Goal: Information Seeking & Learning: Learn about a topic

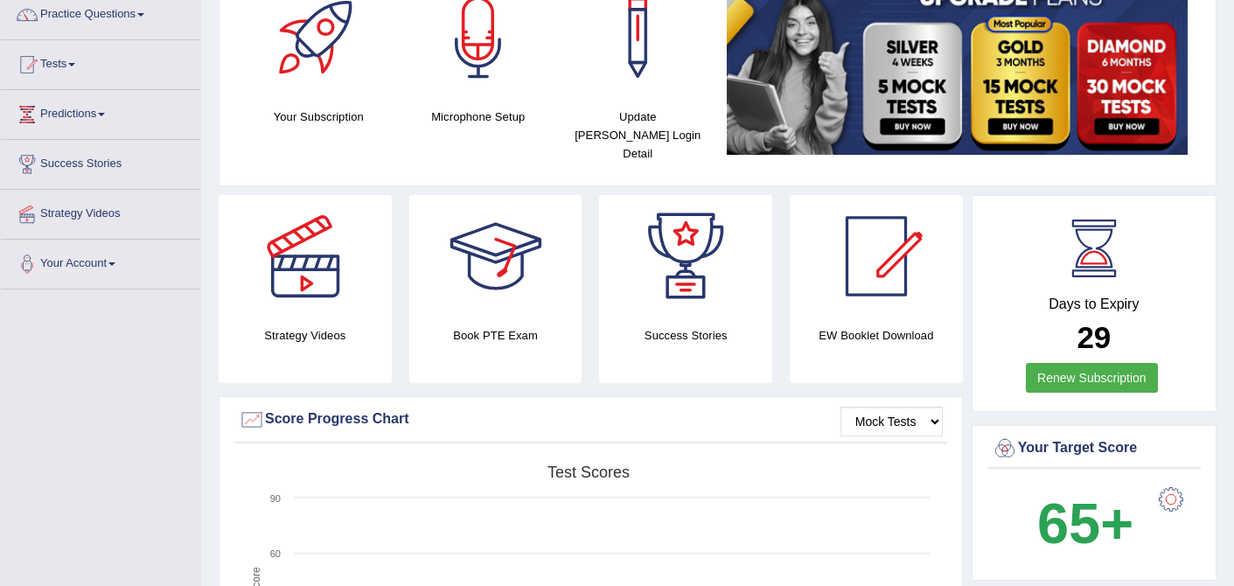
scroll to position [72, 0]
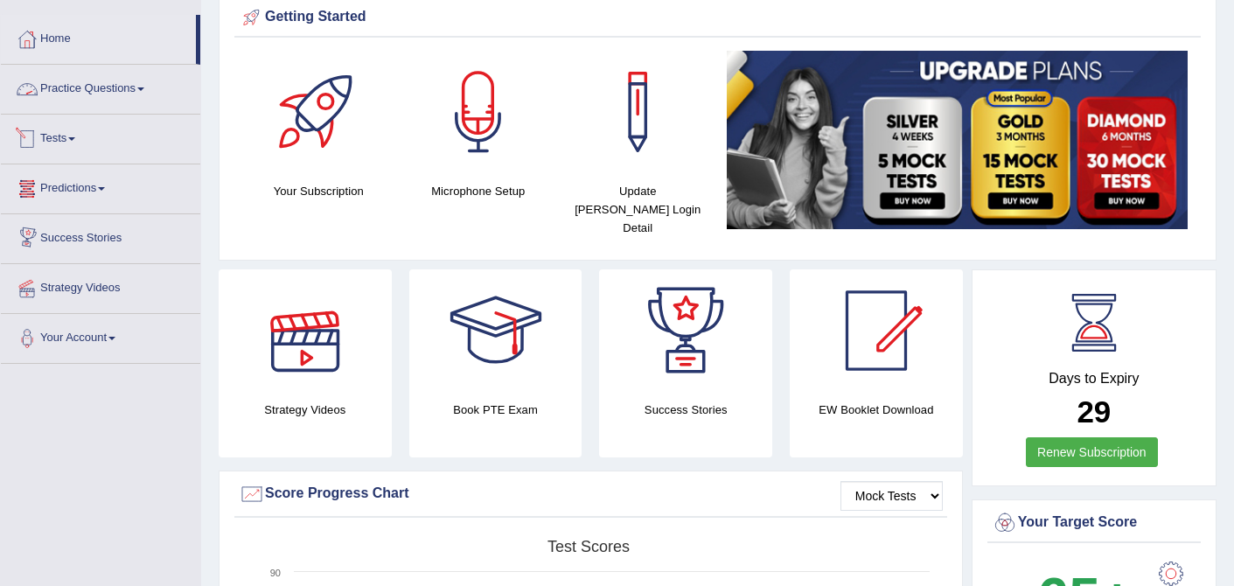
click at [162, 85] on link "Practice Questions" at bounding box center [100, 87] width 199 height 44
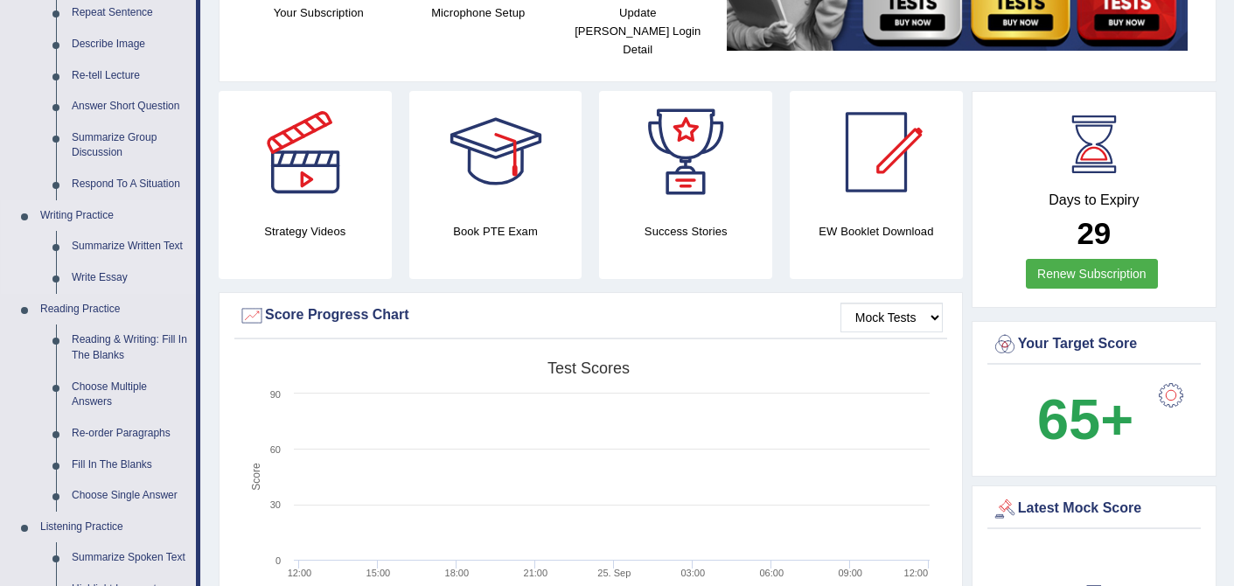
scroll to position [251, 0]
click at [119, 432] on link "Re-order Paragraphs" at bounding box center [130, 432] width 132 height 31
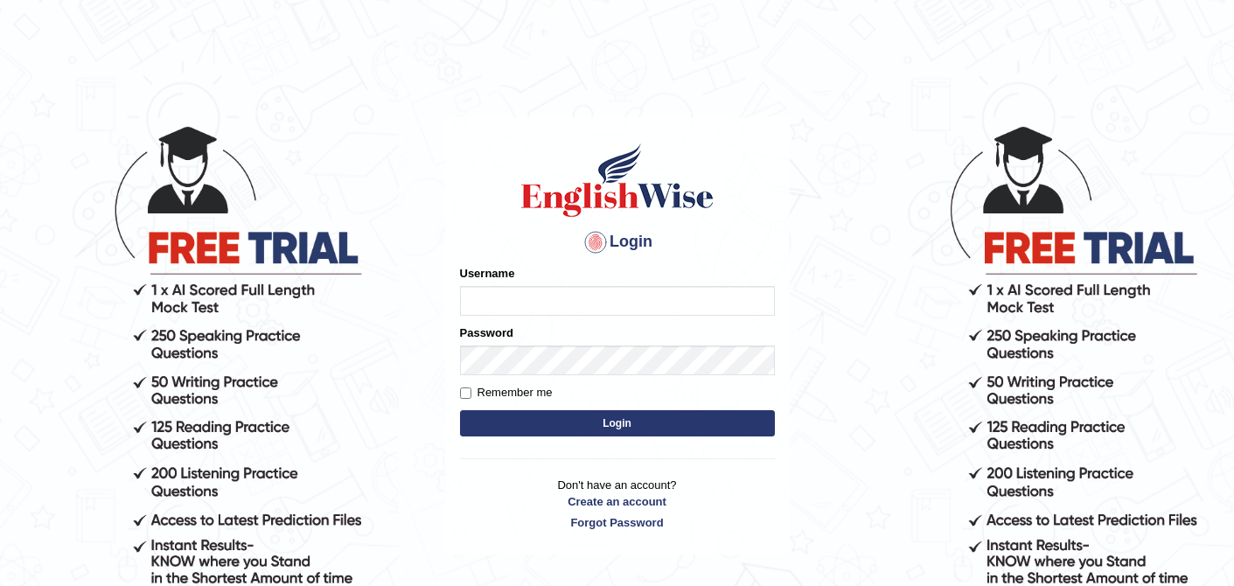
type input "0410675043"
click at [592, 418] on button "Login" at bounding box center [617, 423] width 315 height 26
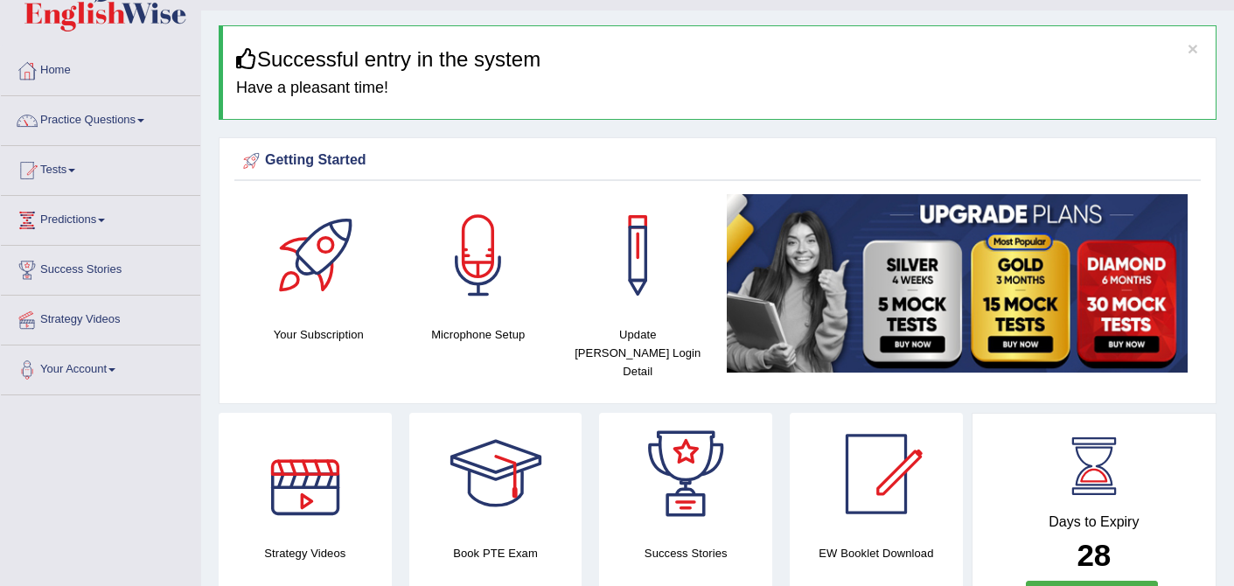
scroll to position [5, 0]
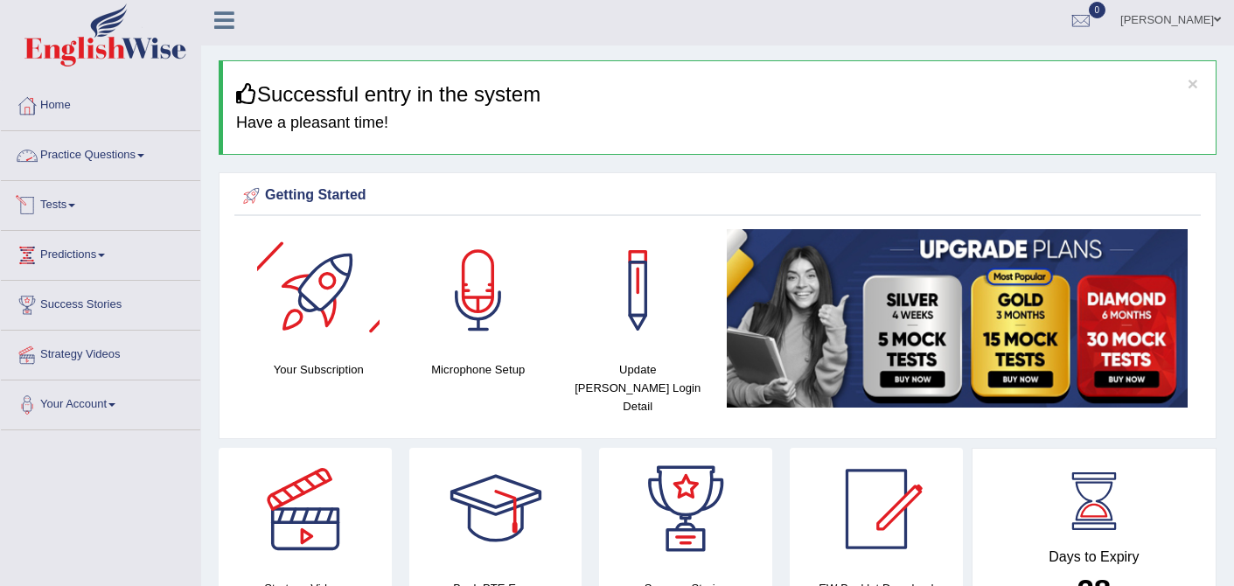
click at [144, 155] on span at bounding box center [140, 155] width 7 height 3
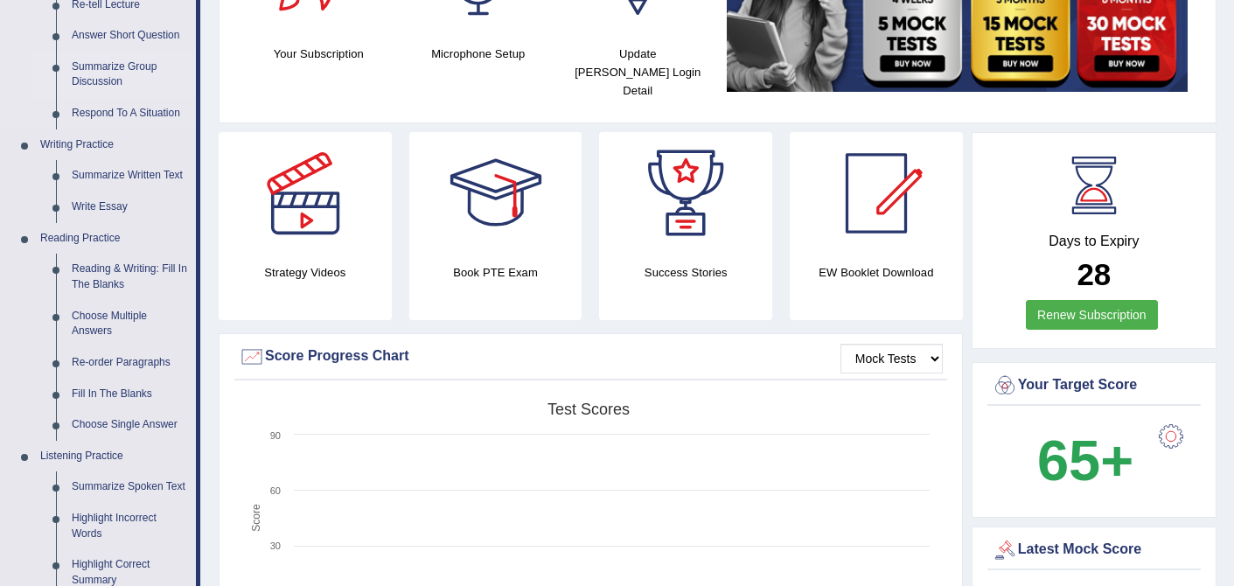
scroll to position [323, 0]
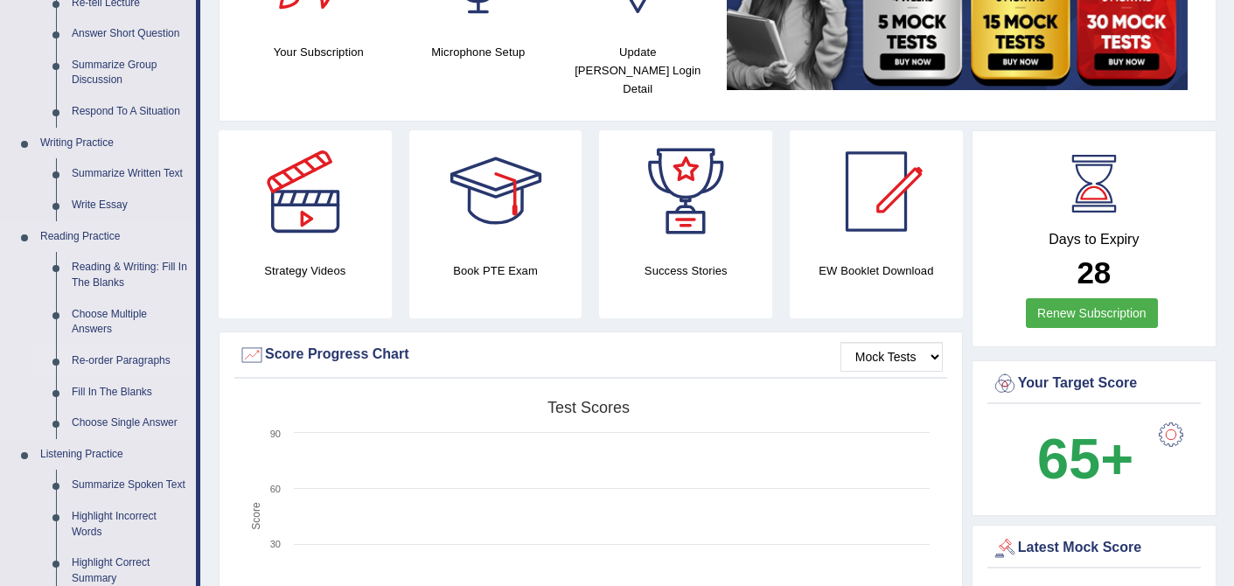
click at [116, 362] on link "Re-order Paragraphs" at bounding box center [130, 361] width 132 height 31
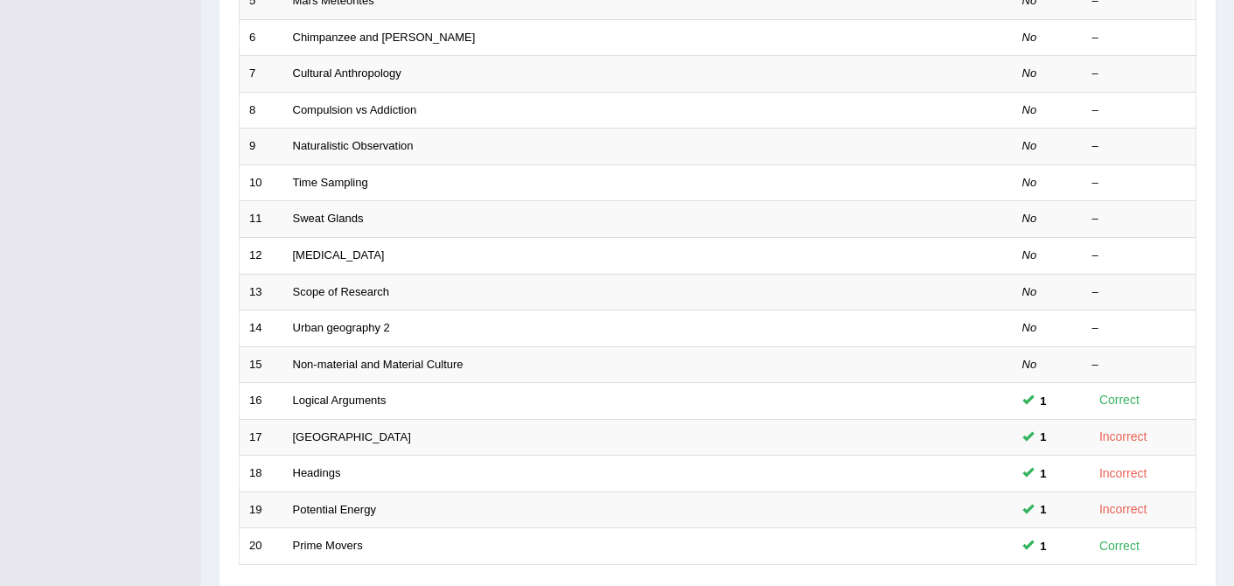
scroll to position [572, 0]
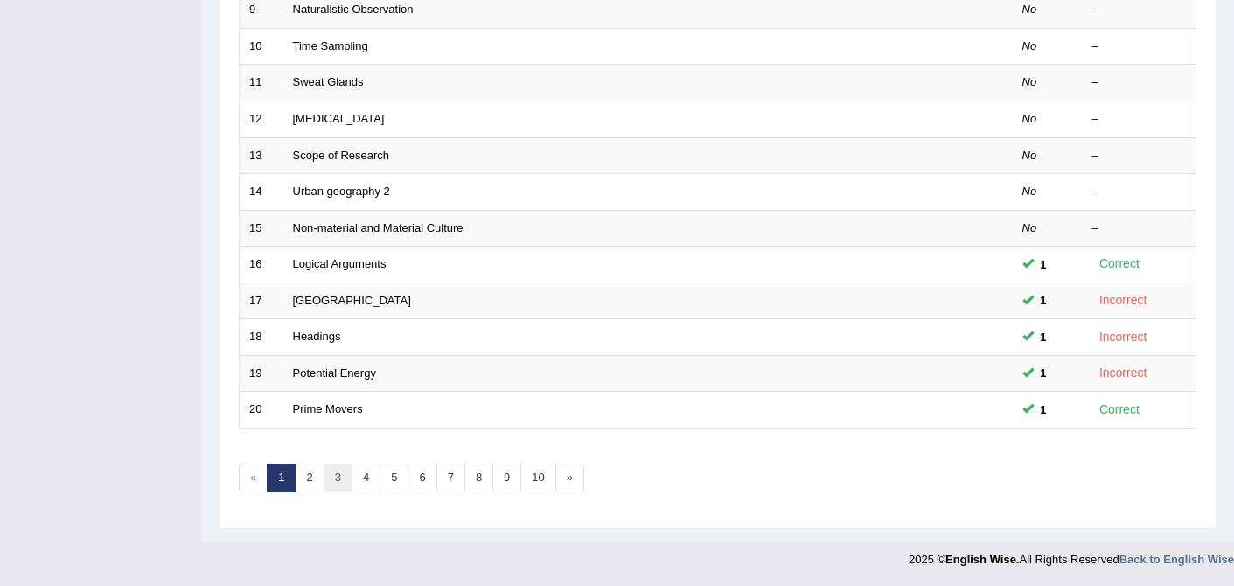
click at [333, 473] on link "3" at bounding box center [338, 478] width 29 height 29
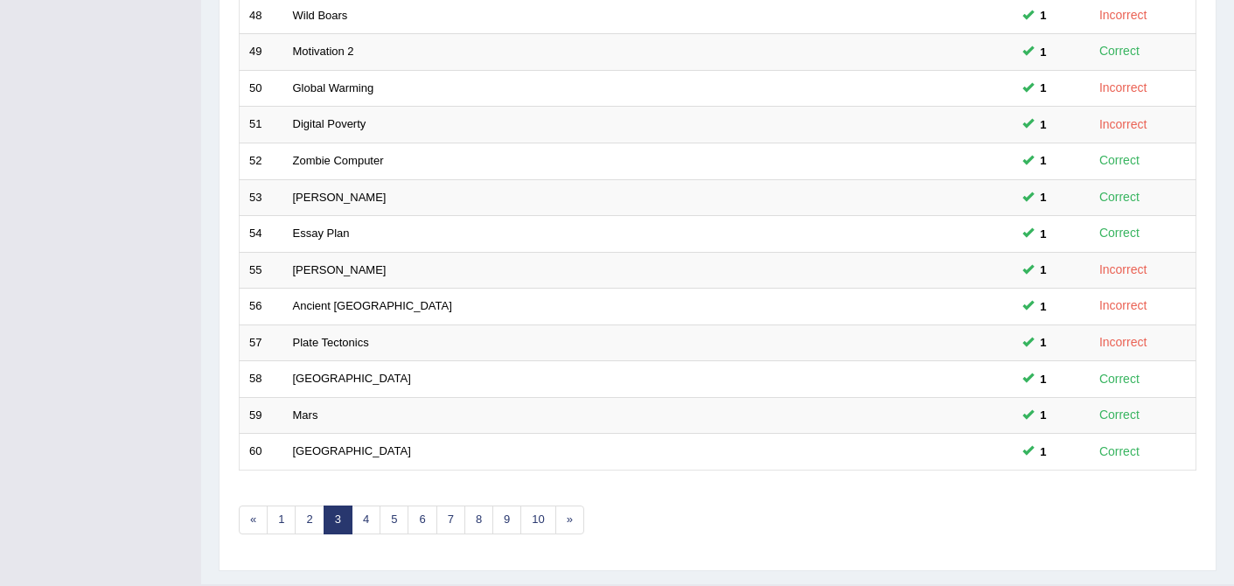
scroll to position [572, 0]
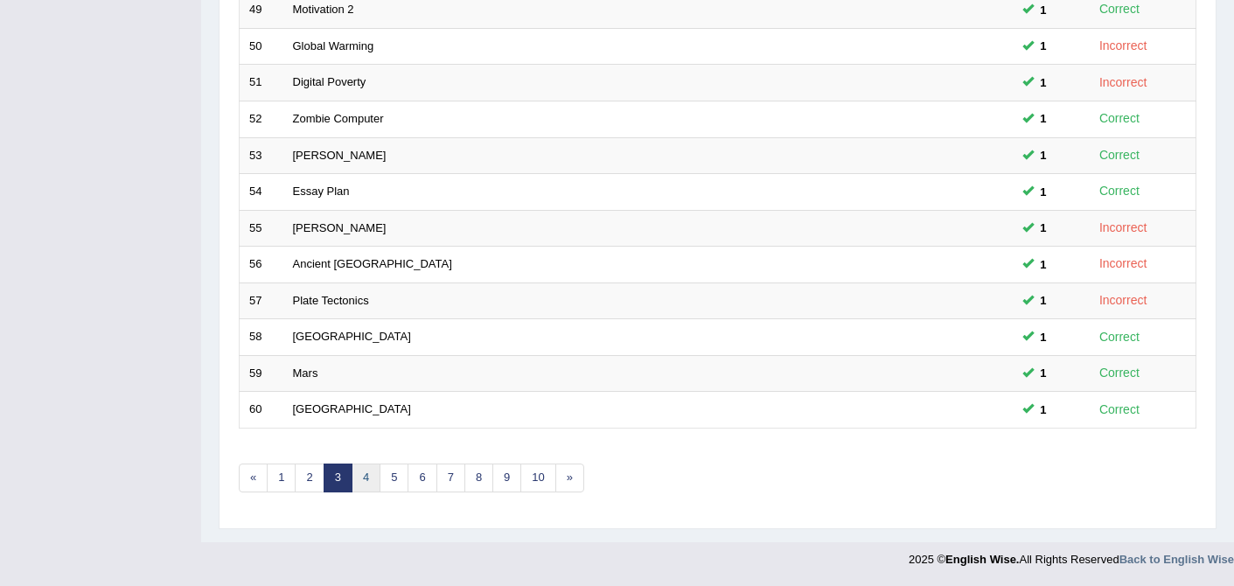
click at [367, 475] on link "4" at bounding box center [366, 478] width 29 height 29
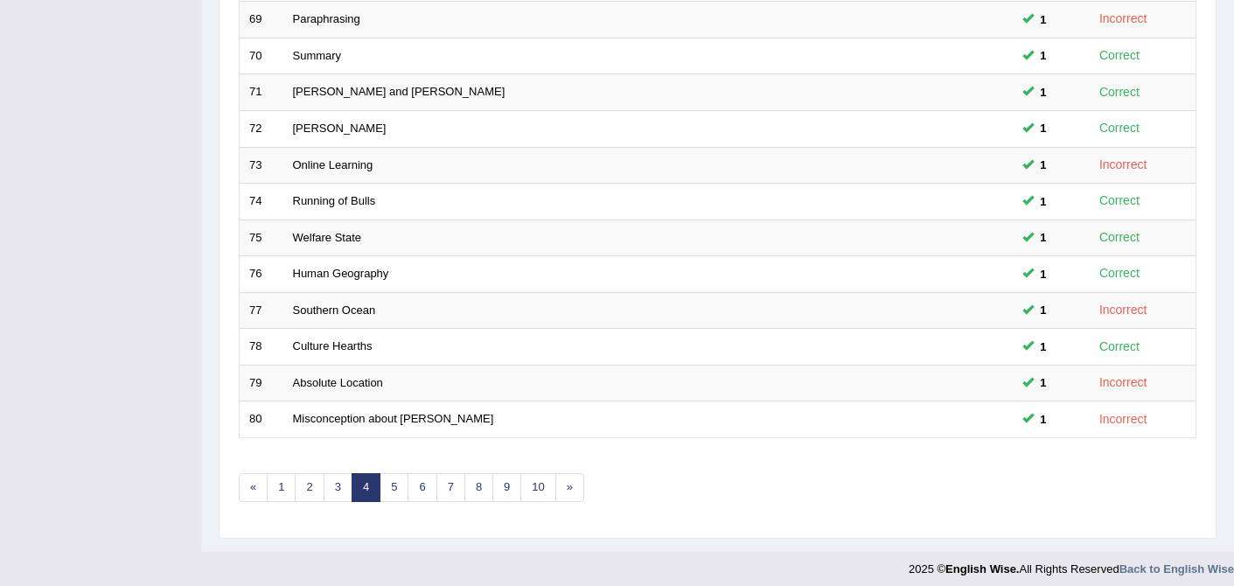
scroll to position [572, 0]
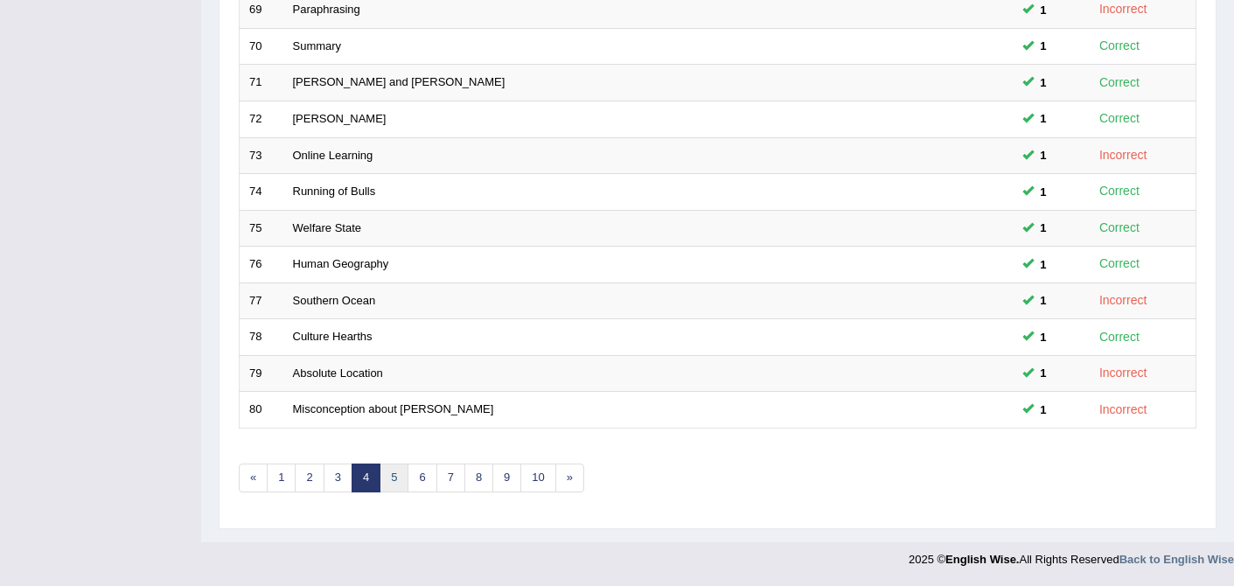
click at [398, 474] on link "5" at bounding box center [394, 478] width 29 height 29
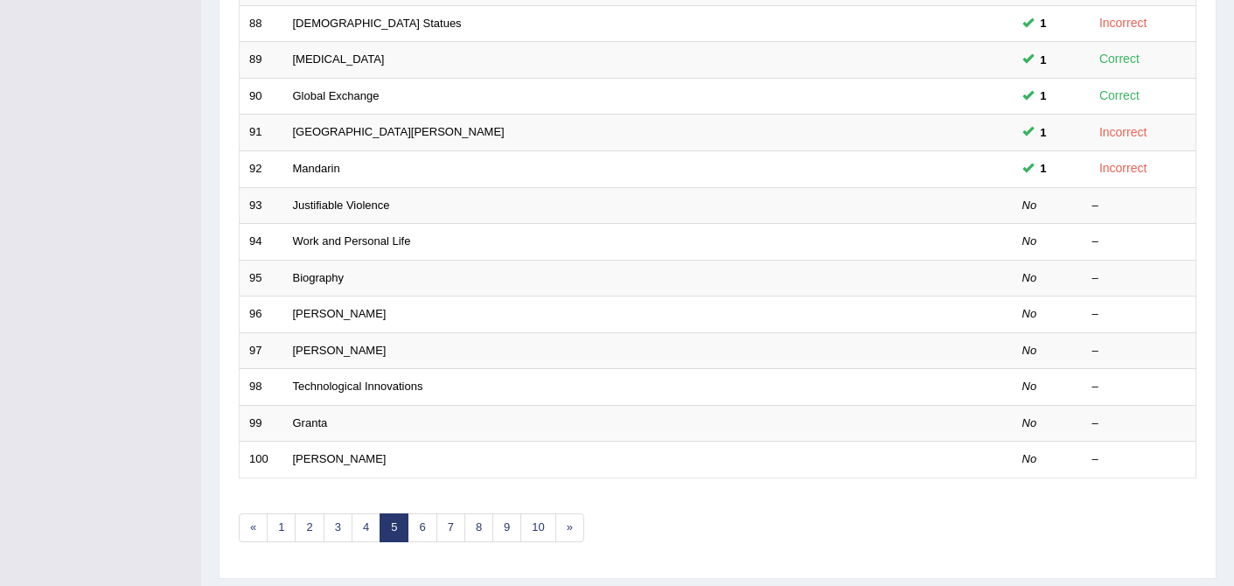
scroll to position [572, 0]
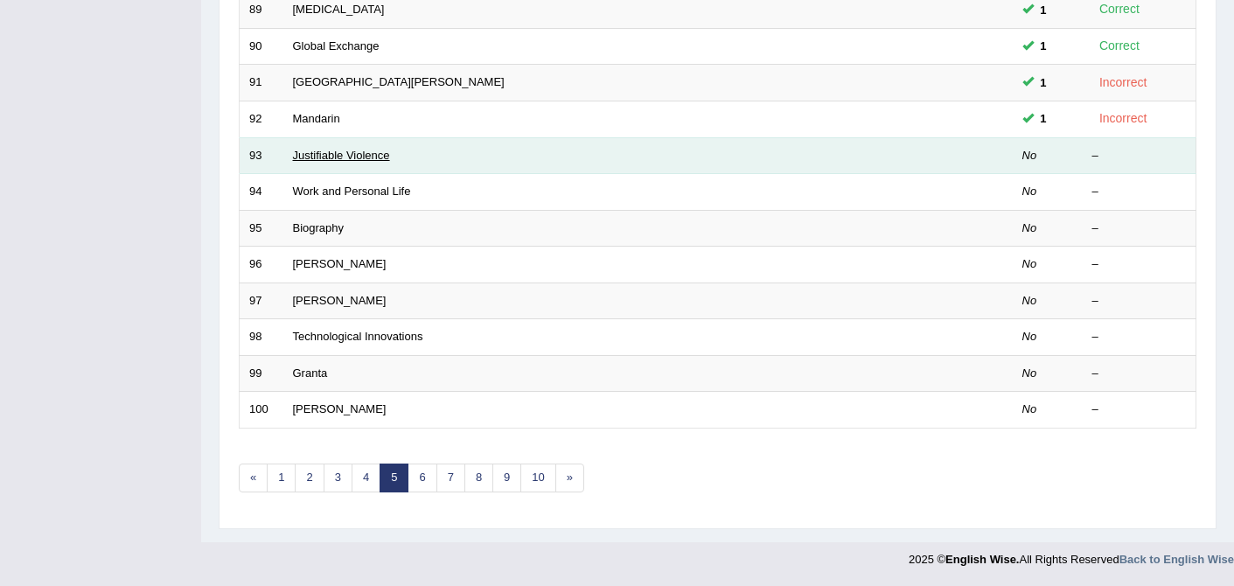
click at [322, 152] on link "Justifiable Violence" at bounding box center [341, 155] width 97 height 13
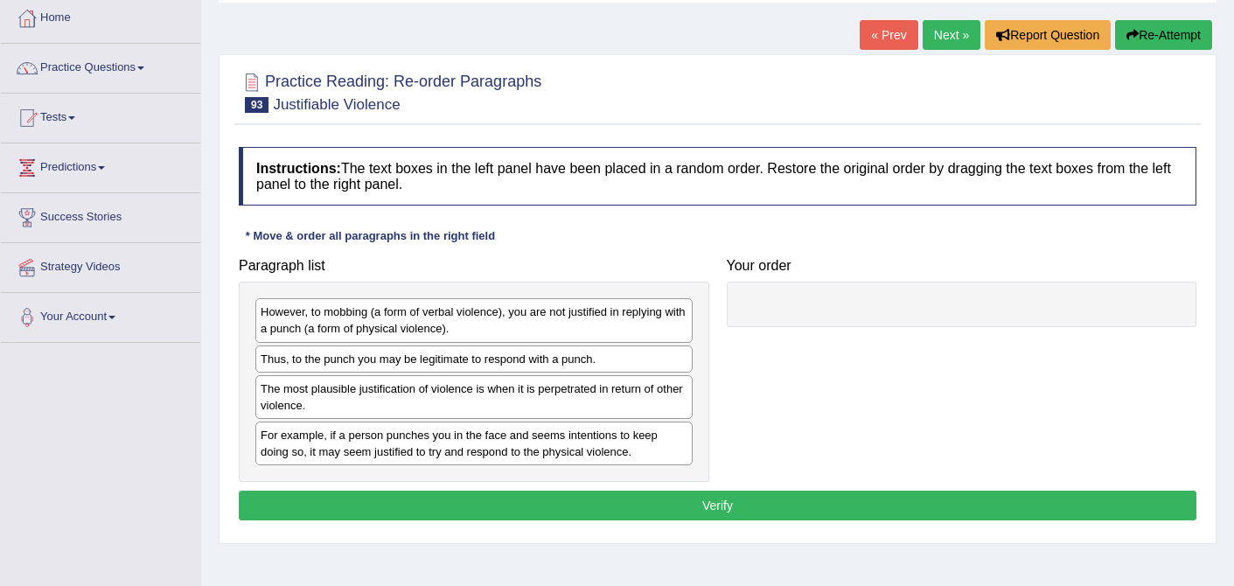
scroll to position [95, 0]
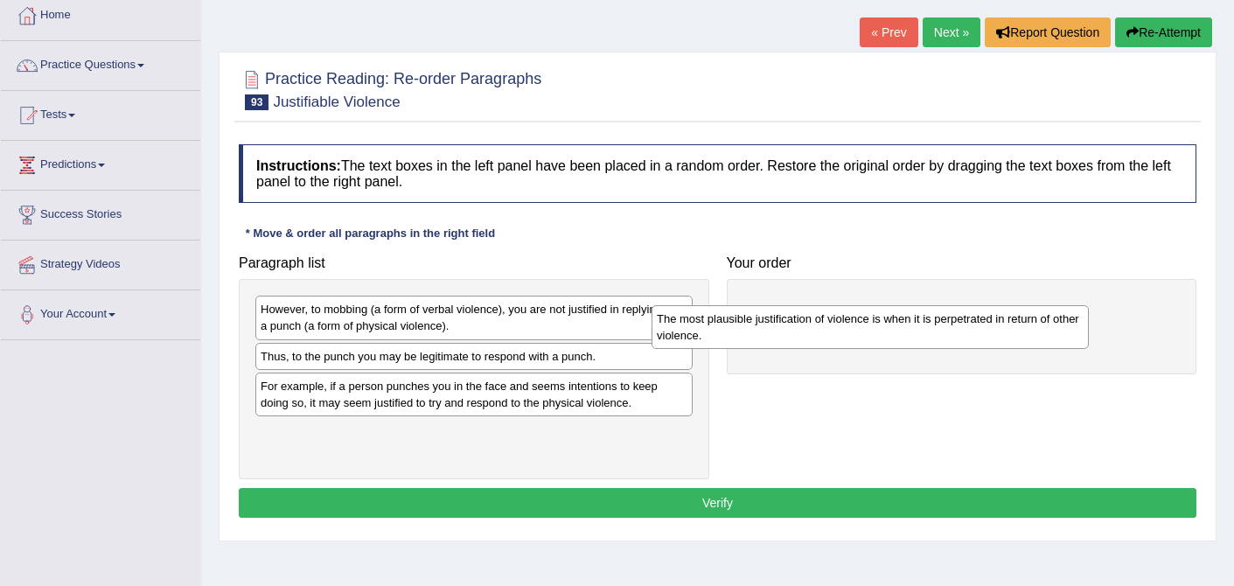
drag, startPoint x: 468, startPoint y: 398, endPoint x: 882, endPoint y: 327, distance: 419.8
click at [882, 327] on div "The most plausible justification of violence is when it is perpetrated in retur…" at bounding box center [870, 327] width 437 height 44
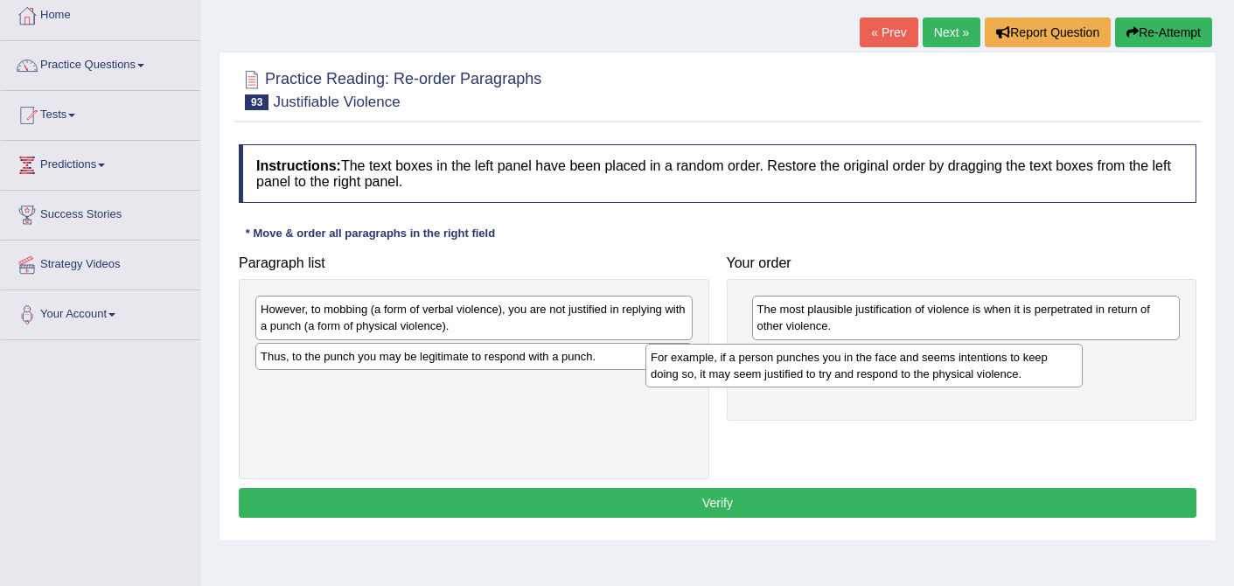
drag, startPoint x: 437, startPoint y: 402, endPoint x: 828, endPoint y: 374, distance: 391.3
click at [828, 374] on div "For example, if a person punches you in the face and seems intentions to keep d…" at bounding box center [864, 366] width 437 height 44
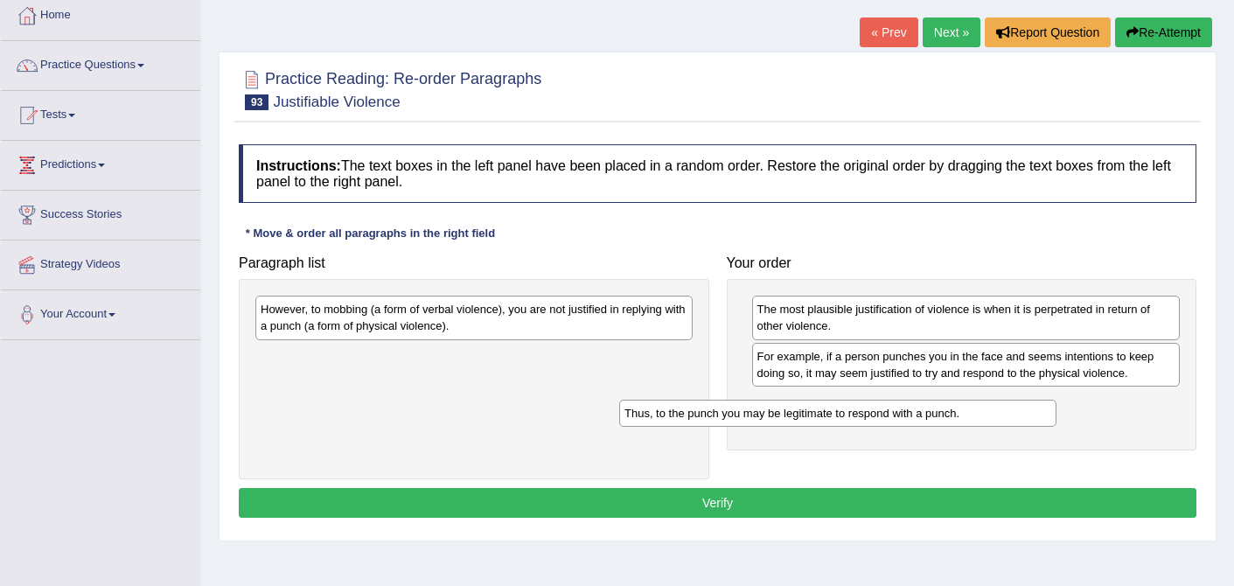
drag, startPoint x: 530, startPoint y: 356, endPoint x: 898, endPoint y: 409, distance: 371.3
click at [899, 409] on div "Thus, to the punch you may be legitimate to respond with a punch." at bounding box center [837, 413] width 437 height 27
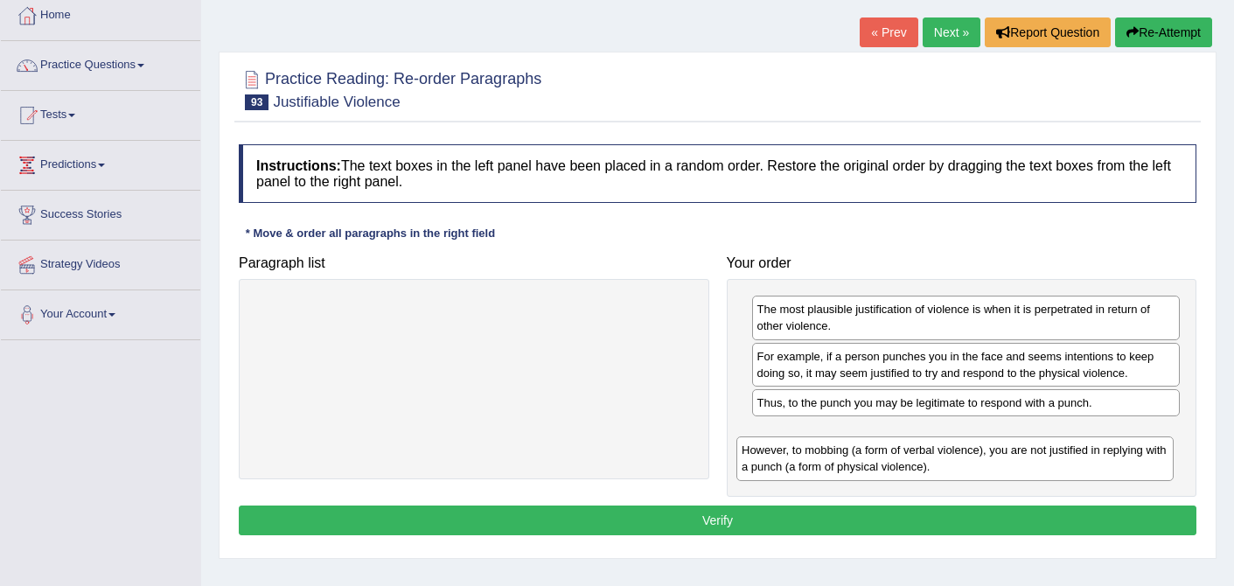
drag, startPoint x: 474, startPoint y: 323, endPoint x: 960, endPoint y: 460, distance: 504.6
click at [959, 460] on div "However, to mobbing (a form of verbal violence), you are not justified in reply…" at bounding box center [955, 459] width 437 height 44
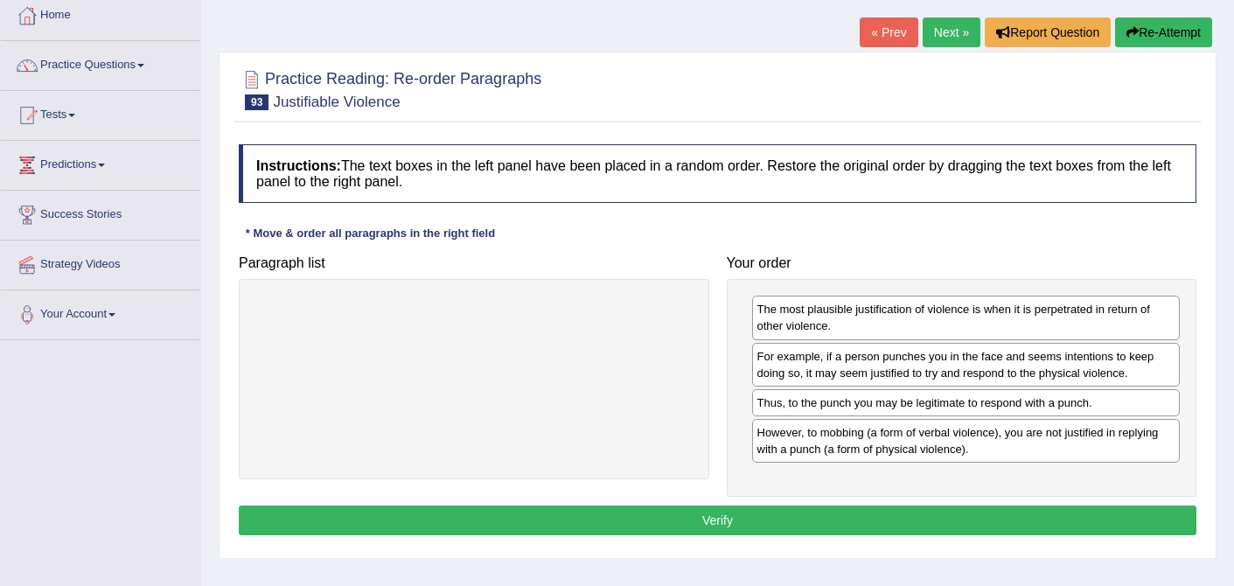
click at [783, 514] on button "Verify" at bounding box center [718, 521] width 958 height 30
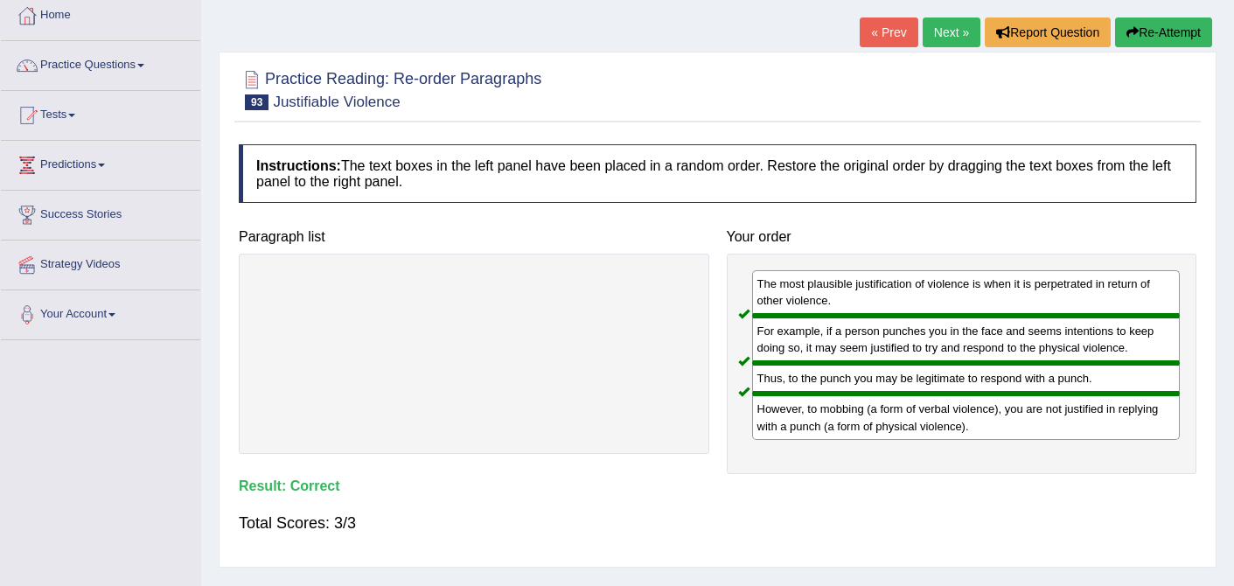
click at [956, 27] on link "Next »" at bounding box center [952, 32] width 58 height 30
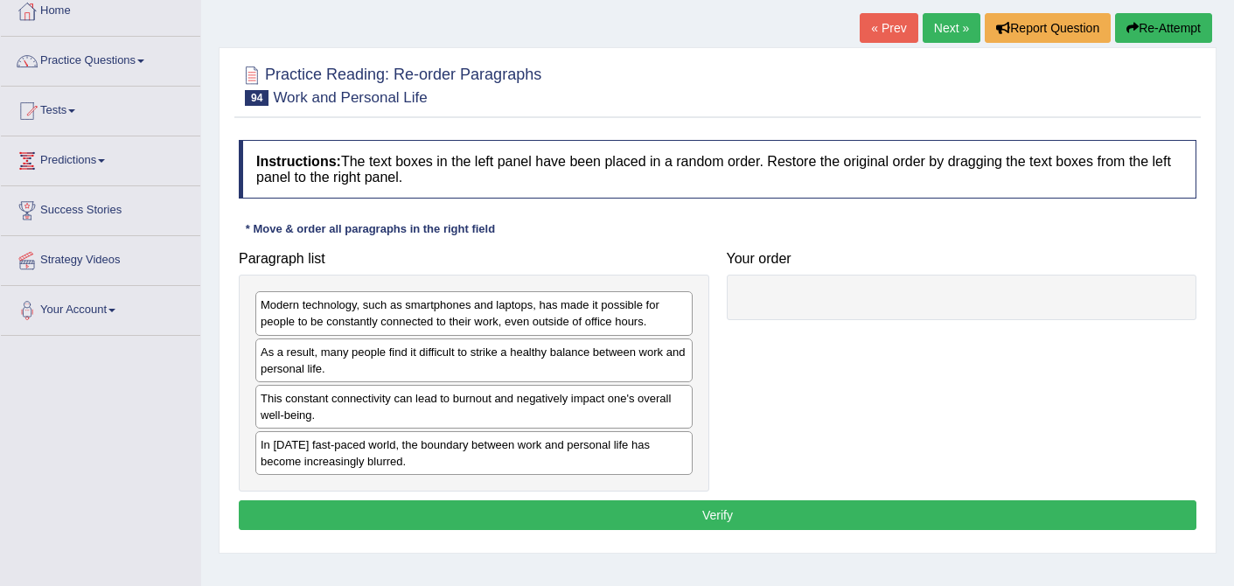
scroll to position [106, 0]
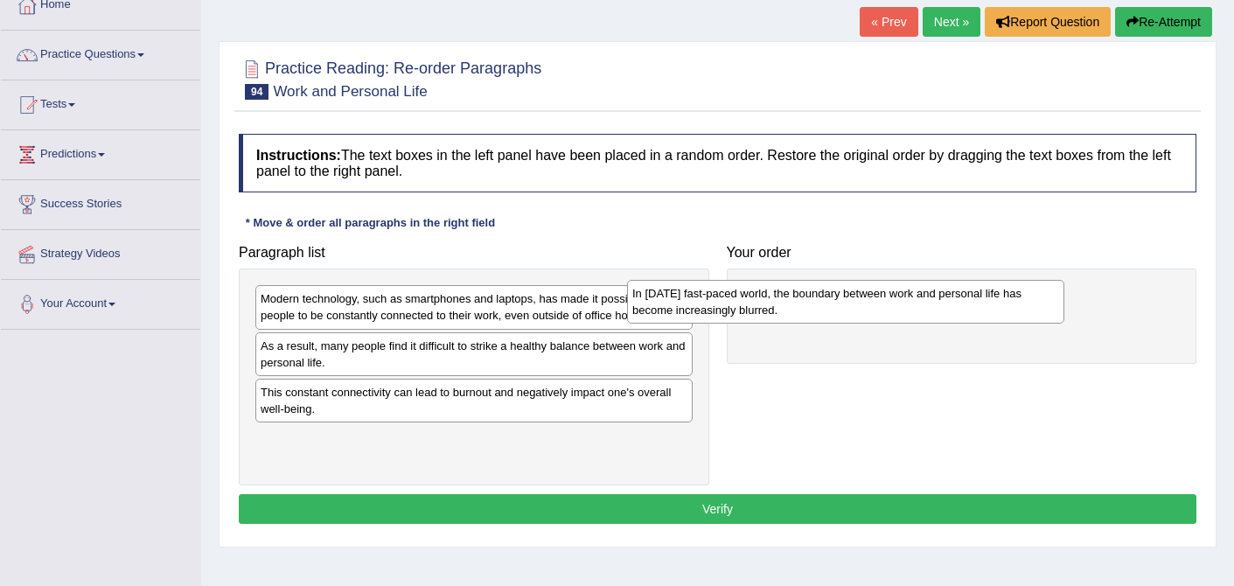
drag, startPoint x: 453, startPoint y: 451, endPoint x: 825, endPoint y: 306, distance: 399.2
click at [825, 306] on div "In today's fast-paced world, the boundary between work and personal life has be…" at bounding box center [845, 302] width 437 height 44
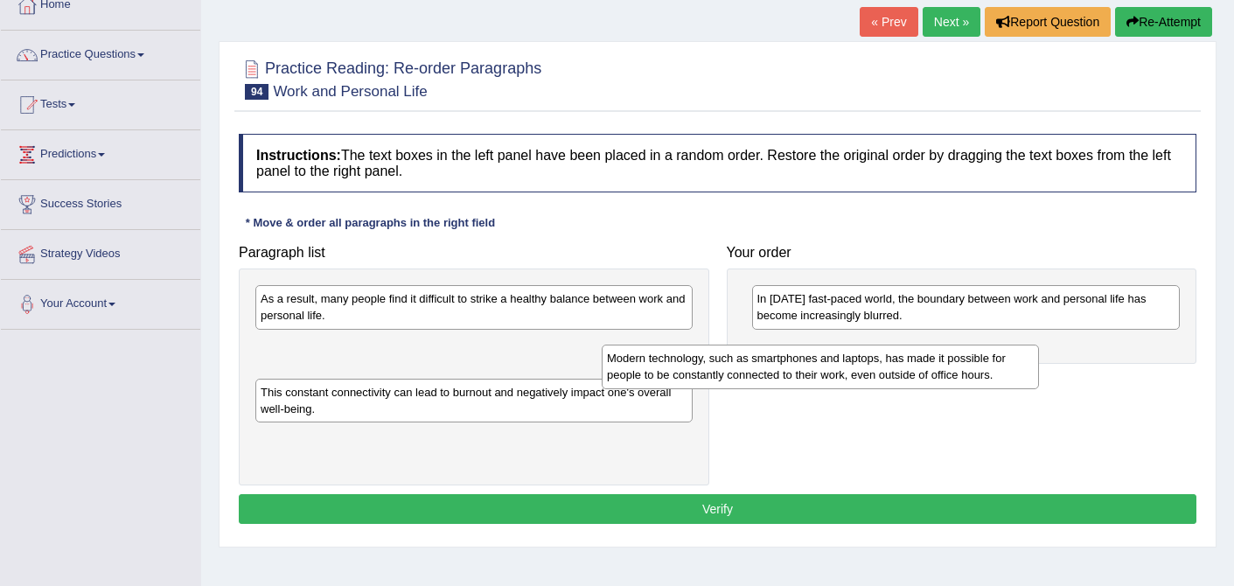
drag, startPoint x: 472, startPoint y: 305, endPoint x: 826, endPoint y: 361, distance: 357.9
click at [826, 361] on div "Modern technology, such as smartphones and laptops, has made it possible for pe…" at bounding box center [820, 367] width 437 height 44
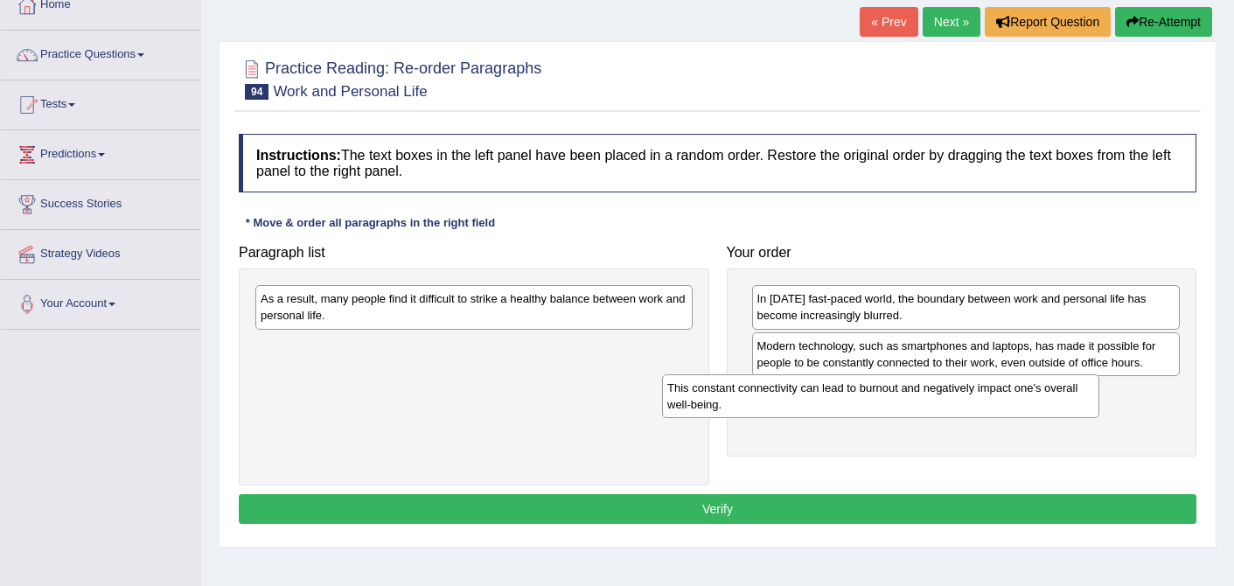
drag, startPoint x: 444, startPoint y: 362, endPoint x: 851, endPoint y: 404, distance: 409.0
click at [851, 404] on div "This constant connectivity can lead to burnout and negatively impact one's over…" at bounding box center [880, 396] width 437 height 44
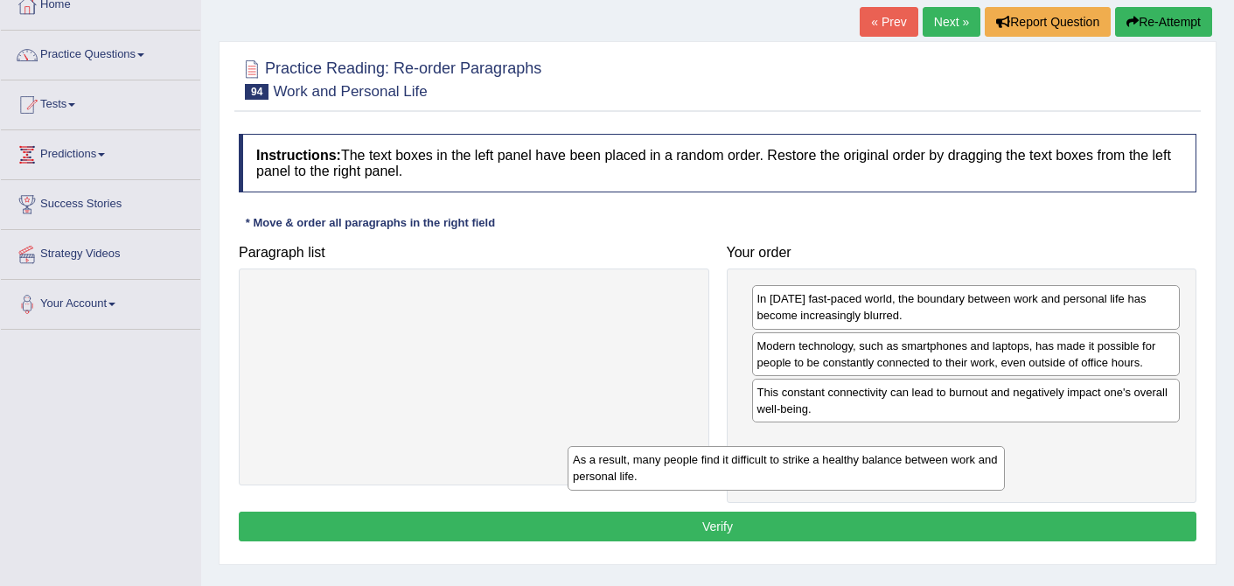
drag, startPoint x: 586, startPoint y: 299, endPoint x: 899, endPoint y: 458, distance: 351.4
click at [899, 459] on div "As a result, many people find it difficult to strike a healthy balance between …" at bounding box center [786, 468] width 437 height 44
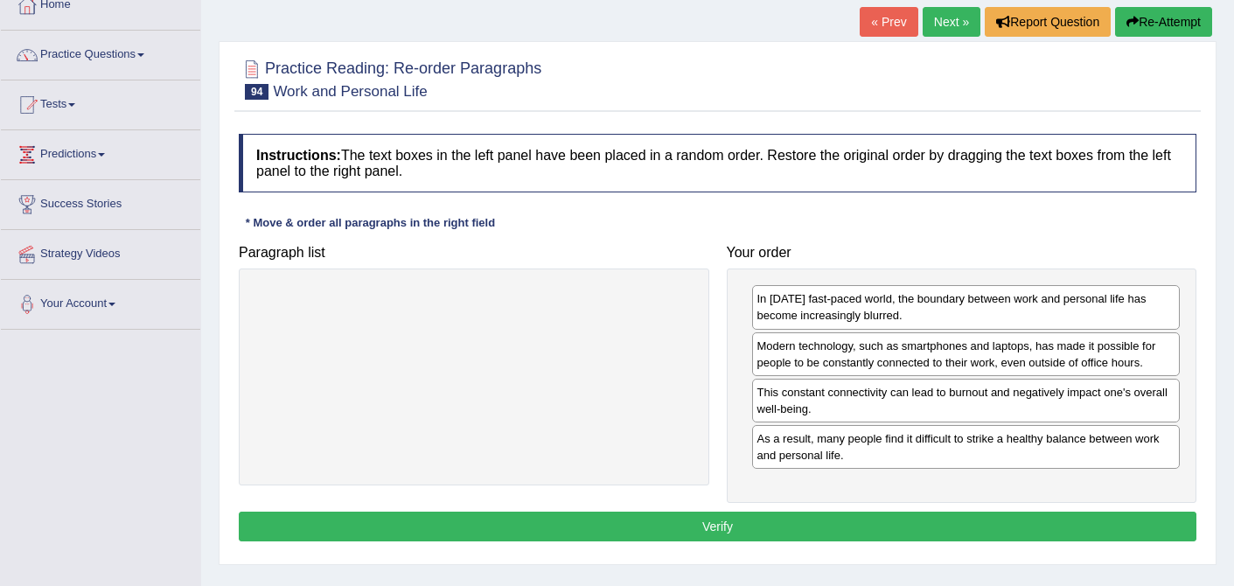
click at [687, 543] on div "Instructions: The text boxes in the left panel have been placed in a random ord…" at bounding box center [717, 340] width 967 height 430
click at [689, 530] on button "Verify" at bounding box center [718, 527] width 958 height 30
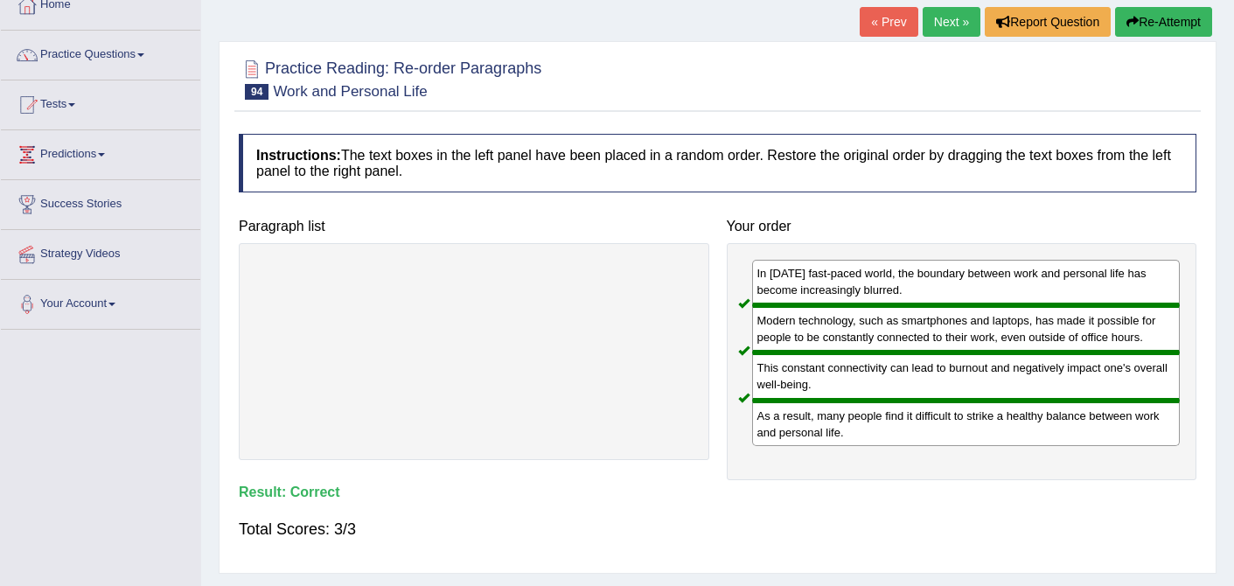
click at [945, 18] on link "Next »" at bounding box center [952, 22] width 58 height 30
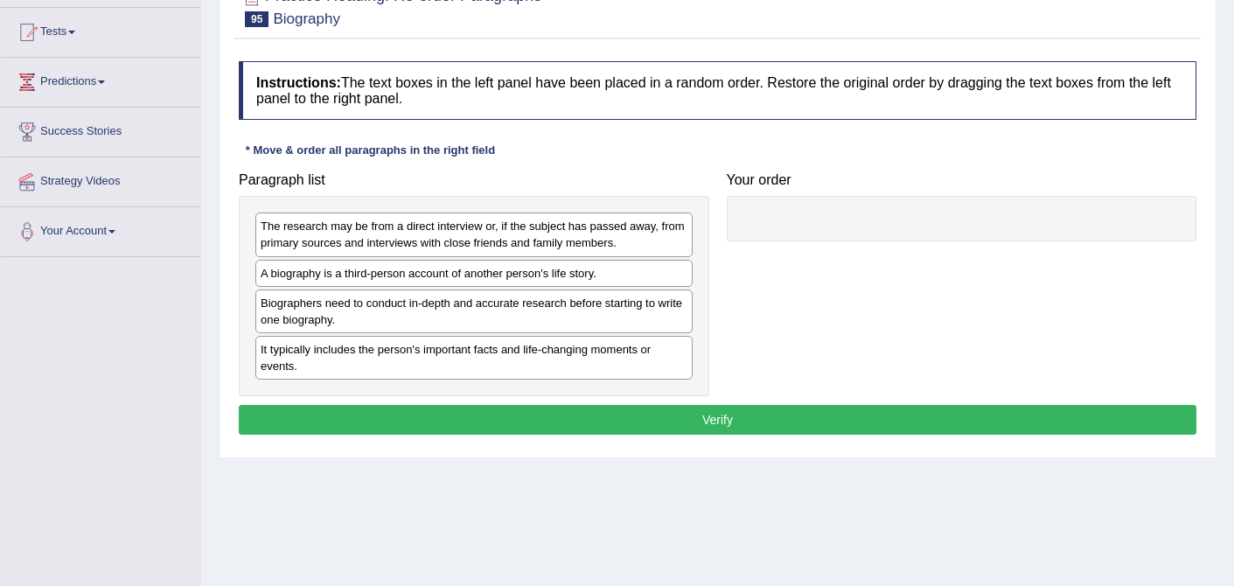
scroll to position [180, 0]
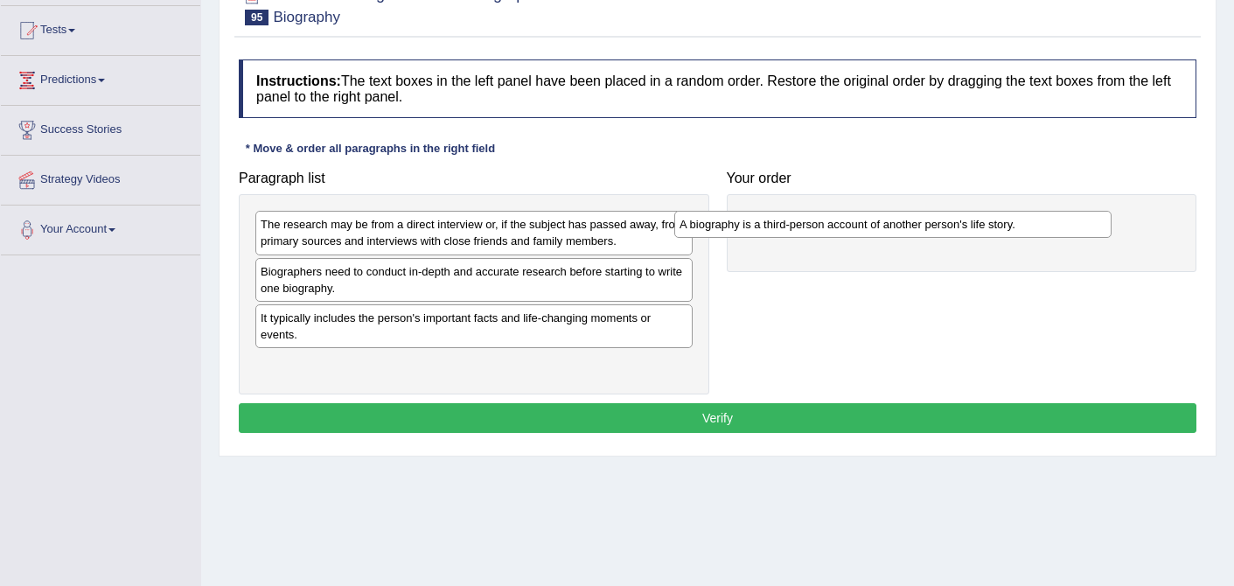
drag, startPoint x: 416, startPoint y: 277, endPoint x: 835, endPoint y: 229, distance: 421.8
click at [835, 229] on div "A biography is a third-person account of another person's life story." at bounding box center [893, 224] width 437 height 27
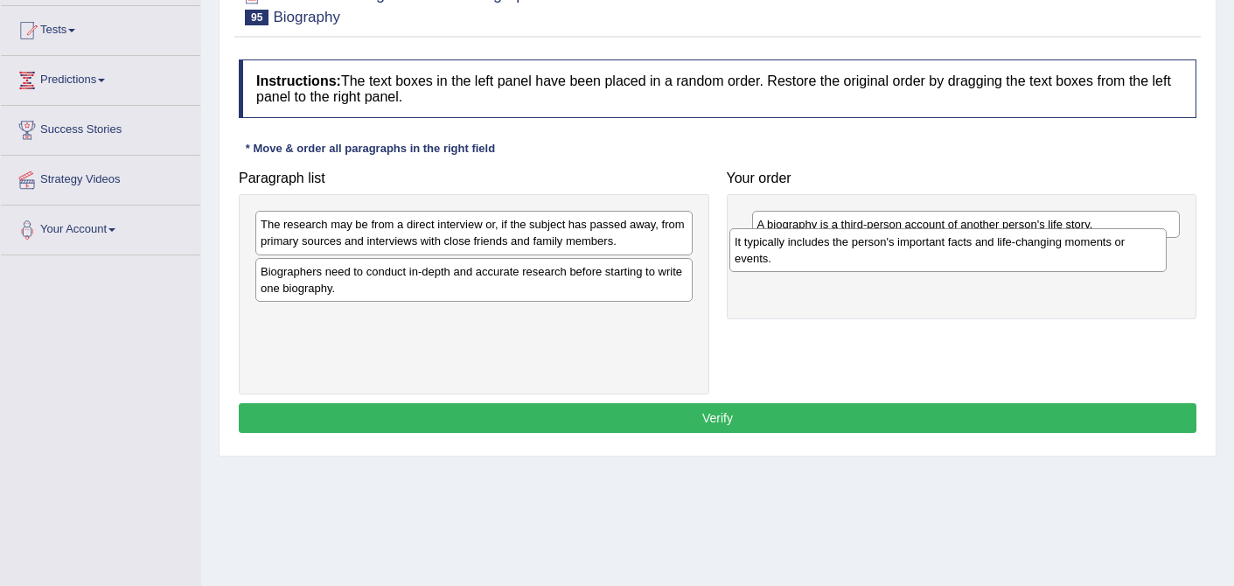
drag, startPoint x: 306, startPoint y: 326, endPoint x: 780, endPoint y: 250, distance: 480.3
click at [780, 250] on div "It typically includes the person's important facts and life-changing moments or…" at bounding box center [948, 250] width 437 height 44
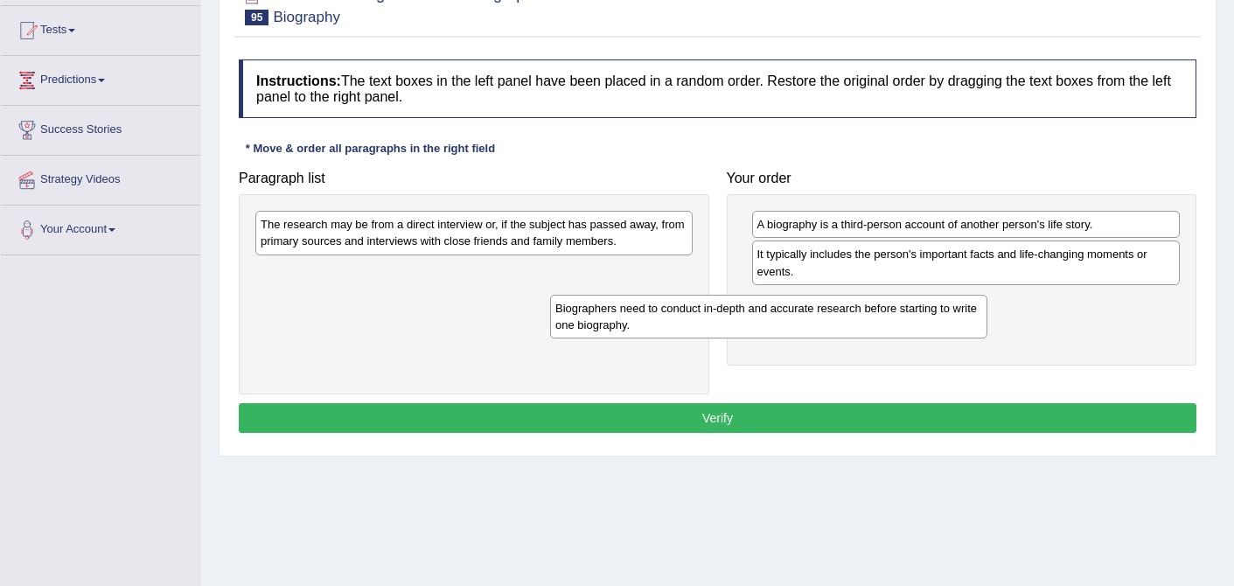
drag, startPoint x: 422, startPoint y: 280, endPoint x: 717, endPoint y: 317, distance: 297.1
click at [717, 317] on div "Biographers need to conduct in-depth and accurate research before starting to w…" at bounding box center [768, 317] width 437 height 44
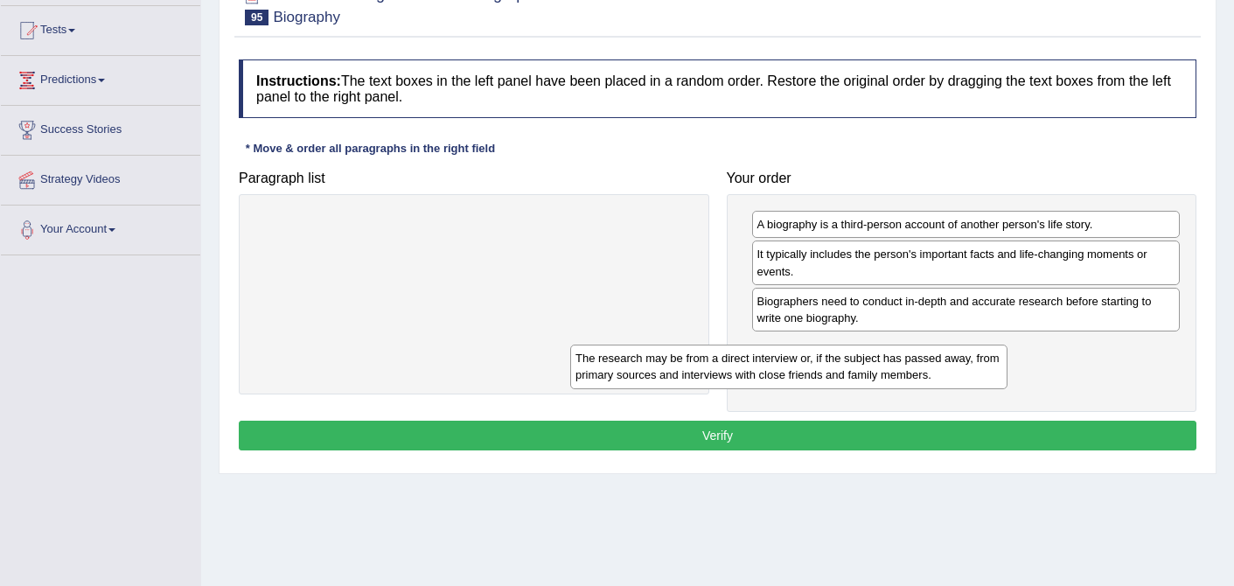
drag, startPoint x: 486, startPoint y: 227, endPoint x: 801, endPoint y: 360, distance: 342.2
click at [801, 360] on div "The research may be from a direct interview or, if the subject has passed away,…" at bounding box center [788, 367] width 437 height 44
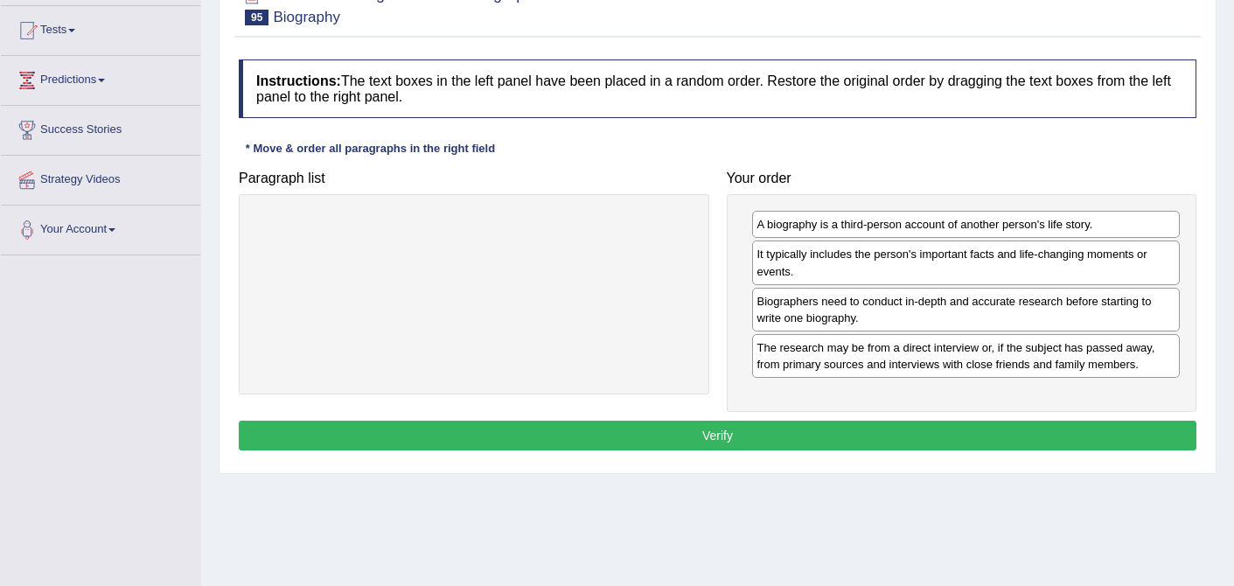
click at [688, 438] on button "Verify" at bounding box center [718, 436] width 958 height 30
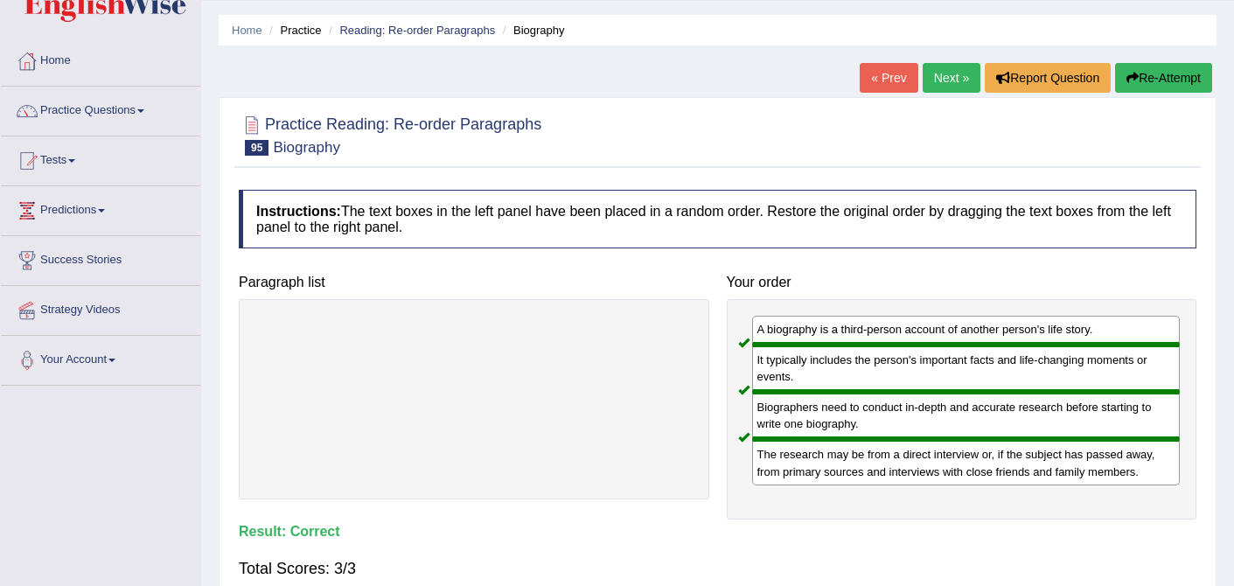
scroll to position [31, 0]
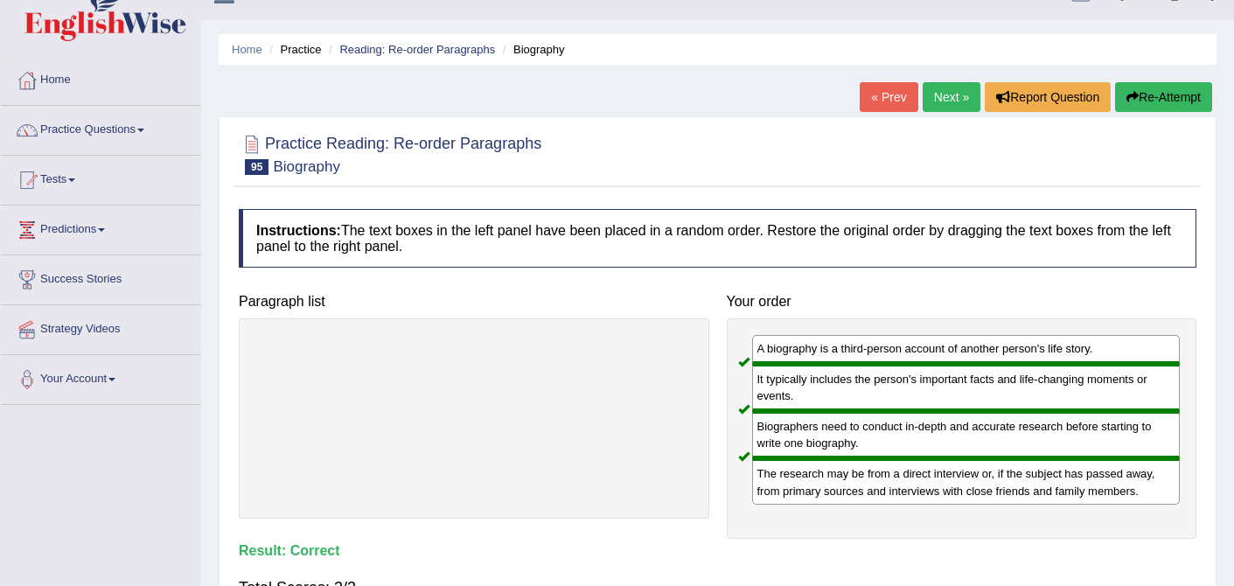
click at [940, 93] on link "Next »" at bounding box center [952, 97] width 58 height 30
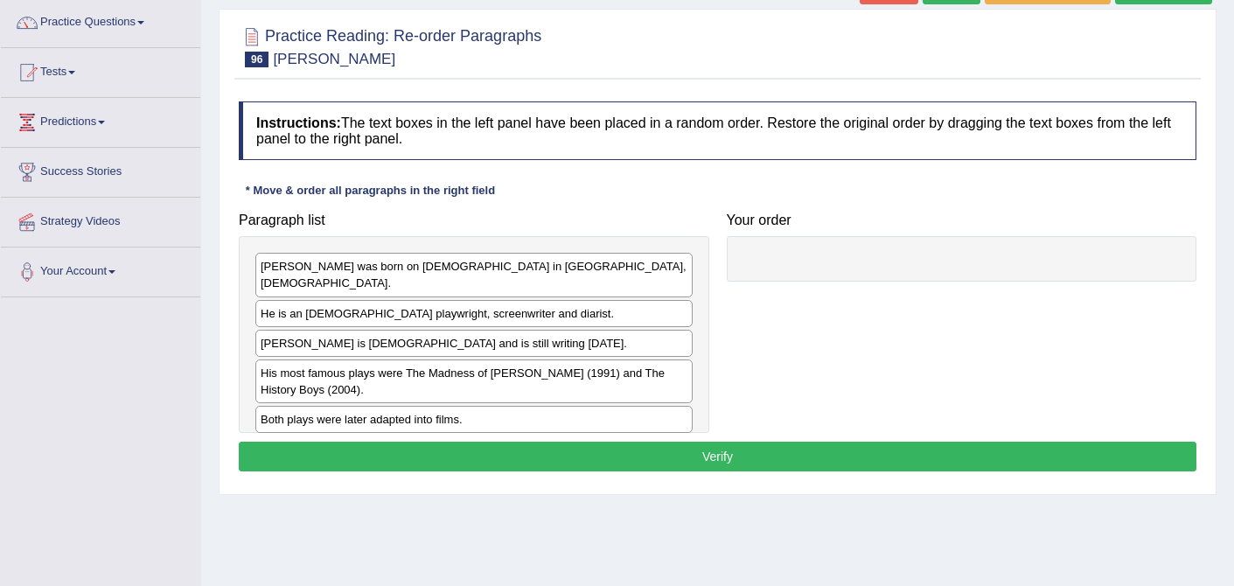
scroll to position [140, 0]
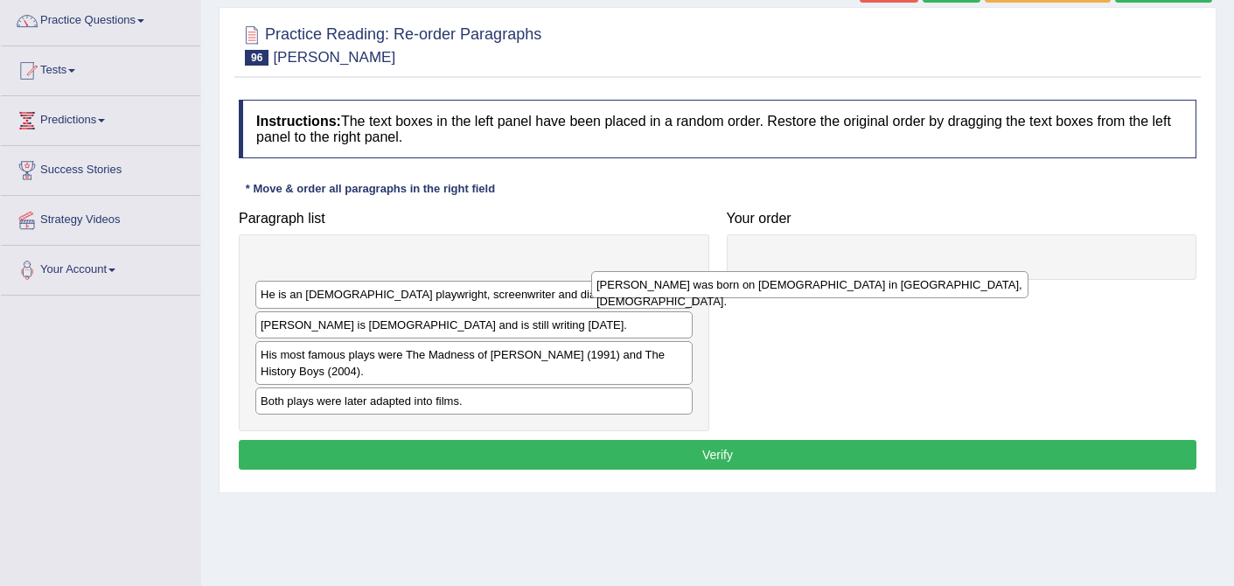
drag, startPoint x: 409, startPoint y: 267, endPoint x: 744, endPoint y: 286, distance: 334.8
click at [745, 286] on div "[PERSON_NAME] was born on [DEMOGRAPHIC_DATA] in [GEOGRAPHIC_DATA], [DEMOGRAPHIC…" at bounding box center [809, 284] width 437 height 27
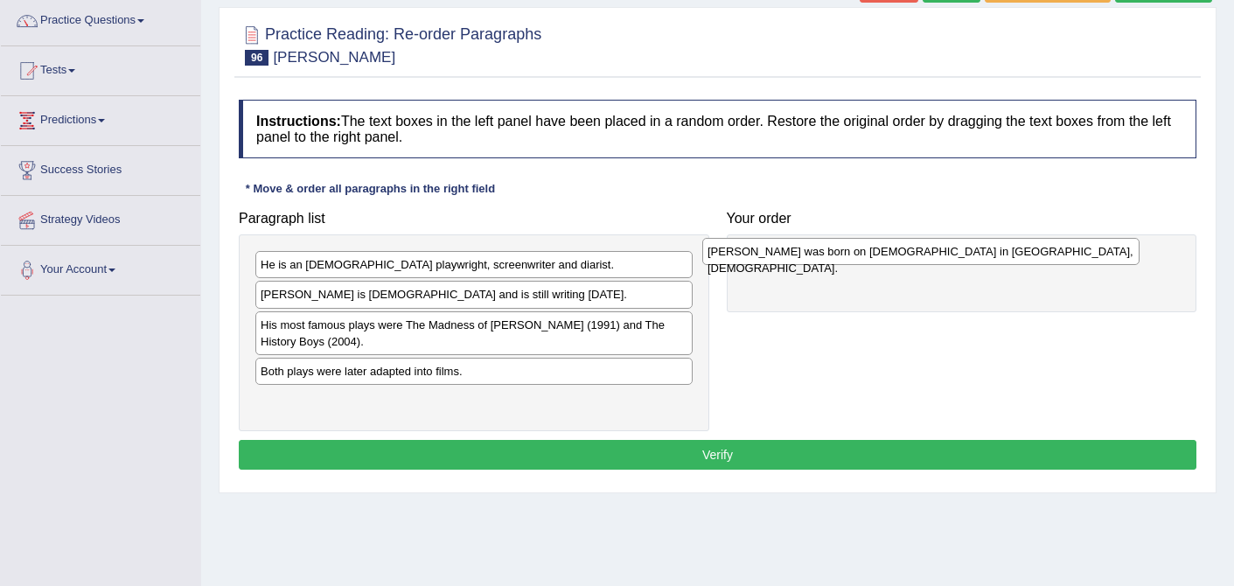
drag, startPoint x: 316, startPoint y: 263, endPoint x: 768, endPoint y: 245, distance: 452.7
click at [768, 245] on div "[PERSON_NAME] was born on [DEMOGRAPHIC_DATA] in [GEOGRAPHIC_DATA], [DEMOGRAPHIC…" at bounding box center [921, 251] width 437 height 27
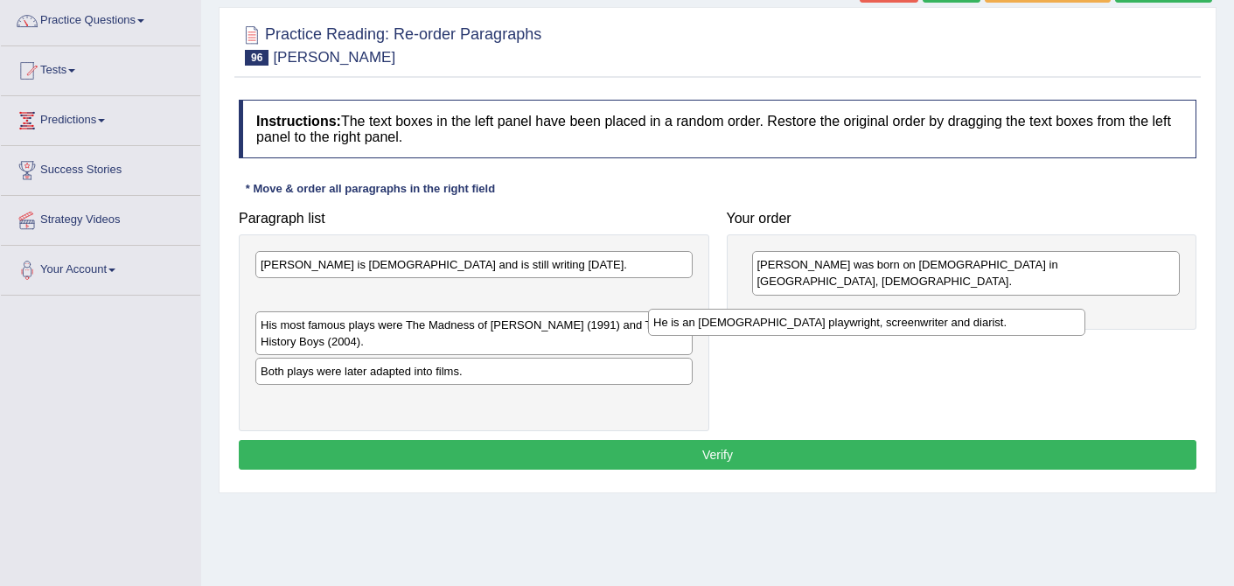
drag, startPoint x: 458, startPoint y: 266, endPoint x: 852, endPoint y: 323, distance: 397.8
click at [852, 323] on div "He is an [DEMOGRAPHIC_DATA] playwright, screenwriter and diarist." at bounding box center [866, 322] width 437 height 27
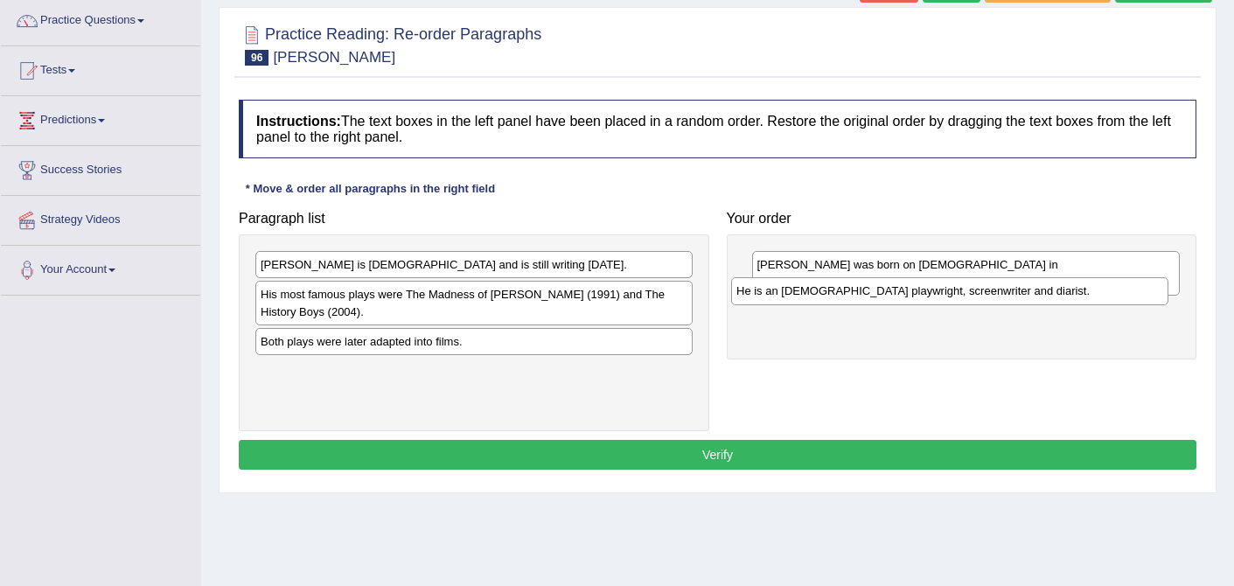
drag, startPoint x: 355, startPoint y: 299, endPoint x: 831, endPoint y: 296, distance: 476.0
click at [831, 296] on div "He is an English playwright, screenwriter and diarist." at bounding box center [949, 290] width 437 height 27
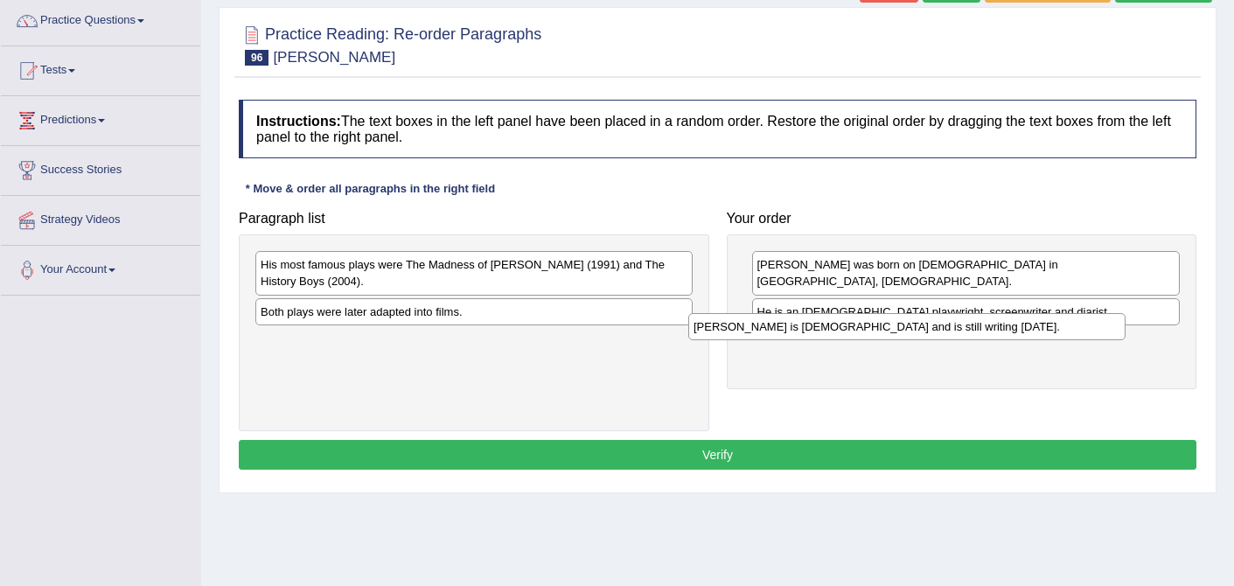
drag, startPoint x: 325, startPoint y: 263, endPoint x: 774, endPoint y: 322, distance: 452.6
click at [774, 322] on div "Alan Bennett is 88 years old and is still writing today." at bounding box center [907, 326] width 437 height 27
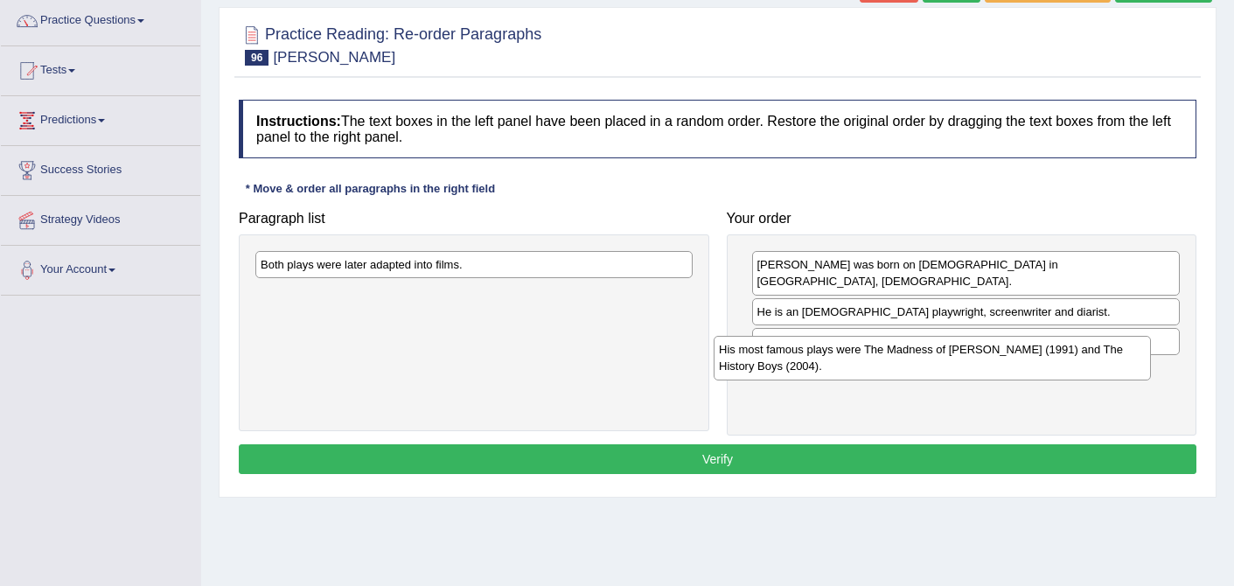
drag, startPoint x: 383, startPoint y: 268, endPoint x: 842, endPoint y: 353, distance: 466.2
click at [842, 353] on div "His most famous plays were The Madness of George Ill (1991) and The History Boy…" at bounding box center [932, 358] width 437 height 44
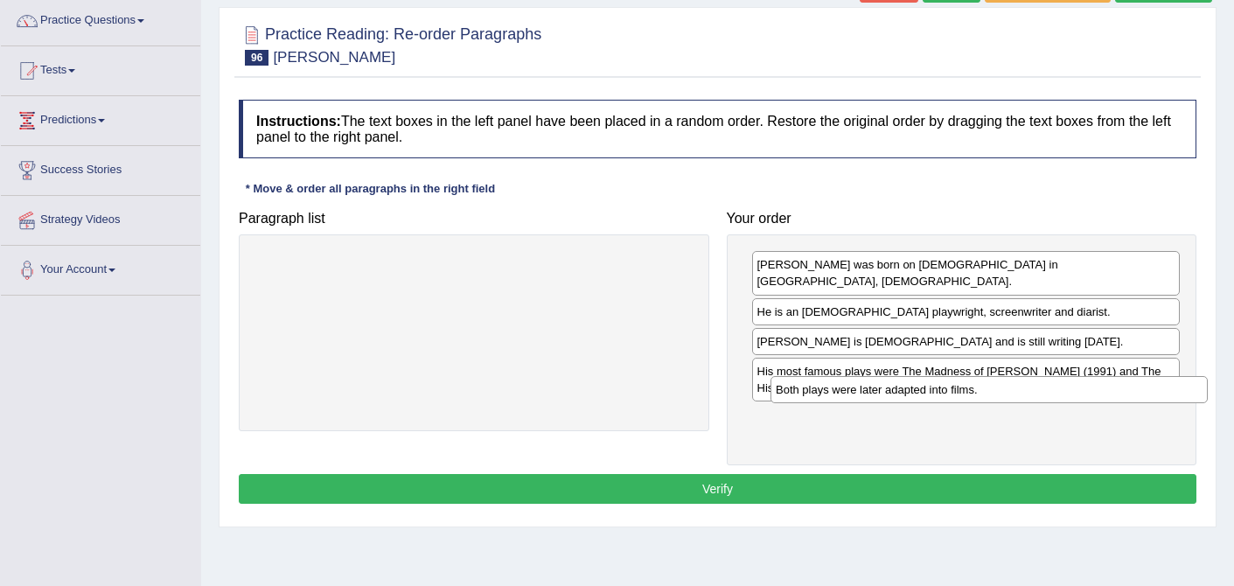
drag, startPoint x: 350, startPoint y: 271, endPoint x: 865, endPoint y: 396, distance: 530.3
click at [865, 396] on div "Both plays were later adapted into films." at bounding box center [989, 389] width 437 height 27
click at [759, 474] on button "Verify" at bounding box center [718, 489] width 958 height 30
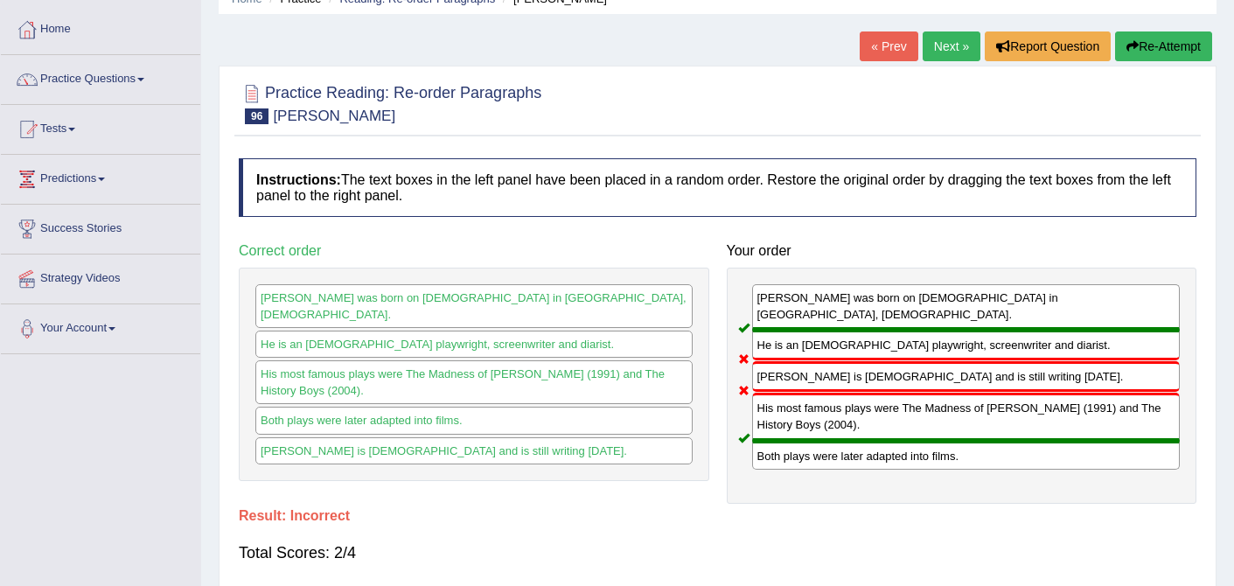
scroll to position [51, 0]
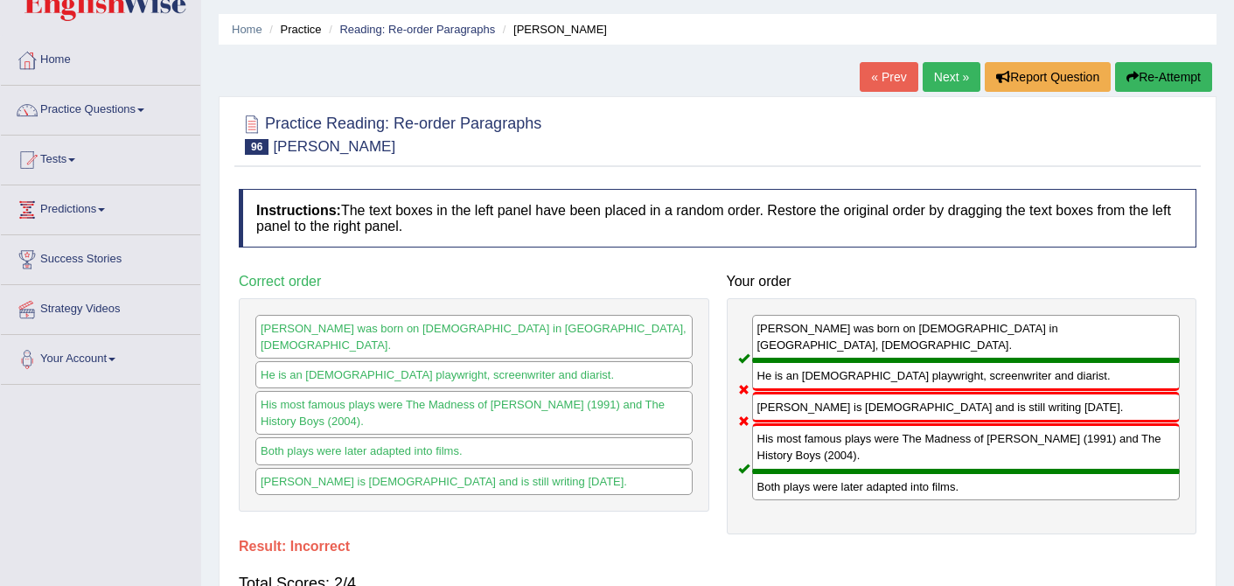
click at [928, 70] on link "Next »" at bounding box center [952, 77] width 58 height 30
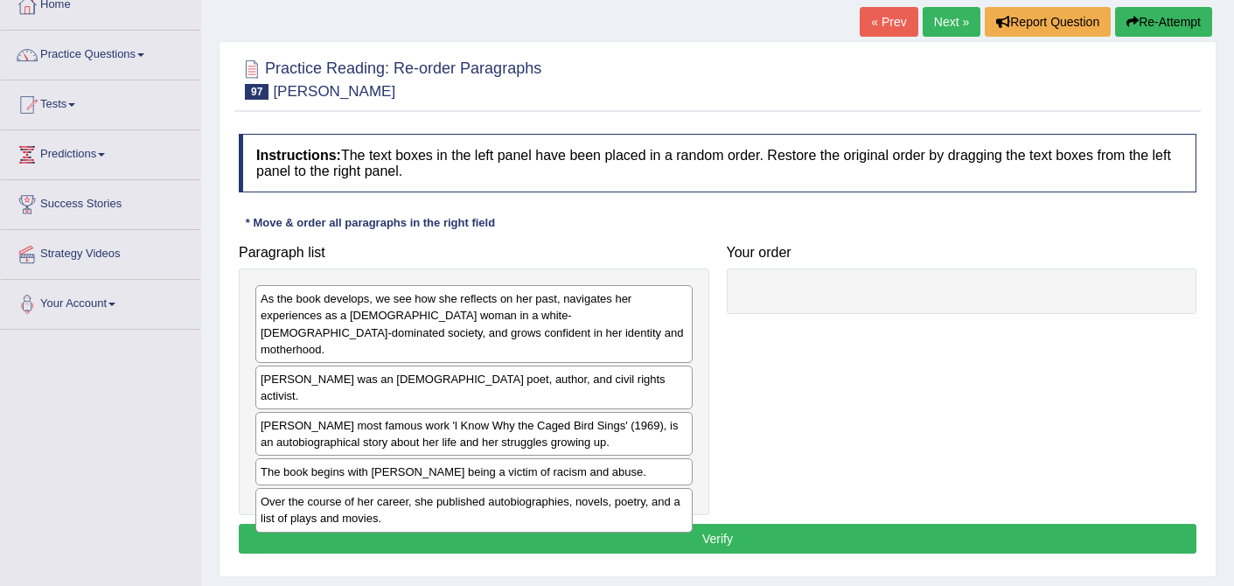
scroll to position [114, 0]
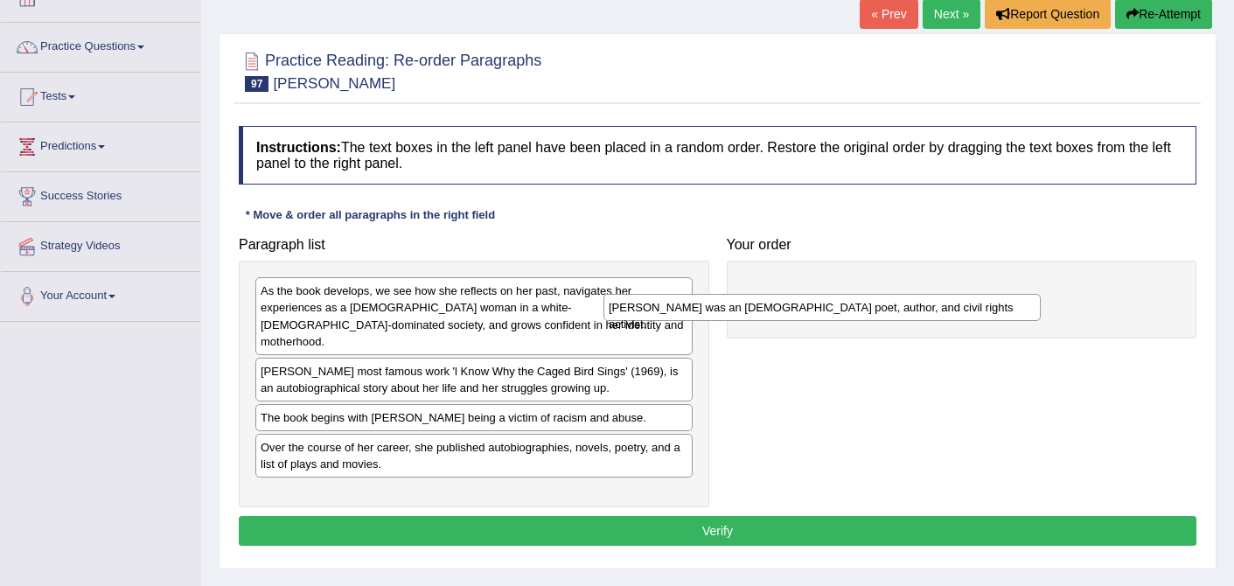
drag, startPoint x: 437, startPoint y: 353, endPoint x: 789, endPoint y: 304, distance: 355.1
click at [789, 304] on div "Maya Angelou was an American poet, author, and civil rights activist." at bounding box center [822, 307] width 437 height 27
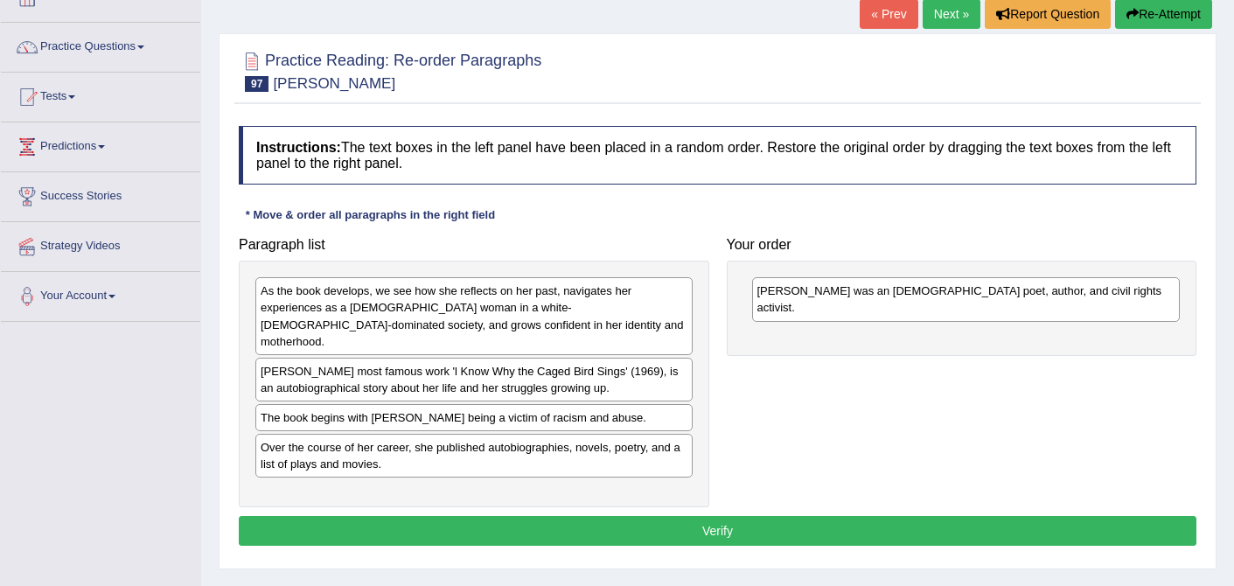
click at [365, 455] on div "Over the course of her career, she published autobiographies, novels, poetry, a…" at bounding box center [473, 456] width 437 height 44
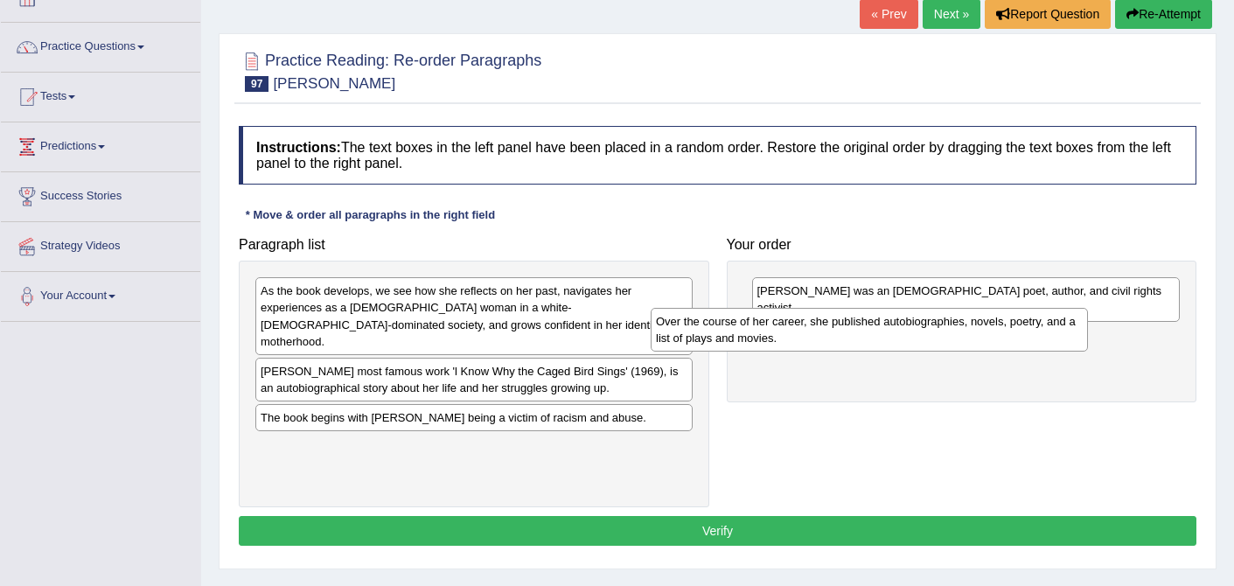
drag, startPoint x: 479, startPoint y: 440, endPoint x: 874, endPoint y: 331, distance: 410.3
click at [874, 331] on div "Over the course of her career, she published autobiographies, novels, poetry, a…" at bounding box center [869, 330] width 437 height 44
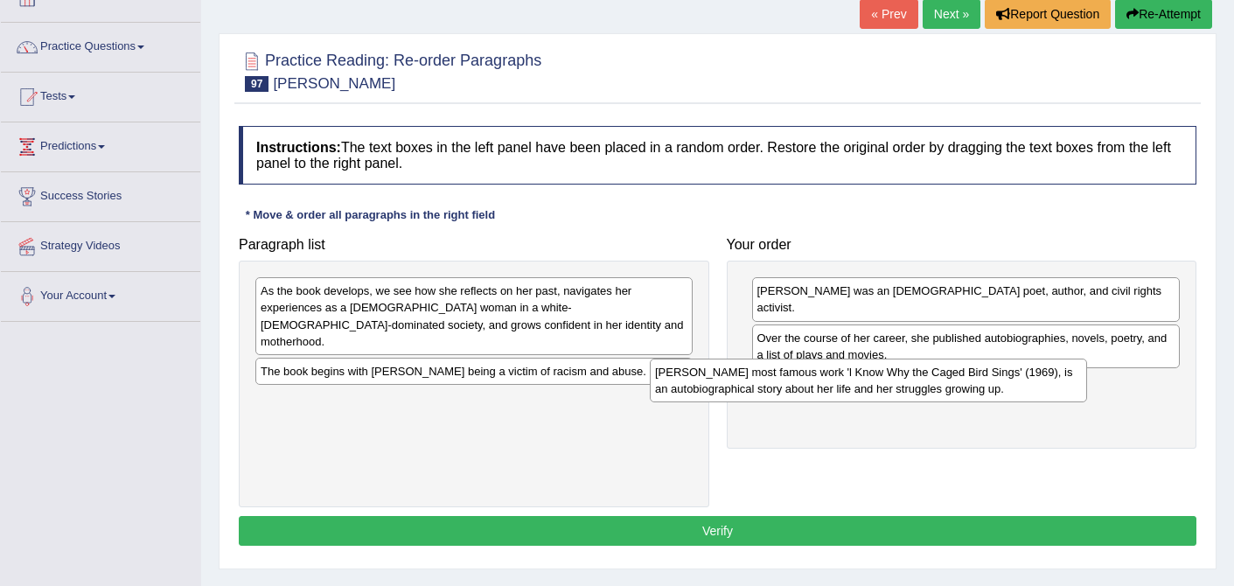
drag, startPoint x: 340, startPoint y: 364, endPoint x: 735, endPoint y: 381, distance: 394.9
click at [735, 381] on div "Angelou's most famous work 'l Know Why the Caged Bird Sings' (1969), is an auto…" at bounding box center [868, 381] width 437 height 44
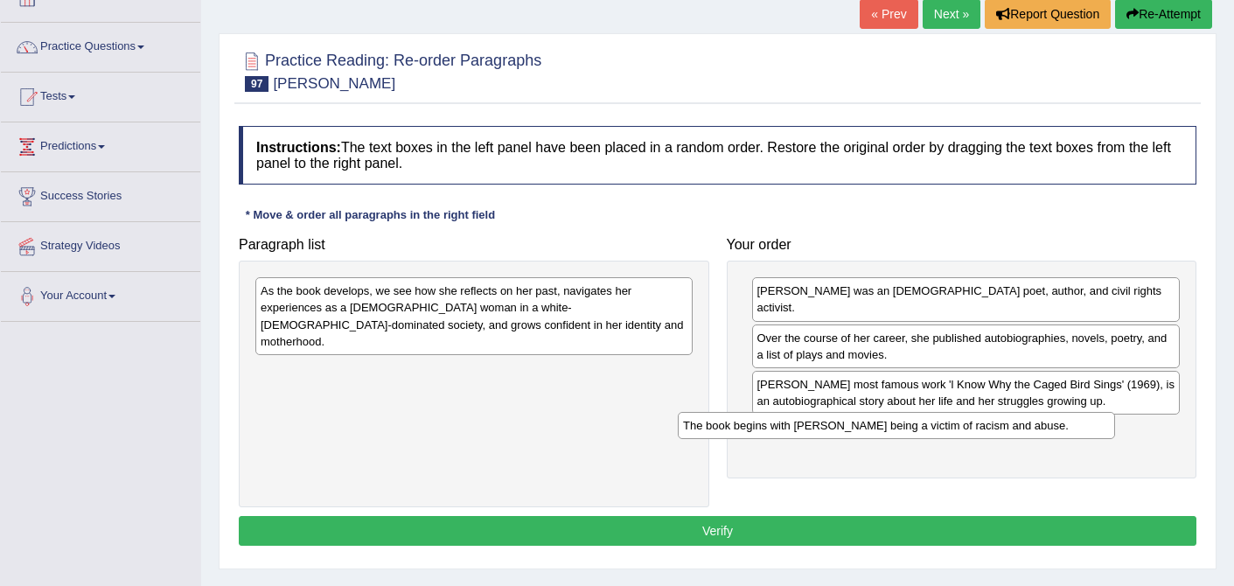
drag, startPoint x: 392, startPoint y: 358, endPoint x: 815, endPoint y: 429, distance: 428.5
click at [815, 429] on div "The book begins with Angelou being a victim of racism and abuse." at bounding box center [896, 425] width 437 height 27
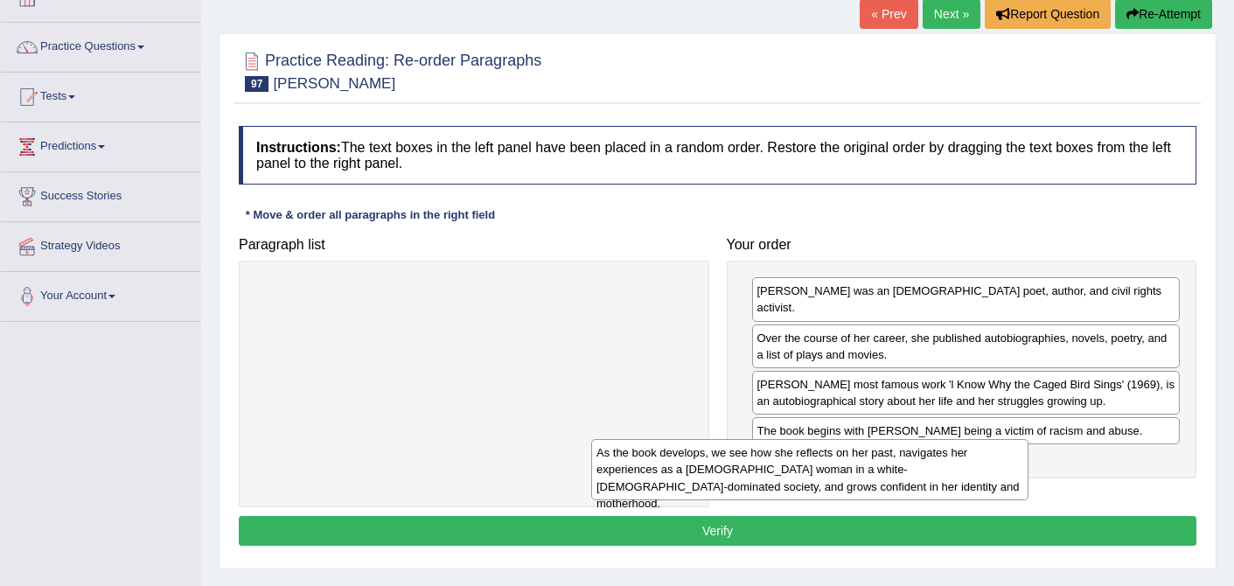
drag, startPoint x: 549, startPoint y: 295, endPoint x: 885, endPoint y: 457, distance: 372.9
click at [885, 457] on div "As the book develops, we see how she reflects on her past, navigates her experi…" at bounding box center [809, 469] width 437 height 60
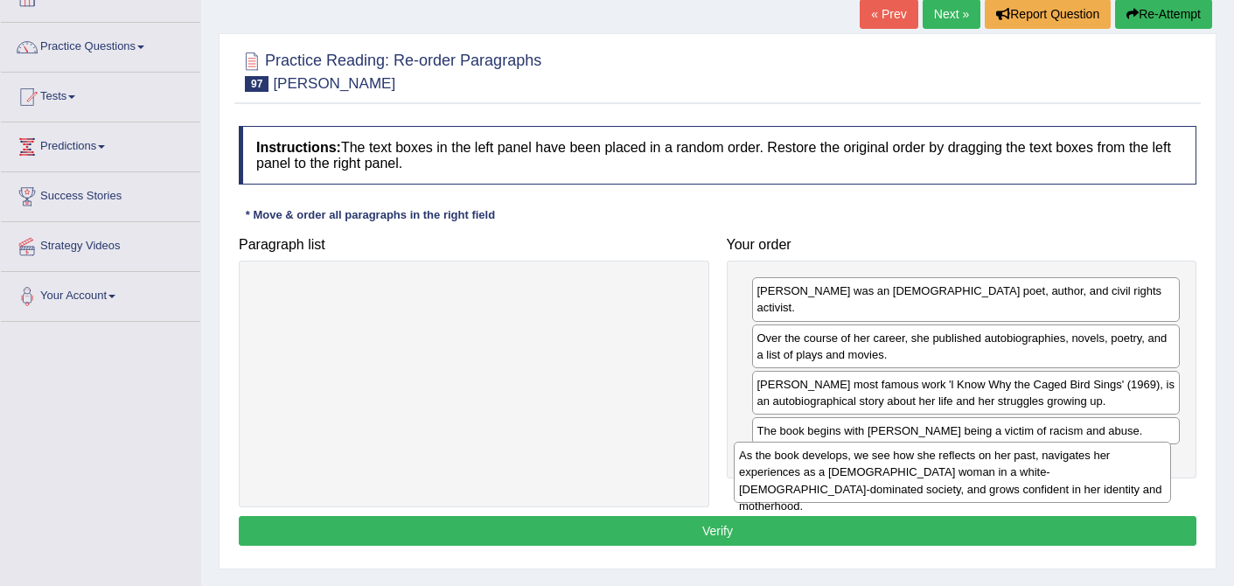
drag, startPoint x: 488, startPoint y: 290, endPoint x: 968, endPoint y: 454, distance: 507.4
click at [968, 454] on div "As the book develops, we see how she reflects on her past, navigates her experi…" at bounding box center [952, 472] width 437 height 60
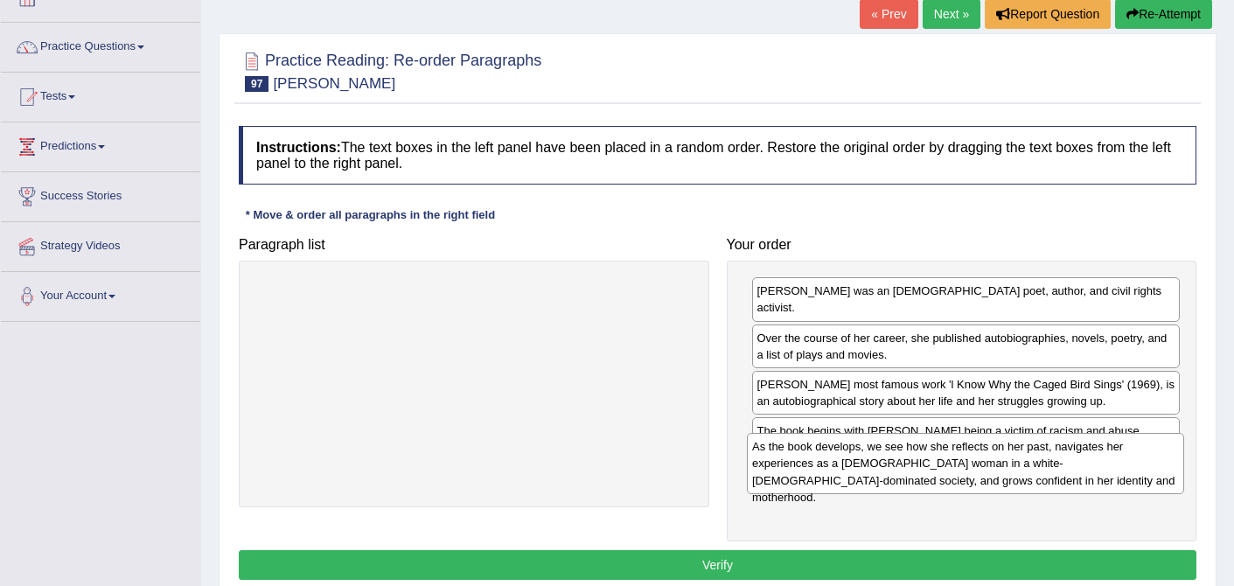
drag, startPoint x: 520, startPoint y: 310, endPoint x: 1012, endPoint y: 464, distance: 516.1
click at [1012, 464] on div "As the book develops, we see how she reflects on her past, navigates her experi…" at bounding box center [965, 463] width 437 height 60
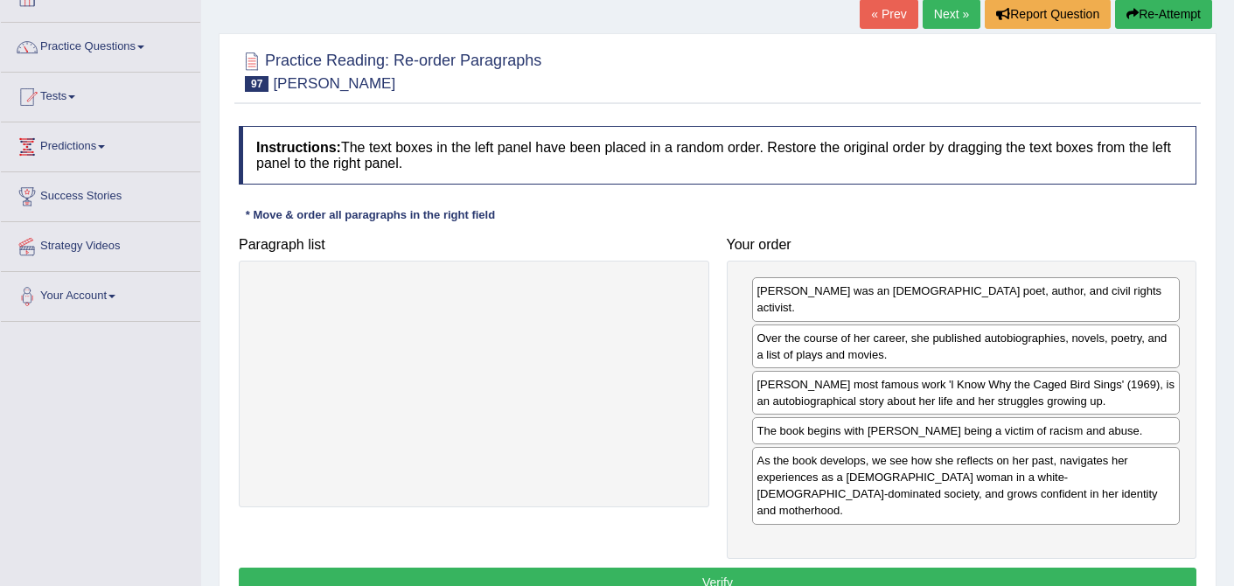
click at [763, 568] on button "Verify" at bounding box center [718, 583] width 958 height 30
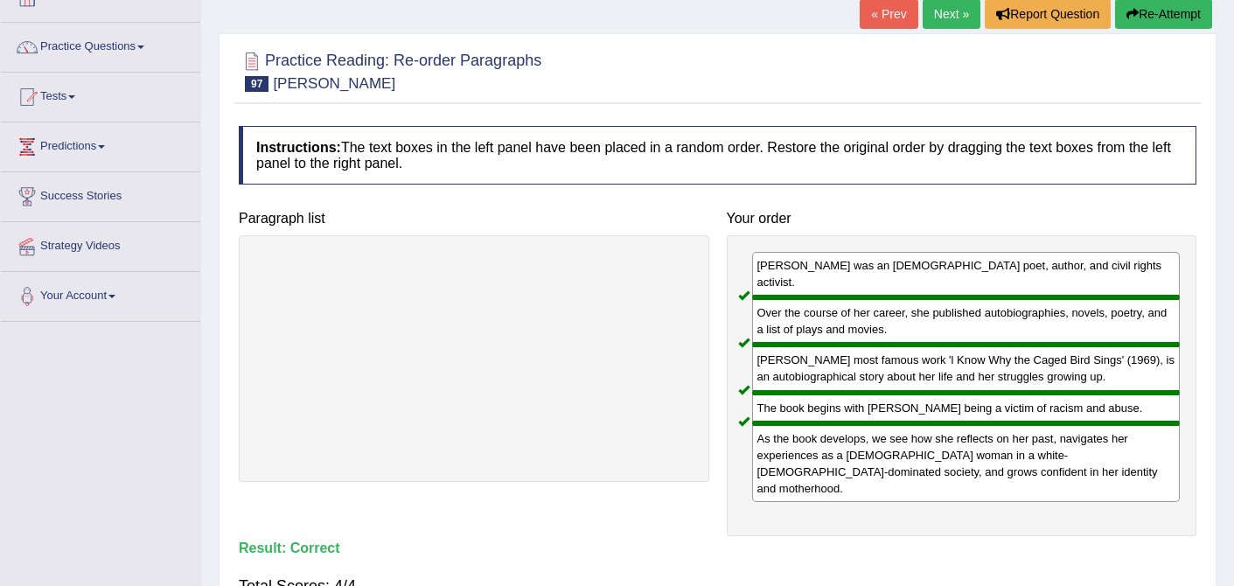
click at [934, 10] on link "Next »" at bounding box center [952, 14] width 58 height 30
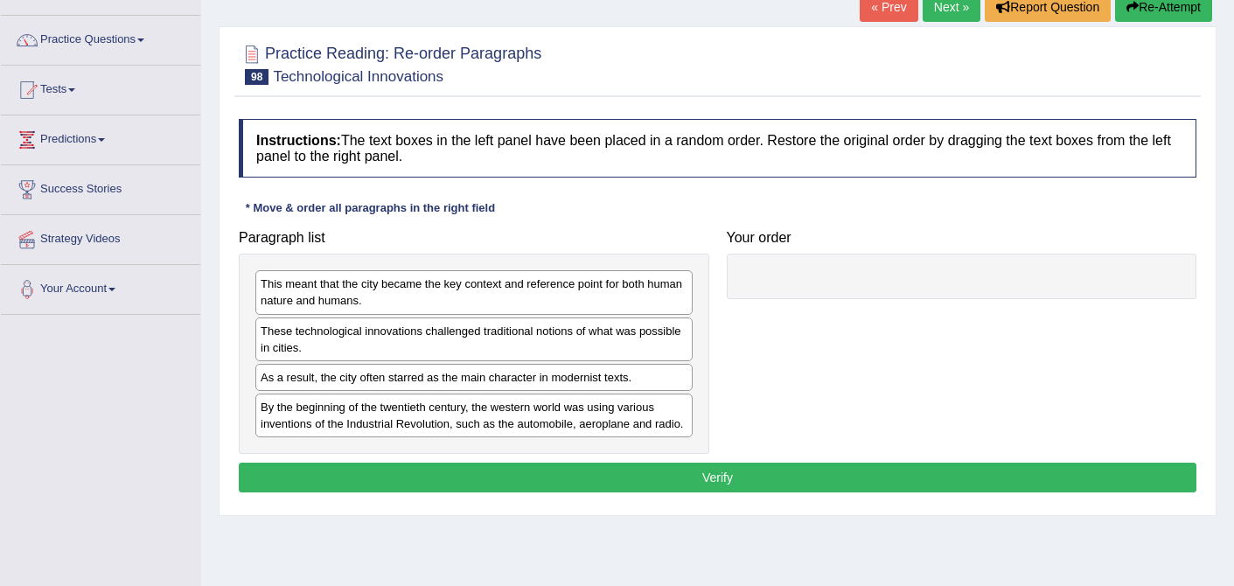
scroll to position [122, 0]
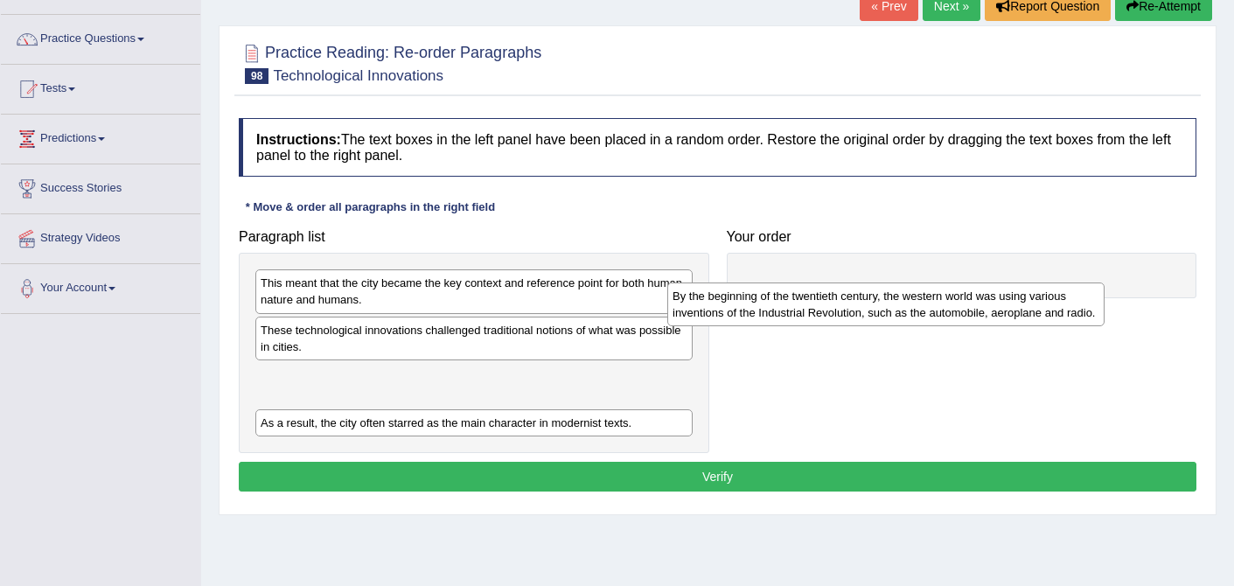
drag, startPoint x: 422, startPoint y: 425, endPoint x: 841, endPoint y: 312, distance: 434.0
click at [841, 312] on div "By the beginning of the twentieth century, the western world was using various …" at bounding box center [886, 305] width 437 height 44
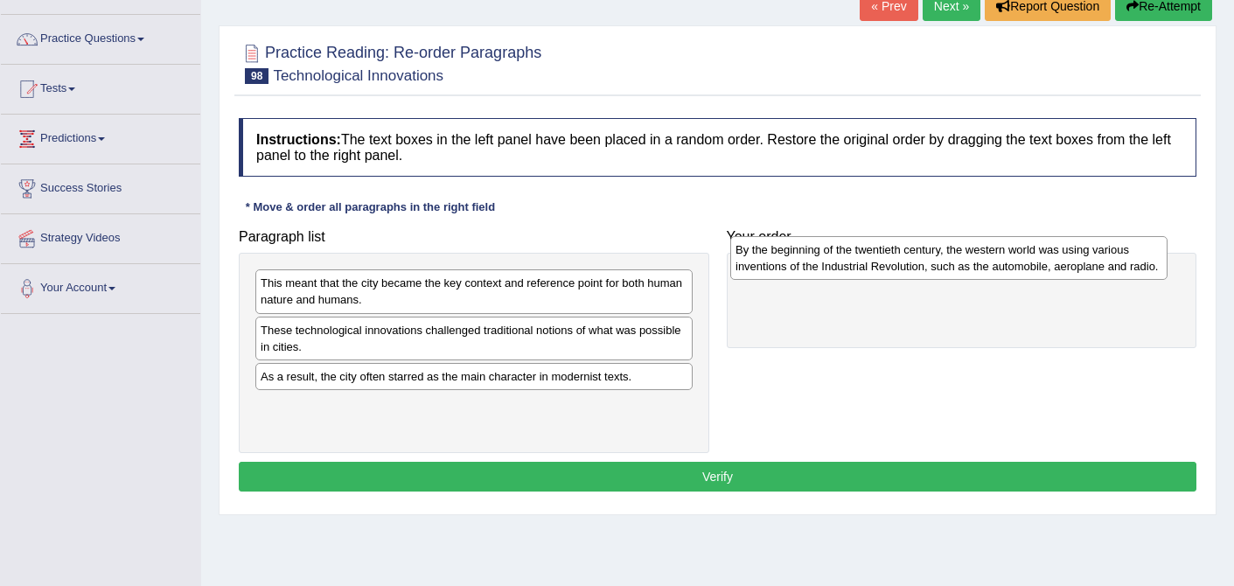
drag, startPoint x: 389, startPoint y: 399, endPoint x: 863, endPoint y: 272, distance: 490.0
click at [864, 272] on div "By the beginning of the twentieth century, the western world was using various …" at bounding box center [949, 258] width 437 height 44
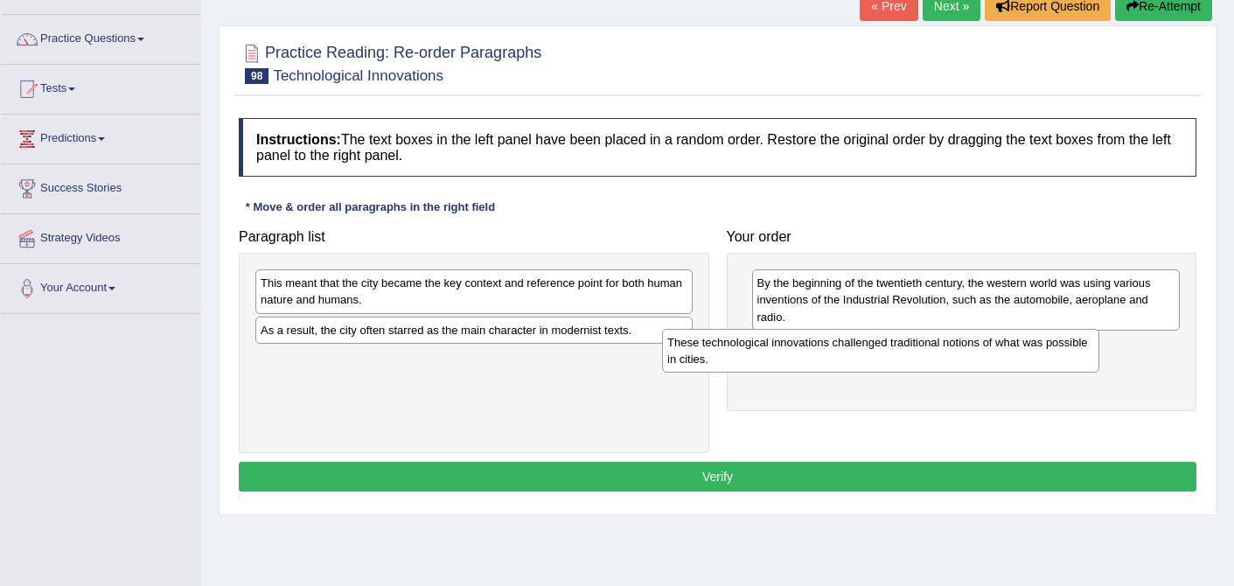
drag, startPoint x: 587, startPoint y: 344, endPoint x: 1012, endPoint y: 359, distance: 425.5
click at [1011, 359] on div "These technological innovations challenged traditional notions of what was poss…" at bounding box center [880, 351] width 437 height 44
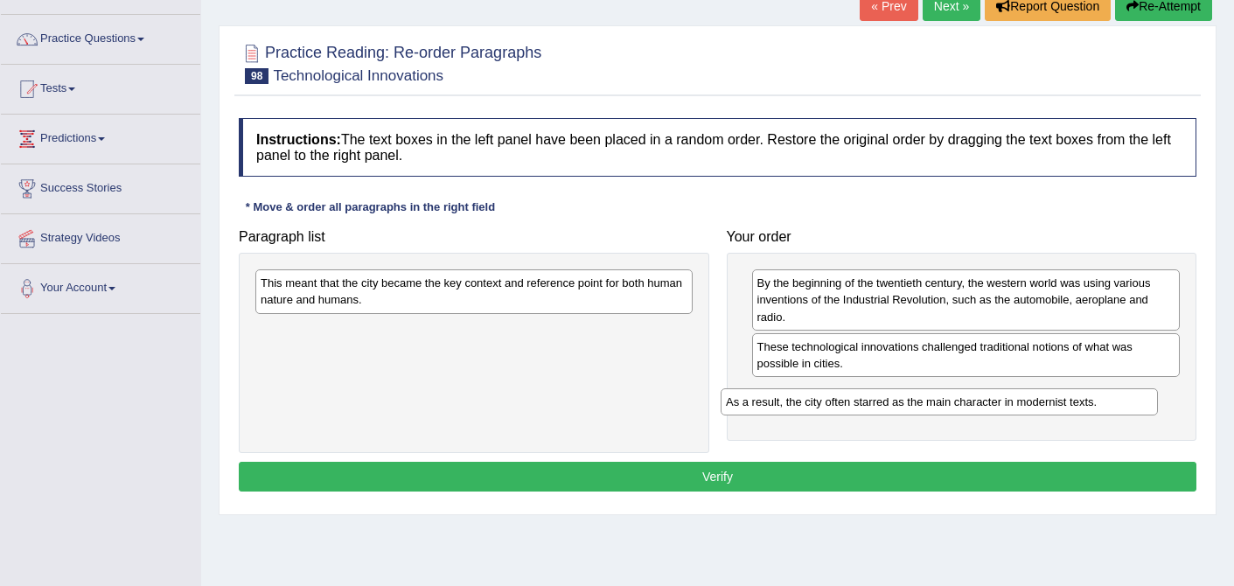
drag, startPoint x: 462, startPoint y: 332, endPoint x: 927, endPoint y: 404, distance: 470.9
click at [927, 404] on div "As a result, the city often starred as the main character in modernist texts." at bounding box center [939, 401] width 437 height 27
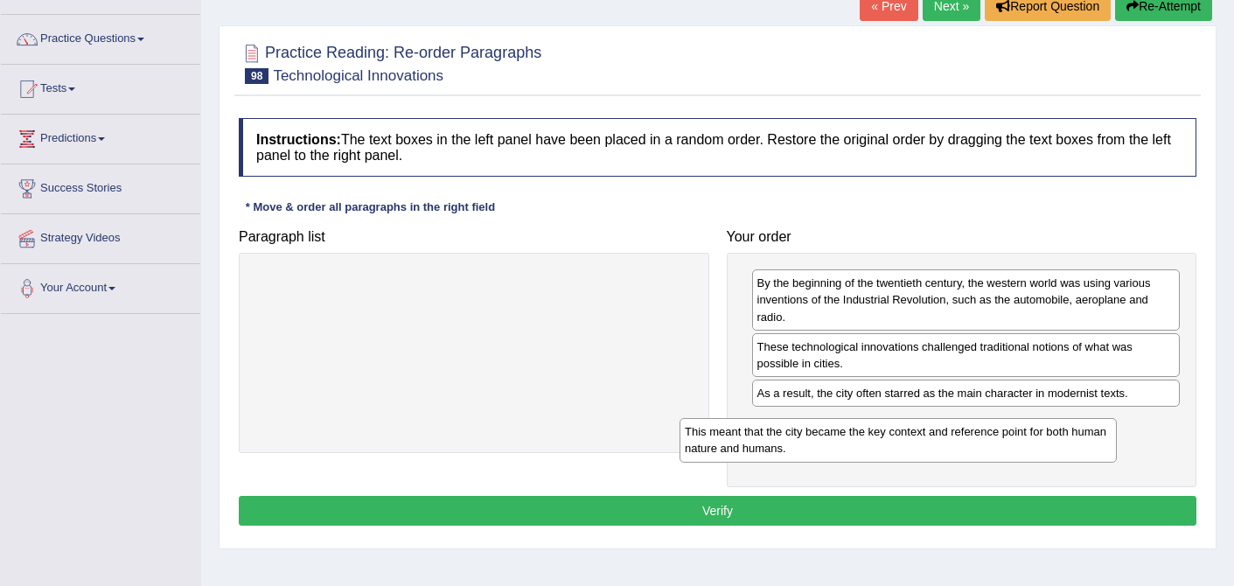
drag, startPoint x: 425, startPoint y: 287, endPoint x: 851, endPoint y: 436, distance: 451.3
click at [851, 436] on div "This meant that the city became the key context and reference point for both hu…" at bounding box center [898, 440] width 437 height 44
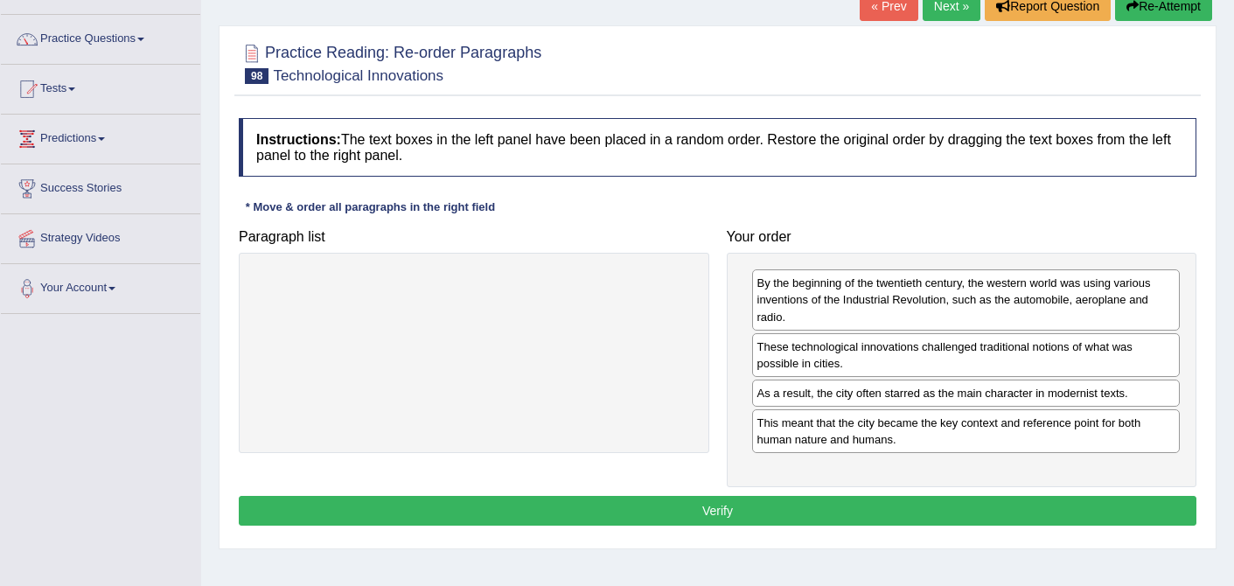
click at [653, 505] on button "Verify" at bounding box center [718, 511] width 958 height 30
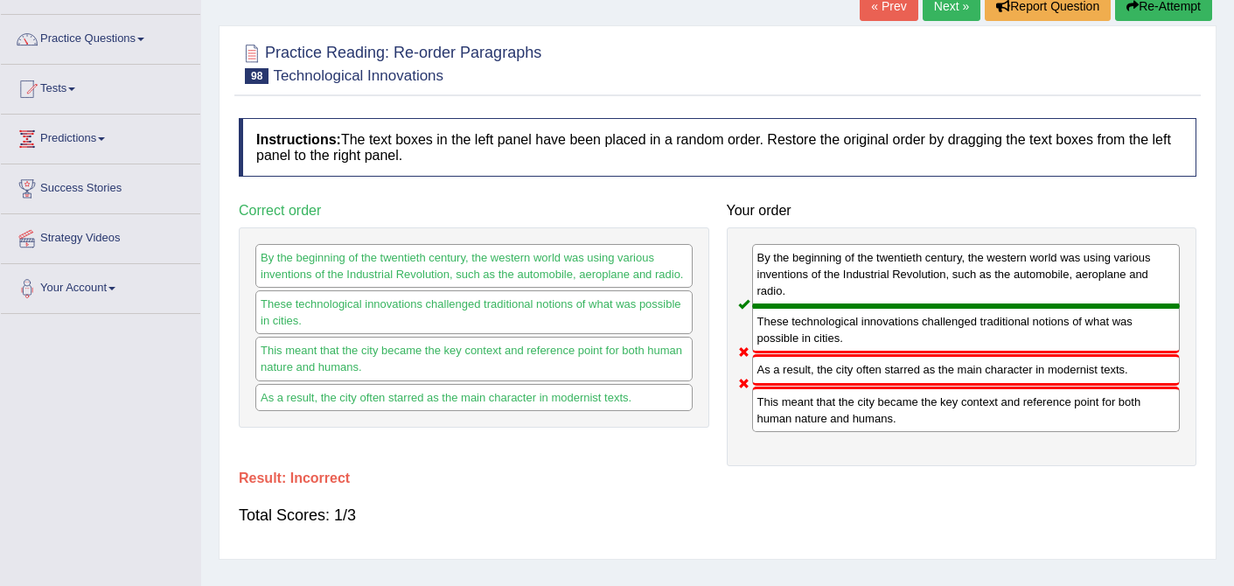
click at [960, 8] on link "Next »" at bounding box center [952, 6] width 58 height 30
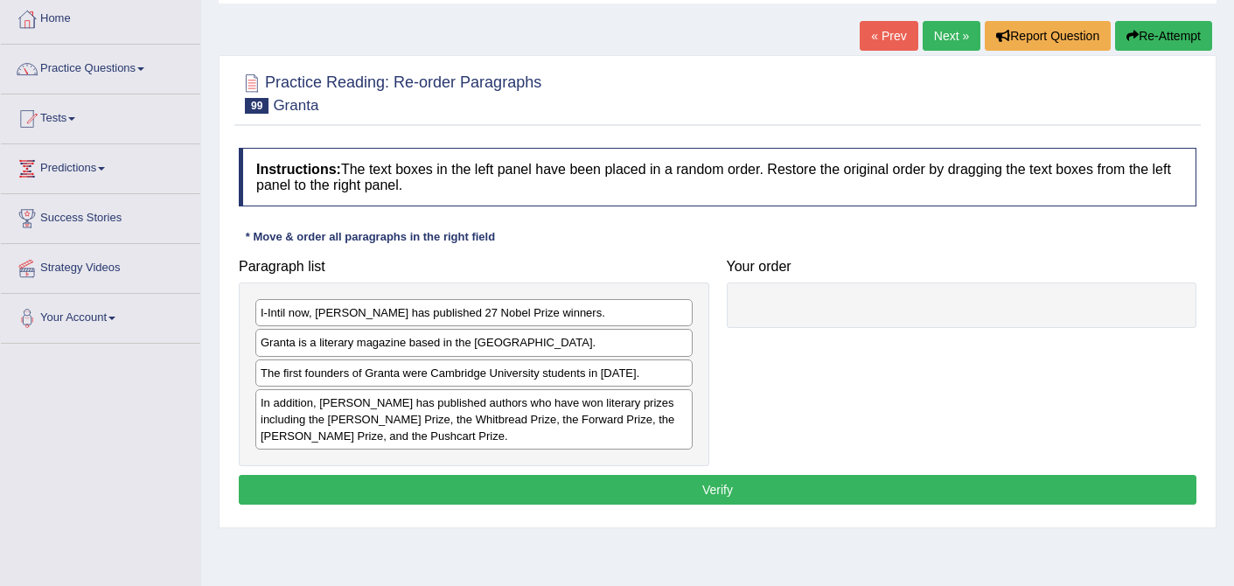
scroll to position [94, 0]
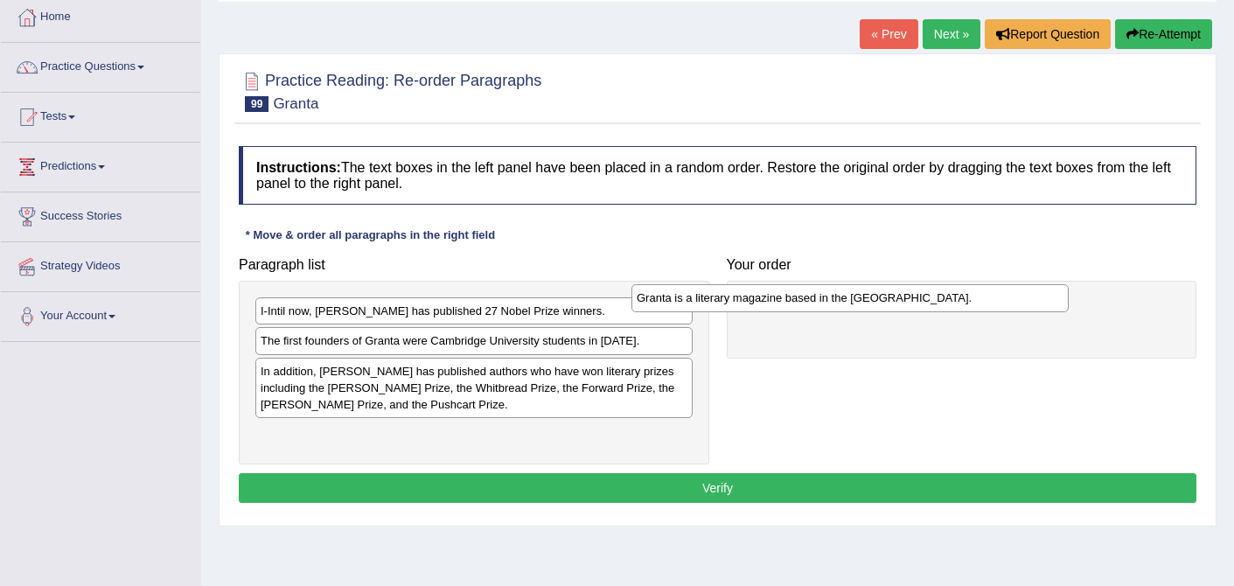
drag, startPoint x: 449, startPoint y: 339, endPoint x: 826, endPoint y: 300, distance: 379.1
click at [826, 300] on div "Granta is a literary magazine based in the United Kingdom." at bounding box center [850, 297] width 437 height 27
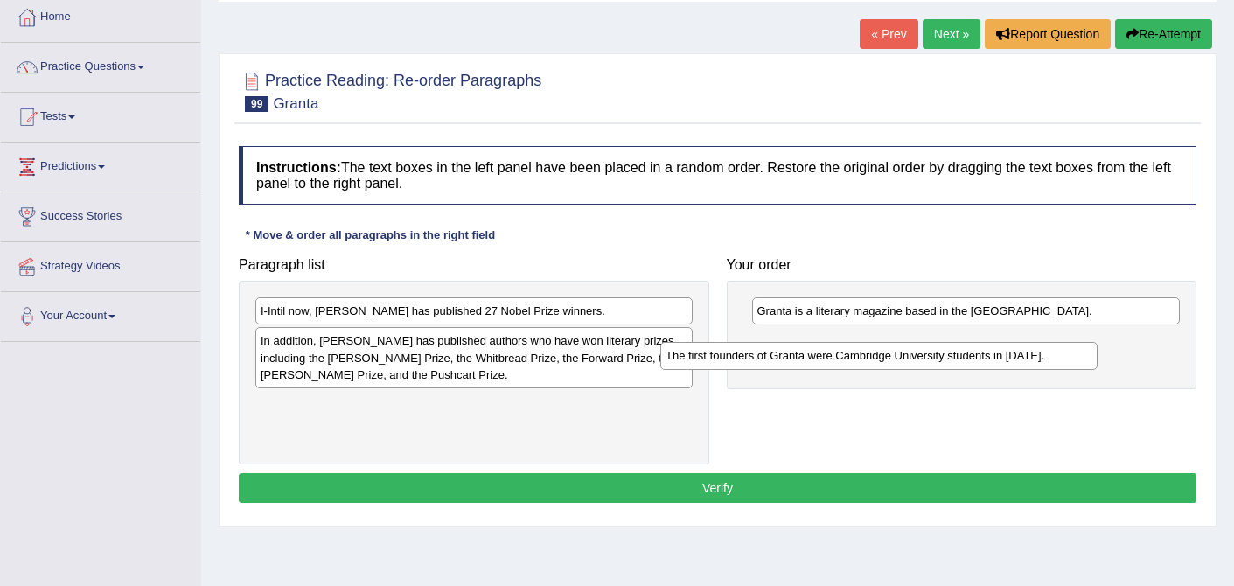
drag, startPoint x: 434, startPoint y: 343, endPoint x: 839, endPoint y: 358, distance: 405.3
click at [839, 358] on div "The first founders of Granta were Cambridge University students in 1899." at bounding box center [879, 355] width 437 height 27
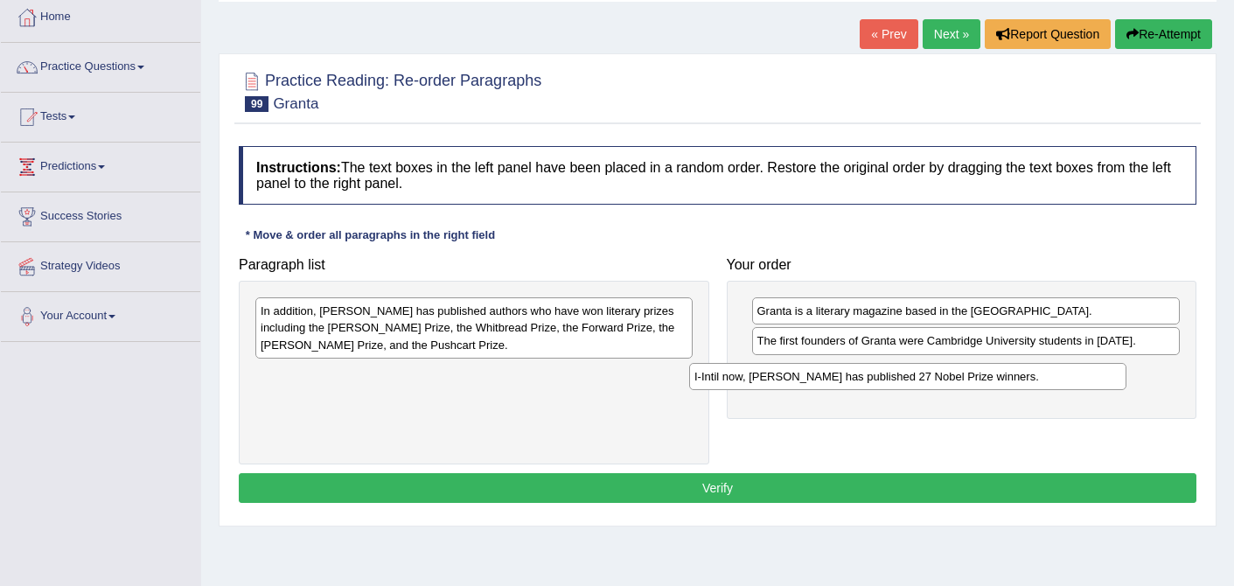
drag, startPoint x: 408, startPoint y: 306, endPoint x: 842, endPoint y: 372, distance: 438.9
click at [842, 372] on div "I-Intil now, Granta has published 27 Nobel Prize winners." at bounding box center [907, 376] width 437 height 27
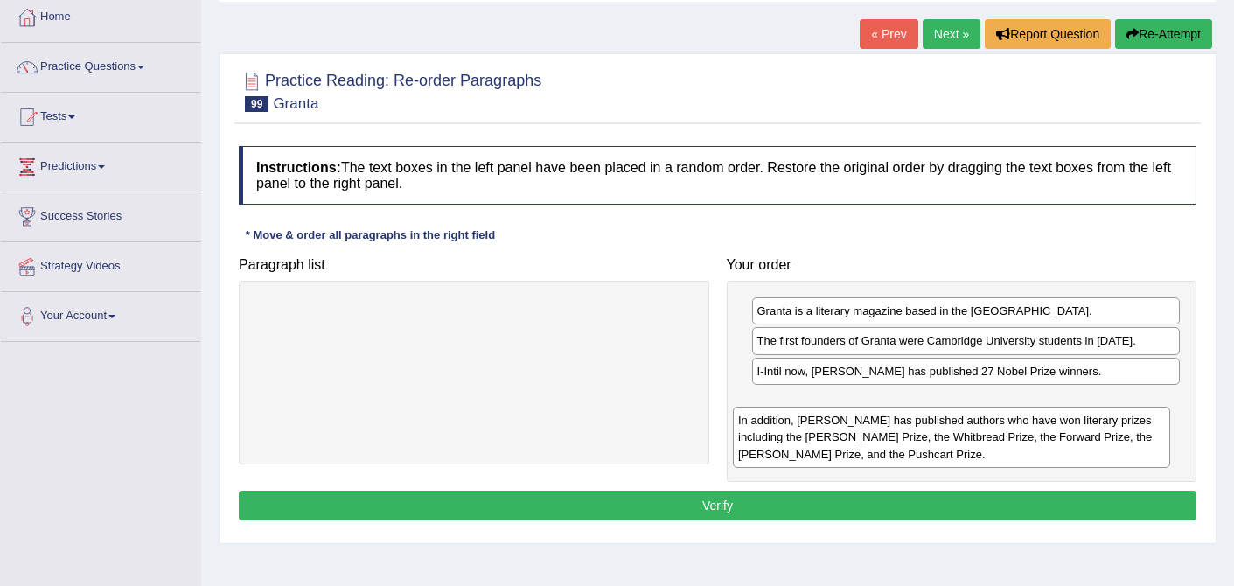
drag, startPoint x: 444, startPoint y: 328, endPoint x: 936, endPoint y: 427, distance: 502.4
click at [936, 427] on div "In addition, Granta has published authors who have won literary prizes includin…" at bounding box center [951, 437] width 437 height 60
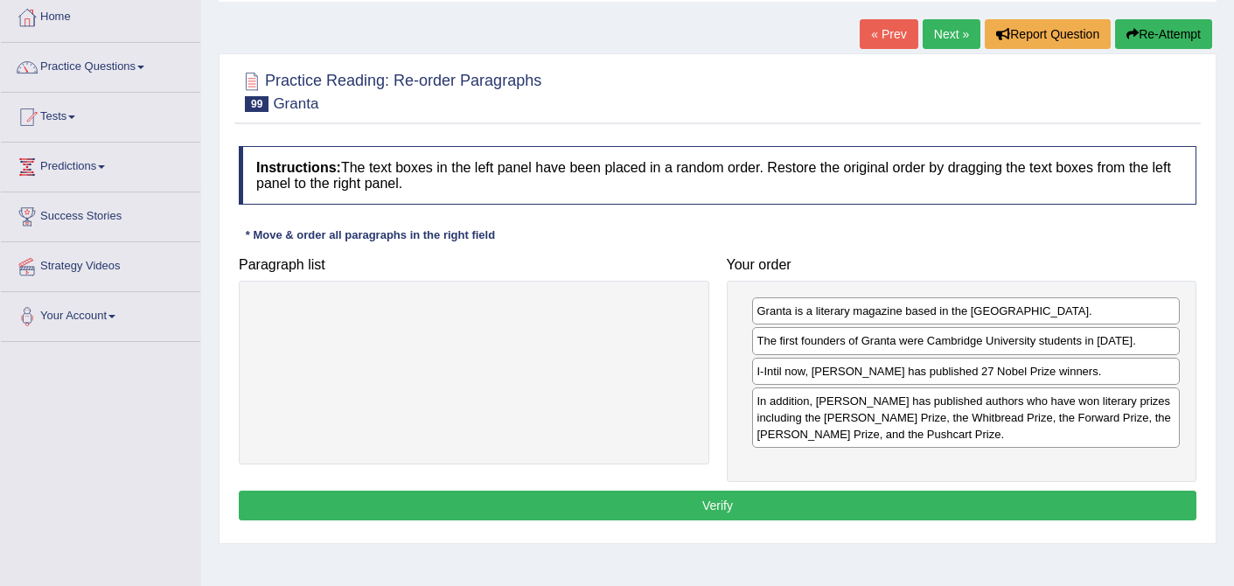
click at [738, 507] on button "Verify" at bounding box center [718, 506] width 958 height 30
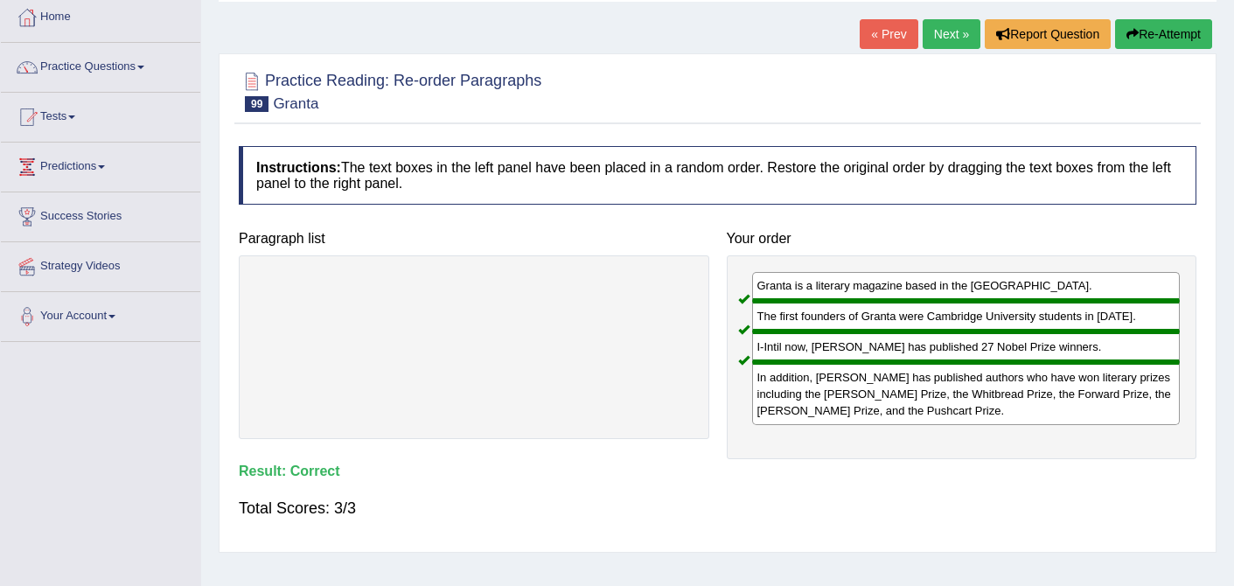
click at [947, 26] on link "Next »" at bounding box center [952, 34] width 58 height 30
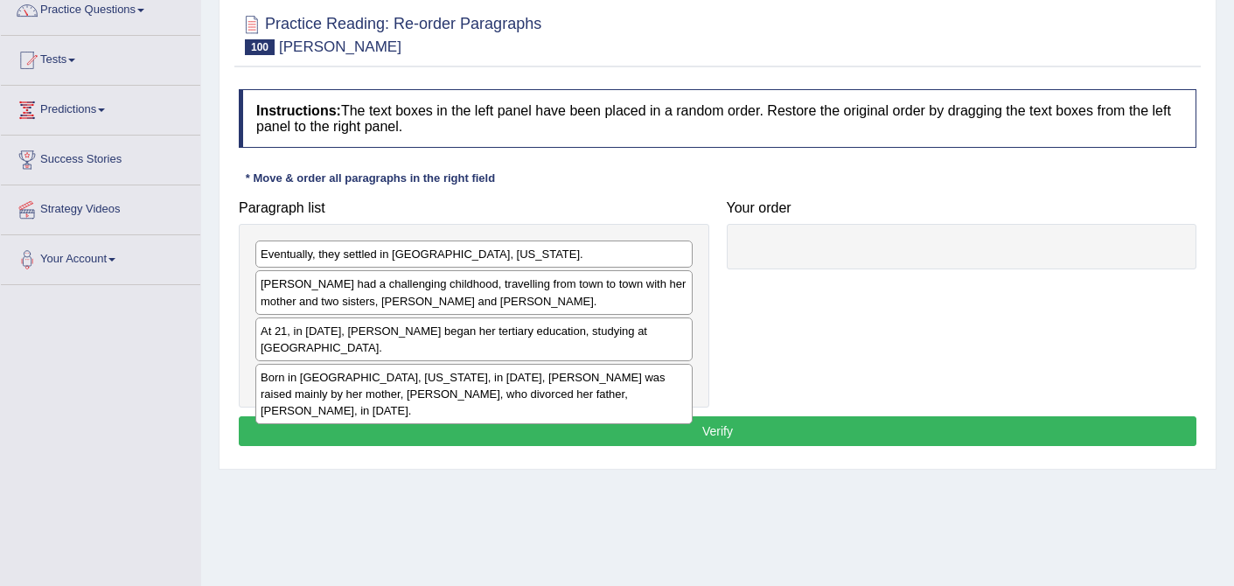
scroll to position [154, 0]
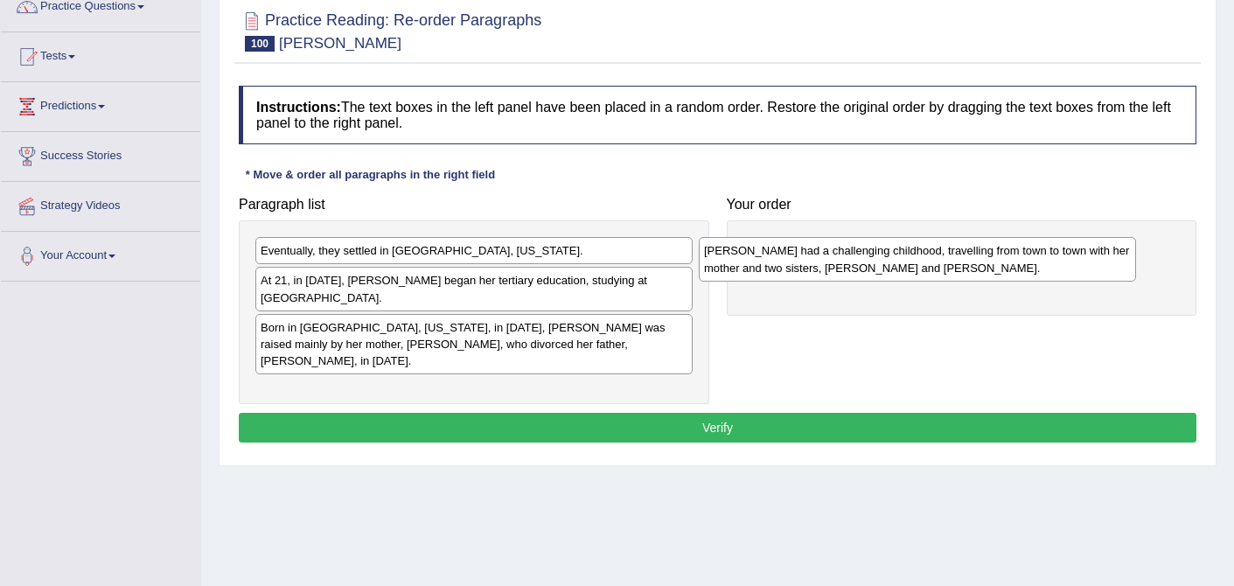
drag, startPoint x: 304, startPoint y: 294, endPoint x: 747, endPoint y: 264, distance: 444.6
click at [747, 264] on div "[PERSON_NAME] had a challenging childhood, travelling from town to town with he…" at bounding box center [917, 259] width 437 height 44
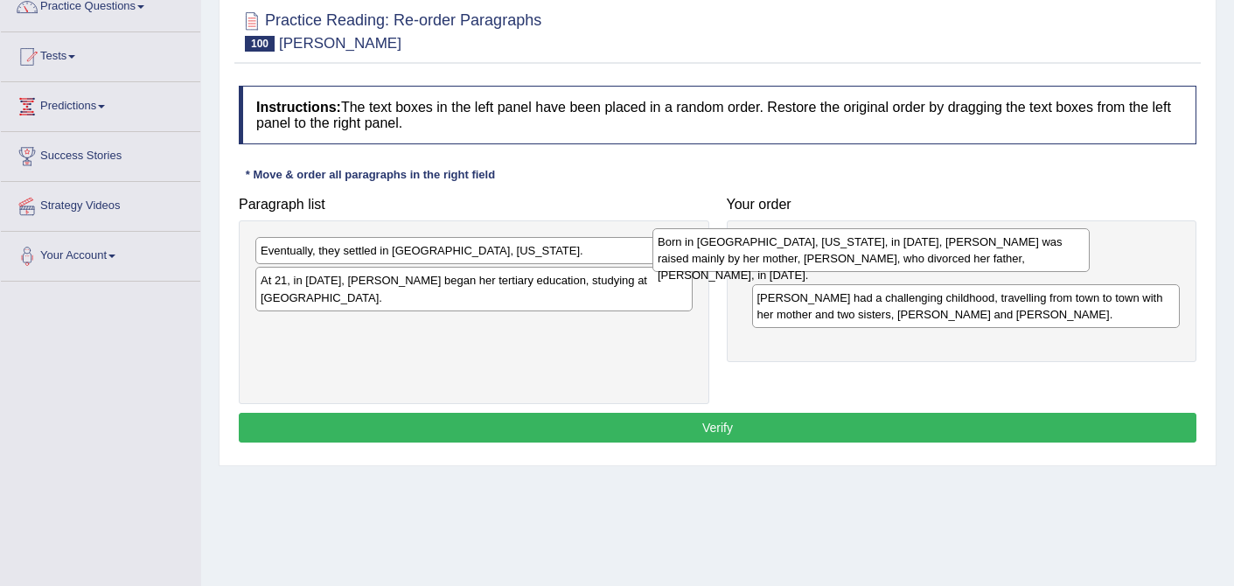
drag, startPoint x: 514, startPoint y: 335, endPoint x: 913, endPoint y: 267, distance: 403.9
click at [913, 267] on div "Born in [GEOGRAPHIC_DATA], [US_STATE], in [DATE], [PERSON_NAME] was raised main…" at bounding box center [871, 250] width 437 height 44
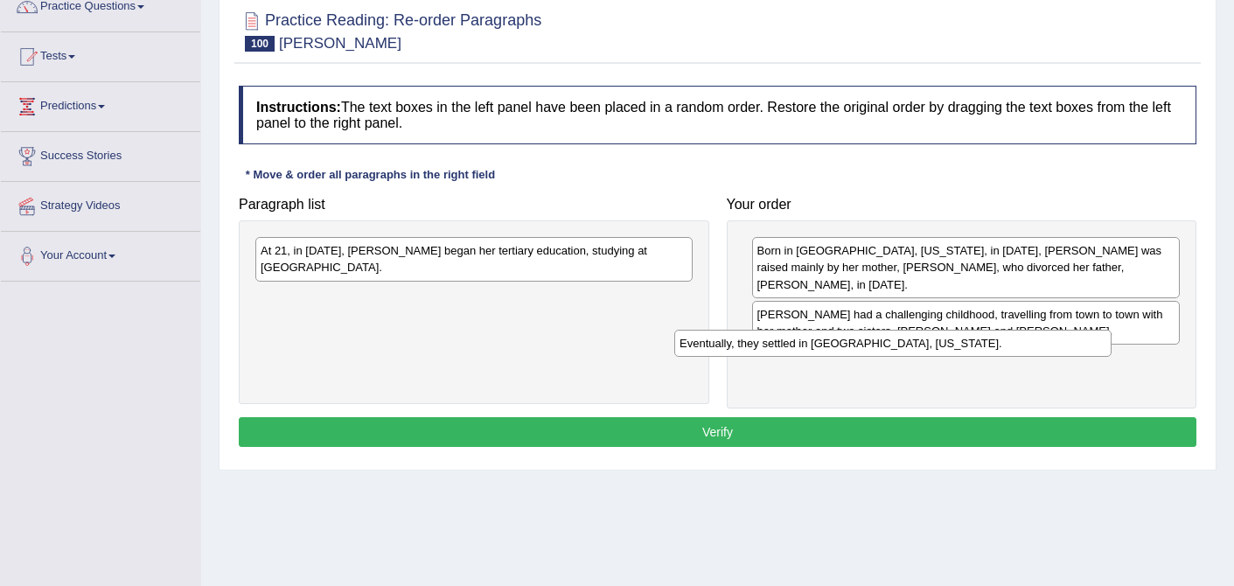
drag, startPoint x: 503, startPoint y: 259, endPoint x: 927, endPoint y: 347, distance: 432.6
click at [927, 347] on div "Eventually, they settled in [GEOGRAPHIC_DATA], [US_STATE]." at bounding box center [893, 343] width 437 height 27
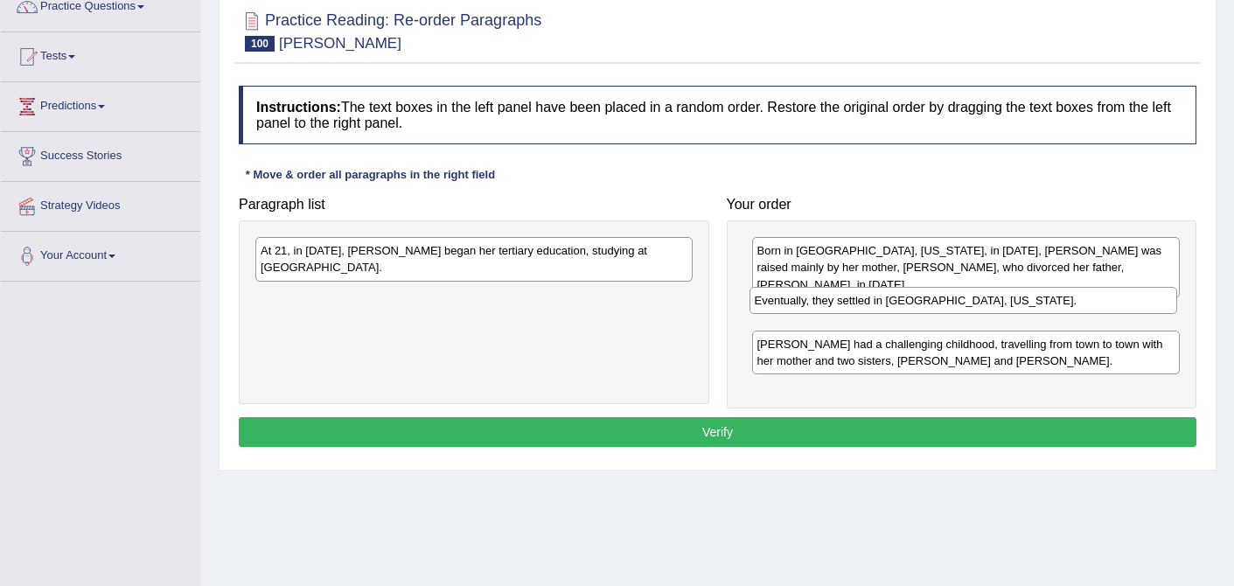
drag, startPoint x: 856, startPoint y: 349, endPoint x: 853, endPoint y: 305, distance: 43.8
click at [853, 305] on div "Eventually, they settled in [GEOGRAPHIC_DATA], [US_STATE]." at bounding box center [964, 300] width 429 height 27
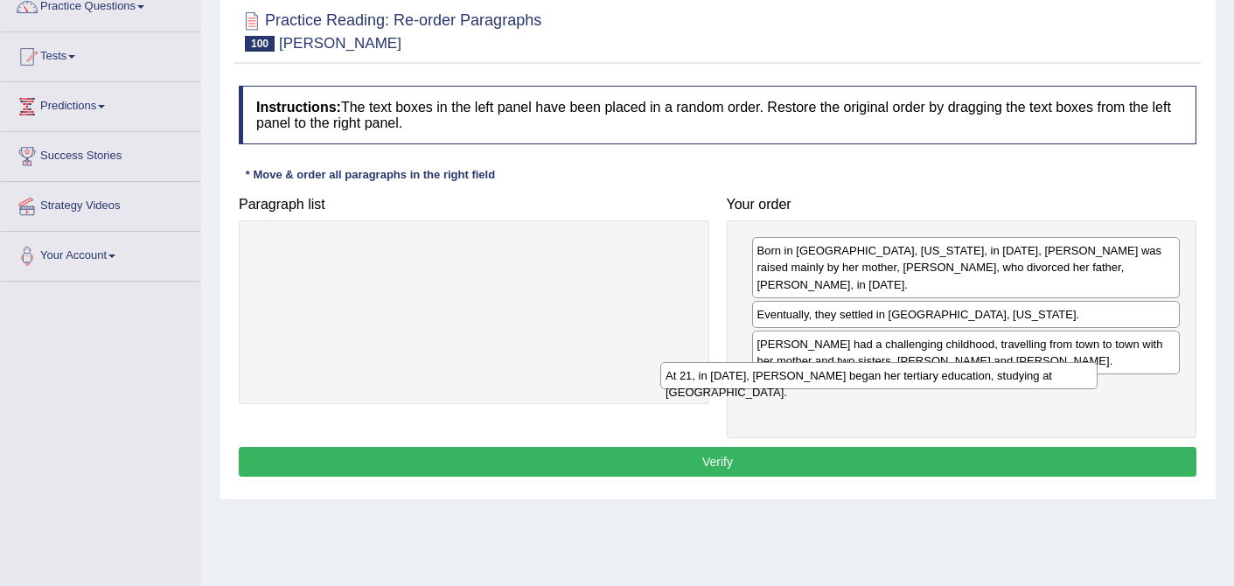
drag, startPoint x: 545, startPoint y: 246, endPoint x: 950, endPoint y: 372, distance: 424.2
click at [950, 372] on div "At 21, in [DATE], [PERSON_NAME] began her tertiary education, studying at [GEOG…" at bounding box center [879, 375] width 437 height 27
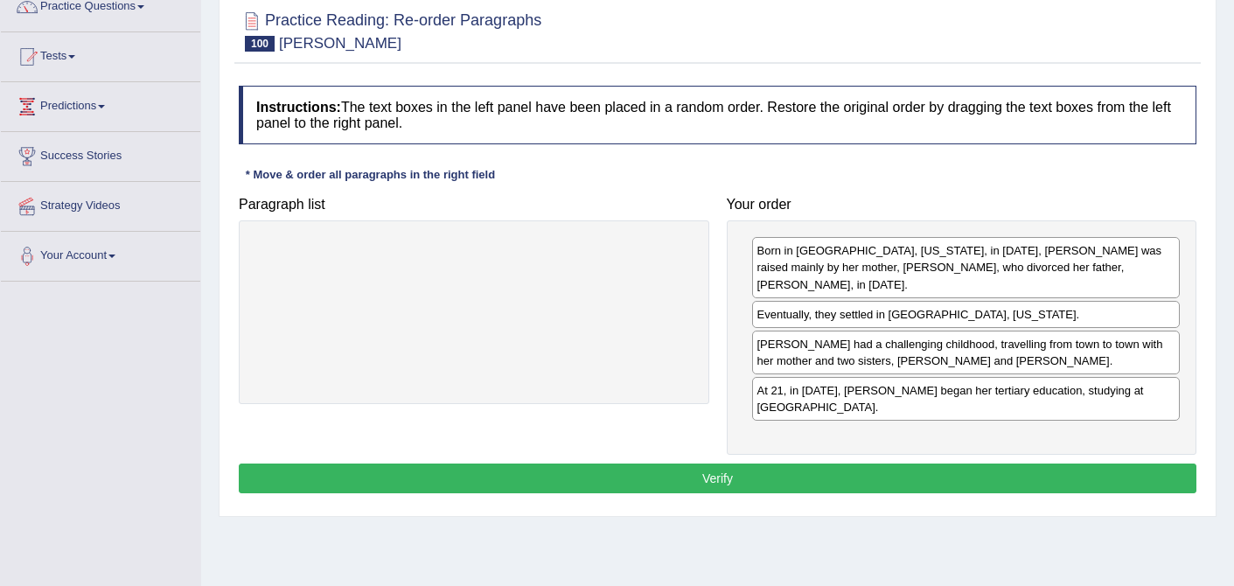
click at [767, 464] on button "Verify" at bounding box center [718, 479] width 958 height 30
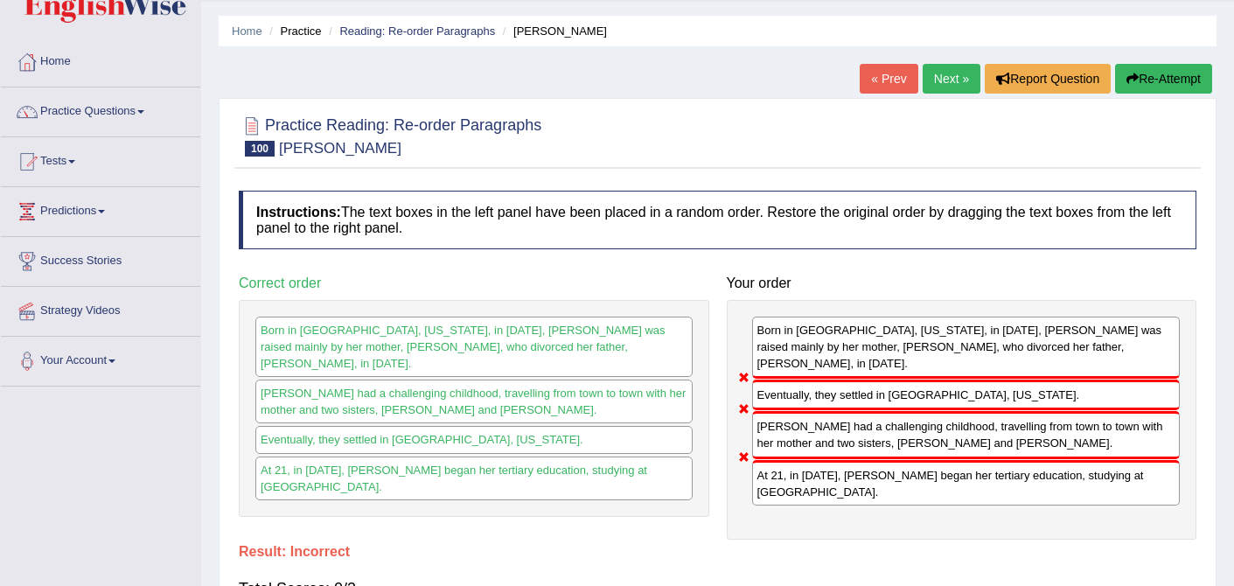
scroll to position [34, 0]
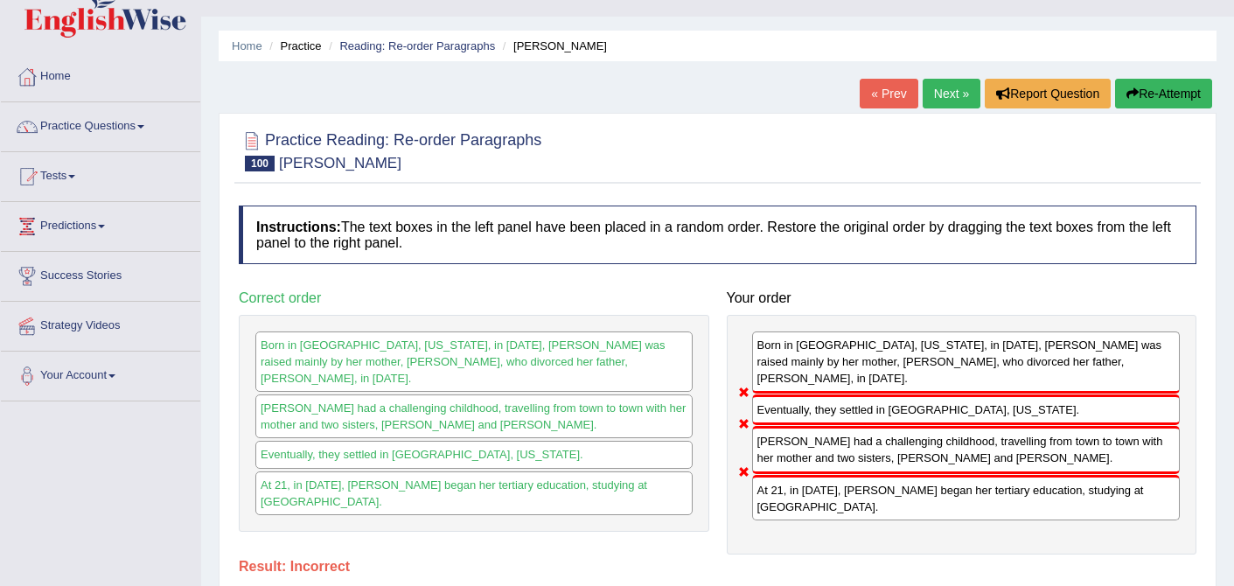
click at [1156, 94] on button "Re-Attempt" at bounding box center [1163, 94] width 97 height 30
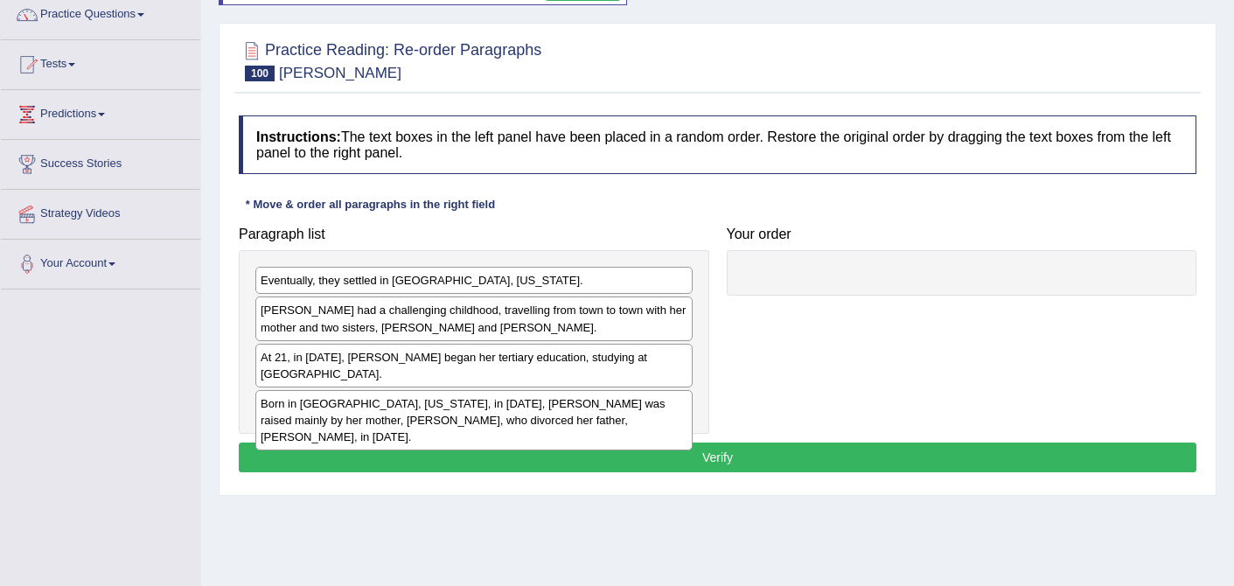
scroll to position [147, 0]
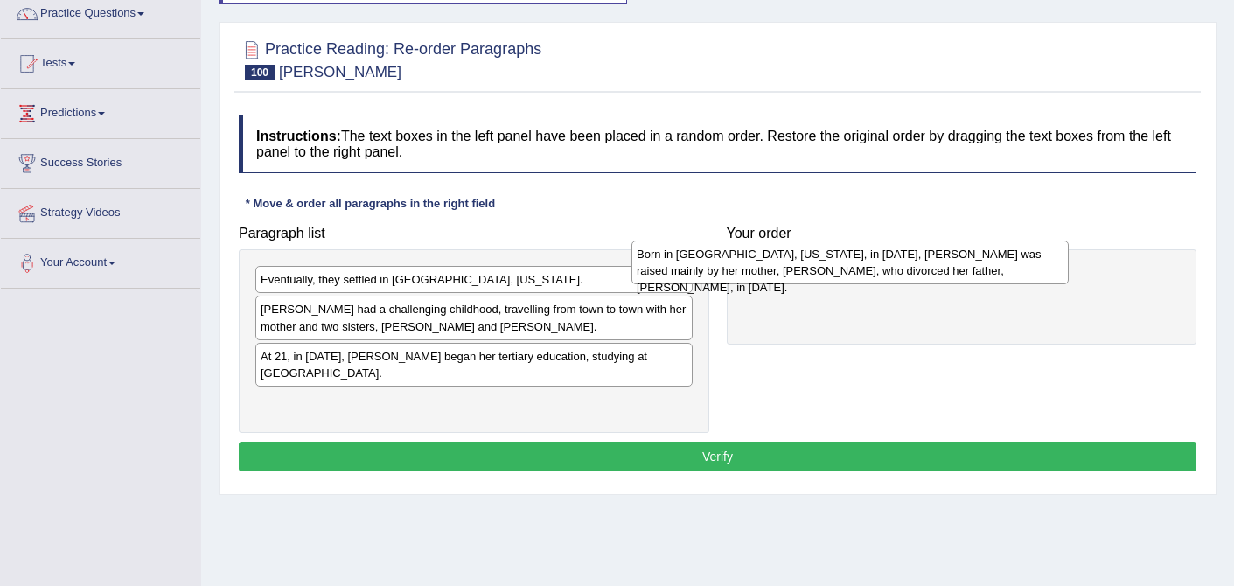
drag, startPoint x: 503, startPoint y: 396, endPoint x: 889, endPoint y: 263, distance: 408.1
click at [889, 263] on div "Born in [GEOGRAPHIC_DATA], [US_STATE], in [DATE], [PERSON_NAME] was raised main…" at bounding box center [850, 263] width 437 height 44
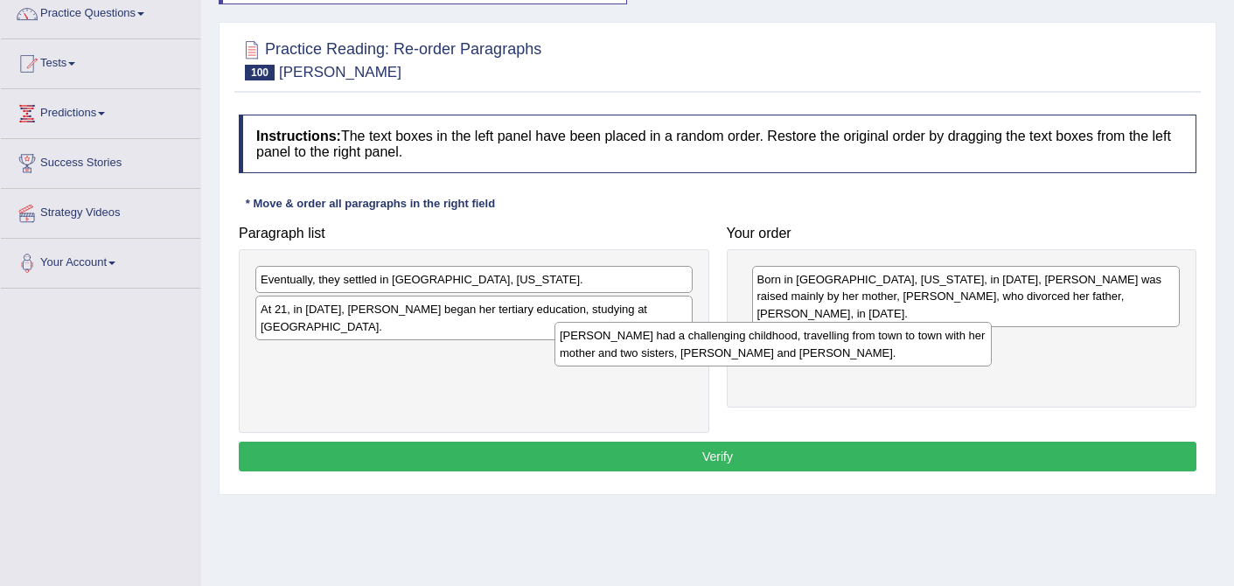
drag, startPoint x: 528, startPoint y: 334, endPoint x: 911, endPoint y: 353, distance: 383.7
click at [910, 353] on div "[PERSON_NAME] had a challenging childhood, travelling from town to town with he…" at bounding box center [773, 344] width 437 height 44
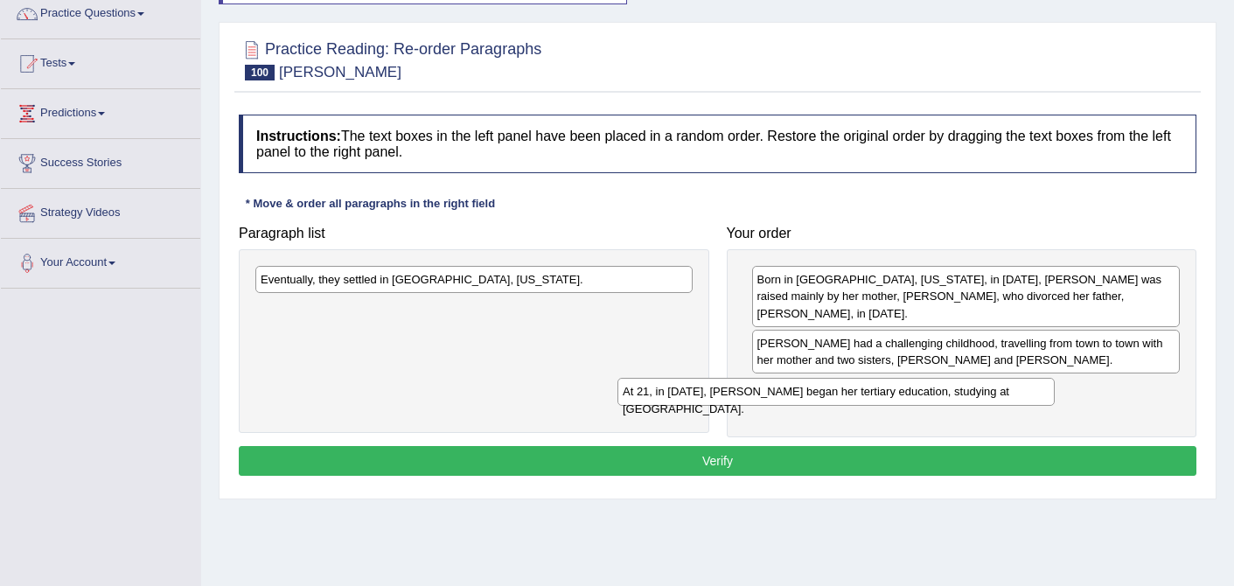
drag, startPoint x: 511, startPoint y: 314, endPoint x: 908, endPoint y: 371, distance: 401.2
click at [908, 378] on div "At 21, in [DATE], [PERSON_NAME] began her tertiary education, studying at [GEOG…" at bounding box center [836, 391] width 437 height 27
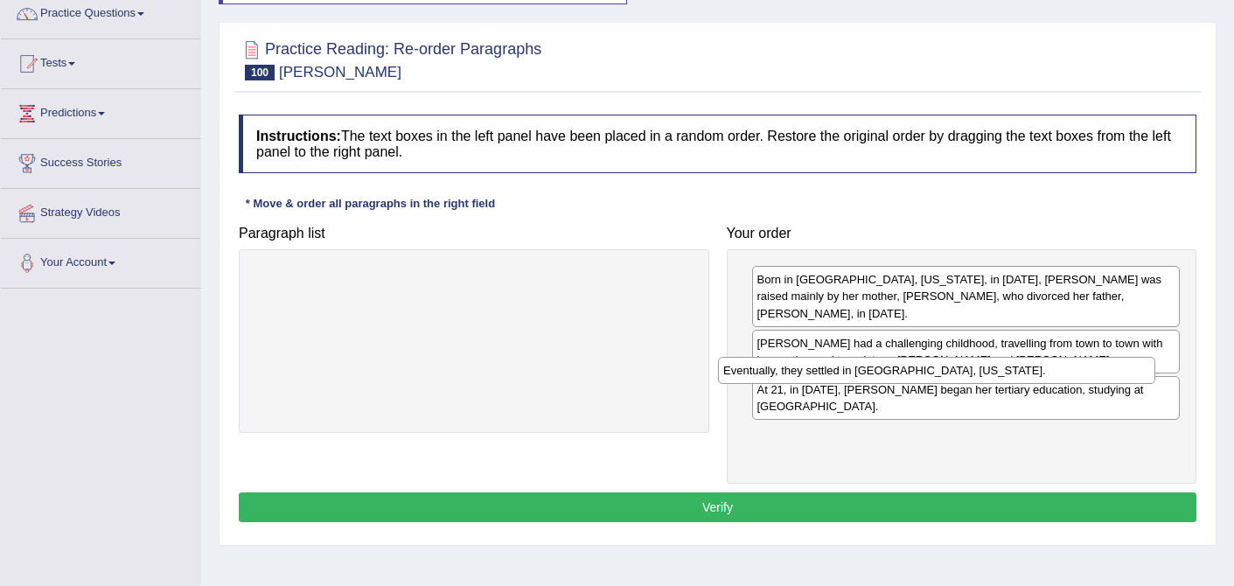
drag, startPoint x: 591, startPoint y: 290, endPoint x: 1067, endPoint y: 380, distance: 485.1
click at [1067, 380] on div "Eventually, they settled in [GEOGRAPHIC_DATA], [US_STATE]." at bounding box center [936, 370] width 437 height 27
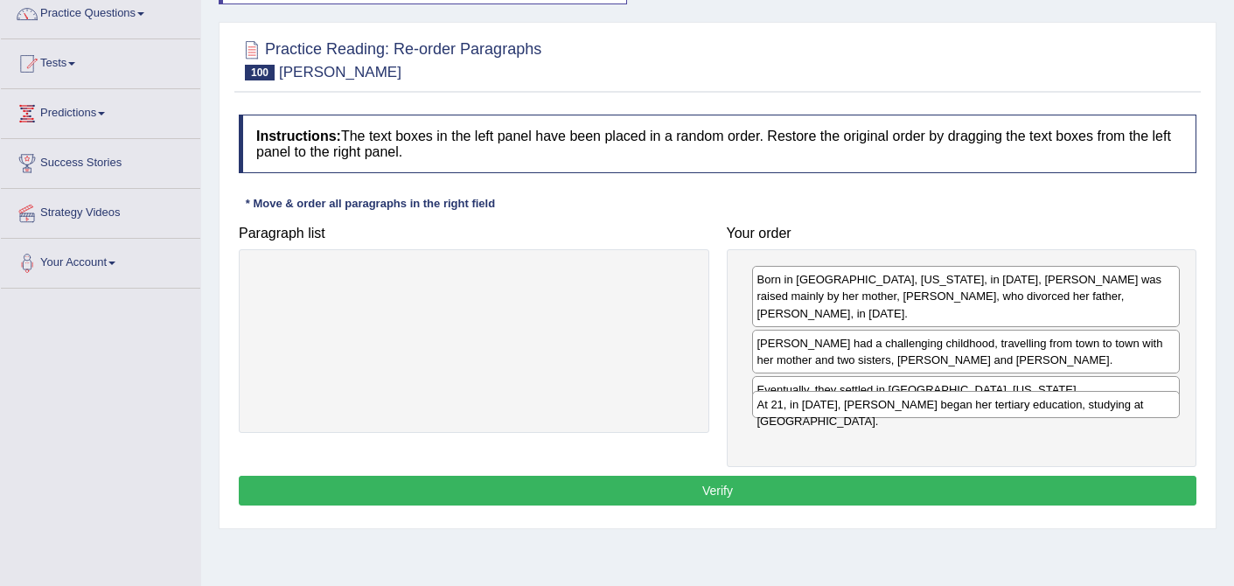
drag, startPoint x: 949, startPoint y: 373, endPoint x: 950, endPoint y: 416, distance: 42.9
click at [950, 416] on div "At 21, in [DATE], [PERSON_NAME] began her tertiary education, studying at [GEOG…" at bounding box center [966, 404] width 429 height 27
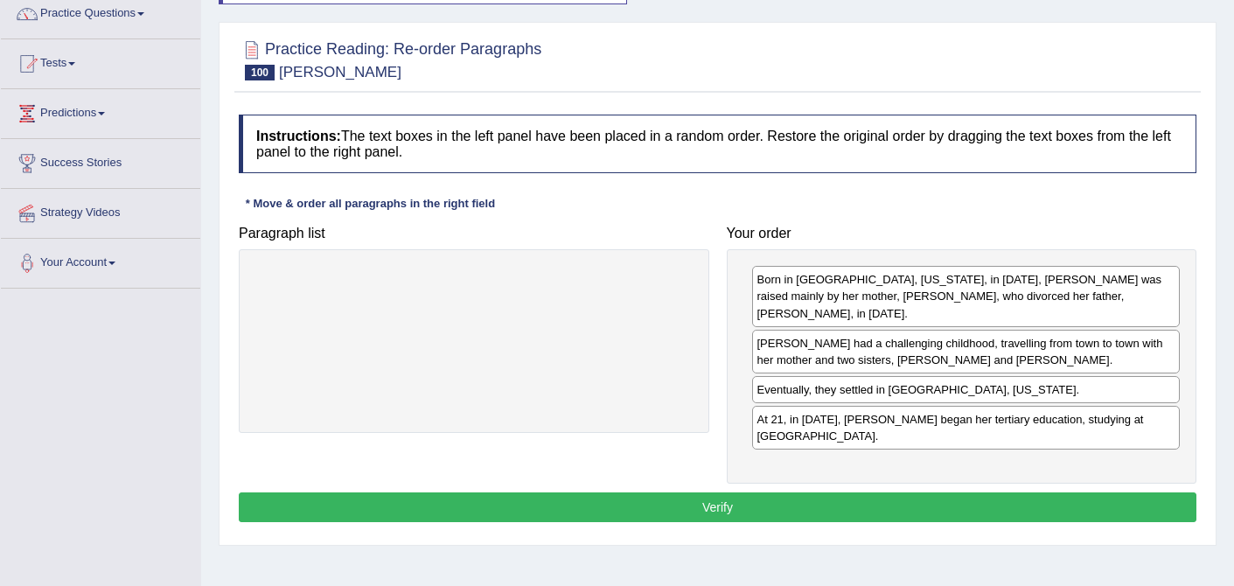
click at [725, 493] on button "Verify" at bounding box center [718, 508] width 958 height 30
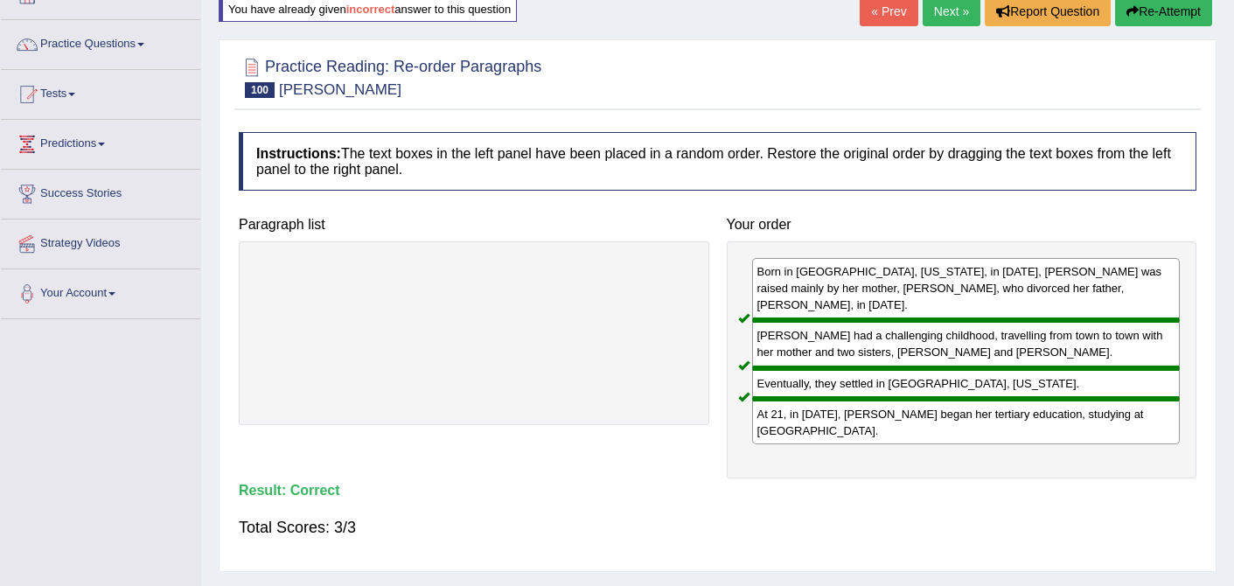
scroll to position [0, 0]
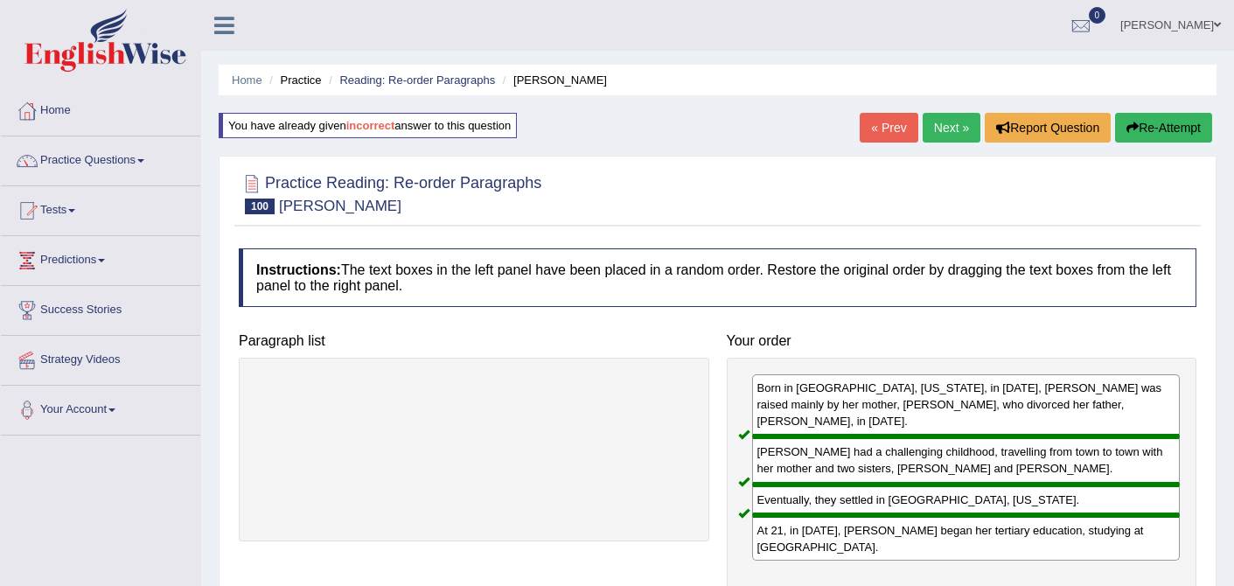
click at [951, 127] on link "Next »" at bounding box center [952, 128] width 58 height 30
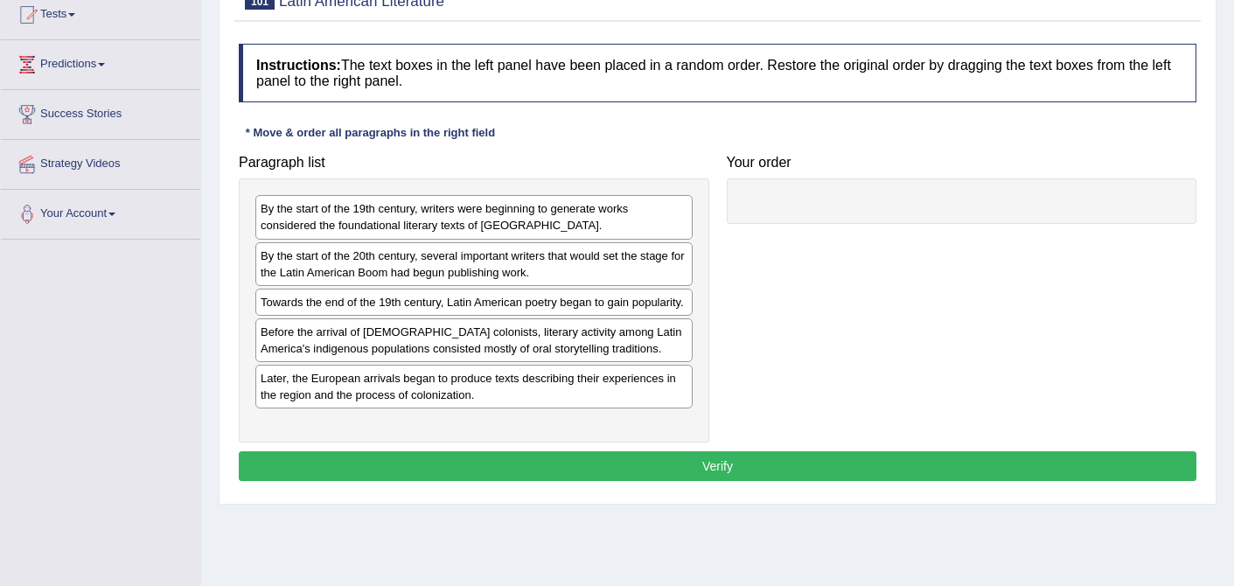
scroll to position [197, 0]
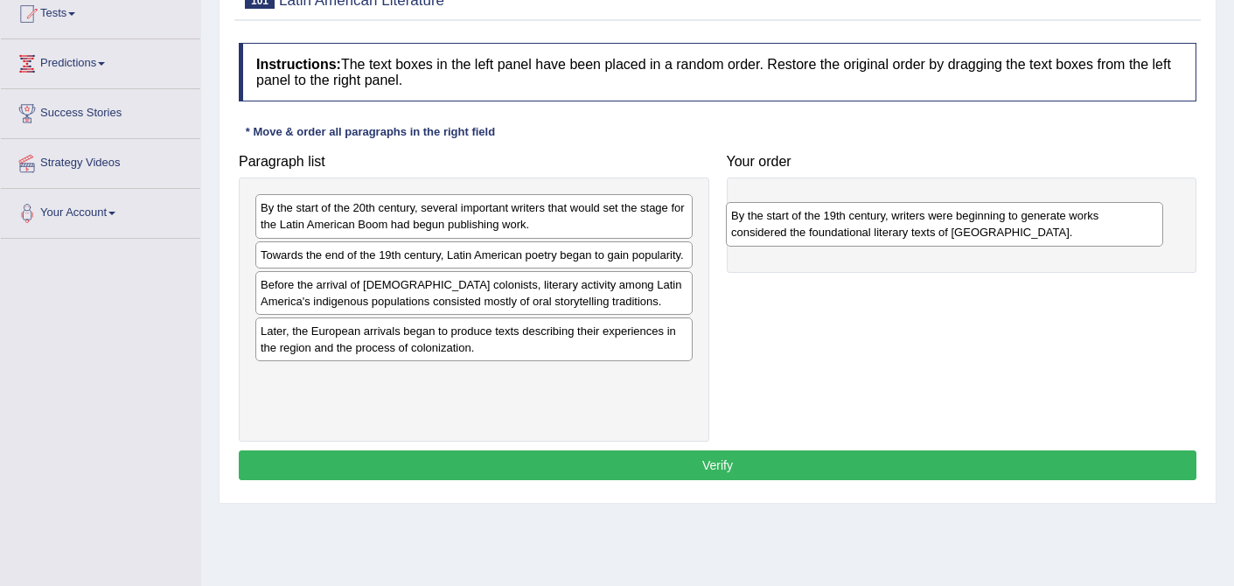
drag, startPoint x: 394, startPoint y: 214, endPoint x: 872, endPoint y: 214, distance: 478.6
click at [872, 214] on div "By the start of the 19th century, writers were beginning to generate works cons…" at bounding box center [944, 224] width 437 height 44
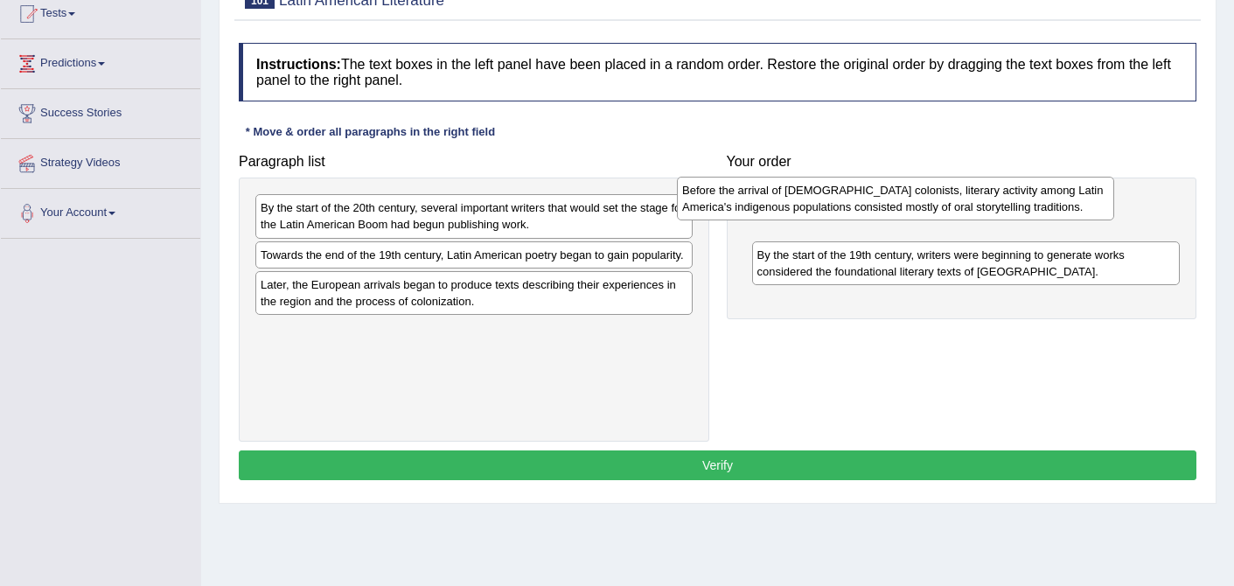
drag, startPoint x: 411, startPoint y: 315, endPoint x: 839, endPoint y: 200, distance: 442.9
click at [839, 200] on div "Before the arrival of [DEMOGRAPHIC_DATA] colonists, literary activity among Lat…" at bounding box center [895, 199] width 437 height 44
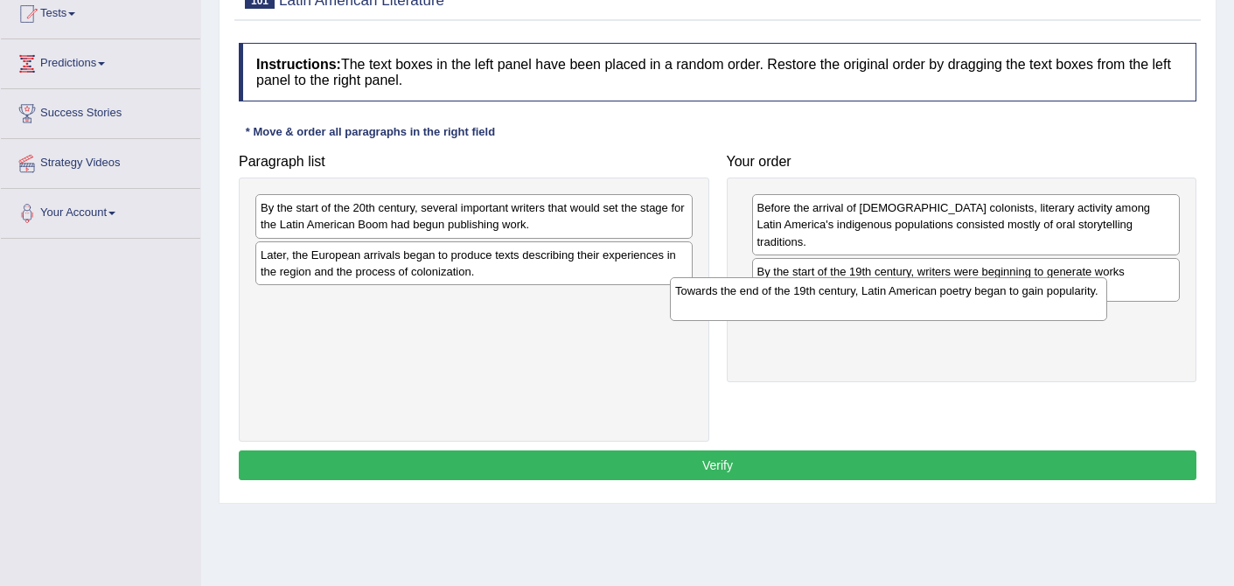
drag, startPoint x: 331, startPoint y: 269, endPoint x: 752, endPoint y: 303, distance: 423.0
click at [752, 303] on div "Towards the end of the 19th century, Latin American poetry began to gain popula…" at bounding box center [888, 299] width 437 height 44
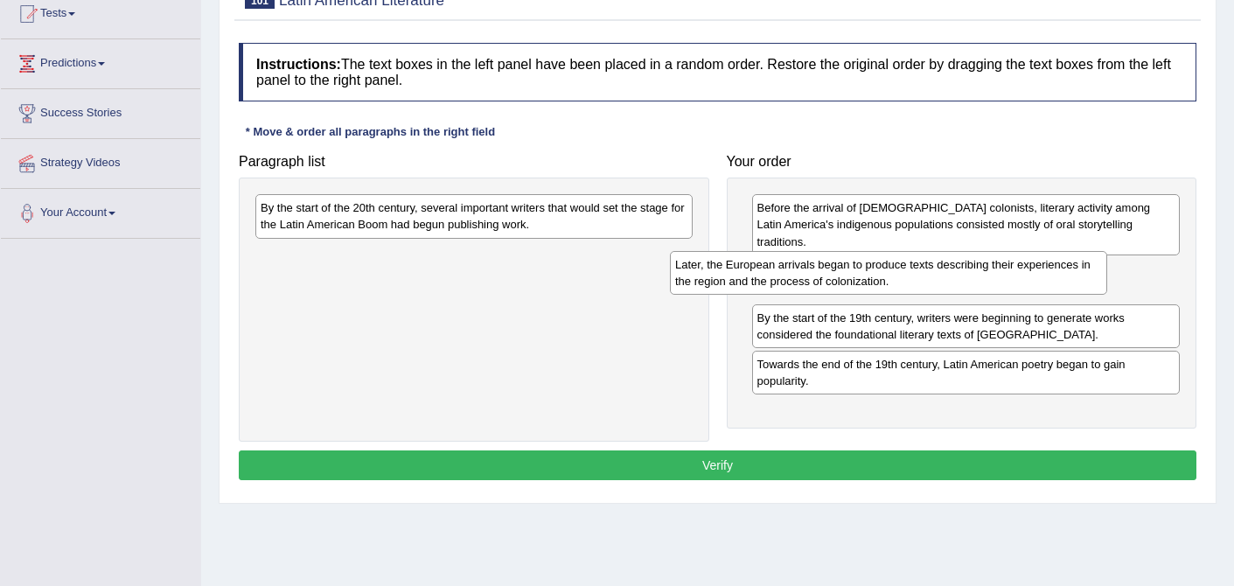
drag, startPoint x: 572, startPoint y: 260, endPoint x: 998, endPoint y: 269, distance: 426.2
click at [998, 269] on div "Later, the European arrivals began to produce texts describing their experience…" at bounding box center [888, 273] width 437 height 44
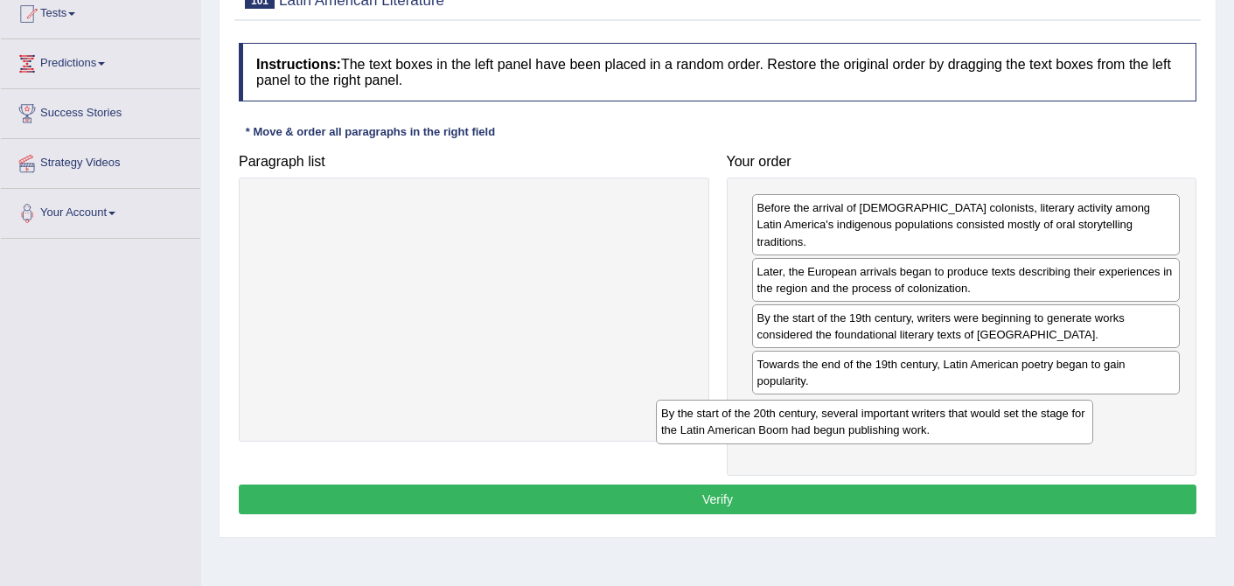
drag, startPoint x: 503, startPoint y: 213, endPoint x: 908, endPoint y: 416, distance: 453.5
click at [908, 416] on div "By the start of the 20th century, several important writers that would set the …" at bounding box center [874, 422] width 437 height 44
click at [730, 487] on button "Verify" at bounding box center [718, 500] width 958 height 30
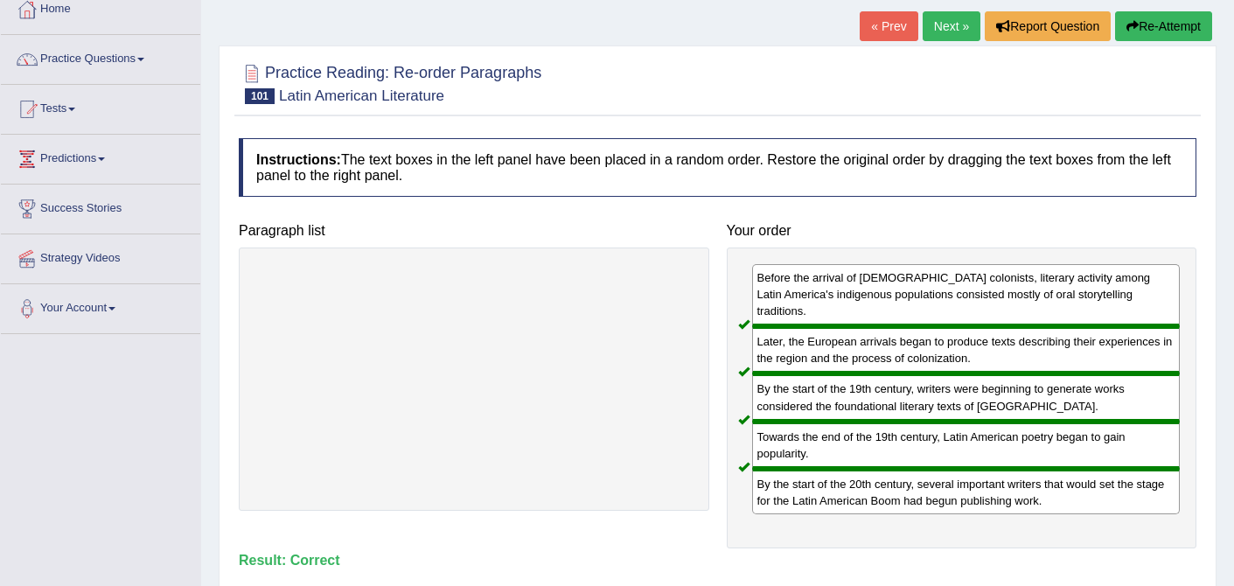
scroll to position [93, 0]
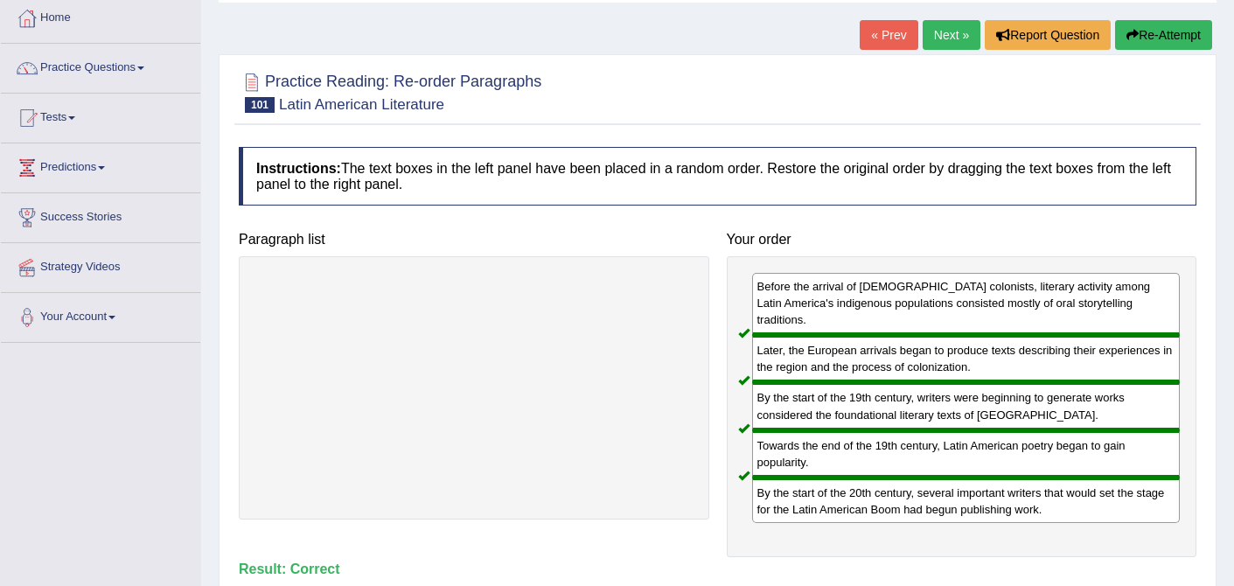
click at [935, 47] on link "Next »" at bounding box center [952, 35] width 58 height 30
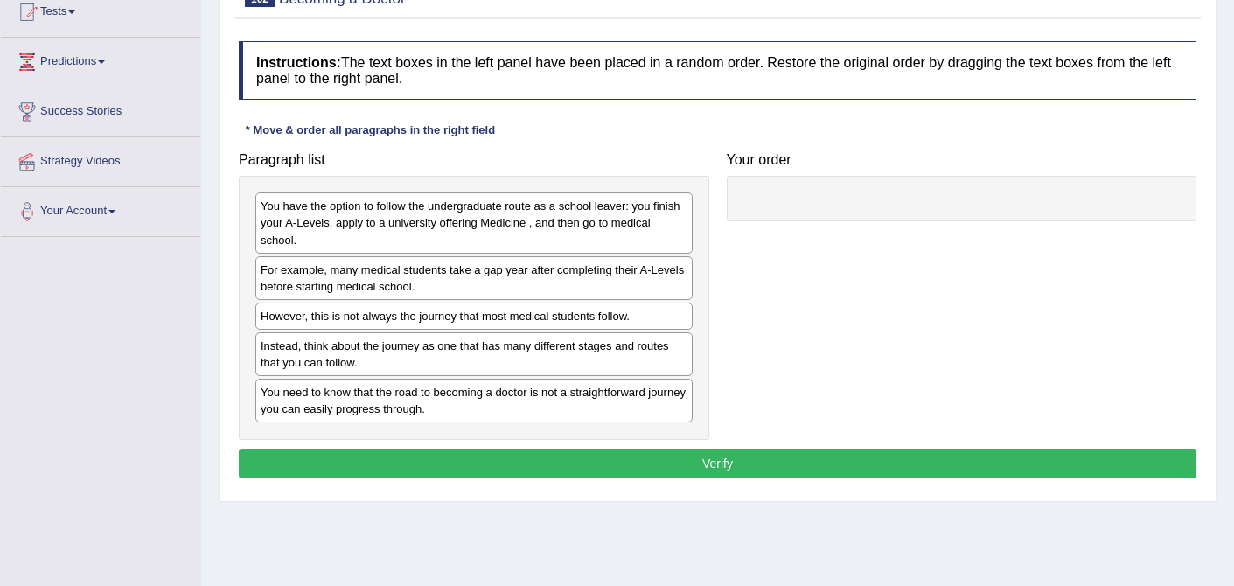
scroll to position [204, 0]
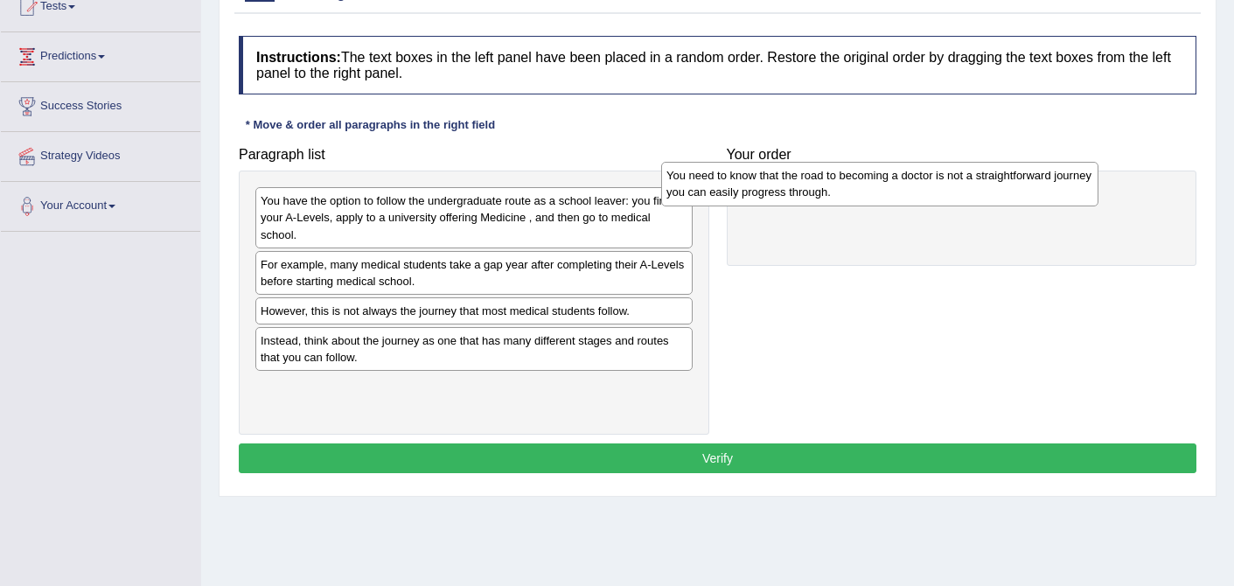
drag, startPoint x: 516, startPoint y: 395, endPoint x: 923, endPoint y: 183, distance: 459.0
click at [923, 183] on div "You need to know that the road to becoming a doctor is not a straightforward jo…" at bounding box center [879, 184] width 437 height 44
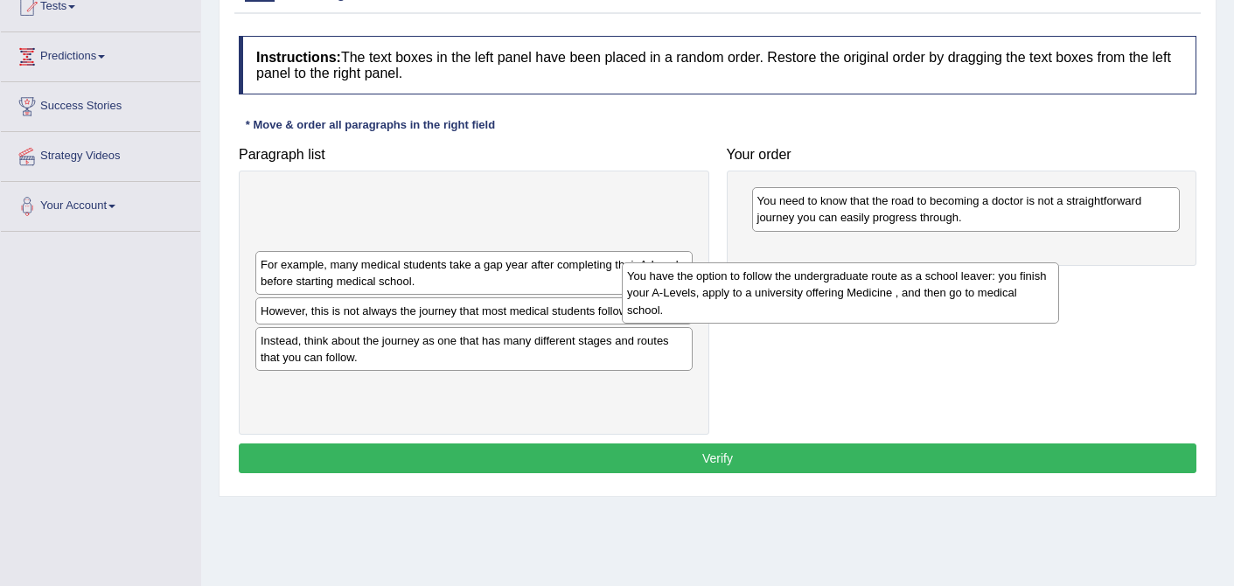
drag, startPoint x: 510, startPoint y: 215, endPoint x: 878, endPoint y: 290, distance: 375.9
click at [878, 290] on div "You have the option to follow the undergraduate route as a school leaver: you f…" at bounding box center [840, 292] width 437 height 60
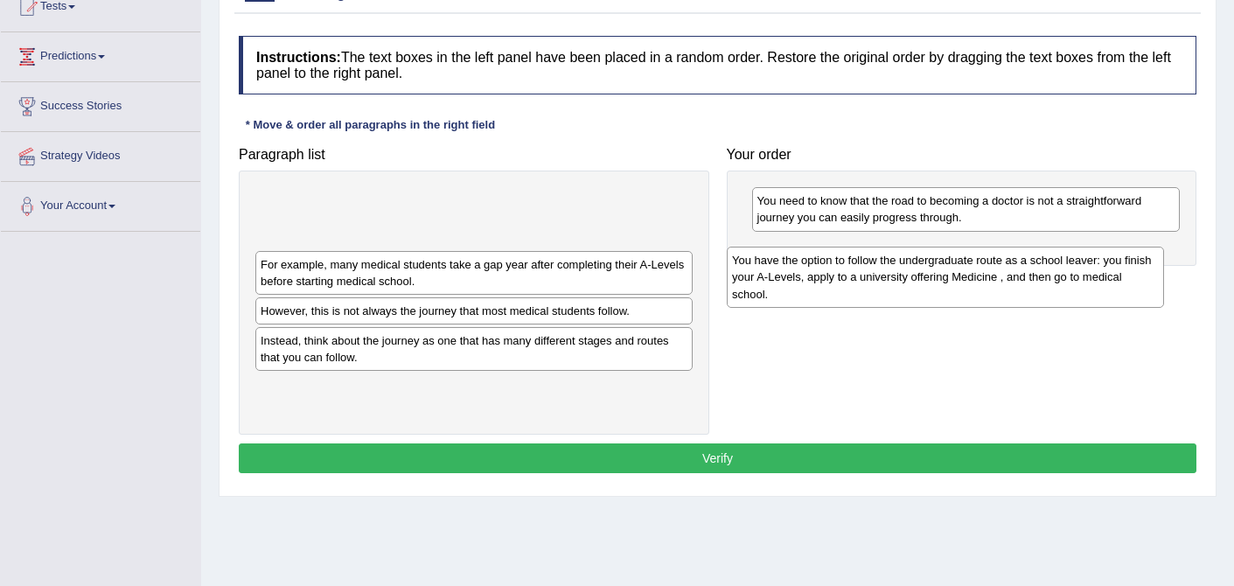
drag, startPoint x: 598, startPoint y: 215, endPoint x: 1094, endPoint y: 272, distance: 500.2
click at [1094, 273] on div "You have the option to follow the undergraduate route as a school leaver: you f…" at bounding box center [945, 277] width 437 height 60
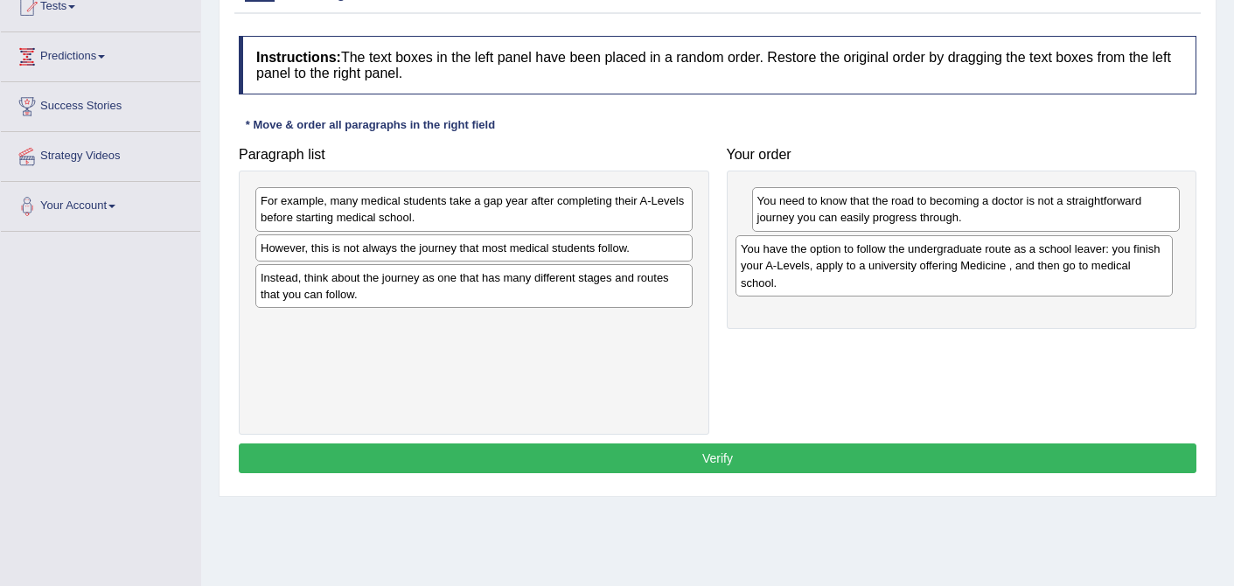
drag, startPoint x: 421, startPoint y: 212, endPoint x: 901, endPoint y: 260, distance: 482.7
click at [901, 260] on div "You have the option to follow the undergraduate route as a school leaver: you f…" at bounding box center [954, 265] width 437 height 60
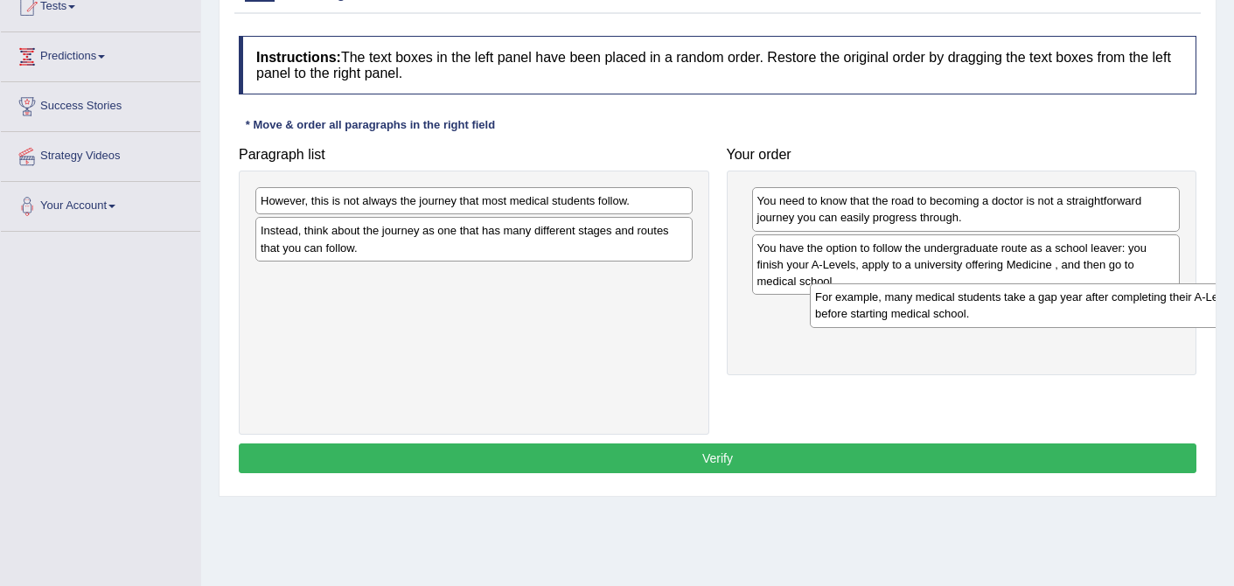
drag, startPoint x: 451, startPoint y: 211, endPoint x: 1005, endPoint y: 307, distance: 562.1
click at [1005, 307] on div "For example, many medical students take a gap year after completing their A-Lev…" at bounding box center [1028, 305] width 437 height 44
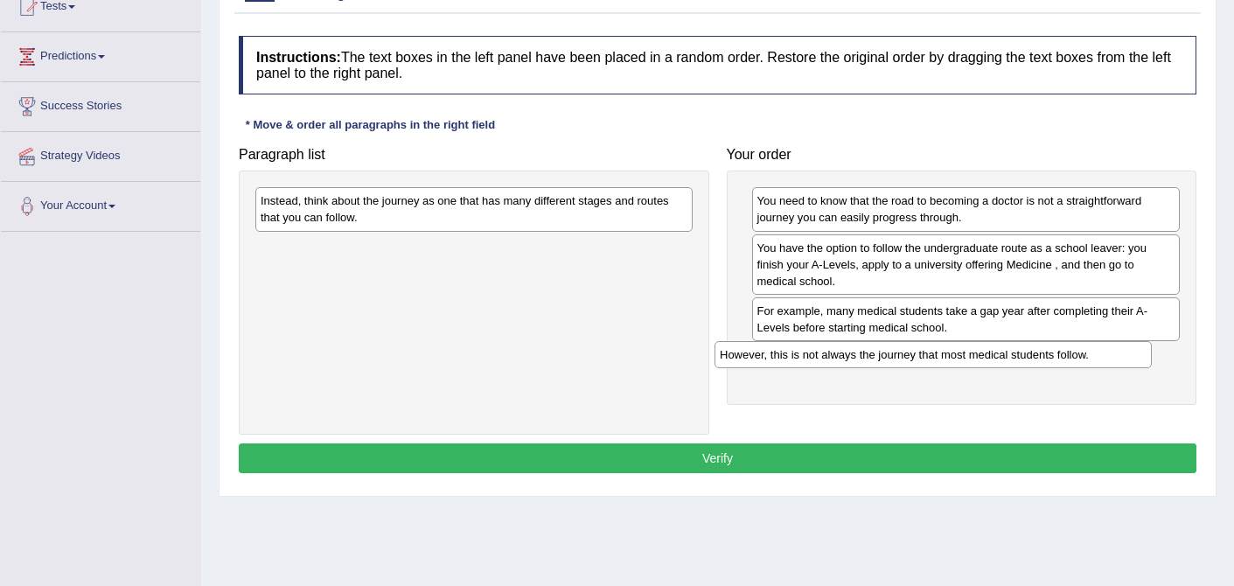
drag, startPoint x: 364, startPoint y: 199, endPoint x: 826, endPoint y: 354, distance: 487.2
click at [826, 354] on div "However, this is not always the journey that most medical students follow." at bounding box center [933, 354] width 437 height 27
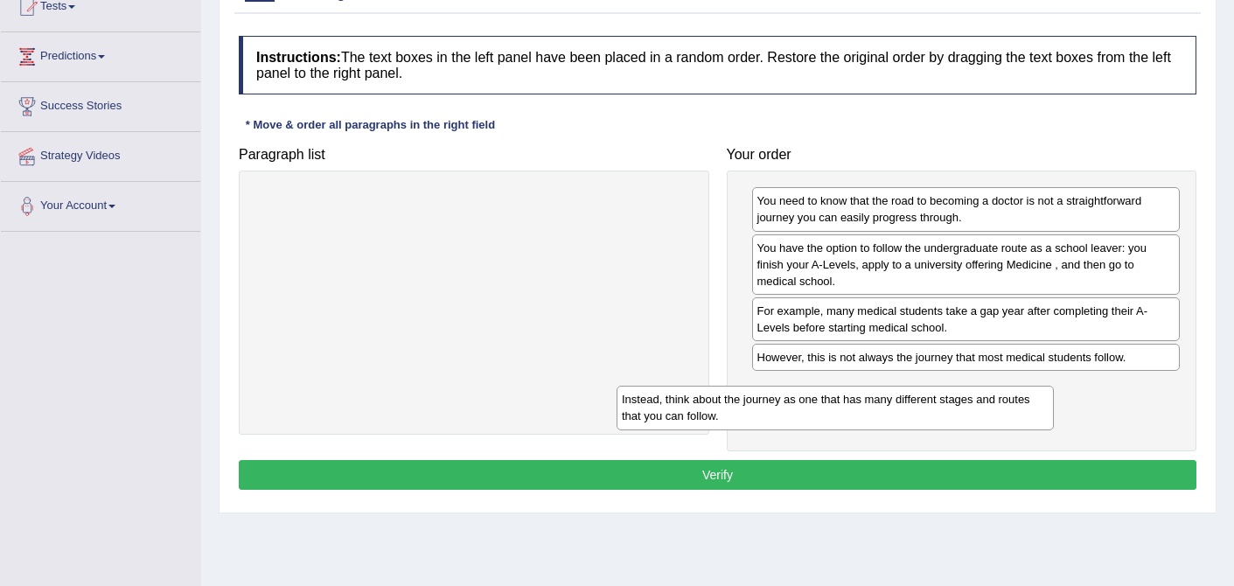
drag, startPoint x: 549, startPoint y: 212, endPoint x: 977, endPoint y: 386, distance: 462.7
click at [977, 386] on div "Instead, think about the journey as one that has many different stages and rout…" at bounding box center [835, 408] width 437 height 44
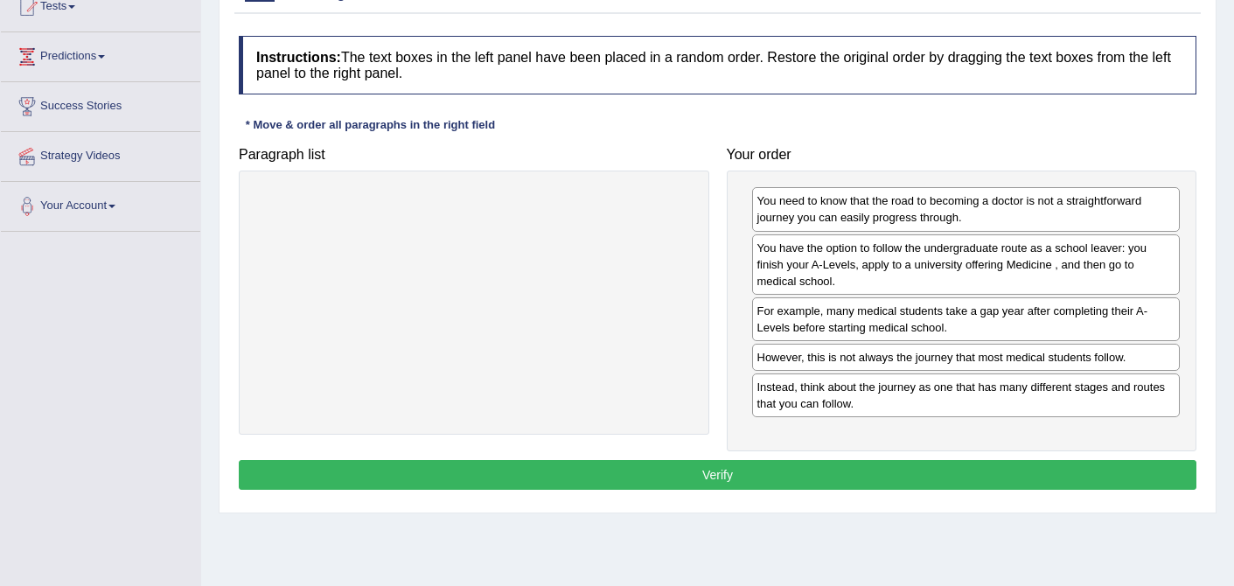
click at [735, 476] on button "Verify" at bounding box center [718, 475] width 958 height 30
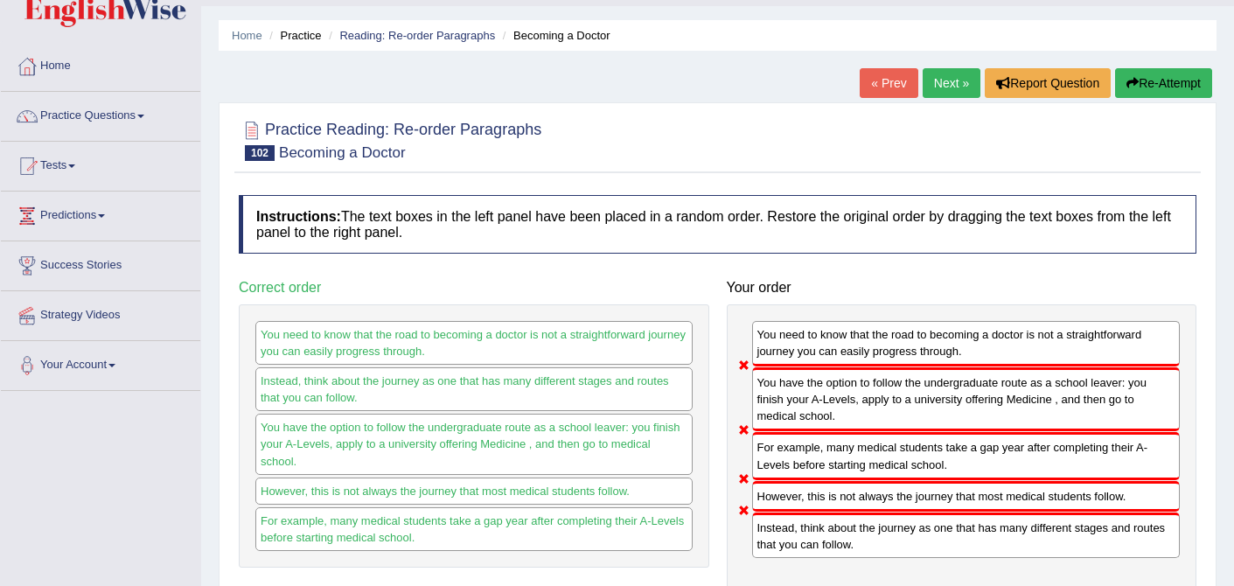
scroll to position [17, 0]
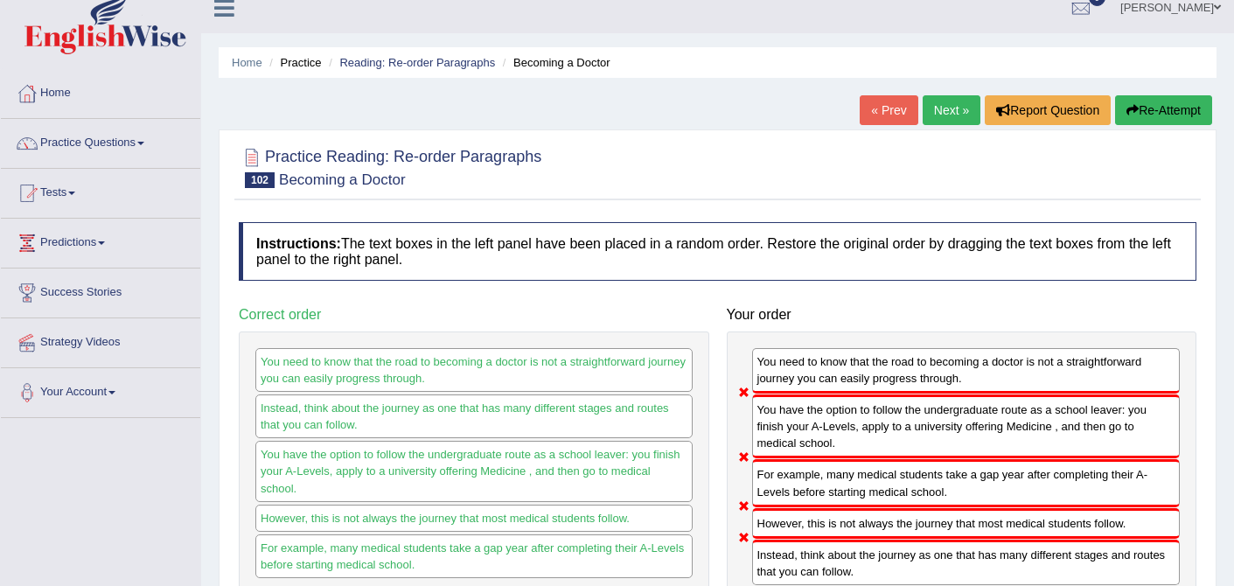
click at [945, 99] on link "Next »" at bounding box center [952, 110] width 58 height 30
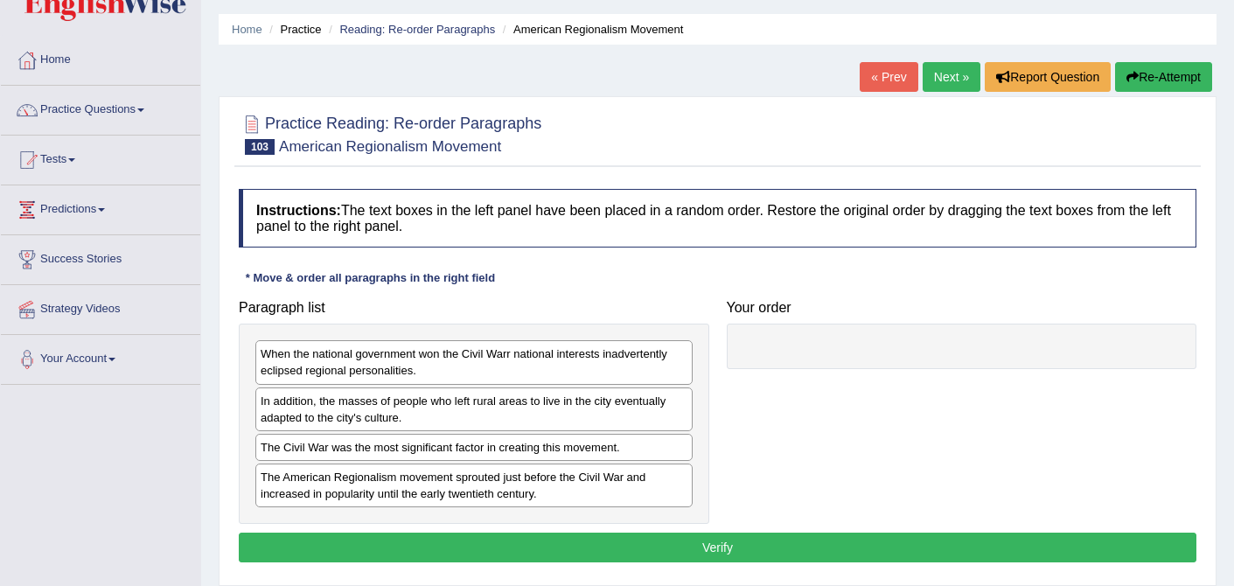
scroll to position [24, 0]
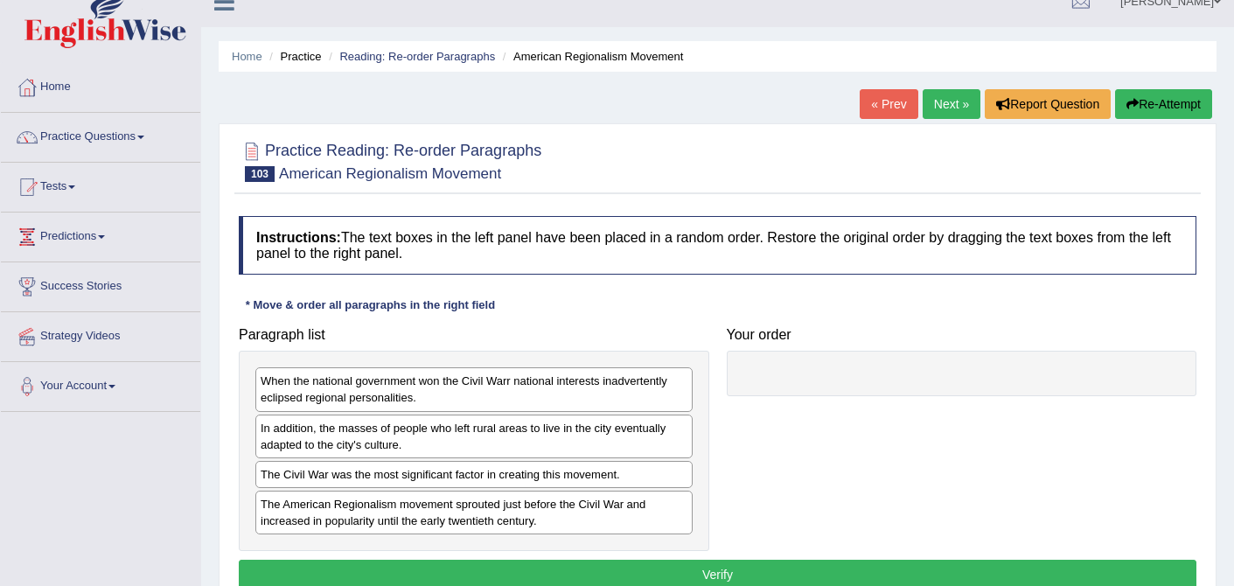
click at [884, 99] on link "« Prev" at bounding box center [889, 104] width 58 height 30
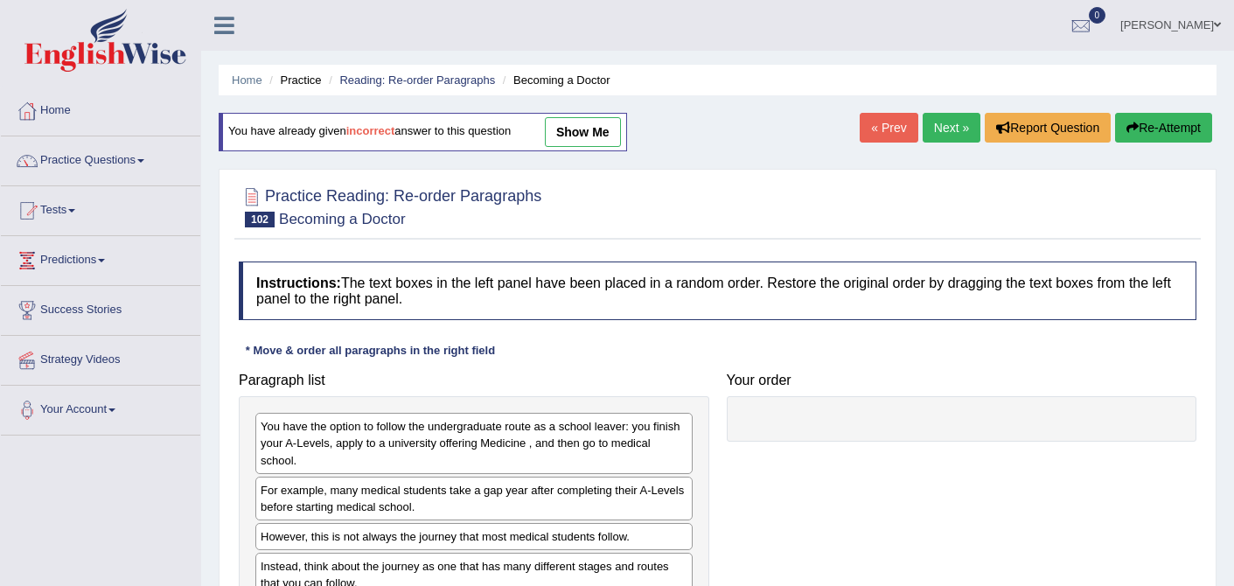
click at [592, 124] on link "show me" at bounding box center [583, 132] width 76 height 30
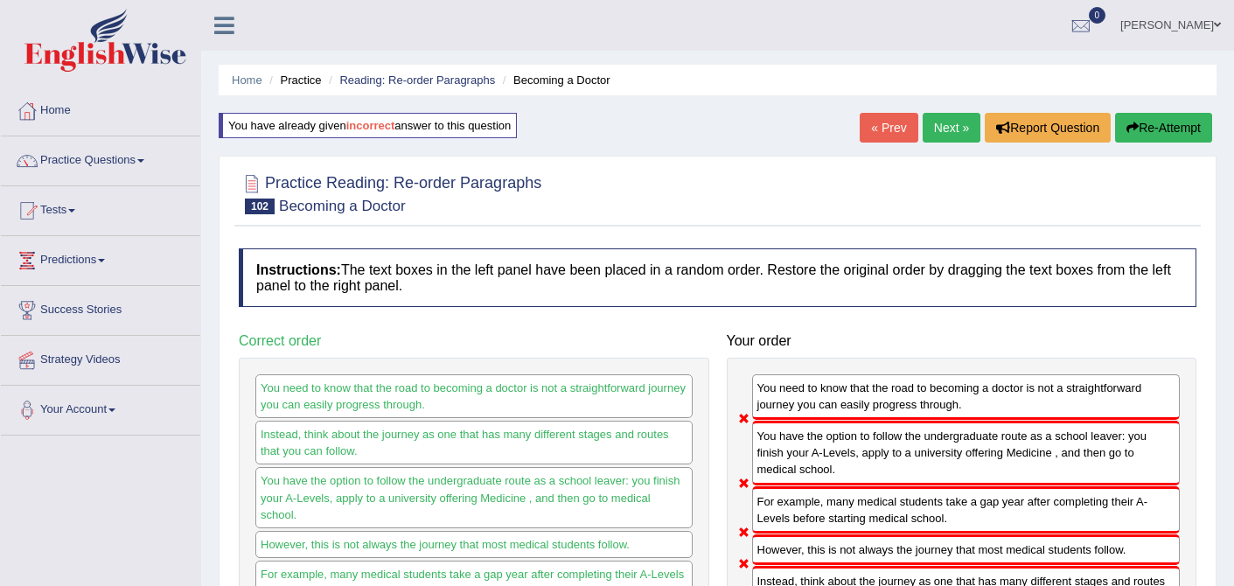
click at [949, 123] on link "Next »" at bounding box center [952, 128] width 58 height 30
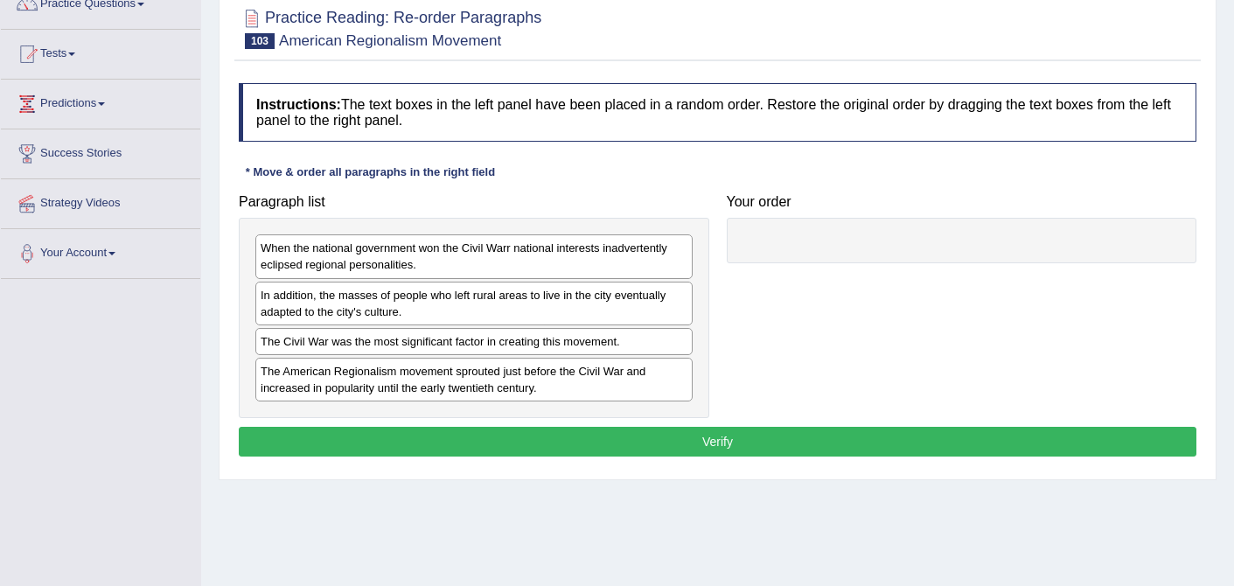
scroll to position [163, 0]
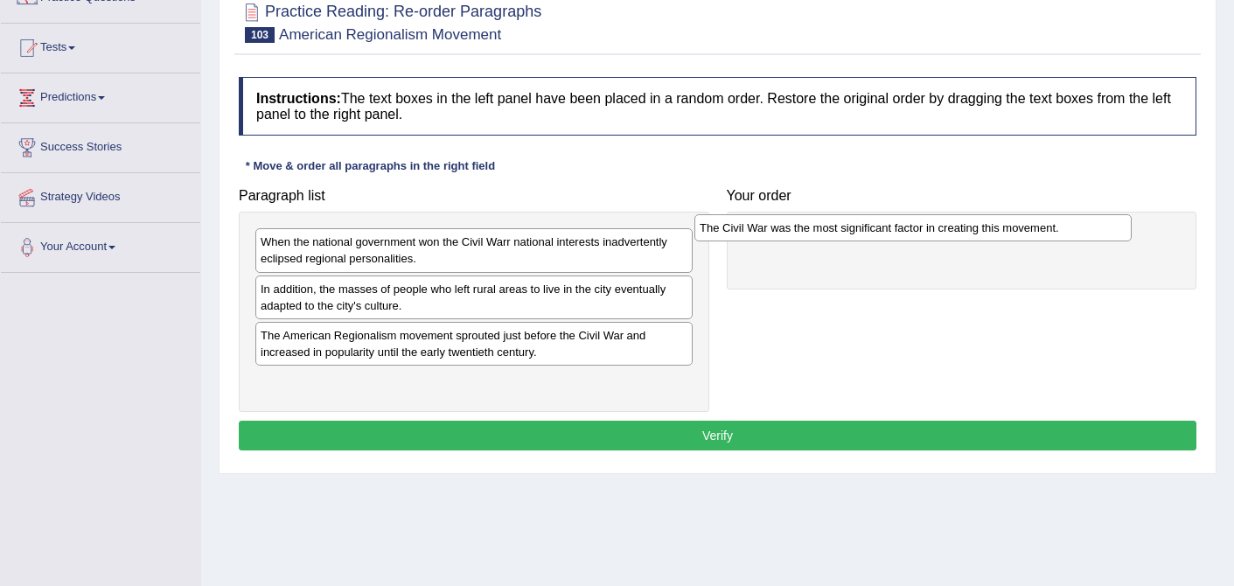
drag, startPoint x: 333, startPoint y: 338, endPoint x: 775, endPoint y: 227, distance: 455.4
click at [775, 227] on div "The Civil War was the most significant factor in creating this movement." at bounding box center [913, 227] width 437 height 27
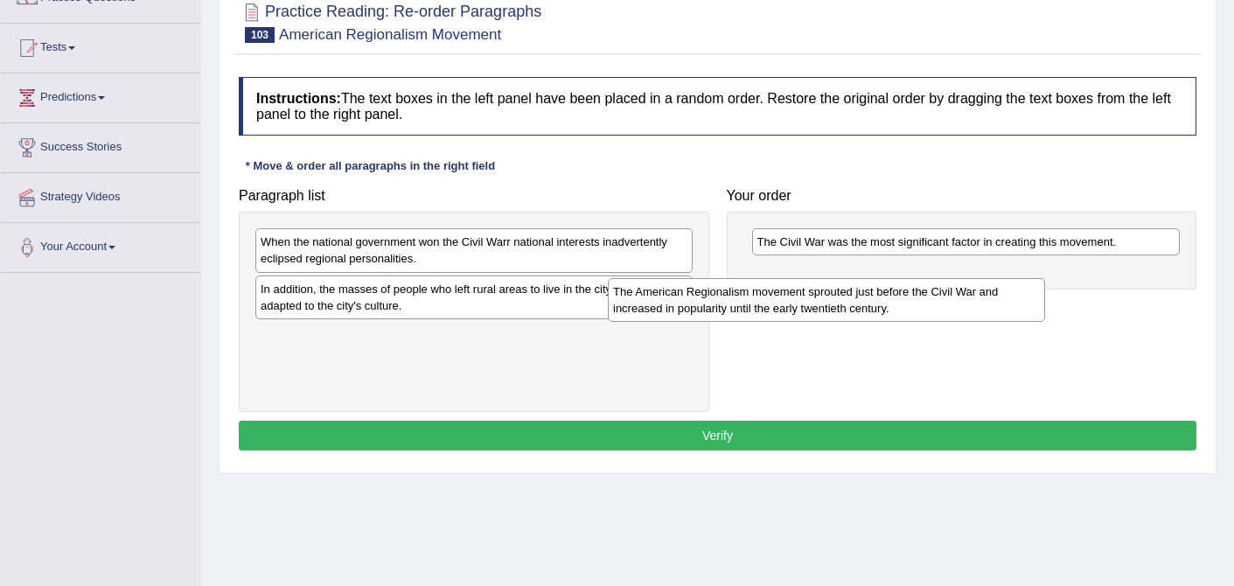
drag, startPoint x: 519, startPoint y: 345, endPoint x: 878, endPoint y: 299, distance: 361.6
click at [878, 299] on div "The American Regionalism movement sprouted just before the Civil War and increa…" at bounding box center [826, 300] width 437 height 44
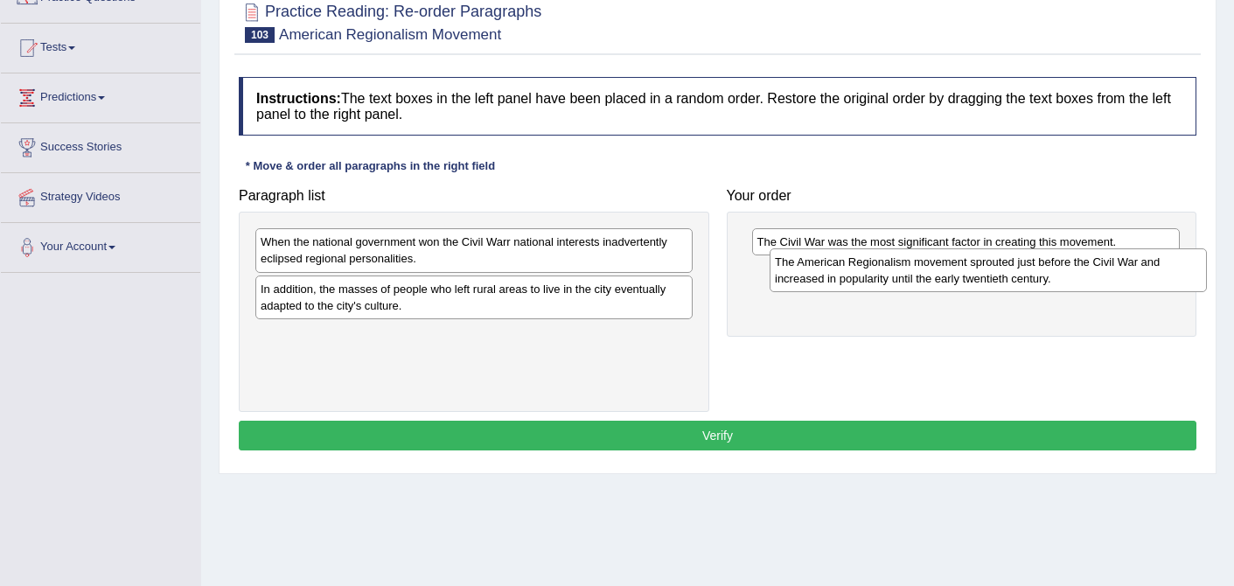
drag, startPoint x: 556, startPoint y: 346, endPoint x: 1068, endPoint y: 270, distance: 518.2
click at [1068, 270] on div "The American Regionalism movement sprouted just before the Civil War and increa…" at bounding box center [988, 270] width 437 height 44
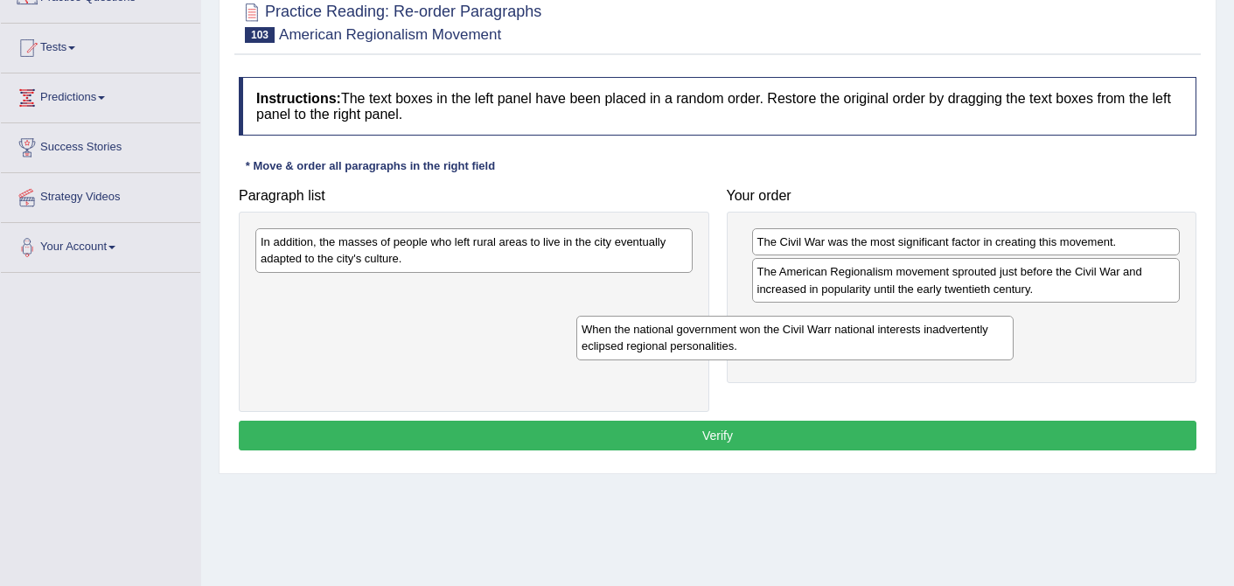
drag, startPoint x: 565, startPoint y: 251, endPoint x: 904, endPoint y: 315, distance: 344.6
click at [903, 317] on div "When the national government won the Civil Warr national interests inadvertentl…" at bounding box center [795, 338] width 437 height 44
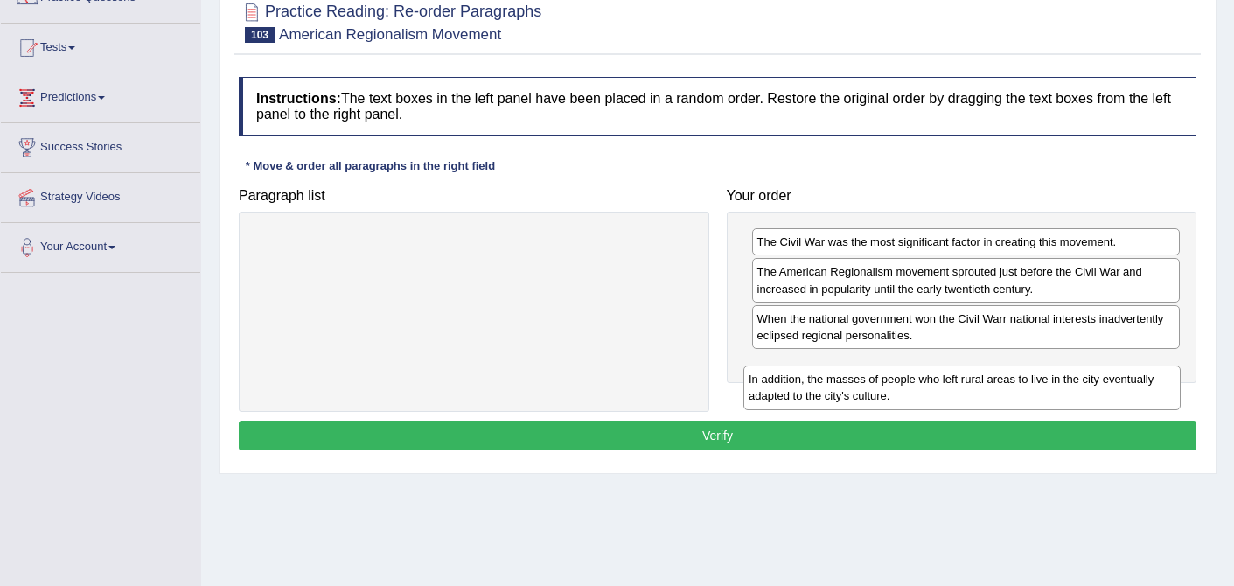
drag, startPoint x: 570, startPoint y: 249, endPoint x: 1069, endPoint y: 371, distance: 513.3
click at [1069, 371] on div "In addition, the masses of people who left rural areas to live in the city even…" at bounding box center [962, 388] width 437 height 44
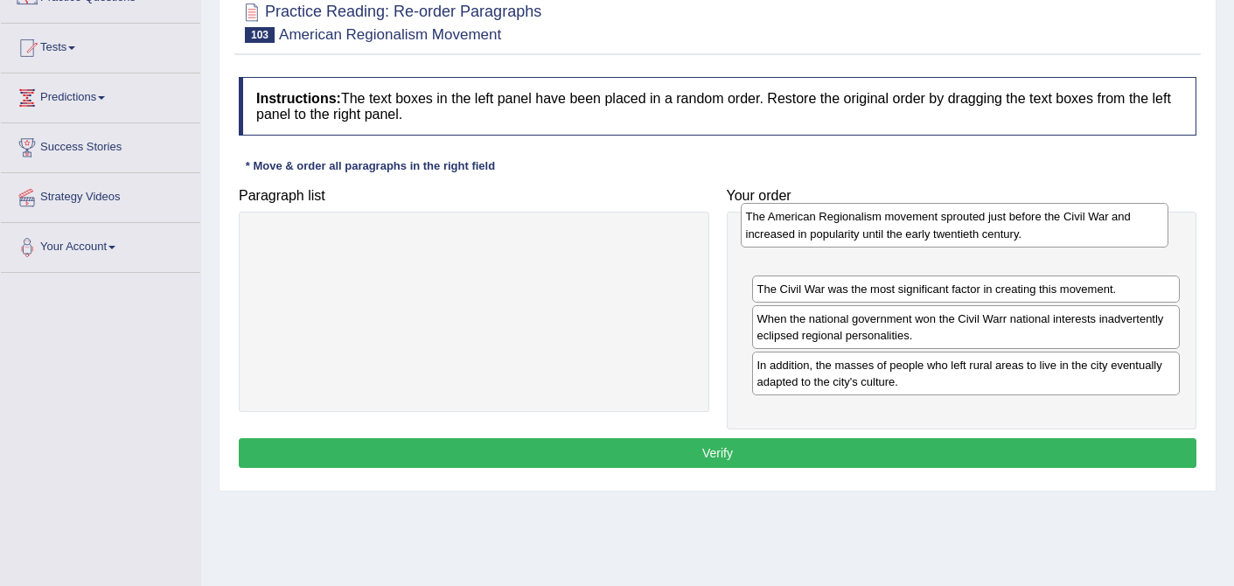
drag, startPoint x: 881, startPoint y: 292, endPoint x: 870, endPoint y: 239, distance: 54.6
click at [870, 239] on div "The American Regionalism movement sprouted just before the Civil War and increa…" at bounding box center [955, 225] width 429 height 44
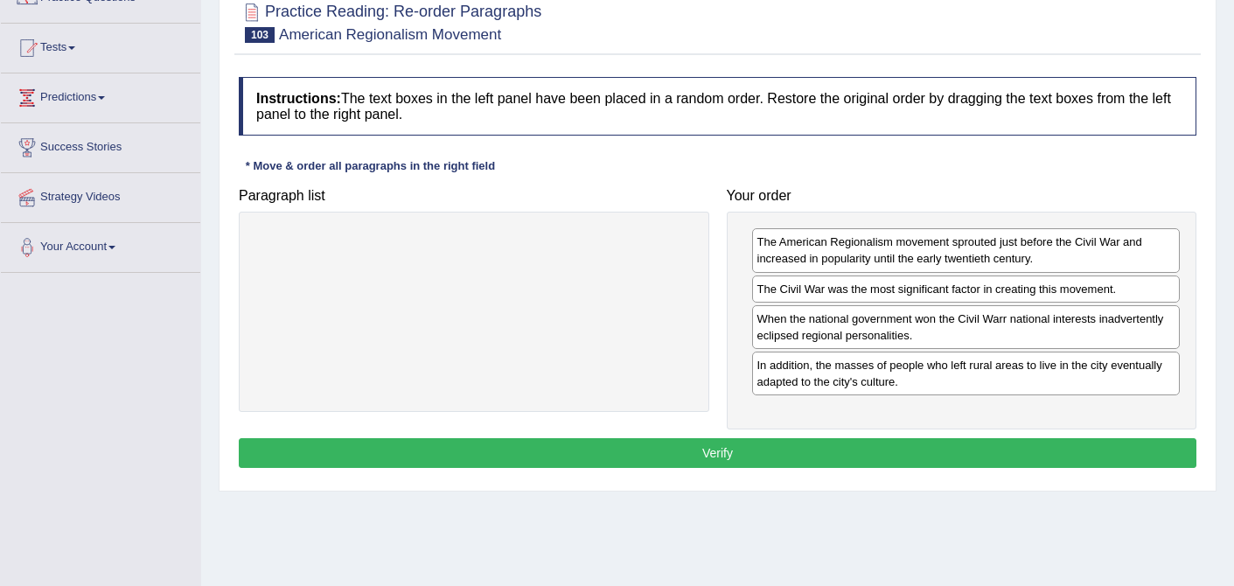
click at [715, 449] on button "Verify" at bounding box center [718, 453] width 958 height 30
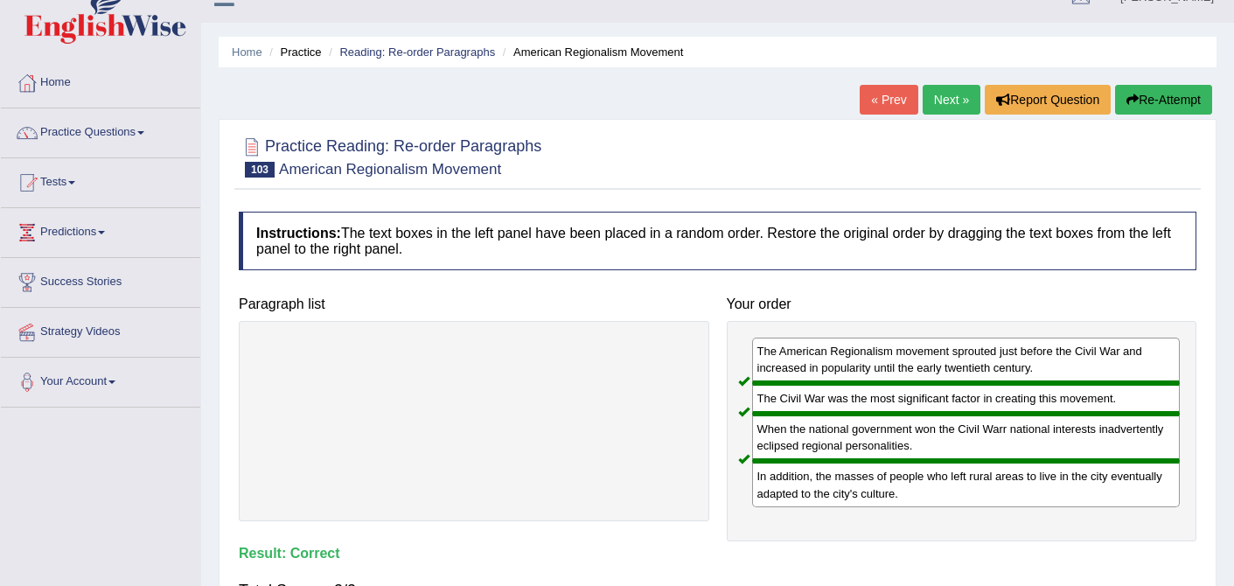
scroll to position [24, 0]
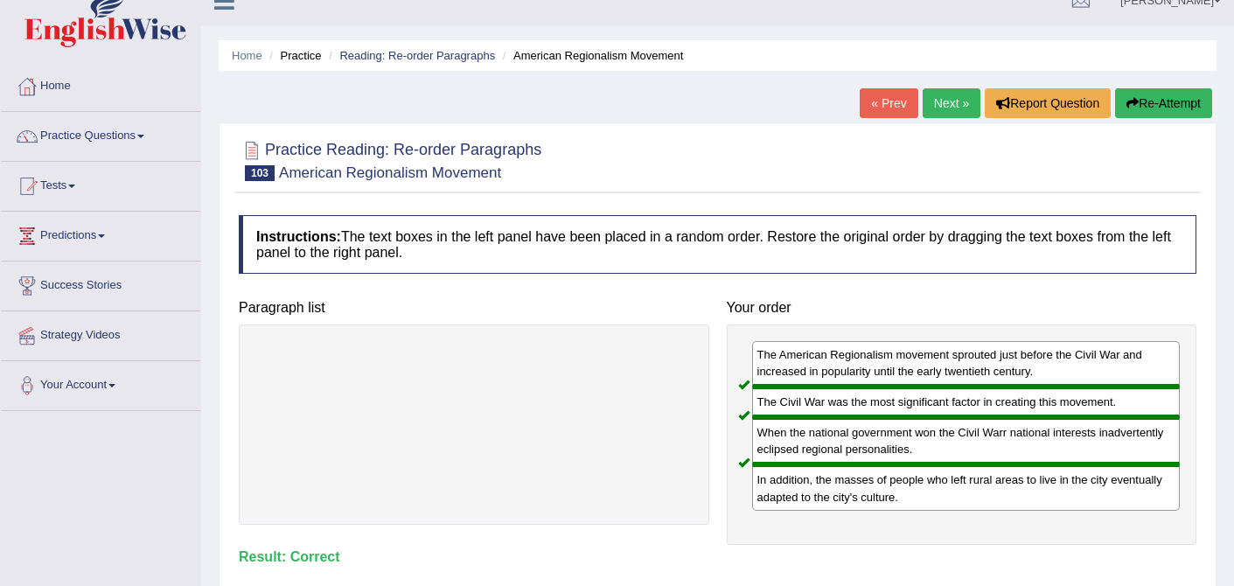
click at [939, 93] on link "Next »" at bounding box center [952, 103] width 58 height 30
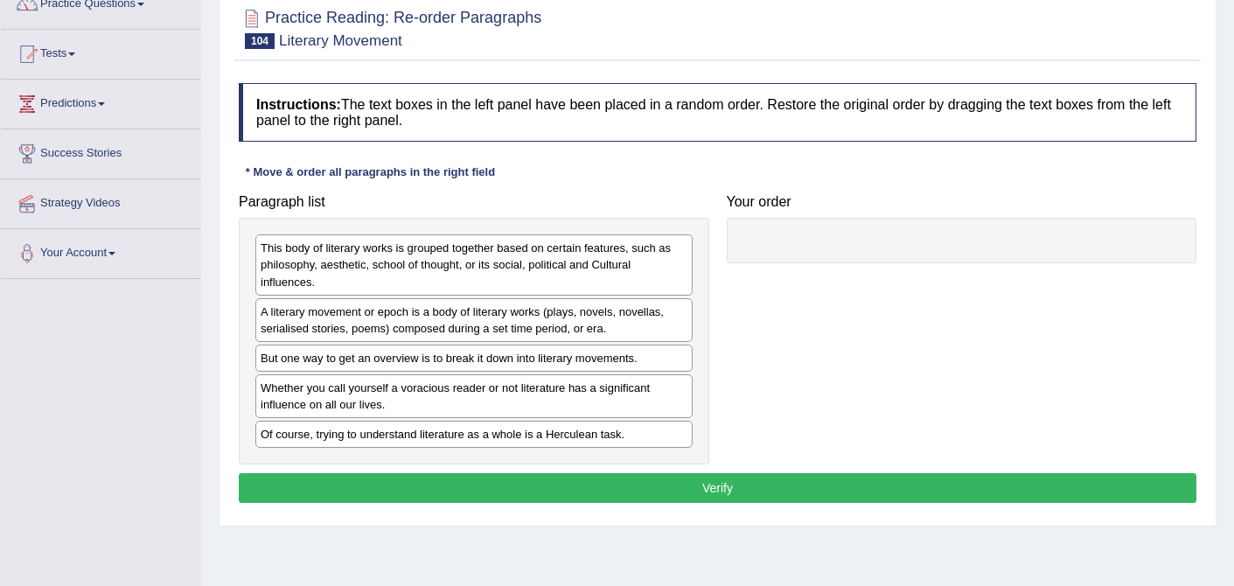
scroll to position [167, 0]
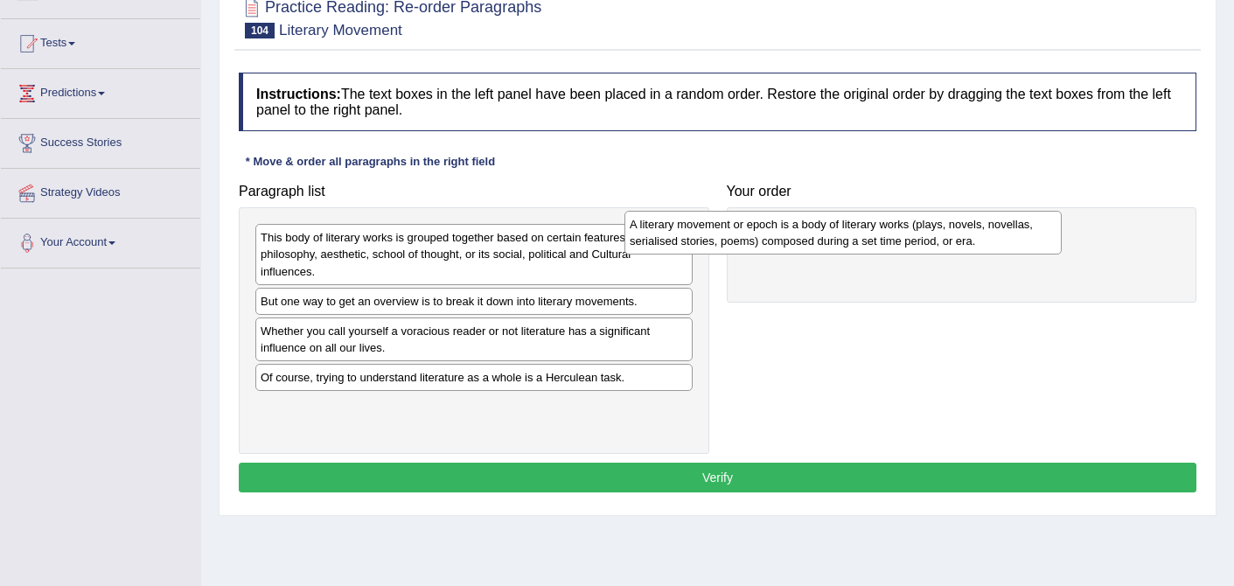
drag, startPoint x: 545, startPoint y: 310, endPoint x: 951, endPoint y: 233, distance: 413.2
click at [950, 233] on div "A literary movement or epoch is a body of literary works (plays, novels, novell…" at bounding box center [843, 233] width 437 height 44
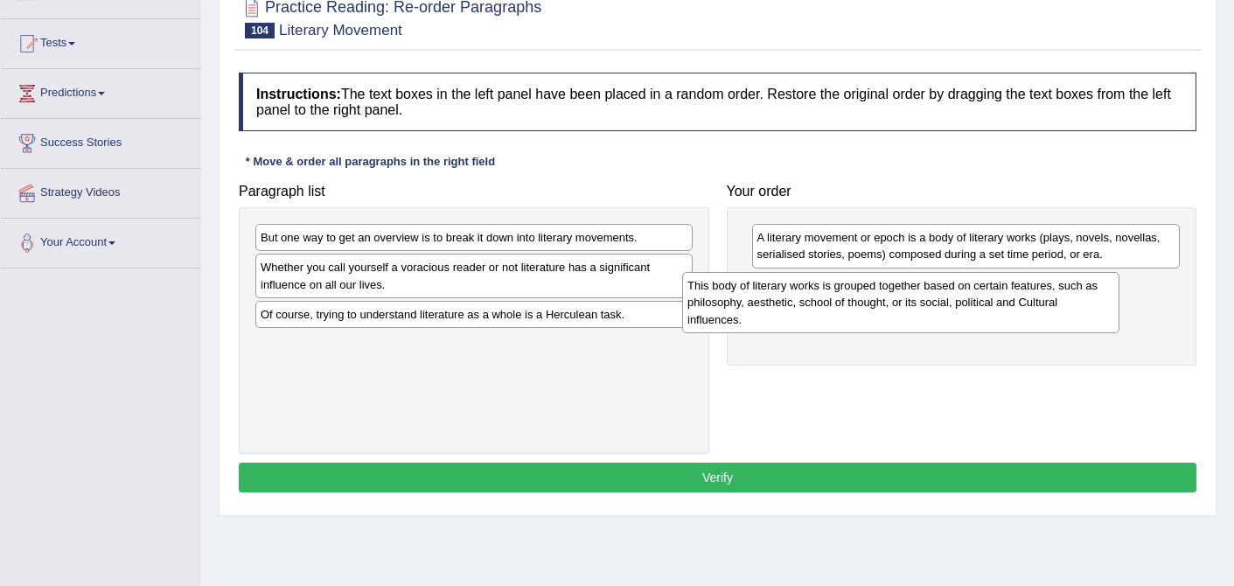
drag, startPoint x: 414, startPoint y: 255, endPoint x: 841, endPoint y: 304, distance: 429.6
click at [841, 304] on div "This body of literary works is grouped together based on certain features, such…" at bounding box center [900, 302] width 437 height 60
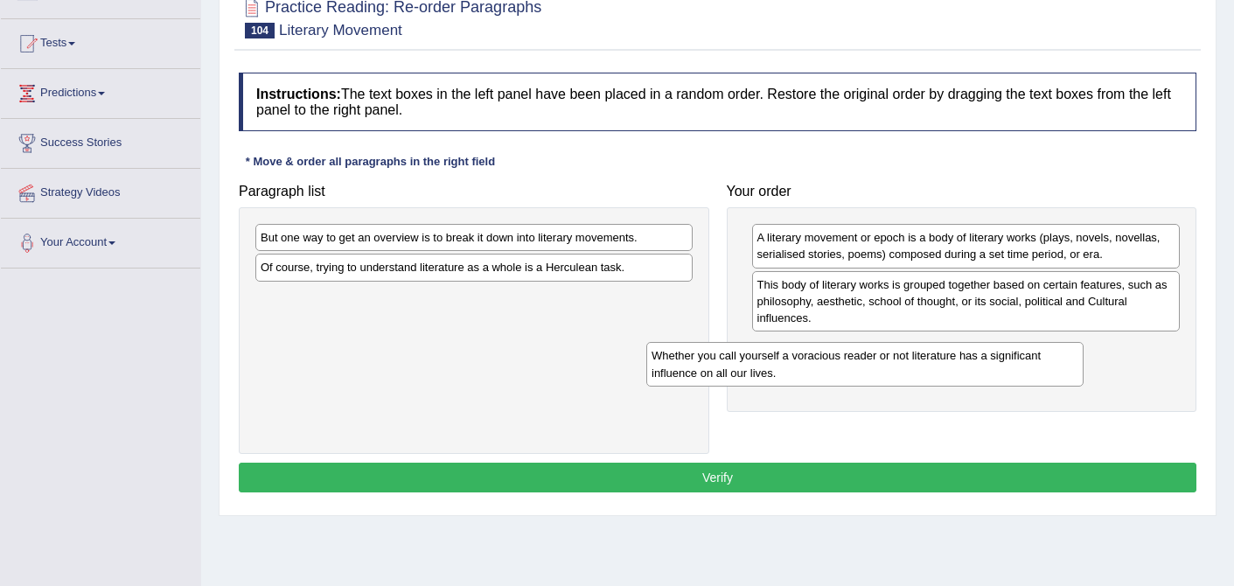
drag, startPoint x: 563, startPoint y: 277, endPoint x: 954, endPoint y: 366, distance: 400.9
click at [954, 366] on div "Whether you call yourself a voracious reader or not literature has a significan…" at bounding box center [865, 364] width 437 height 44
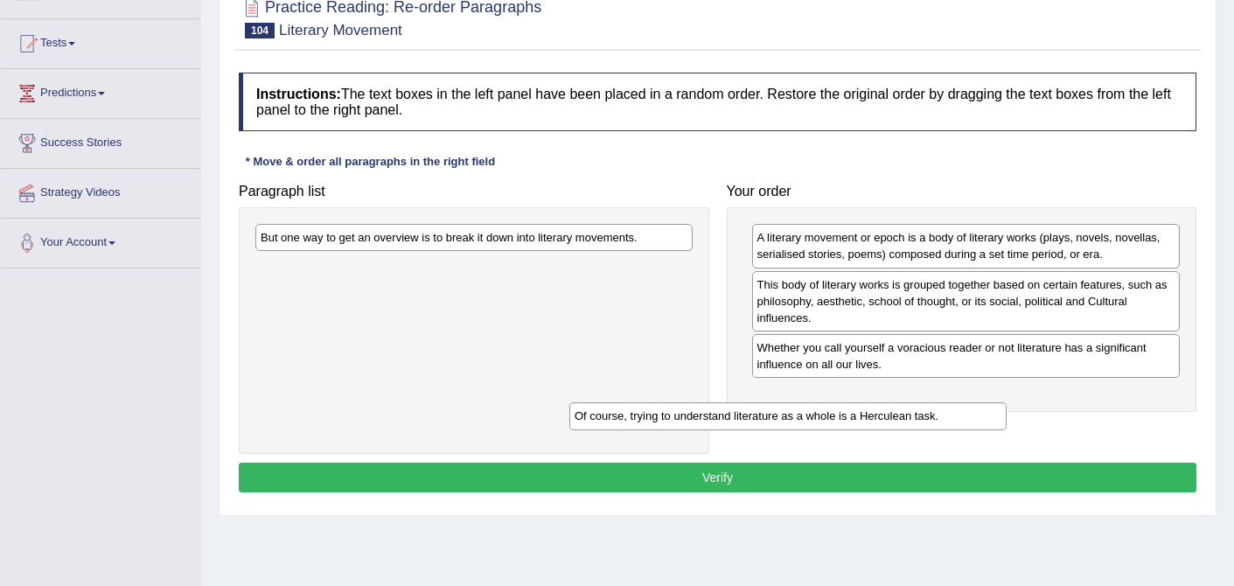
drag, startPoint x: 511, startPoint y: 269, endPoint x: 843, endPoint y: 408, distance: 360.0
click at [843, 409] on div "Of course, trying to understand literature as a whole is a Herculean task." at bounding box center [788, 415] width 437 height 27
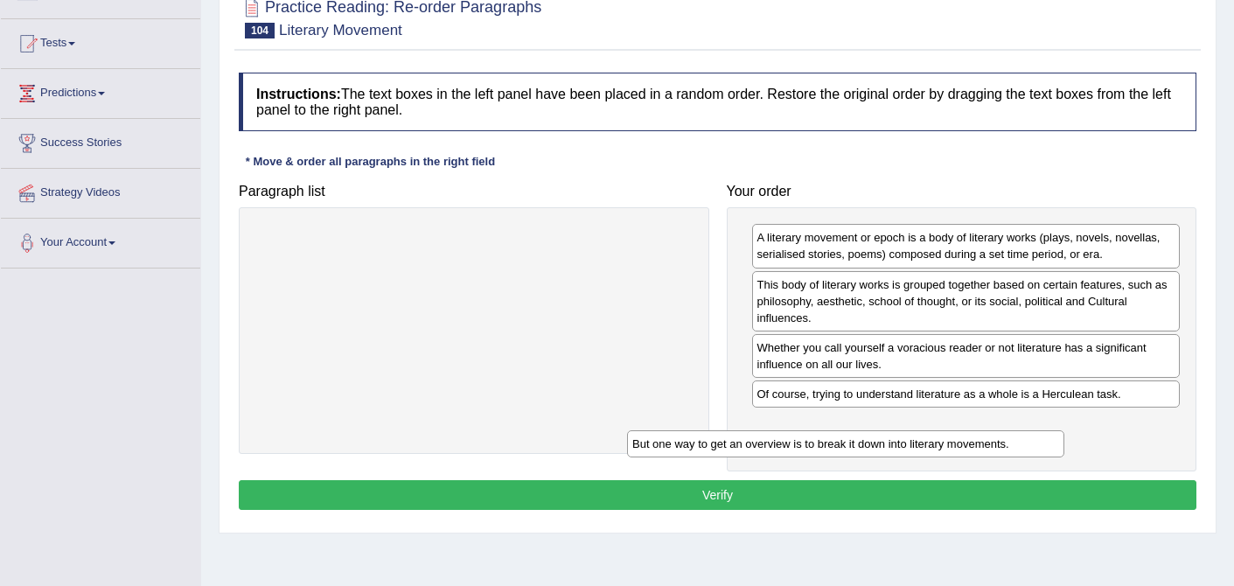
drag, startPoint x: 446, startPoint y: 232, endPoint x: 818, endPoint y: 439, distance: 425.7
click at [818, 439] on div "But one way to get an overview is to break it down into literary movements." at bounding box center [845, 443] width 437 height 27
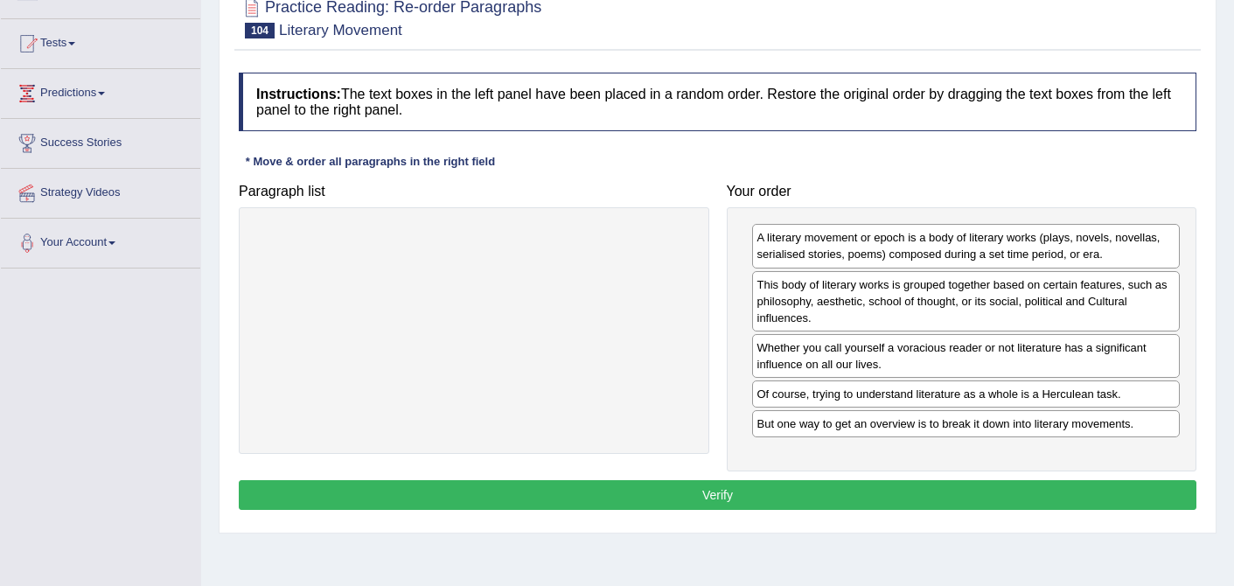
click at [721, 494] on button "Verify" at bounding box center [718, 495] width 958 height 30
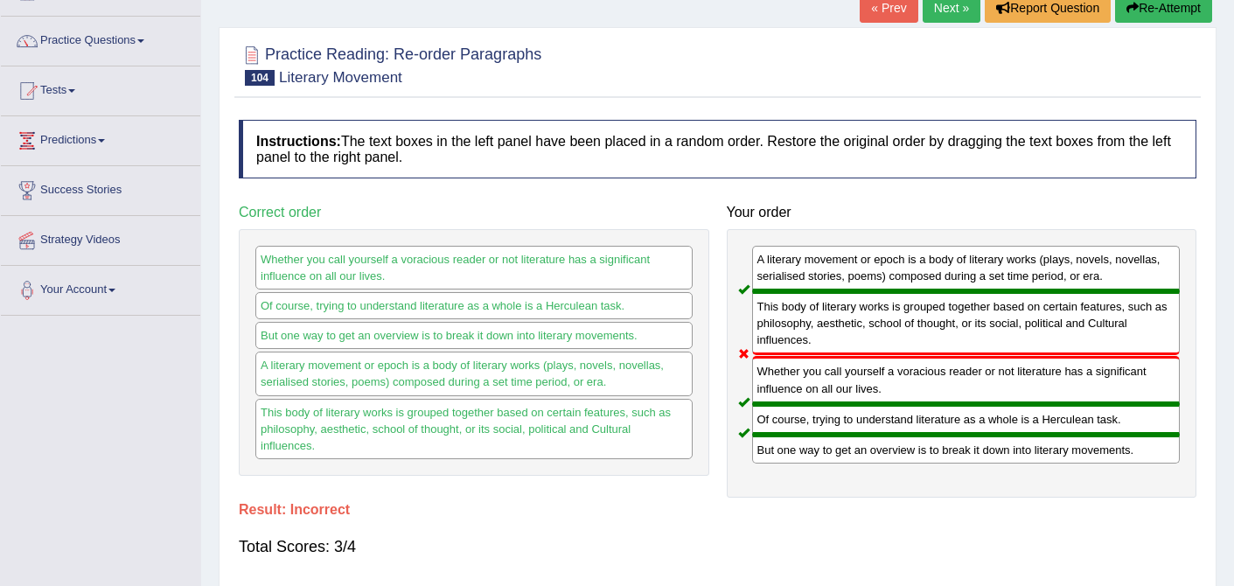
scroll to position [118, 0]
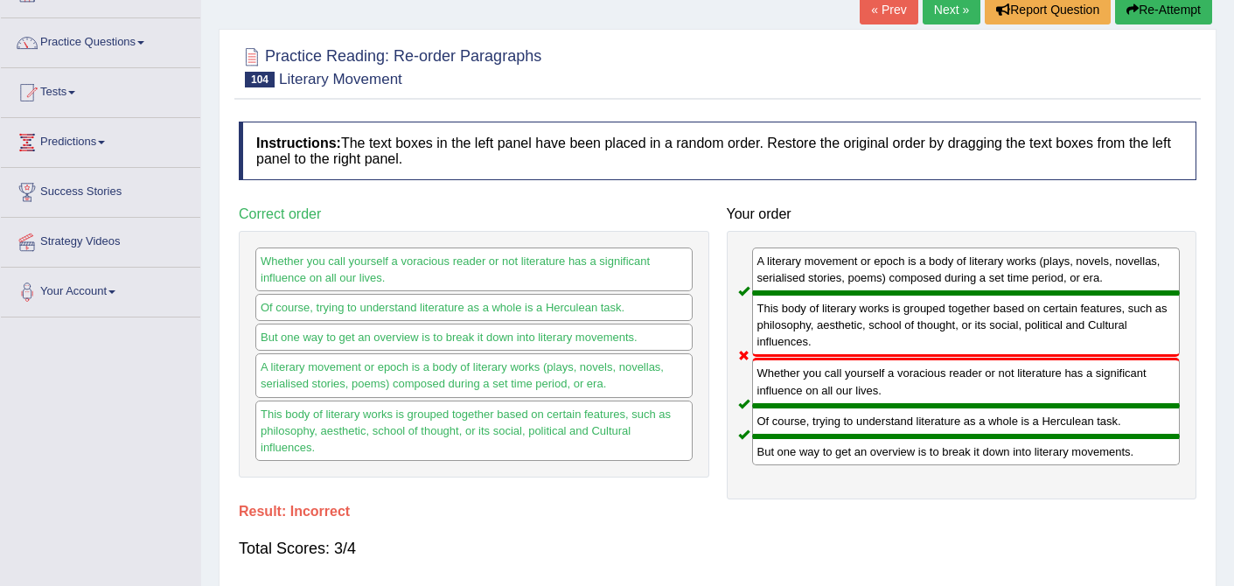
click at [950, 16] on link "Next »" at bounding box center [952, 10] width 58 height 30
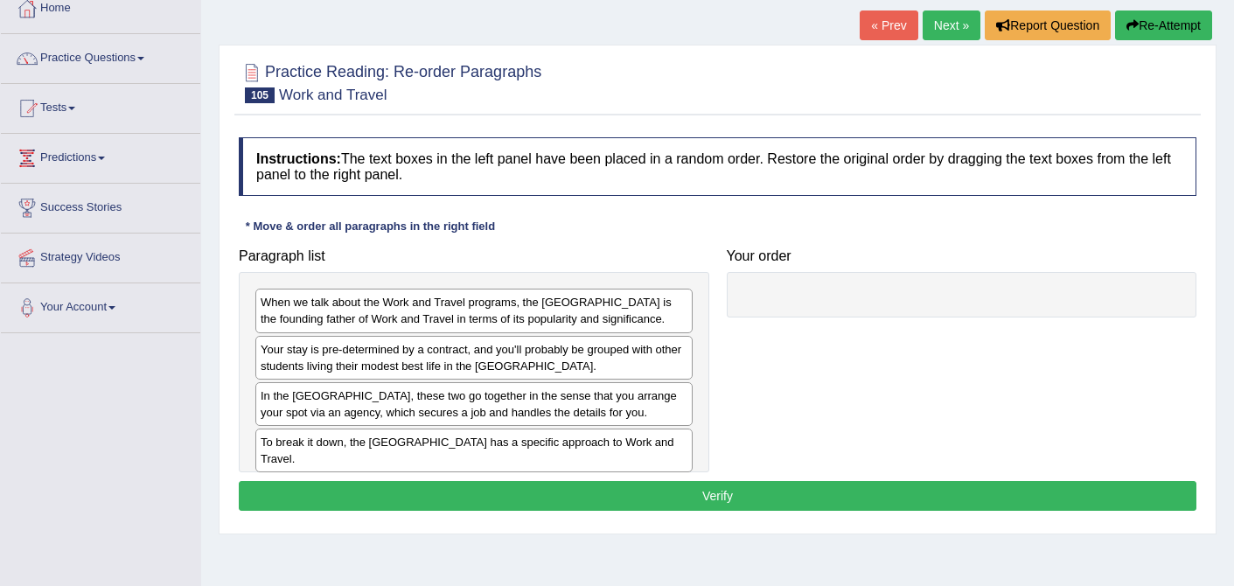
scroll to position [113, 0]
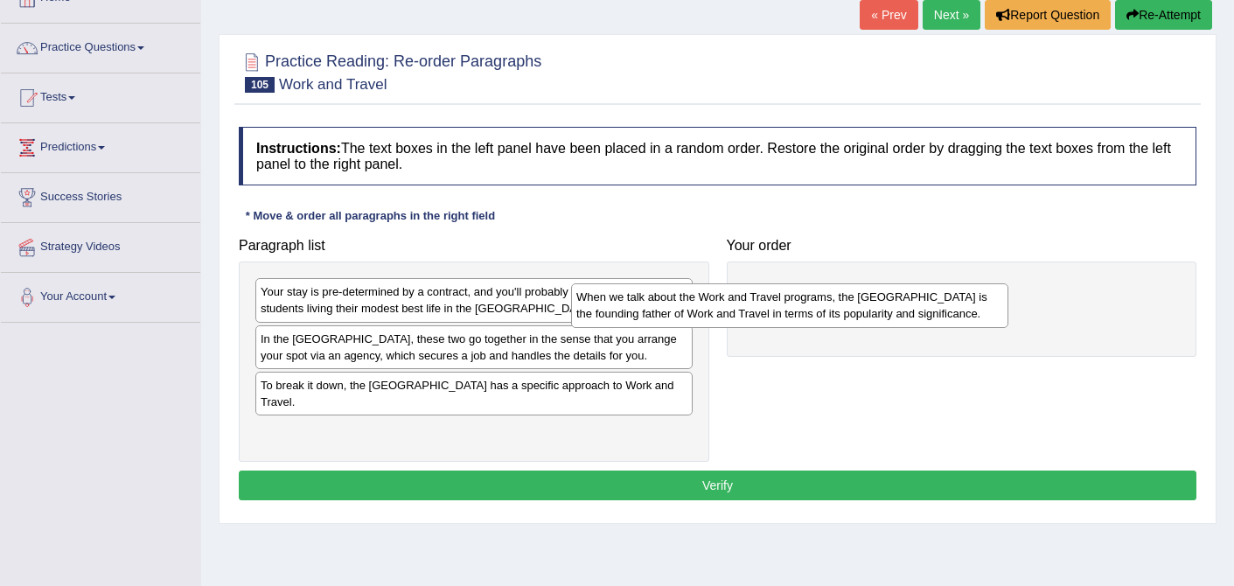
drag, startPoint x: 545, startPoint y: 302, endPoint x: 871, endPoint y: 302, distance: 325.5
click at [872, 302] on div "When we talk about the Work and Travel programs, the US is the founding father …" at bounding box center [789, 305] width 437 height 44
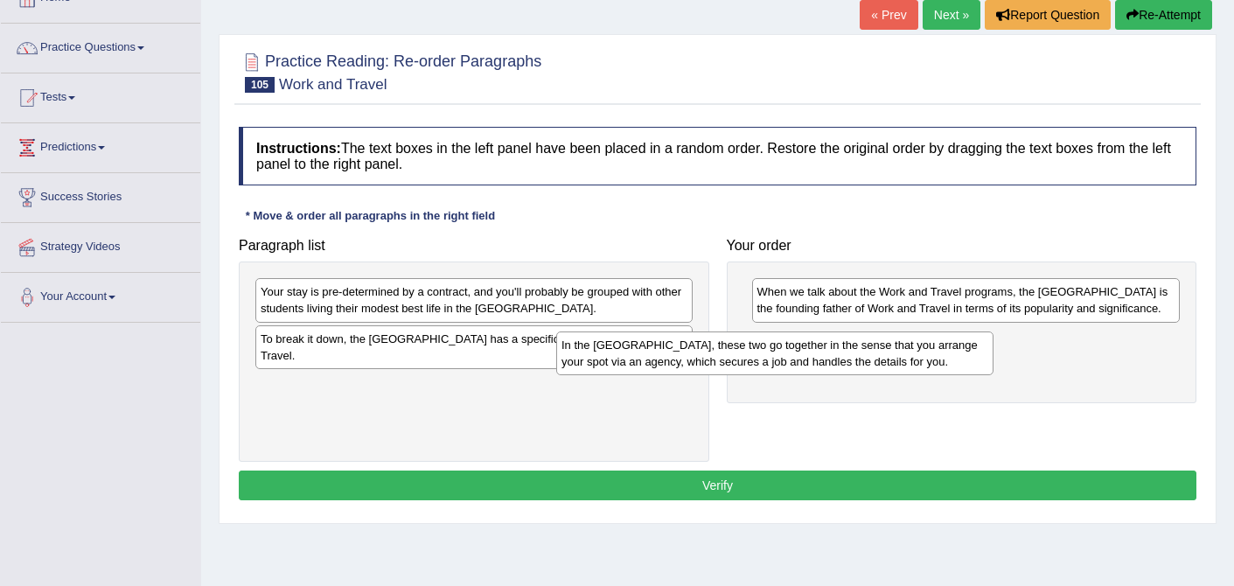
drag, startPoint x: 543, startPoint y: 352, endPoint x: 880, endPoint y: 346, distance: 336.9
click at [880, 346] on div "In the US, these two go together in the sense that you arrange your spot via an…" at bounding box center [774, 354] width 437 height 44
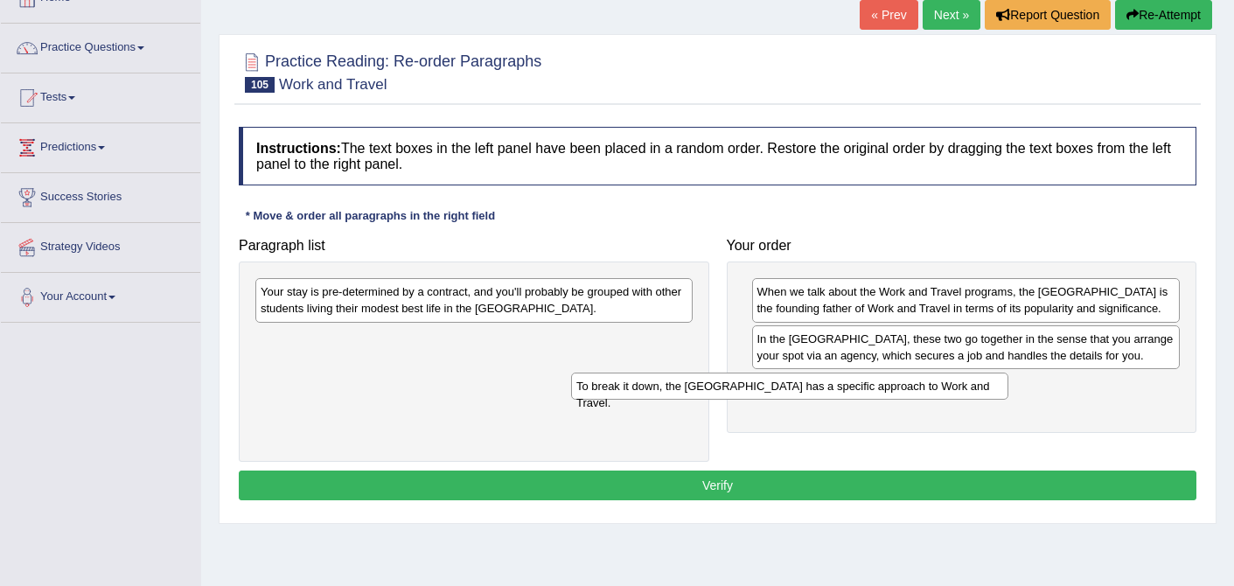
drag, startPoint x: 515, startPoint y: 342, endPoint x: 838, endPoint y: 387, distance: 325.9
click at [839, 387] on div "To break it down, the USA has a specific approach to Work and Travel." at bounding box center [789, 386] width 437 height 27
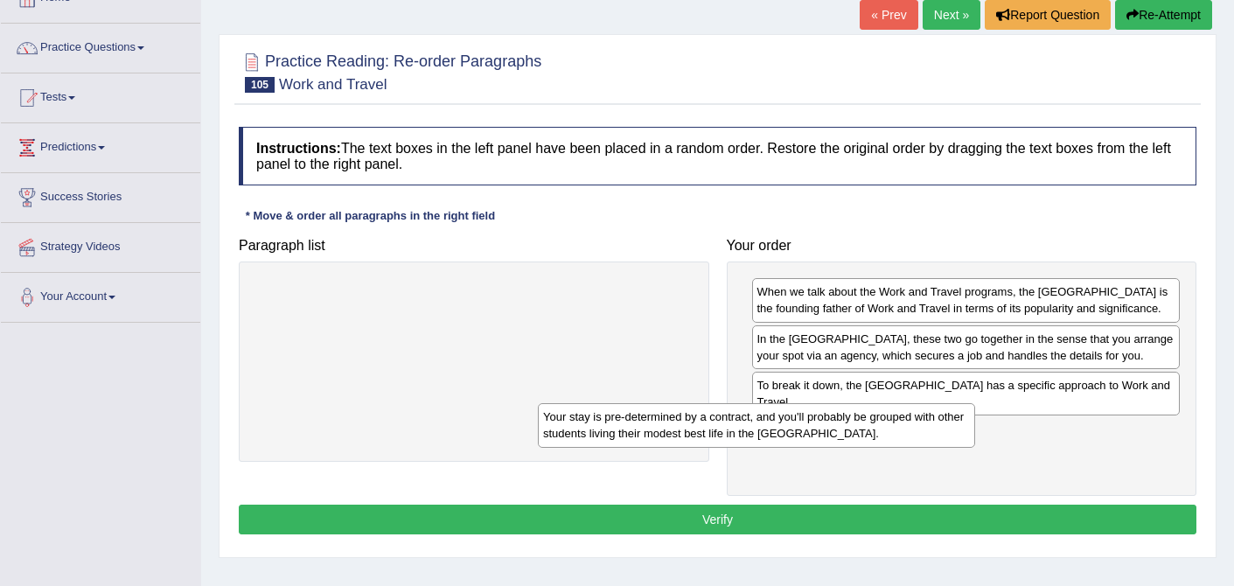
drag, startPoint x: 605, startPoint y: 299, endPoint x: 888, endPoint y: 423, distance: 309.1
click at [888, 423] on div "Your stay is pre-determined by a contract, and you'll probably be grouped with …" at bounding box center [756, 425] width 437 height 44
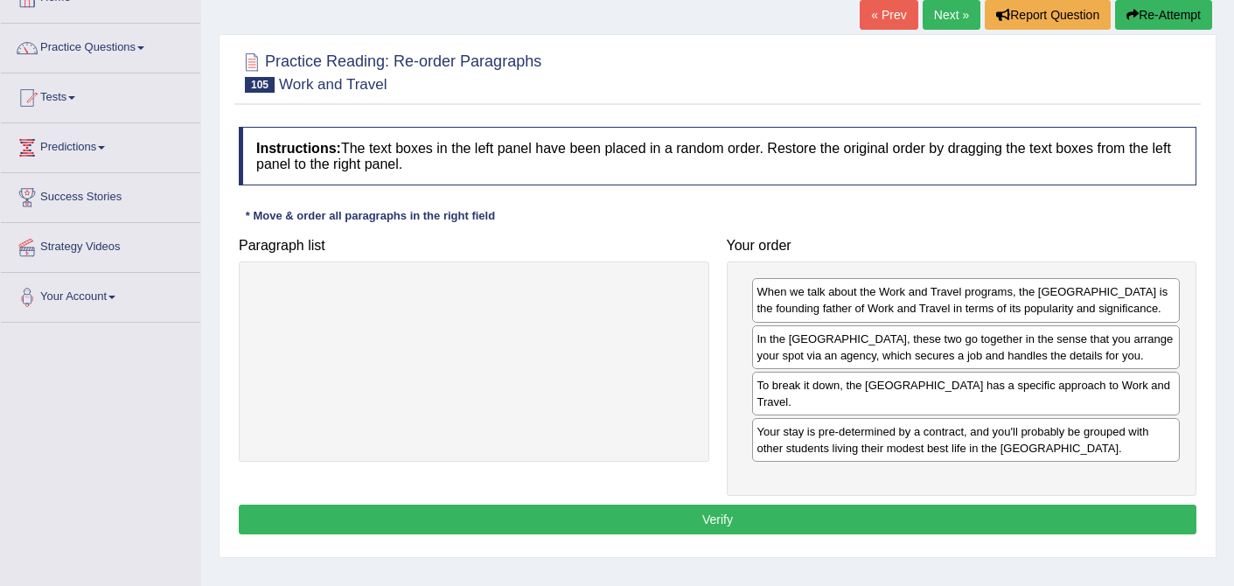
click at [735, 505] on button "Verify" at bounding box center [718, 520] width 958 height 30
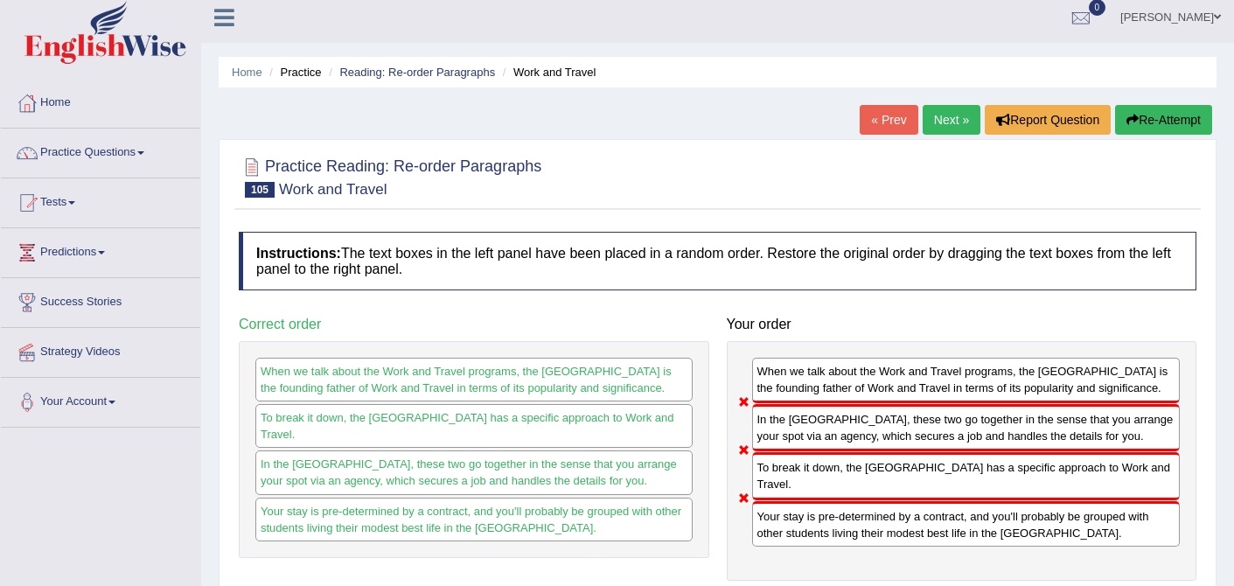
scroll to position [0, 0]
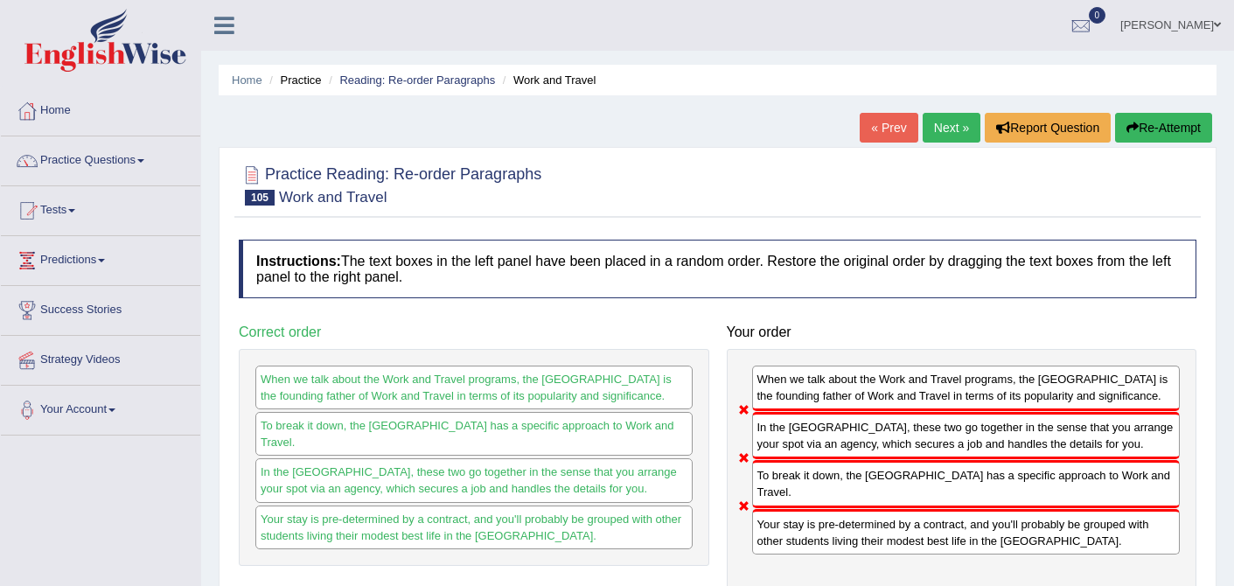
click at [950, 125] on link "Next »" at bounding box center [952, 128] width 58 height 30
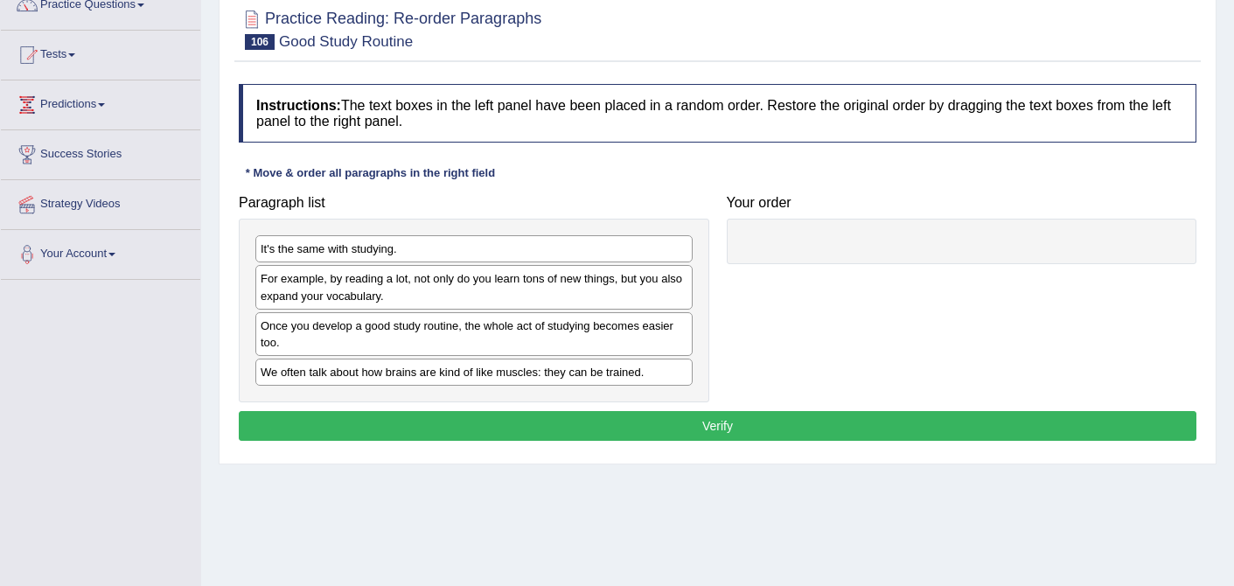
scroll to position [160, 0]
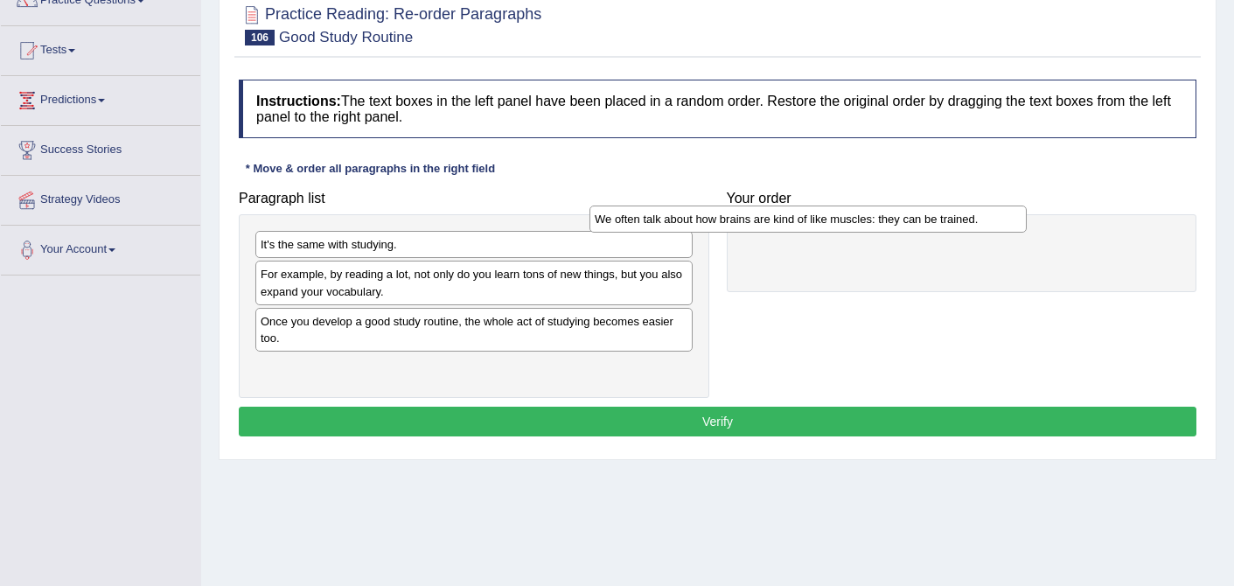
drag, startPoint x: 500, startPoint y: 372, endPoint x: 839, endPoint y: 217, distance: 373.1
click at [839, 217] on div "We often talk about how brains are kind of like muscles: they can be trained." at bounding box center [808, 219] width 437 height 27
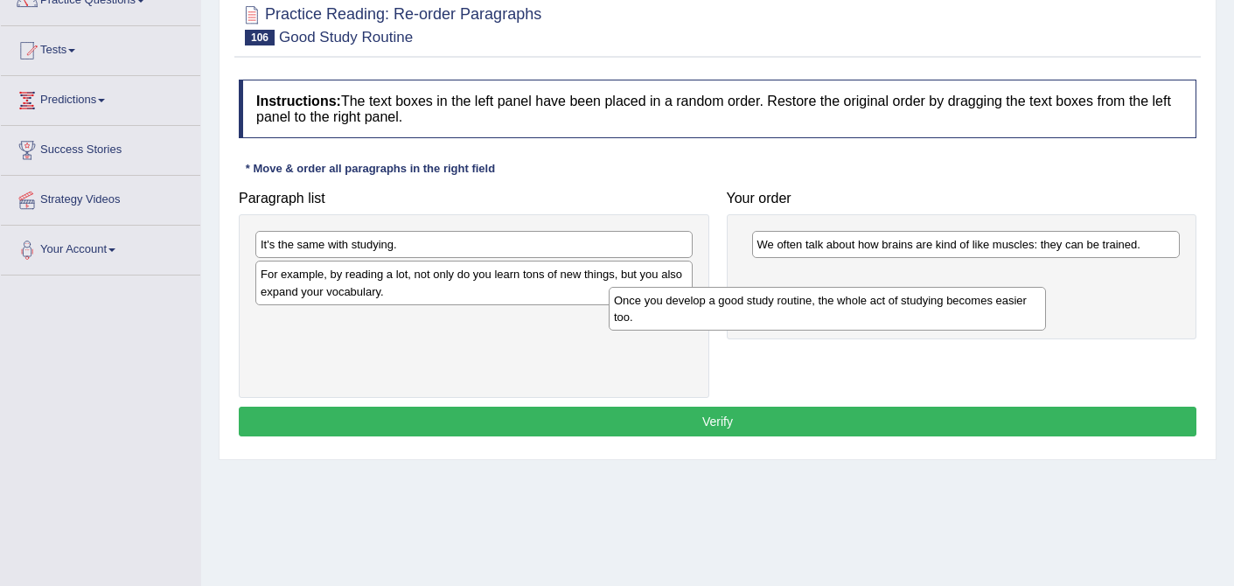
drag, startPoint x: 495, startPoint y: 340, endPoint x: 849, endPoint y: 316, distance: 354.3
click at [849, 316] on div "Once you develop a good study routine, the whole act of studying becomes easier…" at bounding box center [827, 309] width 437 height 44
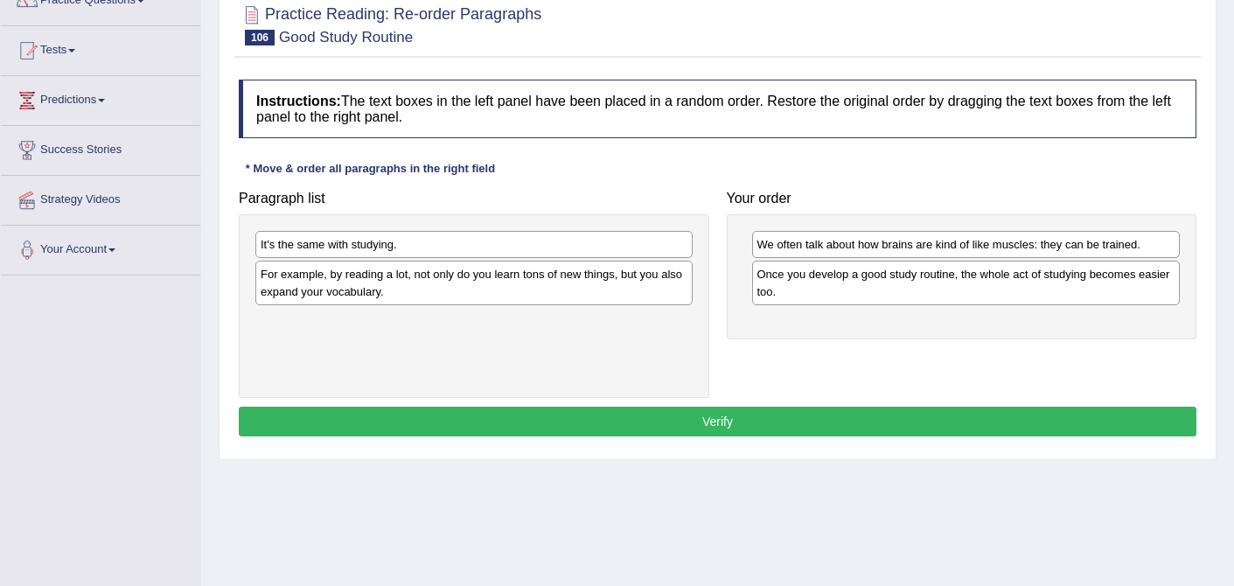
drag, startPoint x: 560, startPoint y: 259, endPoint x: 797, endPoint y: 289, distance: 239.0
click at [798, 289] on div "Paragraph list It's the same with studying. For example, by reading a lot, not …" at bounding box center [717, 290] width 975 height 216
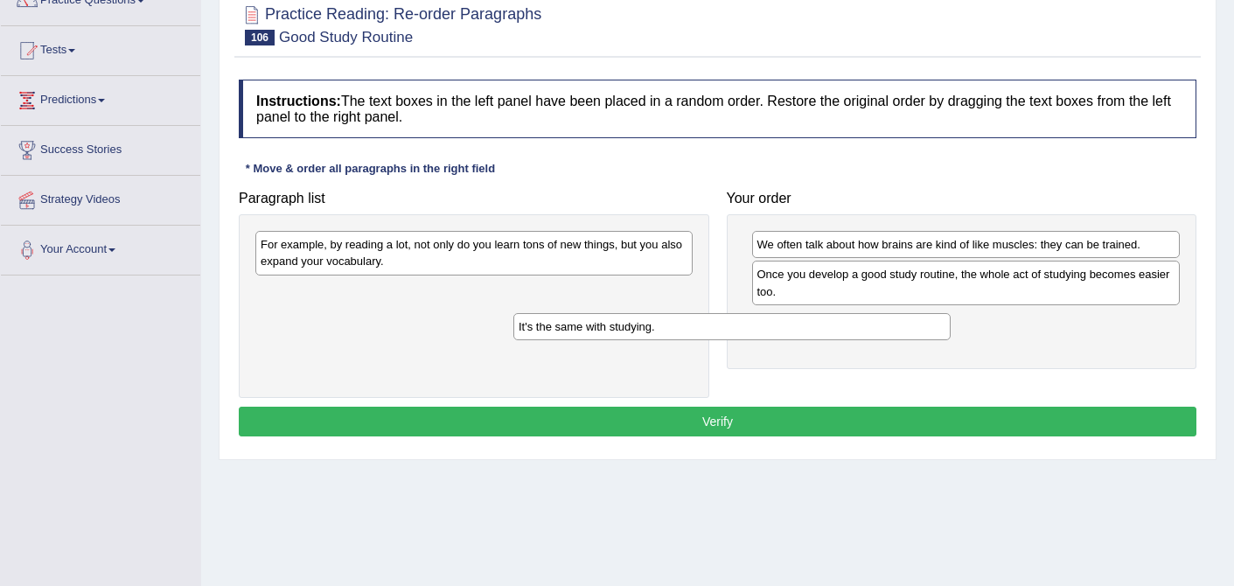
drag, startPoint x: 645, startPoint y: 248, endPoint x: 913, endPoint y: 330, distance: 280.9
click at [913, 330] on div "It's the same with studying." at bounding box center [732, 326] width 437 height 27
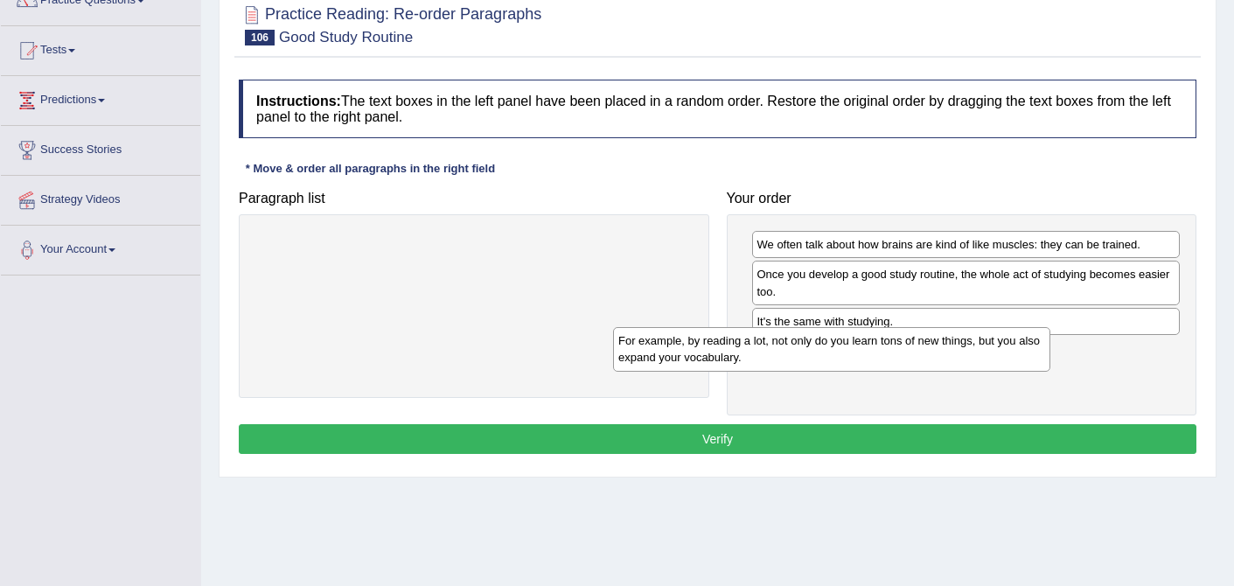
drag, startPoint x: 560, startPoint y: 253, endPoint x: 937, endPoint y: 367, distance: 394.1
click at [937, 367] on div "For example, by reading a lot, not only do you learn tons of new things, but yo…" at bounding box center [831, 349] width 437 height 44
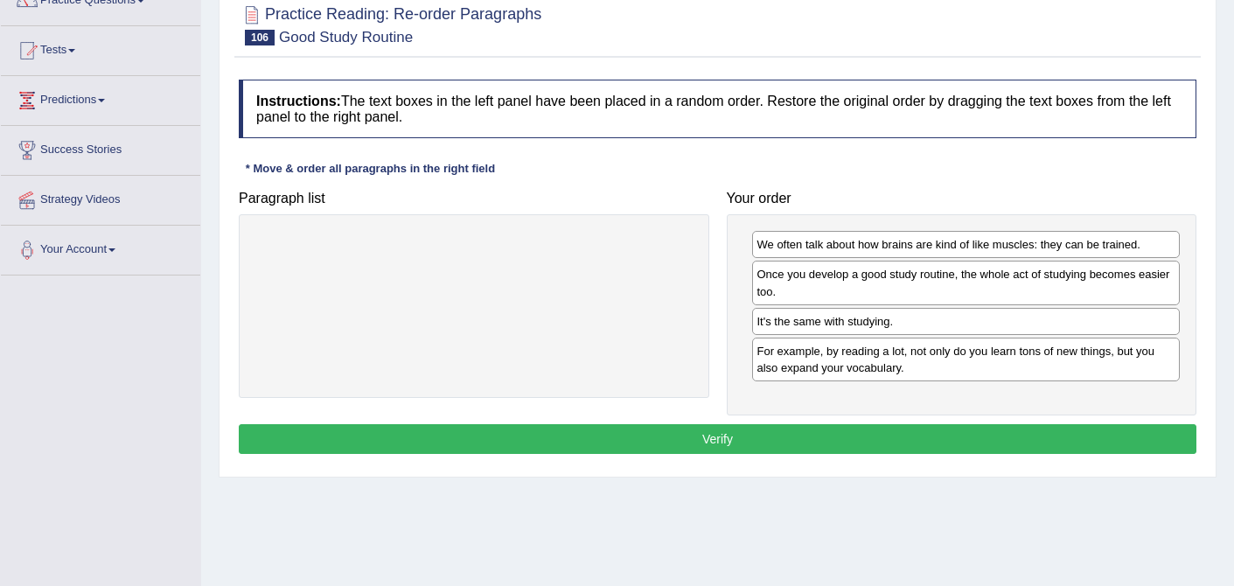
click at [717, 444] on button "Verify" at bounding box center [718, 439] width 958 height 30
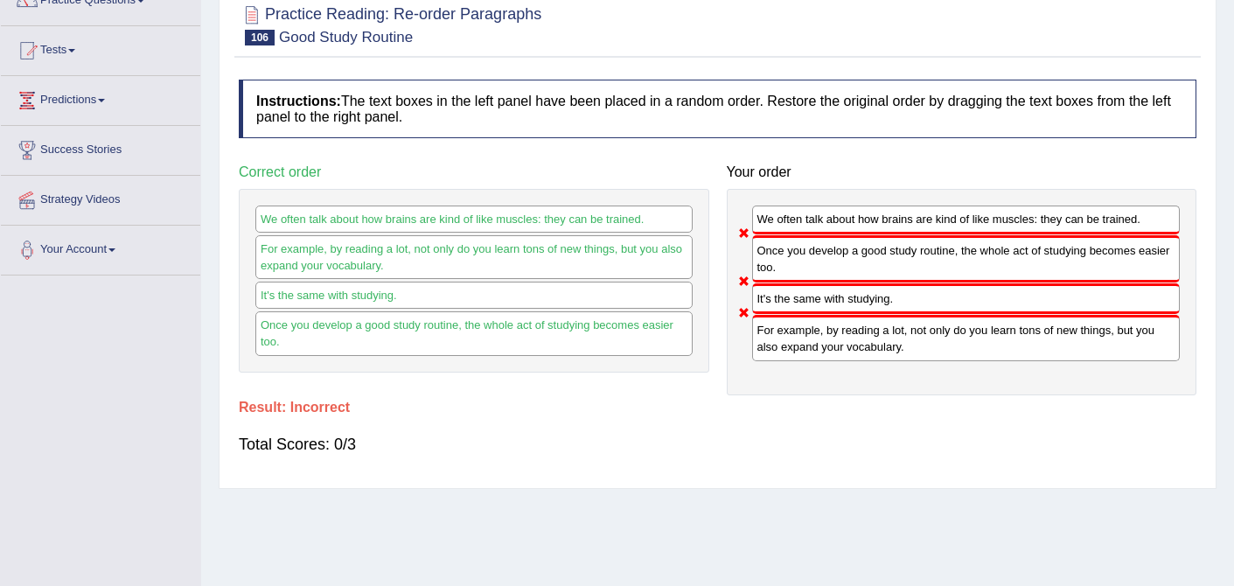
scroll to position [0, 0]
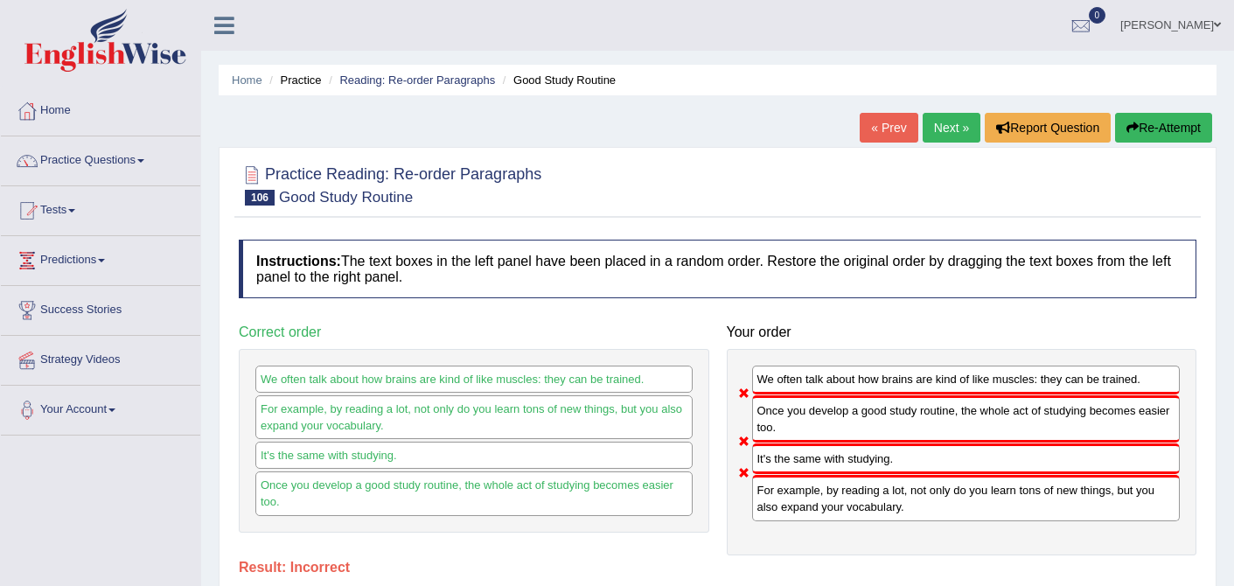
click at [944, 116] on link "Next »" at bounding box center [952, 128] width 58 height 30
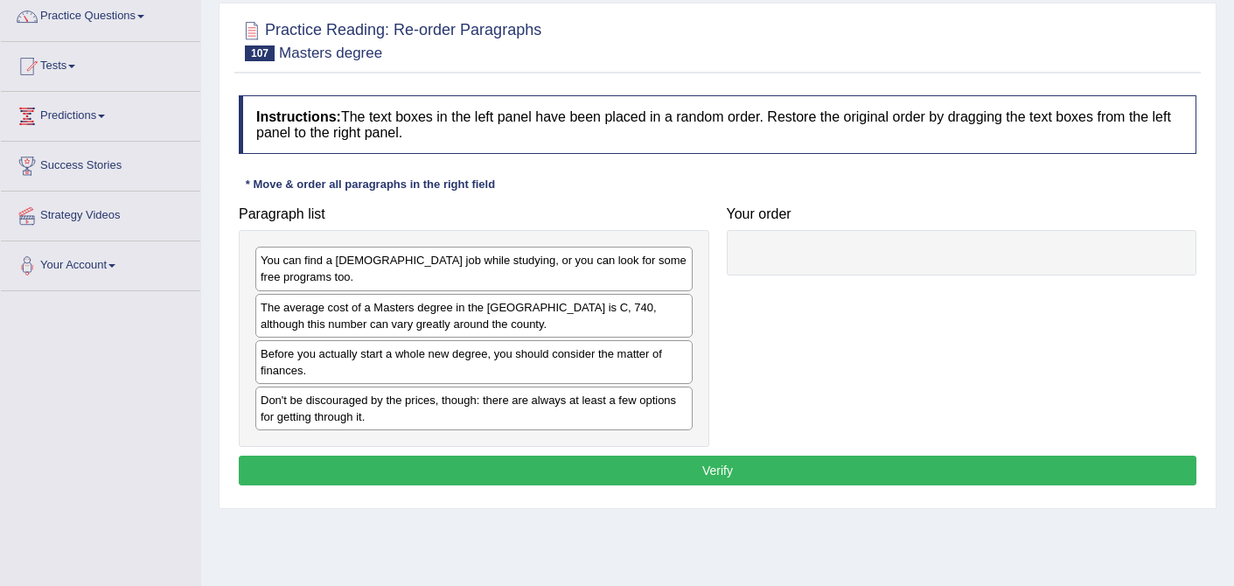
scroll to position [171, 0]
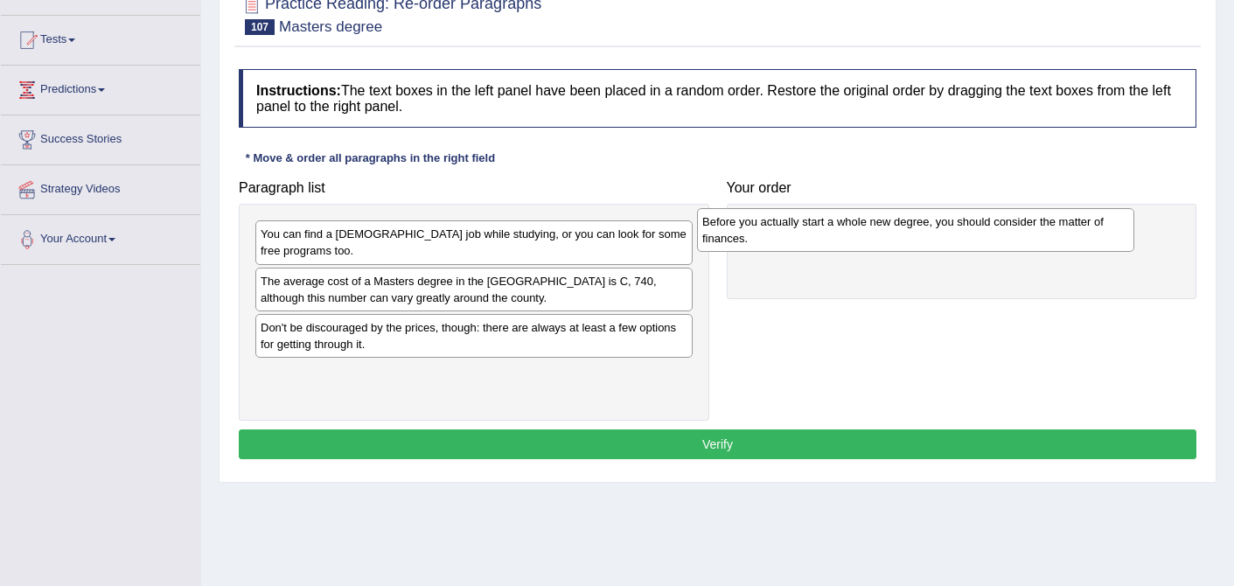
drag, startPoint x: 398, startPoint y: 331, endPoint x: 838, endPoint y: 225, distance: 452.6
click at [839, 225] on div "Before you actually start a whole new degree, you should consider the matter of…" at bounding box center [915, 230] width 437 height 44
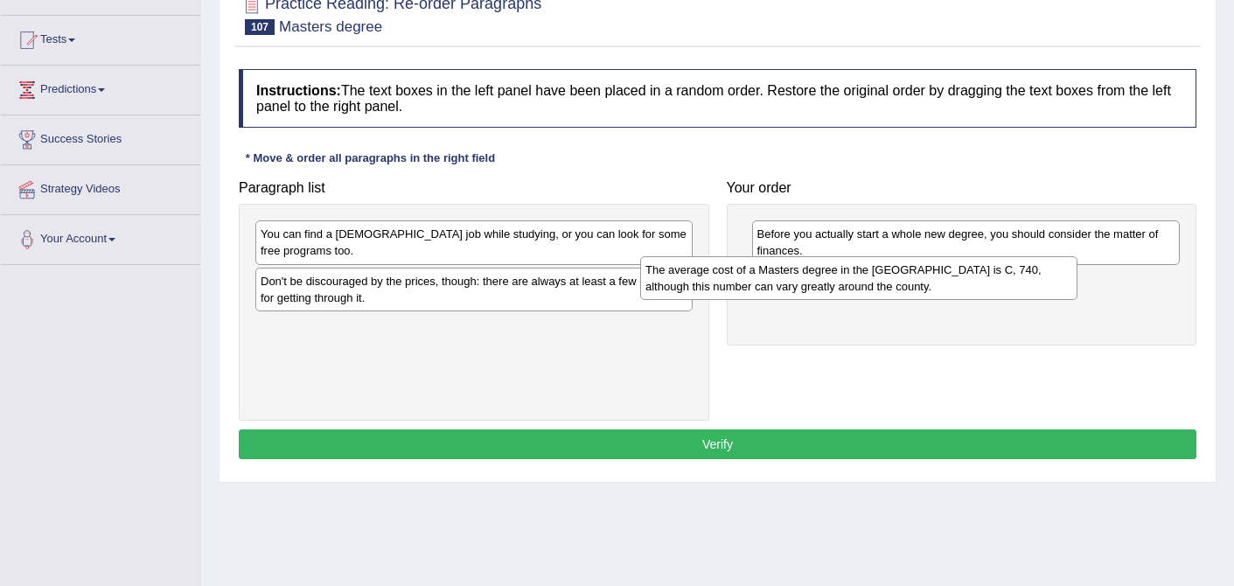
drag, startPoint x: 487, startPoint y: 299, endPoint x: 892, endPoint y: 280, distance: 404.7
click at [891, 280] on div "The average cost of a Masters degree in the [GEOGRAPHIC_DATA] is C, 740, althou…" at bounding box center [858, 278] width 437 height 44
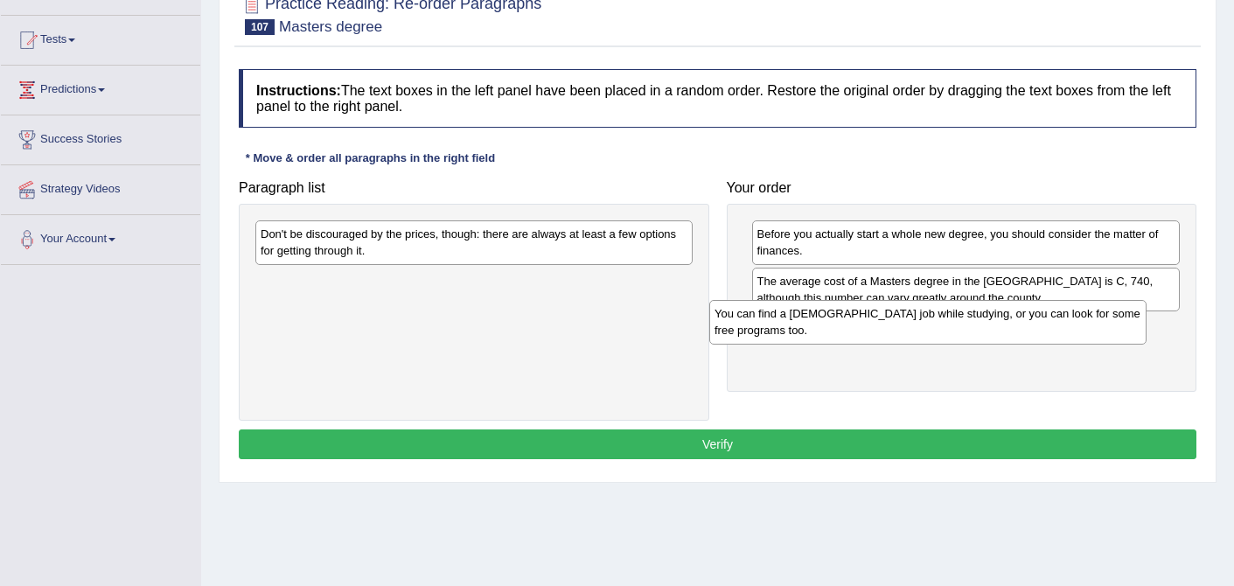
drag, startPoint x: 412, startPoint y: 236, endPoint x: 866, endPoint y: 317, distance: 461.1
click at [866, 317] on div "You can find a [DEMOGRAPHIC_DATA] job while studying, or you can look for some …" at bounding box center [928, 322] width 437 height 44
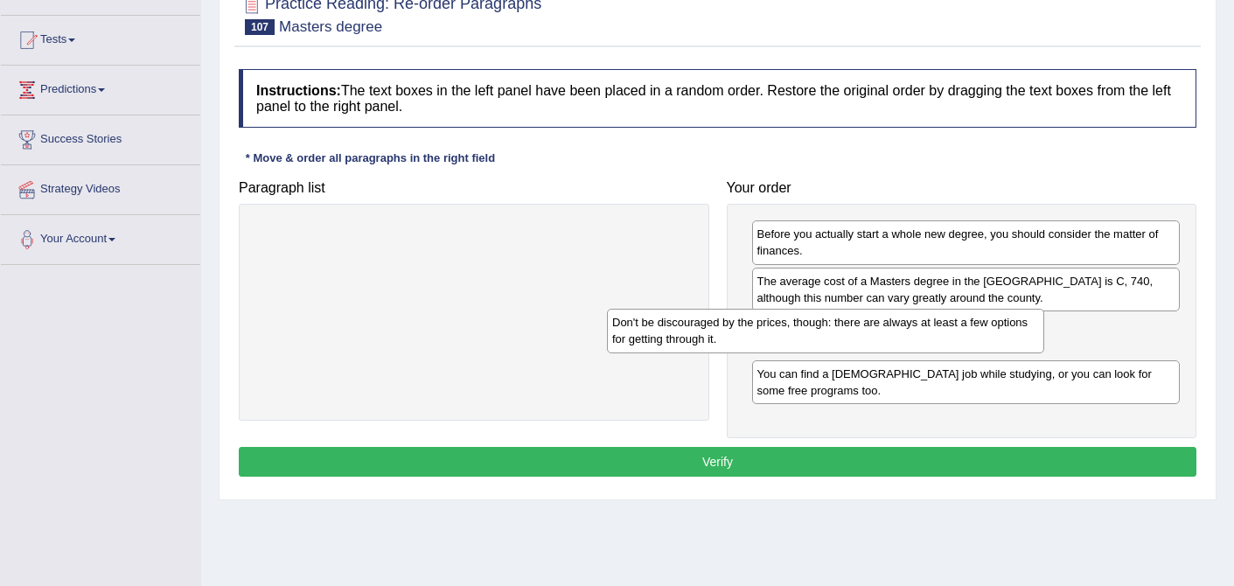
drag, startPoint x: 551, startPoint y: 240, endPoint x: 912, endPoint y: 327, distance: 370.9
click at [912, 327] on div "Don't be discouraged by the prices, though: there are always at least a few opt…" at bounding box center [825, 331] width 437 height 44
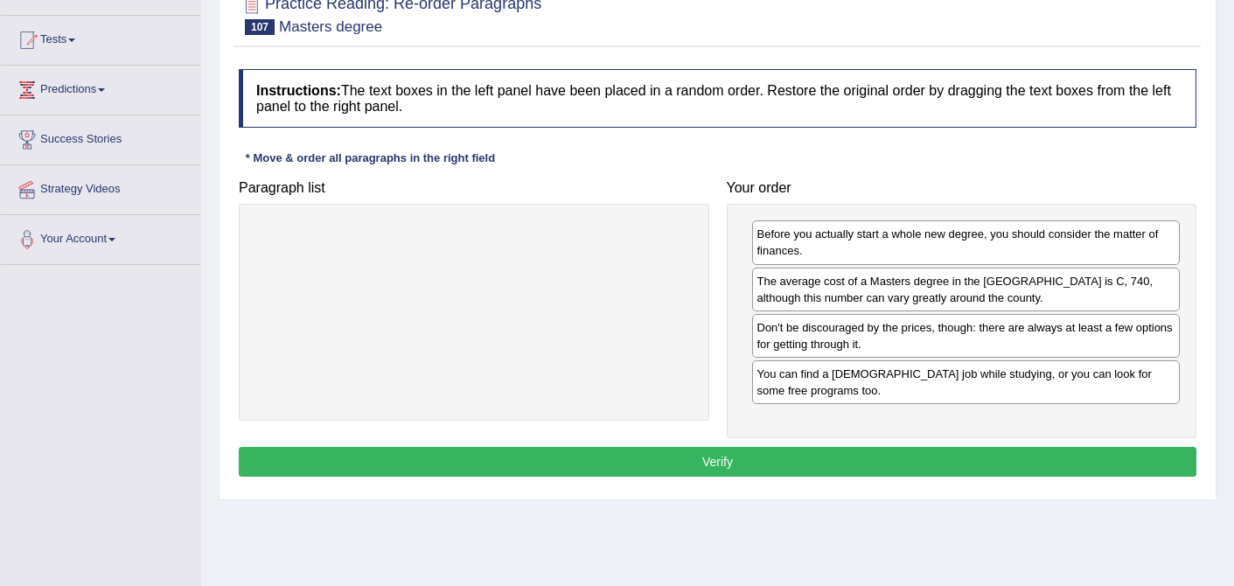
click at [710, 465] on button "Verify" at bounding box center [718, 462] width 958 height 30
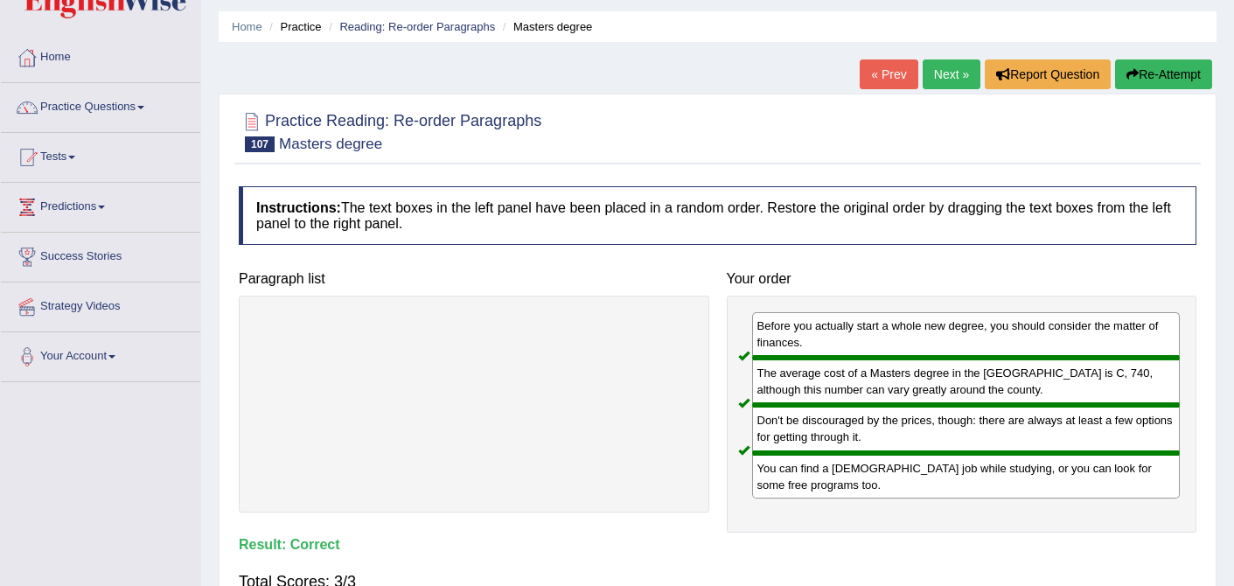
scroll to position [0, 0]
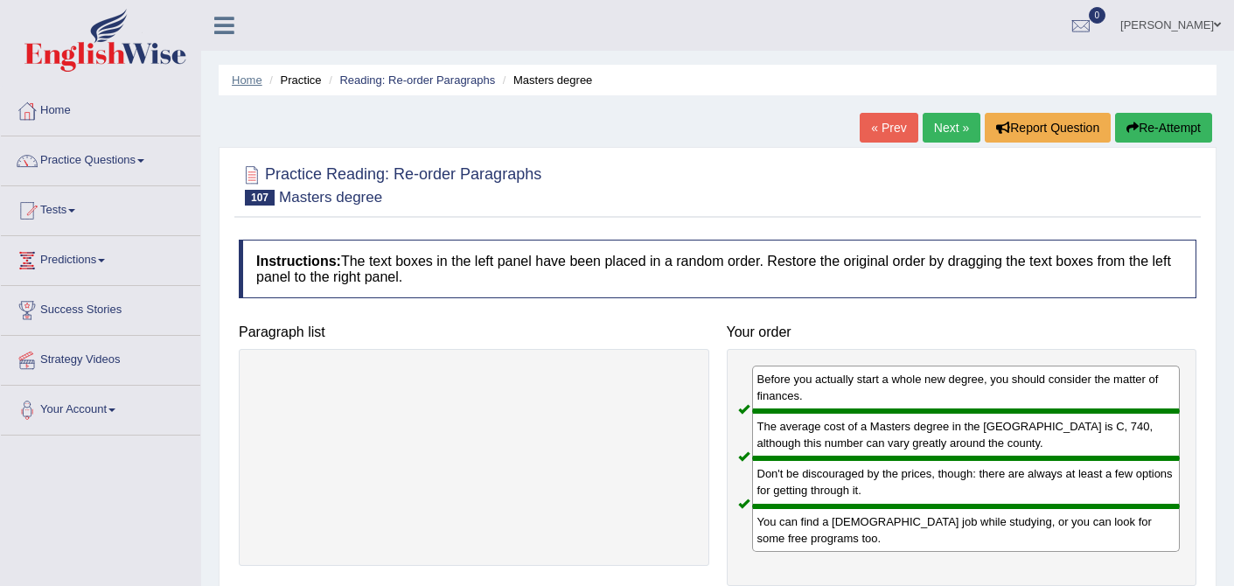
click at [254, 75] on link "Home" at bounding box center [247, 79] width 31 height 13
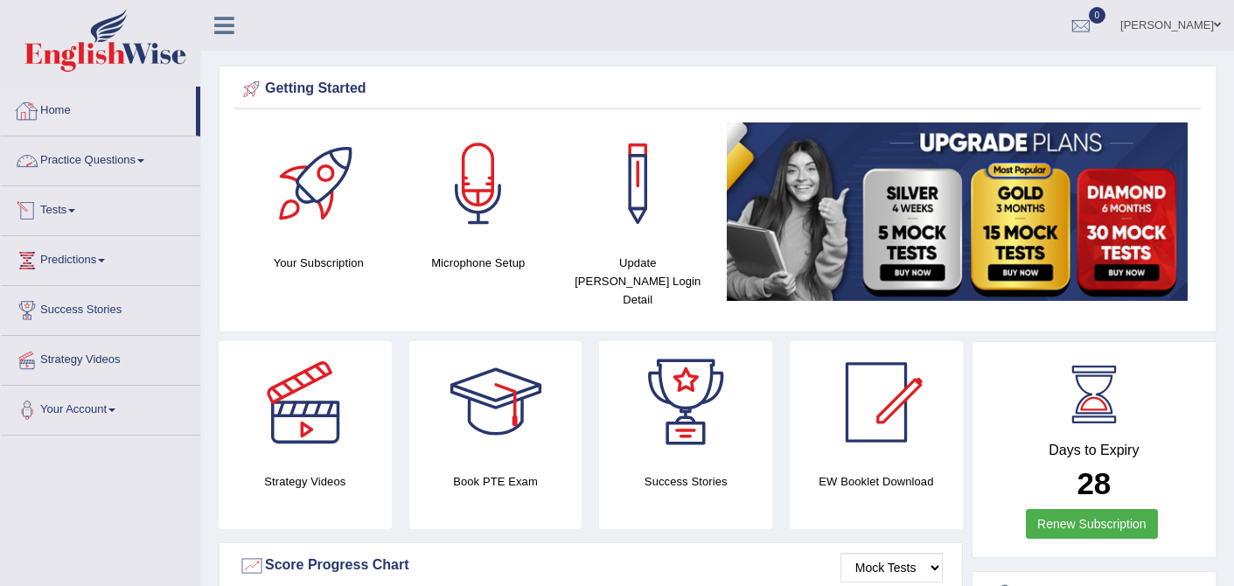
click at [134, 166] on link "Practice Questions" at bounding box center [100, 158] width 199 height 44
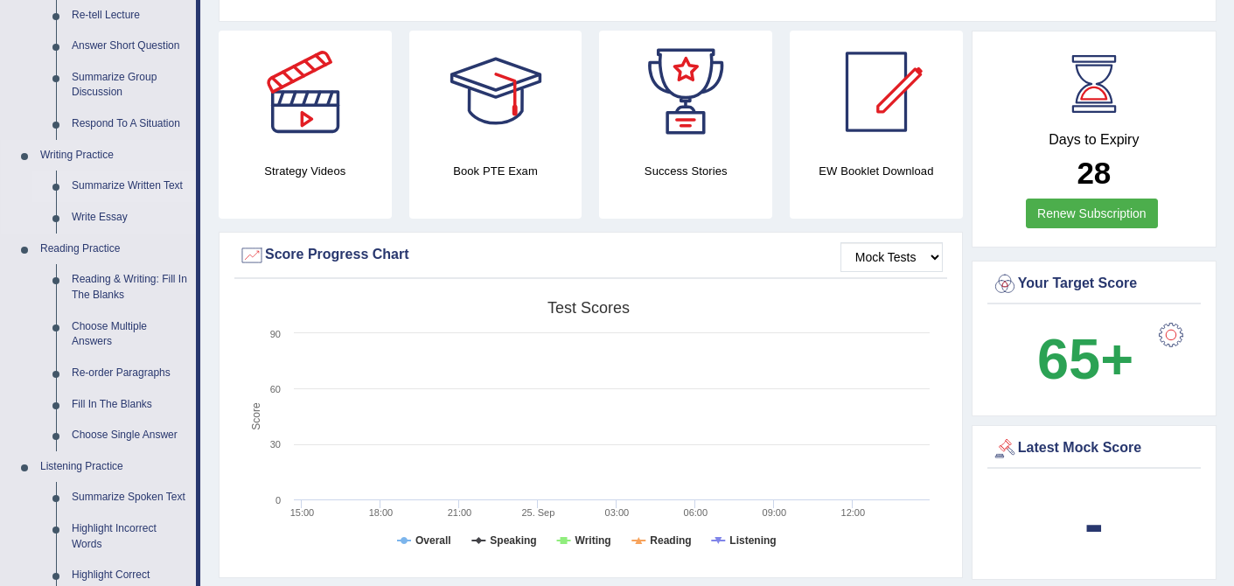
scroll to position [314, 0]
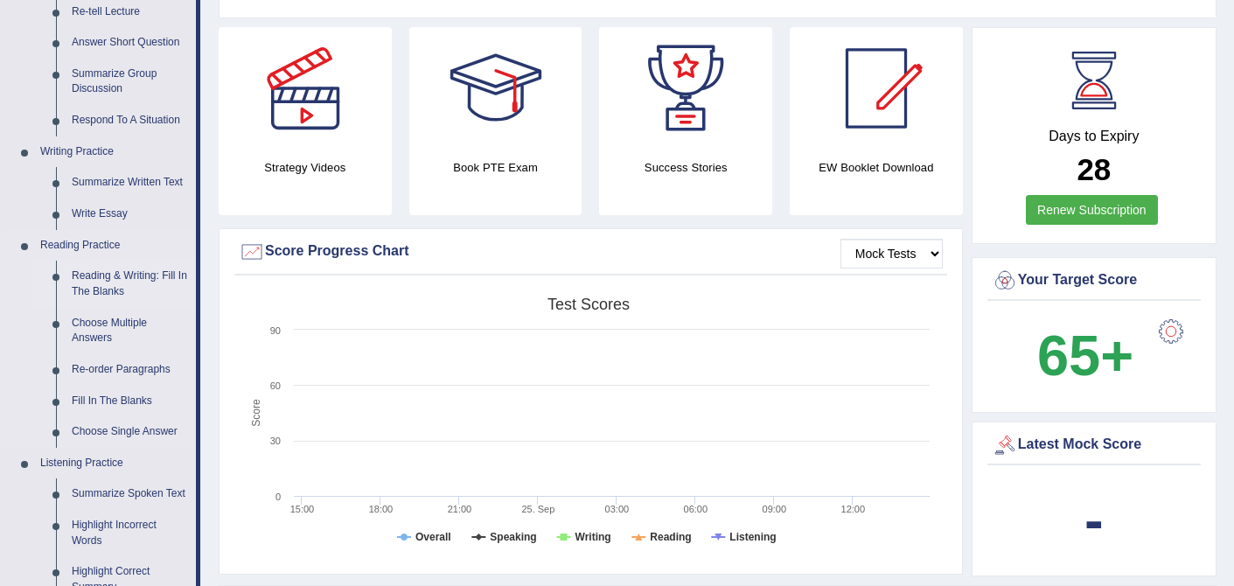
click at [155, 271] on link "Reading & Writing: Fill In The Blanks" at bounding box center [130, 284] width 132 height 46
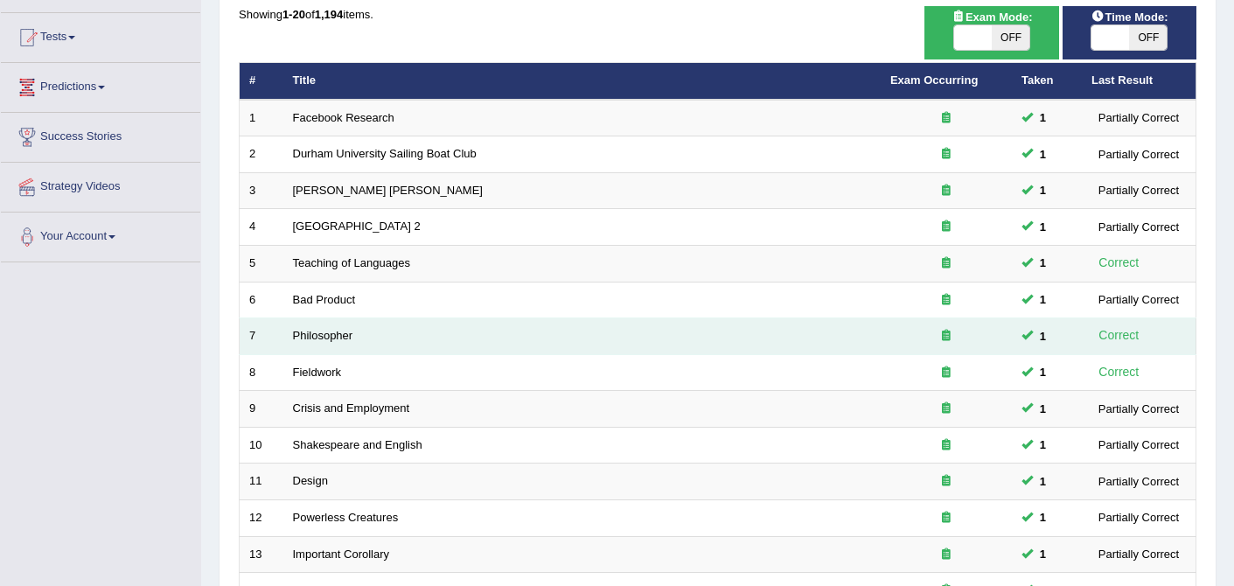
scroll to position [156, 0]
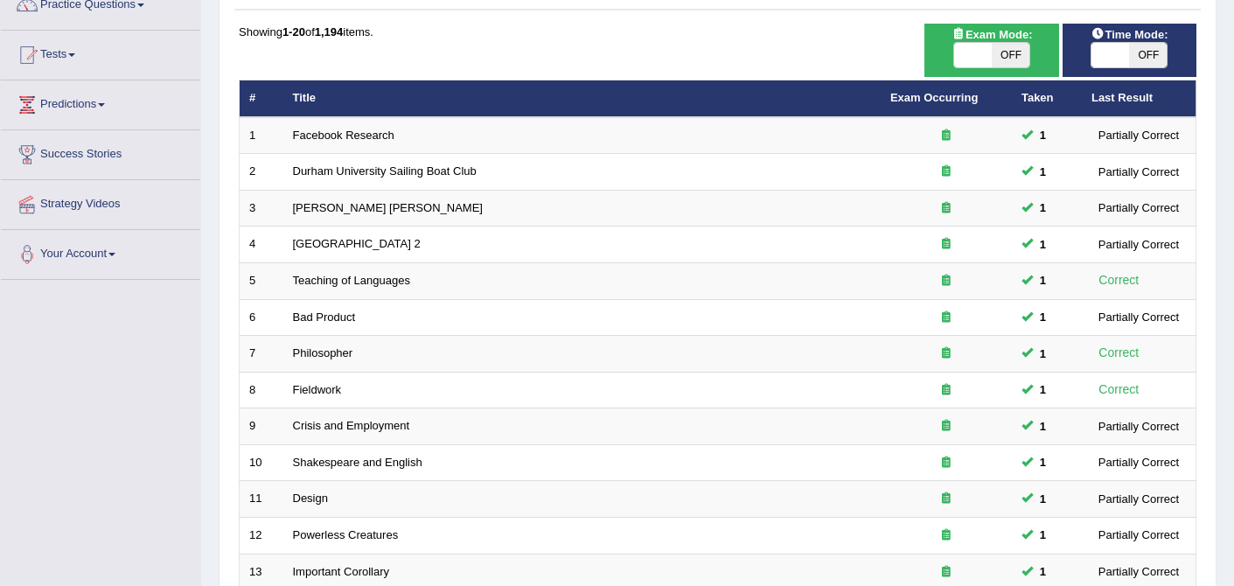
click at [1140, 48] on span "OFF" at bounding box center [1148, 55] width 38 height 24
checkbox input "true"
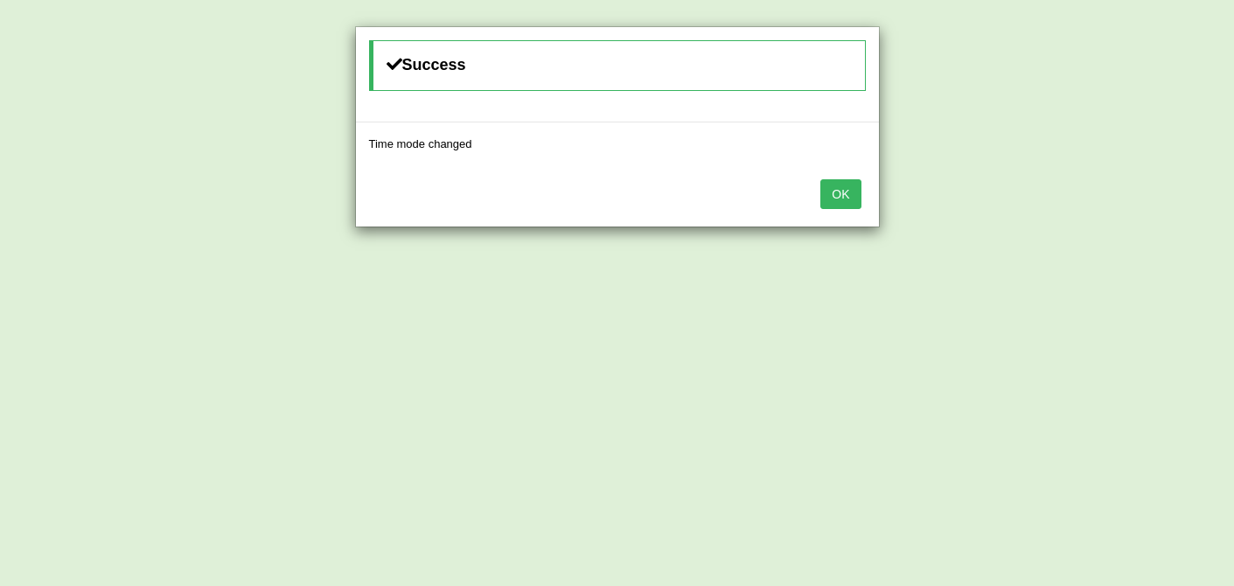
click at [853, 192] on button "OK" at bounding box center [841, 194] width 40 height 30
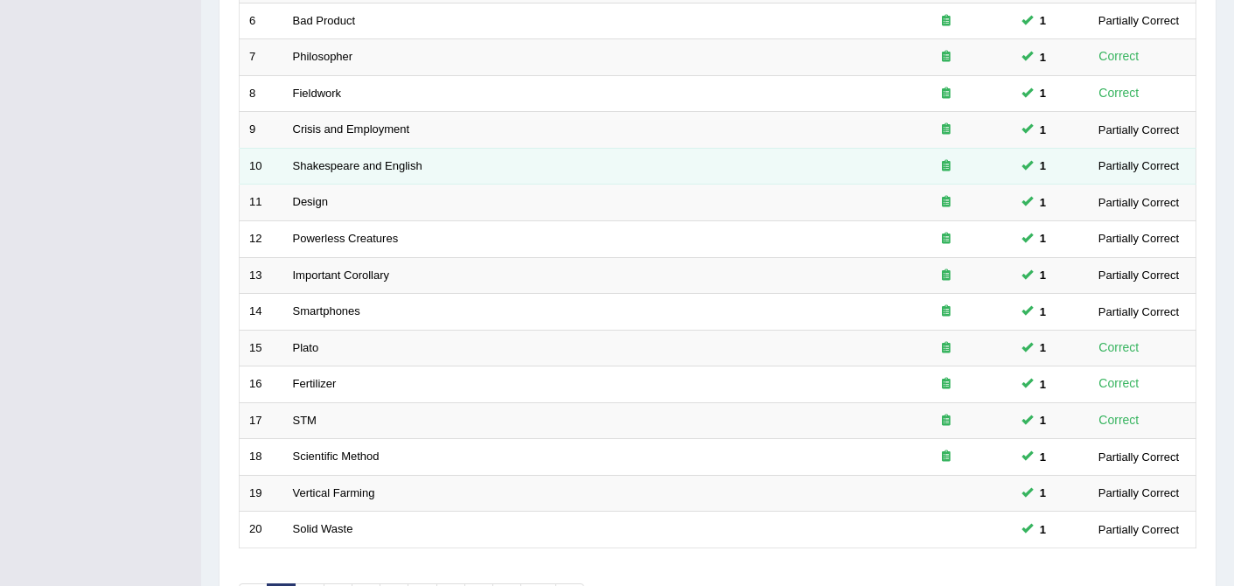
scroll to position [572, 0]
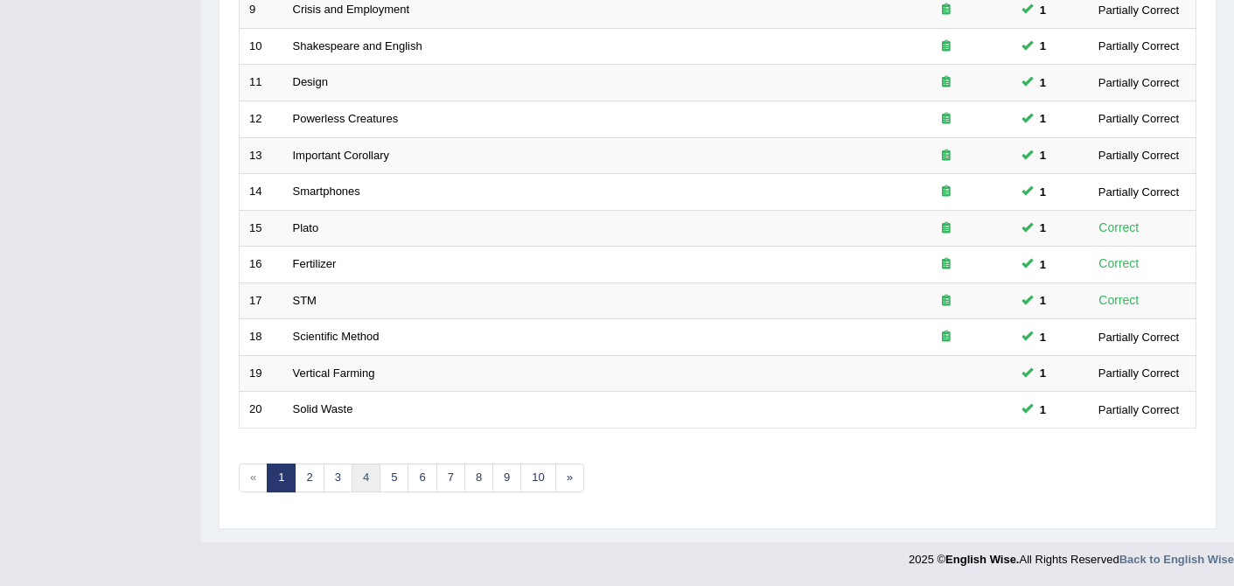
click at [369, 486] on link "4" at bounding box center [366, 478] width 29 height 29
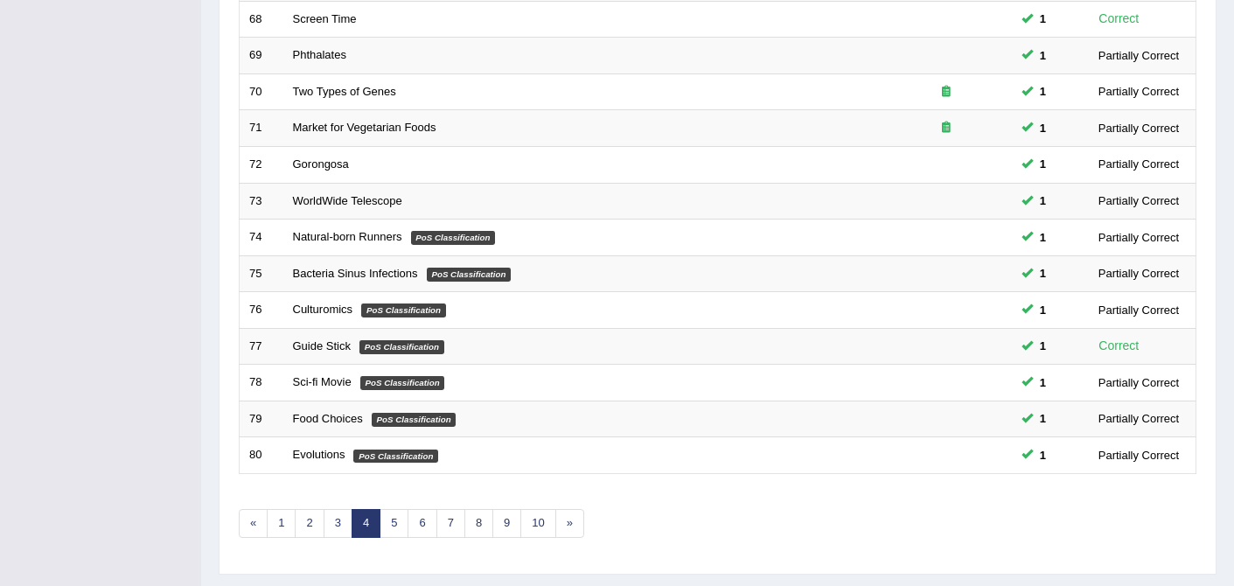
scroll to position [531, 0]
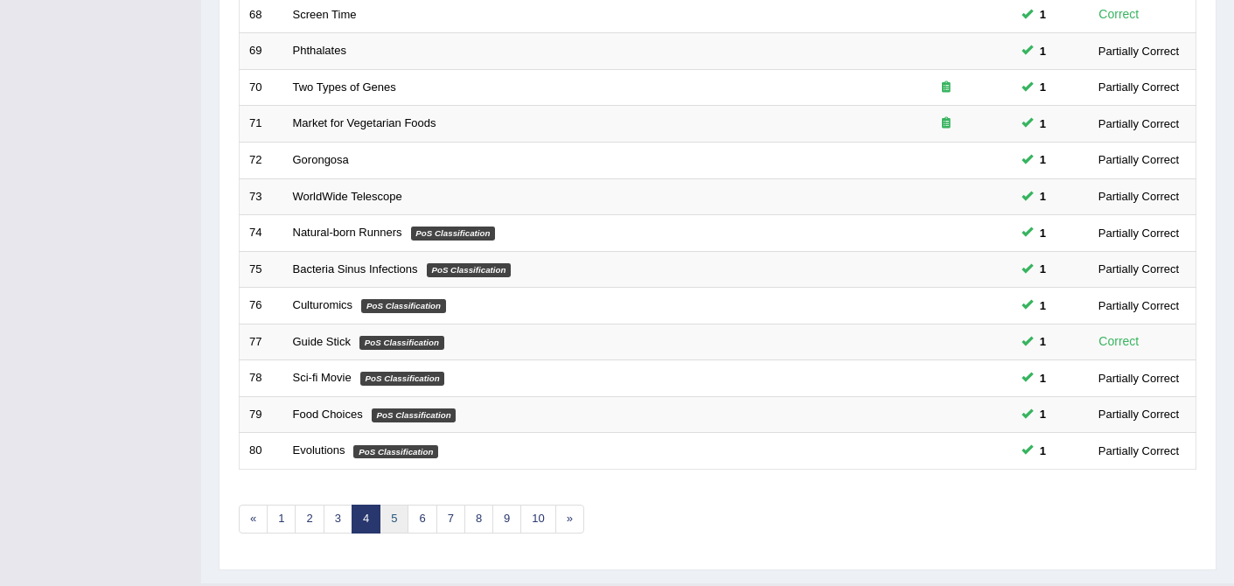
click at [401, 523] on link "5" at bounding box center [394, 519] width 29 height 29
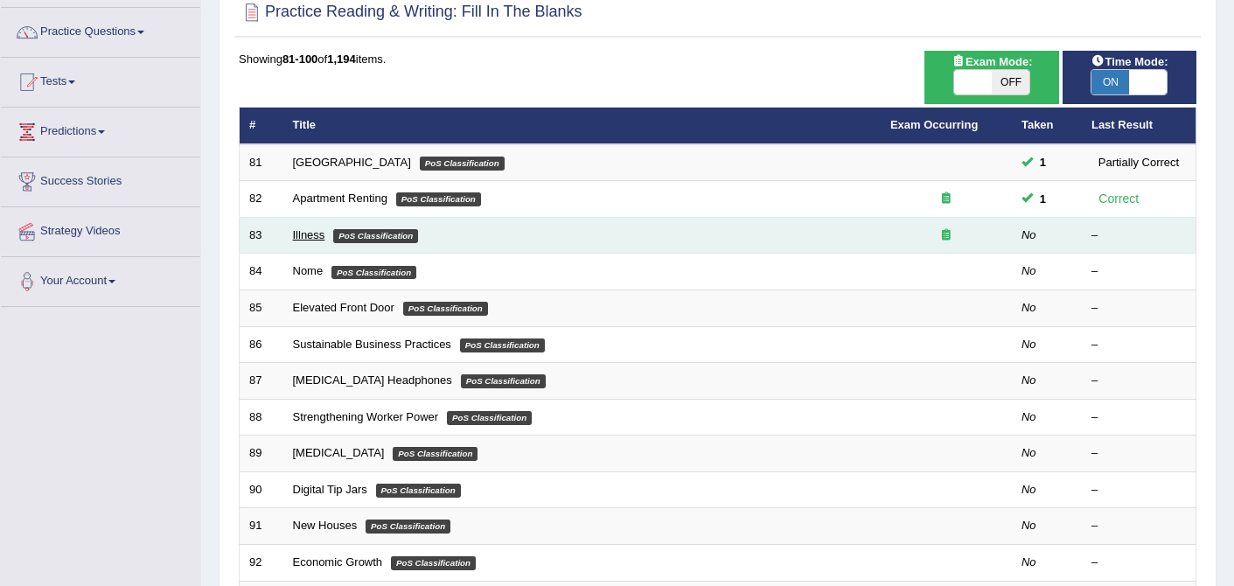
scroll to position [125, 0]
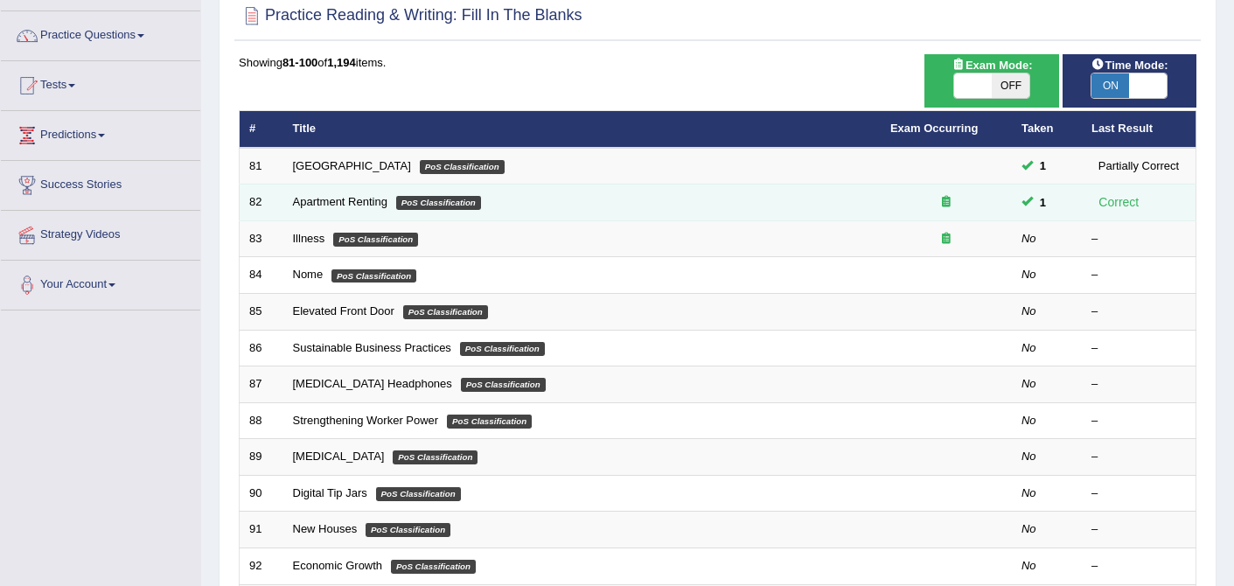
click at [950, 206] on icon at bounding box center [946, 201] width 9 height 11
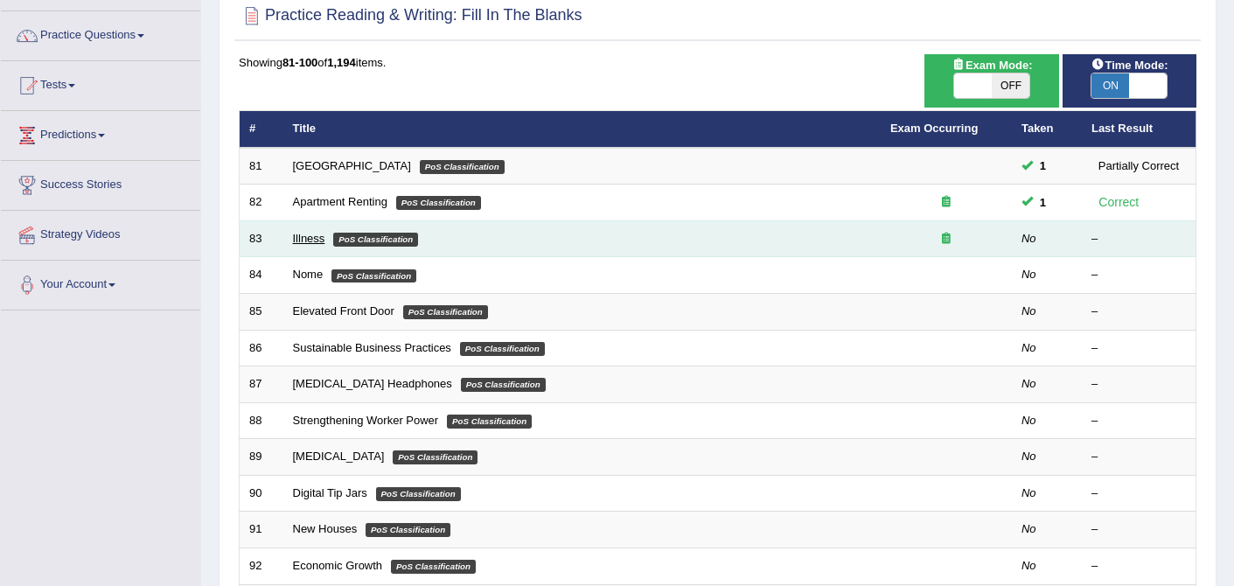
click at [300, 235] on link "Illness" at bounding box center [309, 238] width 32 height 13
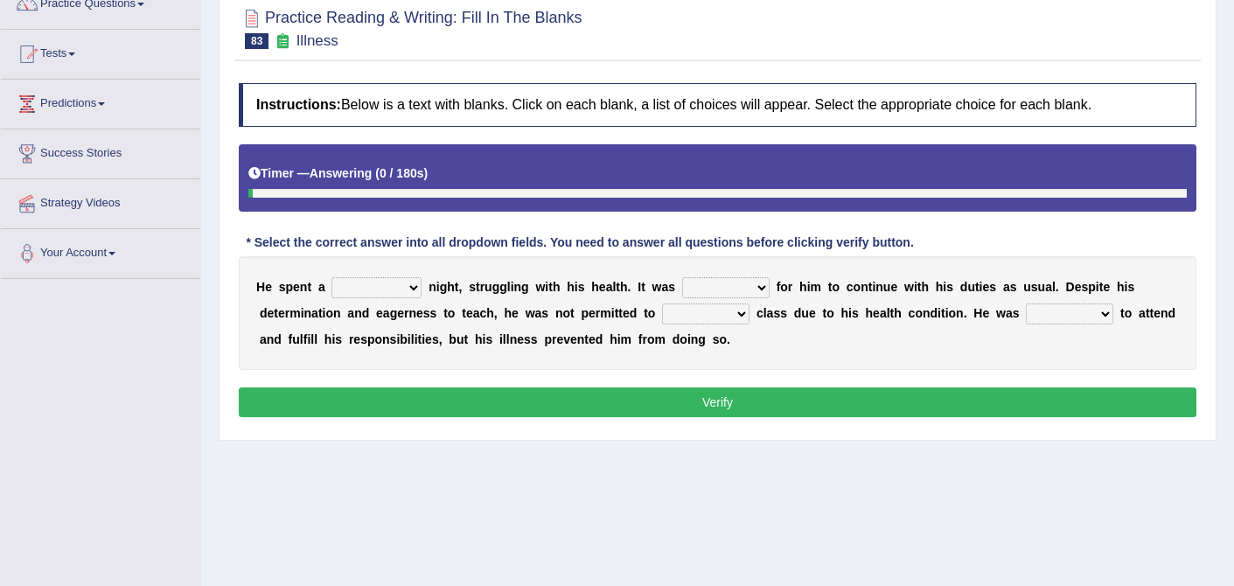
scroll to position [171, 0]
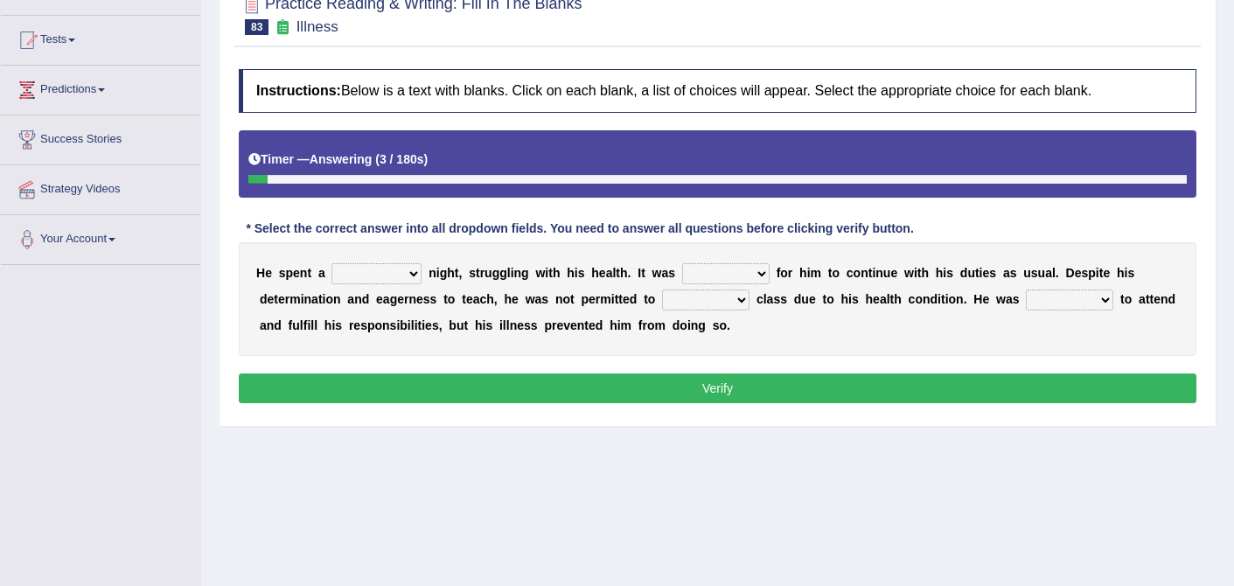
click at [416, 274] on select "cheerful restful meaningful painful" at bounding box center [377, 273] width 90 height 21
select select "painful"
click at [763, 271] on select "enjoyable simple difficult natural" at bounding box center [725, 273] width 87 height 21
select select "difficult"
click at [745, 299] on select "teach leave cancel attend" at bounding box center [705, 300] width 87 height 21
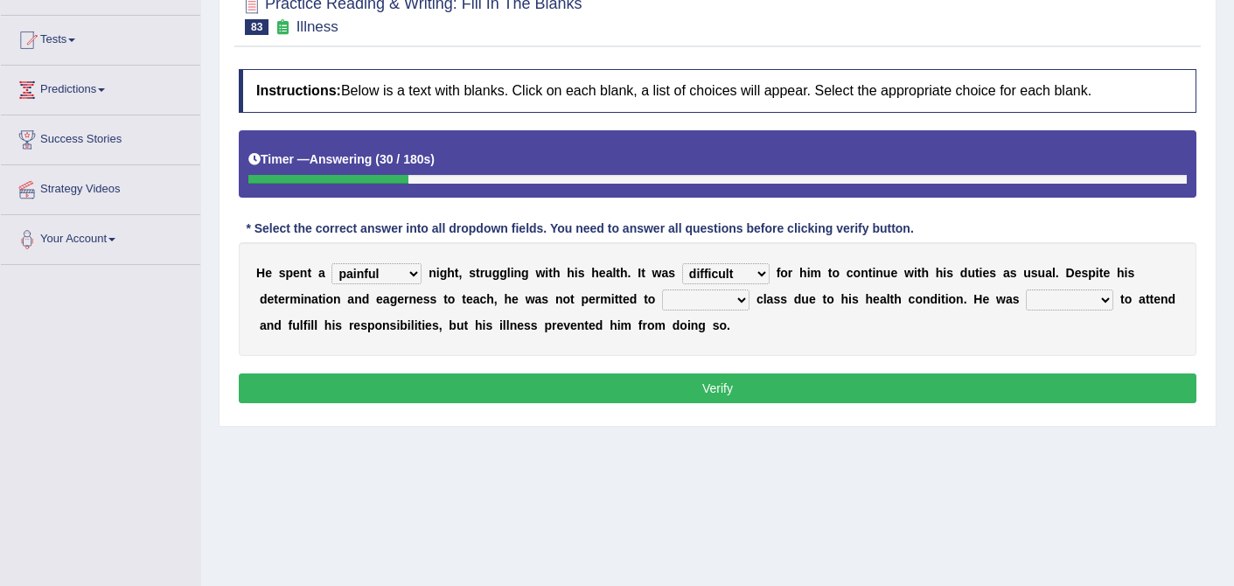
select select "teach"
click at [1104, 301] on select "anxious forced lazy happy" at bounding box center [1069, 300] width 87 height 21
select select "forced"
click at [715, 392] on button "Verify" at bounding box center [718, 389] width 958 height 30
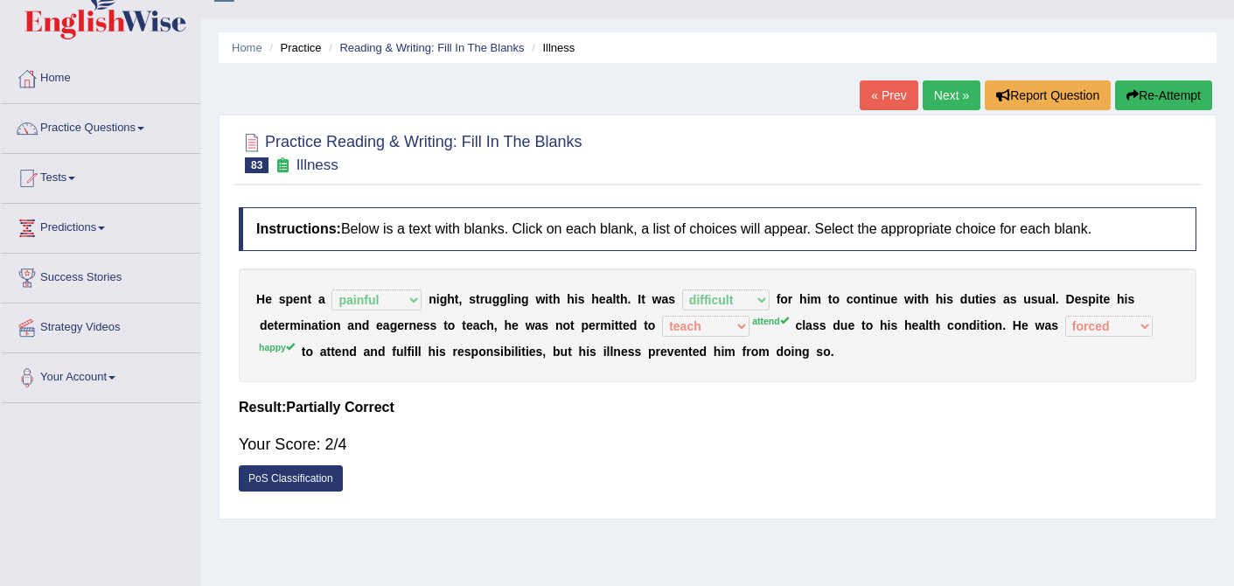
scroll to position [28, 0]
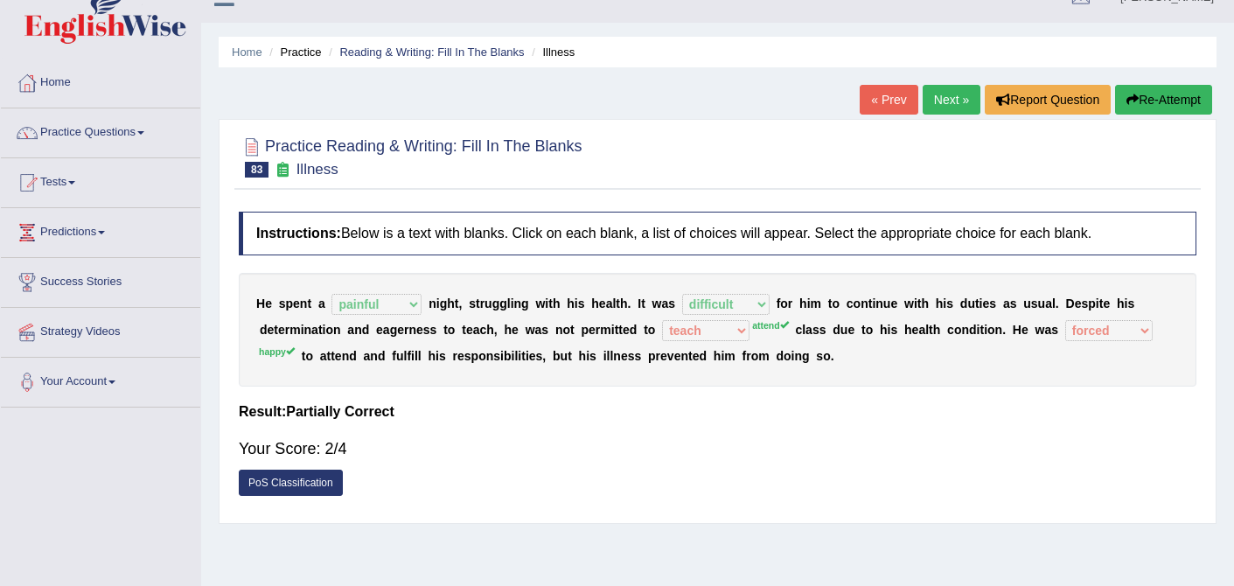
click at [953, 103] on link "Next »" at bounding box center [952, 100] width 58 height 30
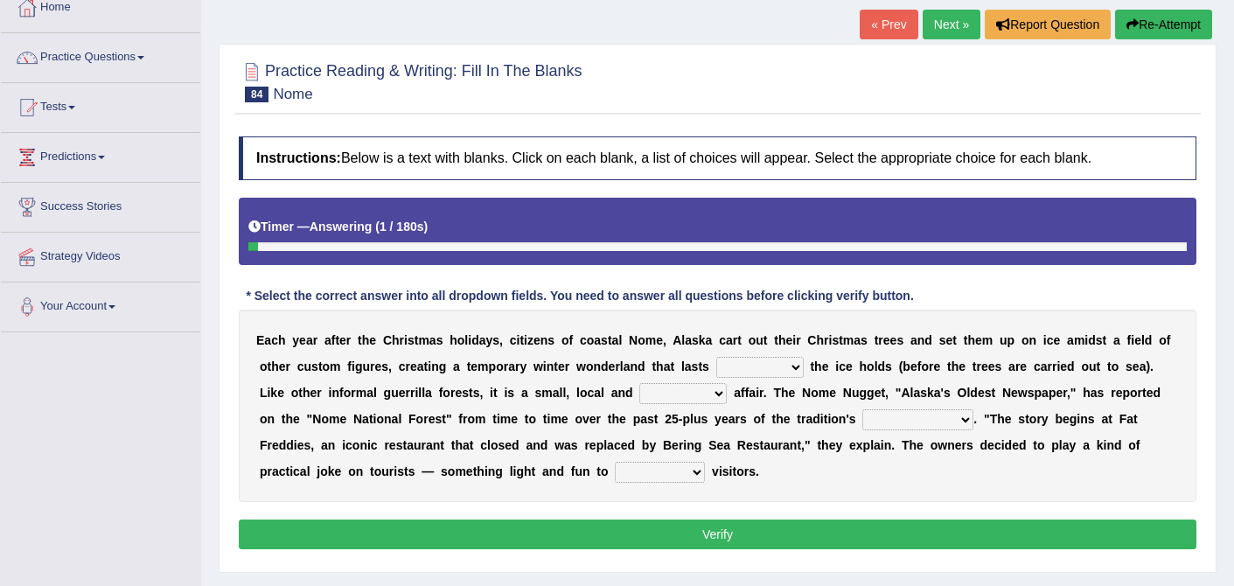
scroll to position [114, 0]
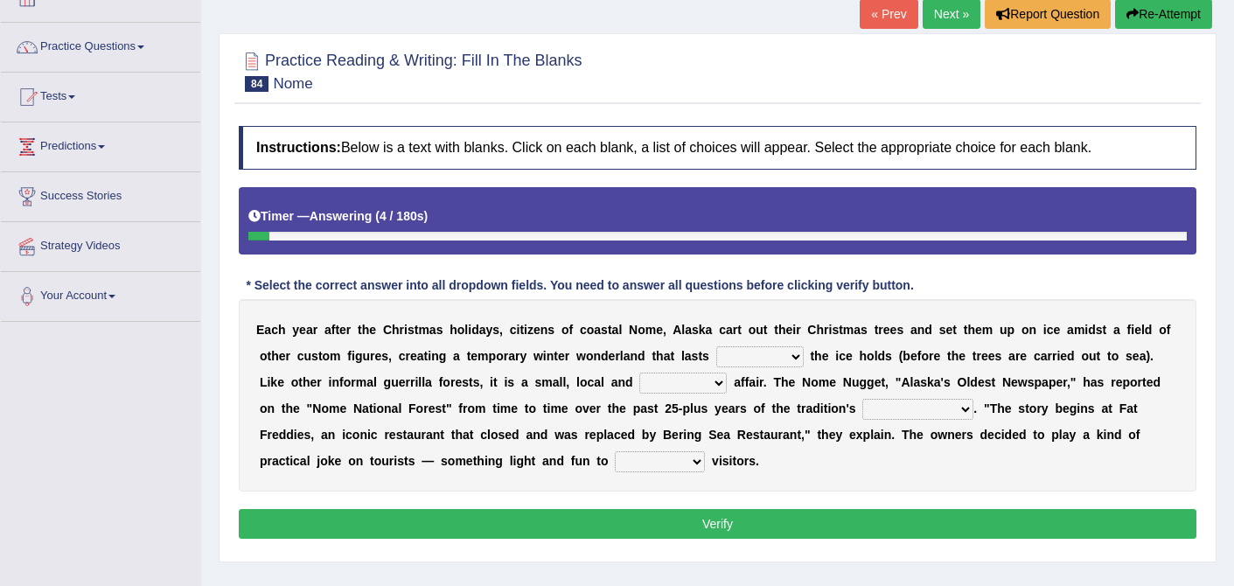
click at [890, 17] on link "« Prev" at bounding box center [889, 14] width 58 height 30
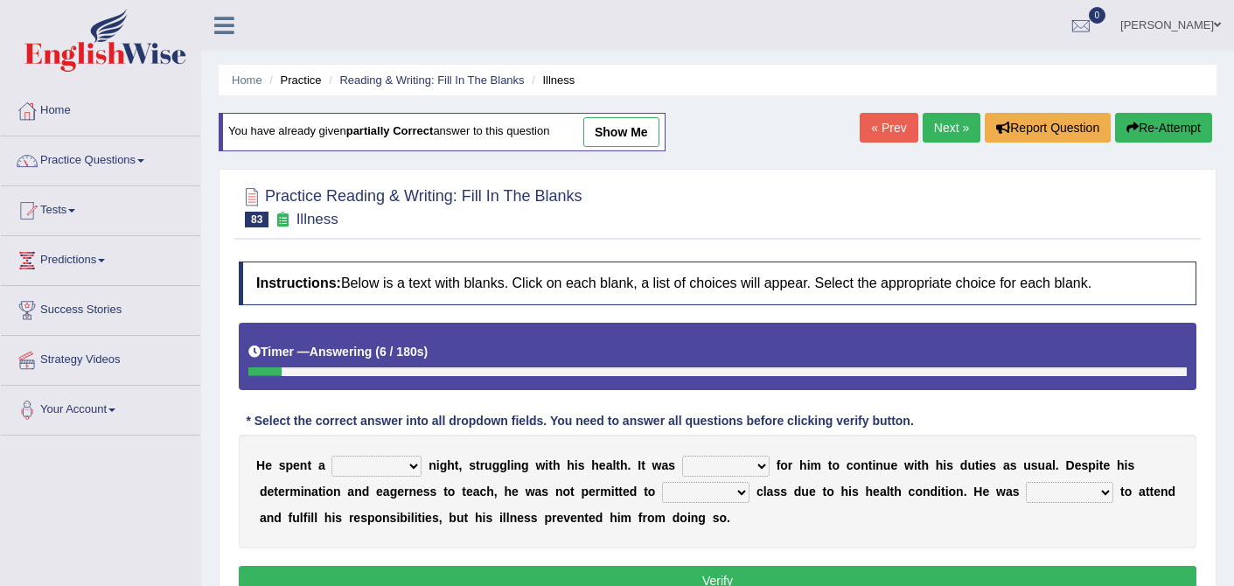
click at [935, 136] on link "Next »" at bounding box center [952, 128] width 58 height 30
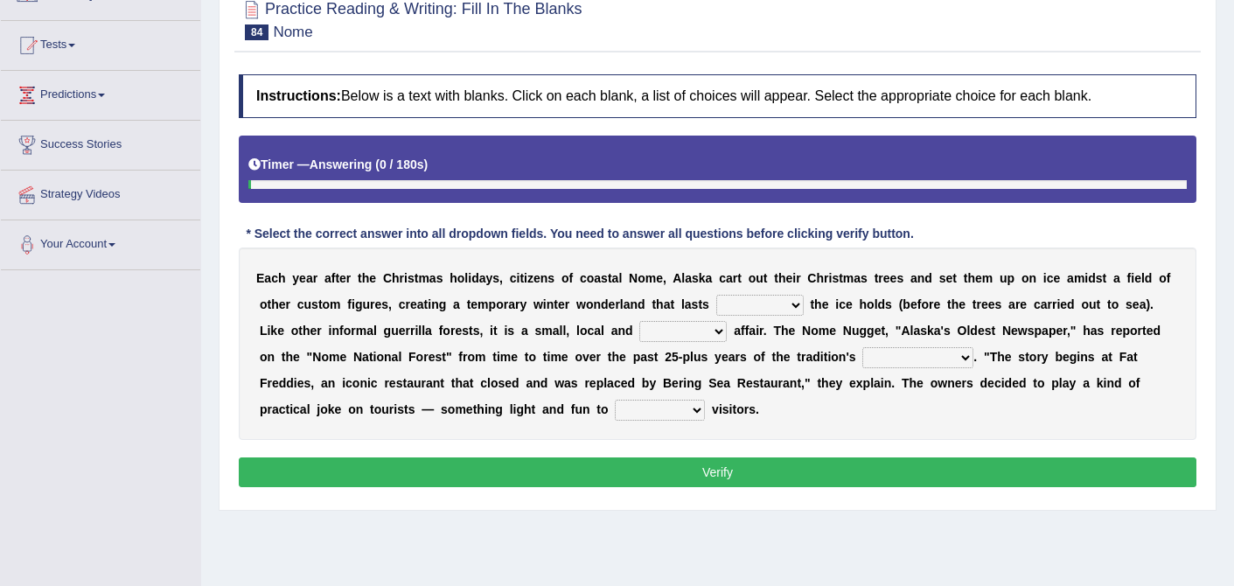
scroll to position [178, 0]
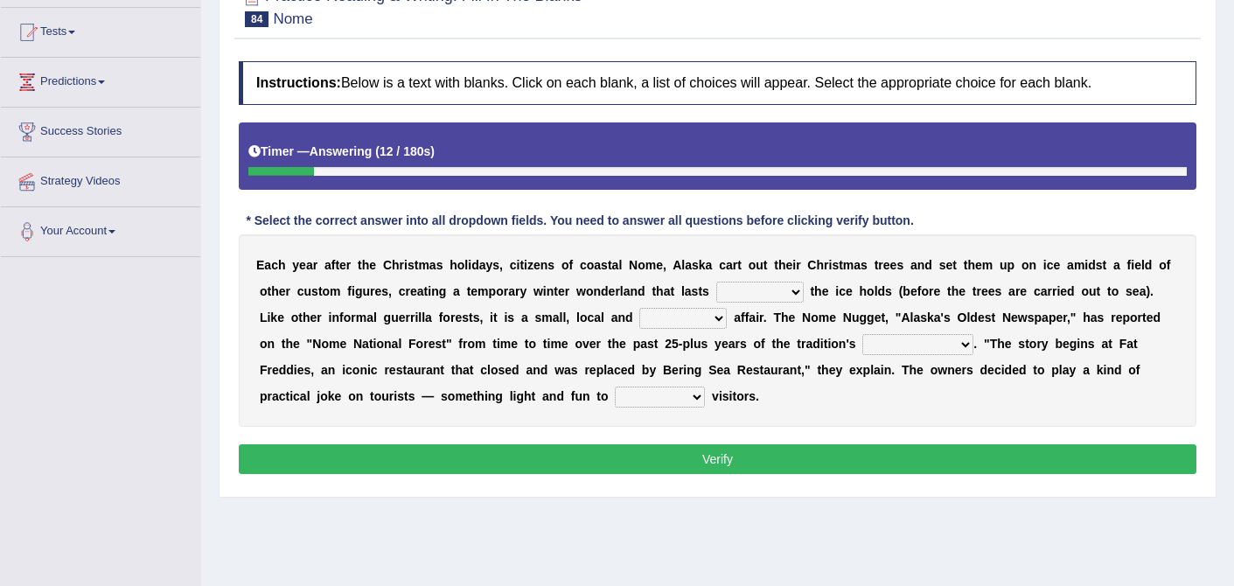
click at [794, 293] on select "as long as before after although" at bounding box center [760, 292] width 87 height 21
select select "as long as"
click at [720, 319] on select "nasty fuzzy cozy greasy" at bounding box center [683, 318] width 87 height 21
select select "cozy"
click at [967, 346] on select "life existence disappearance emotions" at bounding box center [918, 344] width 111 height 21
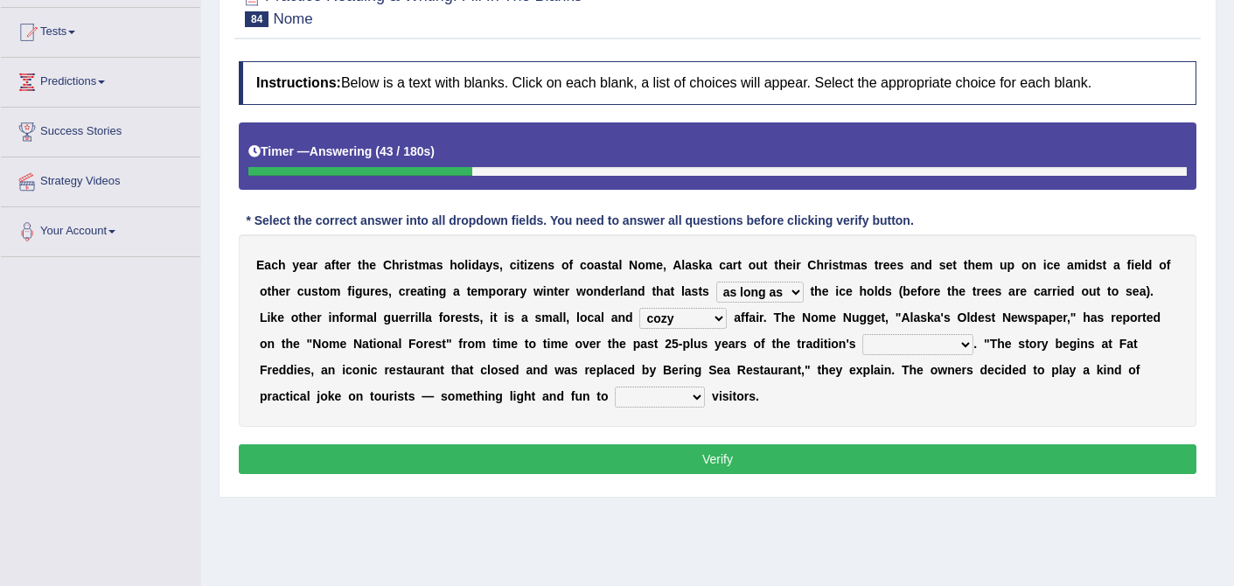
select select "existence"
click at [696, 395] on select "purchase confound distinguish repel" at bounding box center [660, 397] width 90 height 21
select select "repel"
click at [723, 460] on button "Verify" at bounding box center [718, 459] width 958 height 30
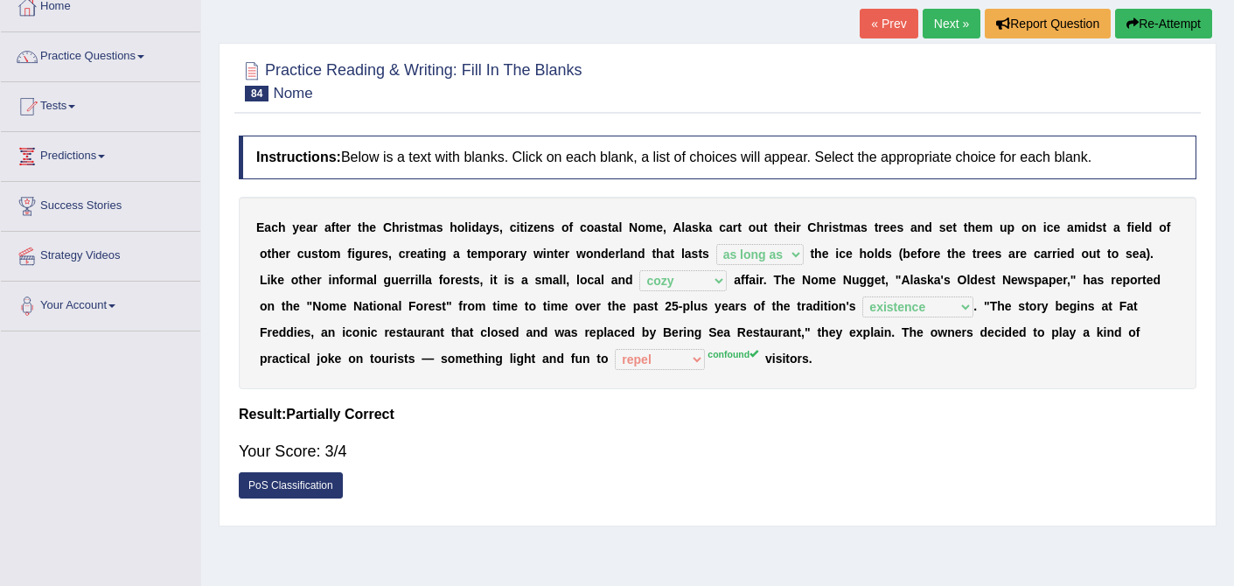
scroll to position [0, 0]
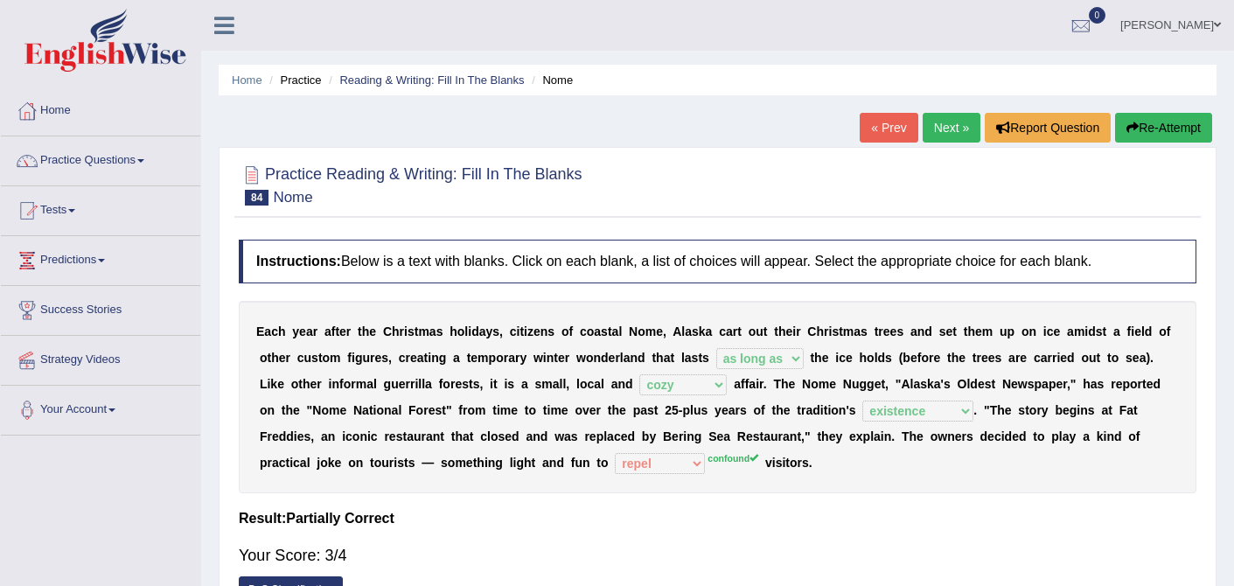
click at [942, 127] on link "Next »" at bounding box center [952, 128] width 58 height 30
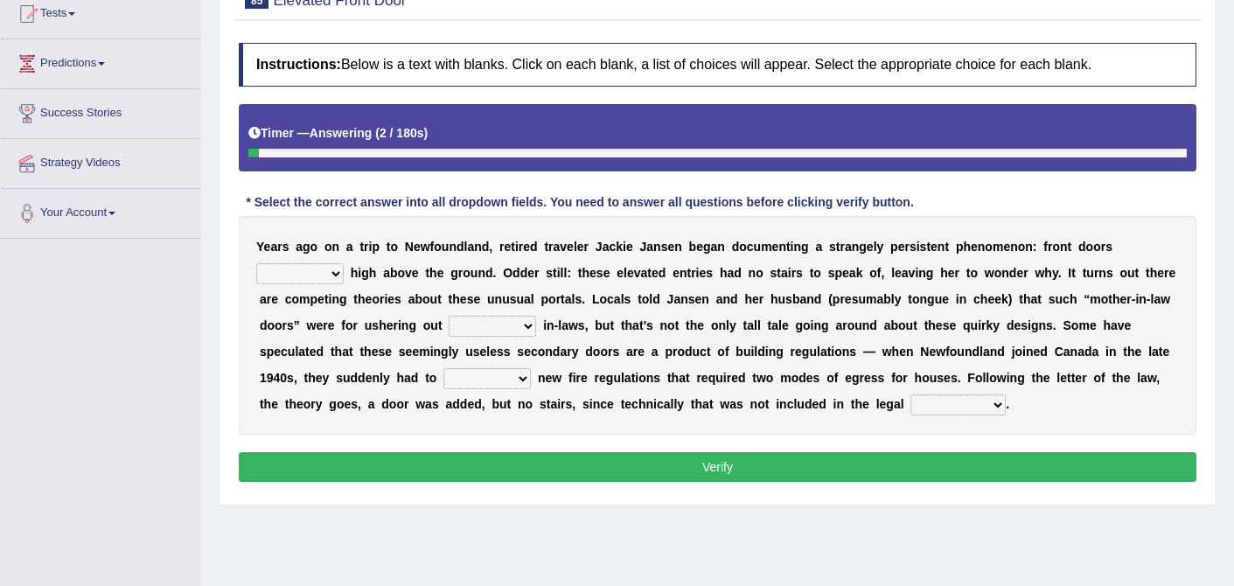
scroll to position [199, 0]
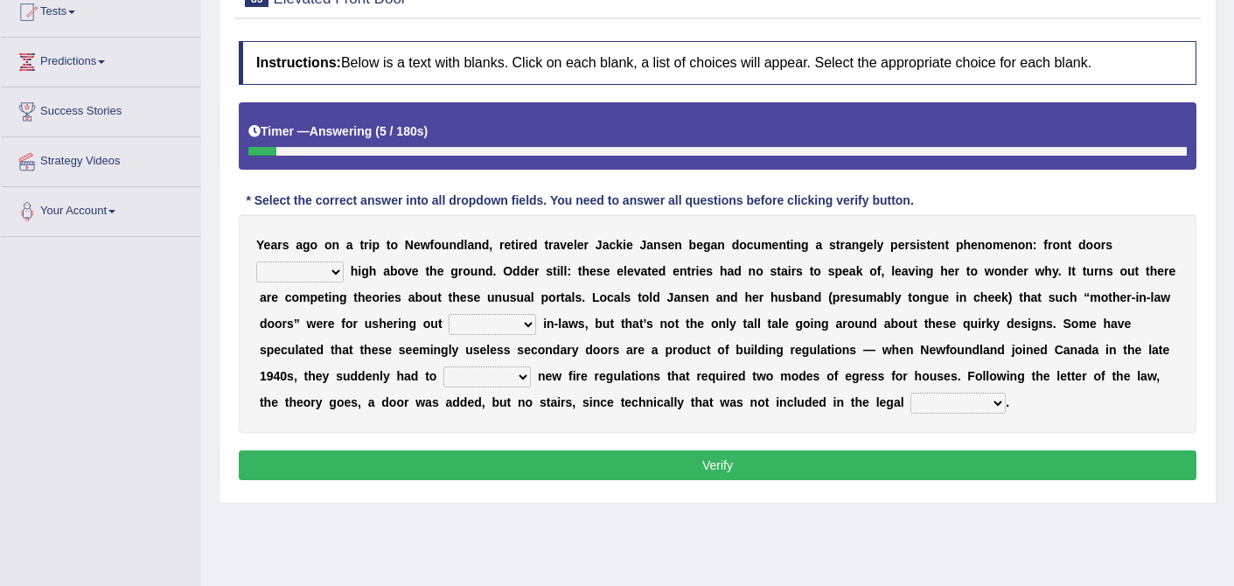
click at [340, 272] on select "raised visited painted lowered" at bounding box center [299, 272] width 87 height 21
select select "raised"
click at [526, 324] on select "unbiased underlined unwanted united" at bounding box center [492, 324] width 87 height 21
select select "unwanted"
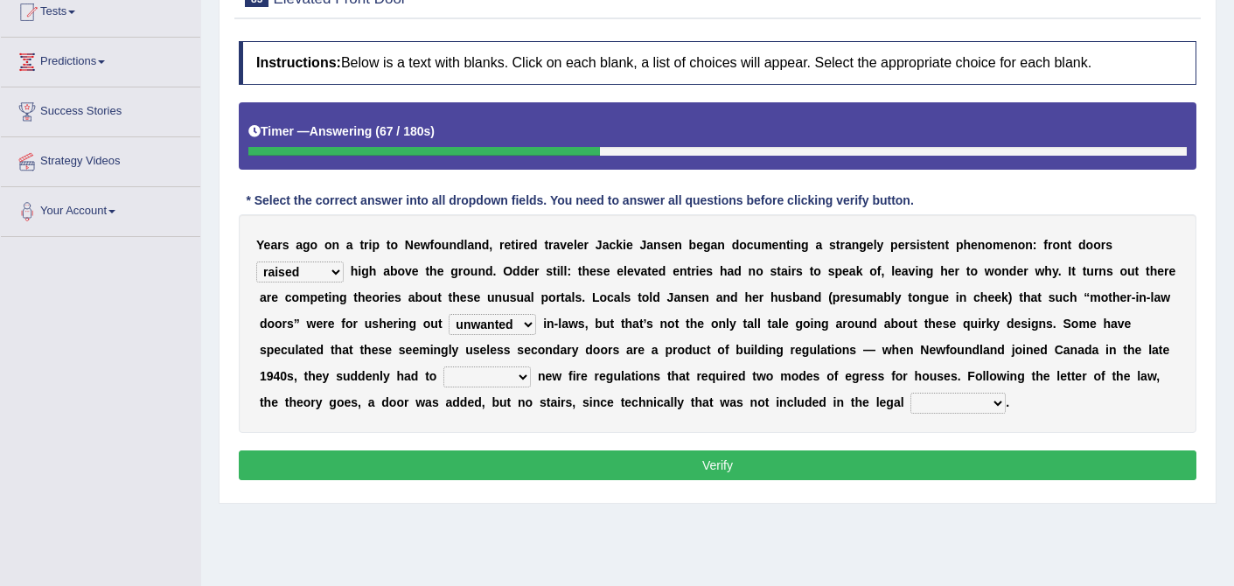
click at [522, 378] on select "illuminate appreciate match disobey" at bounding box center [487, 377] width 87 height 21
select select "match"
click at [997, 400] on select "religion paces manager requirement" at bounding box center [958, 403] width 95 height 21
select select "requirement"
click at [790, 467] on button "Verify" at bounding box center [718, 466] width 958 height 30
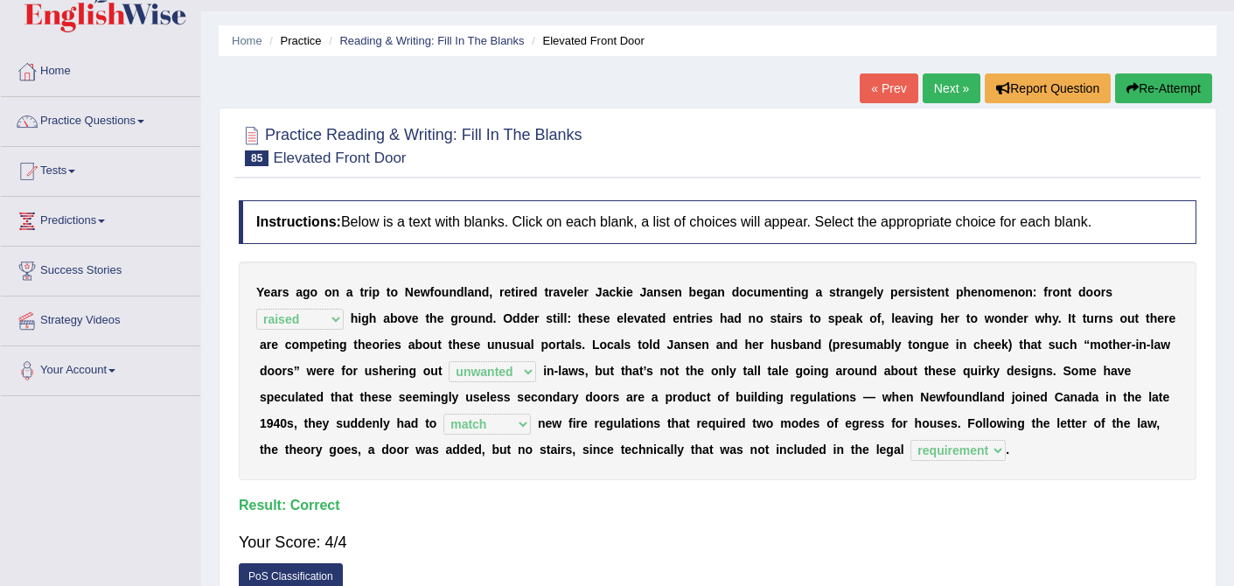
scroll to position [4, 0]
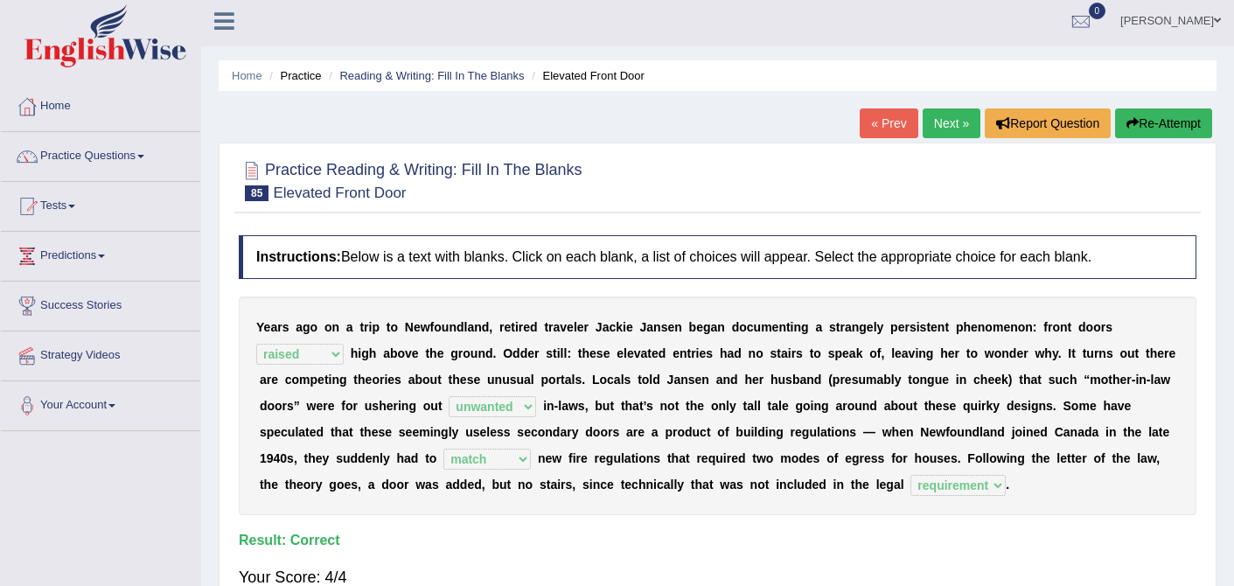
click at [950, 119] on link "Next »" at bounding box center [952, 123] width 58 height 30
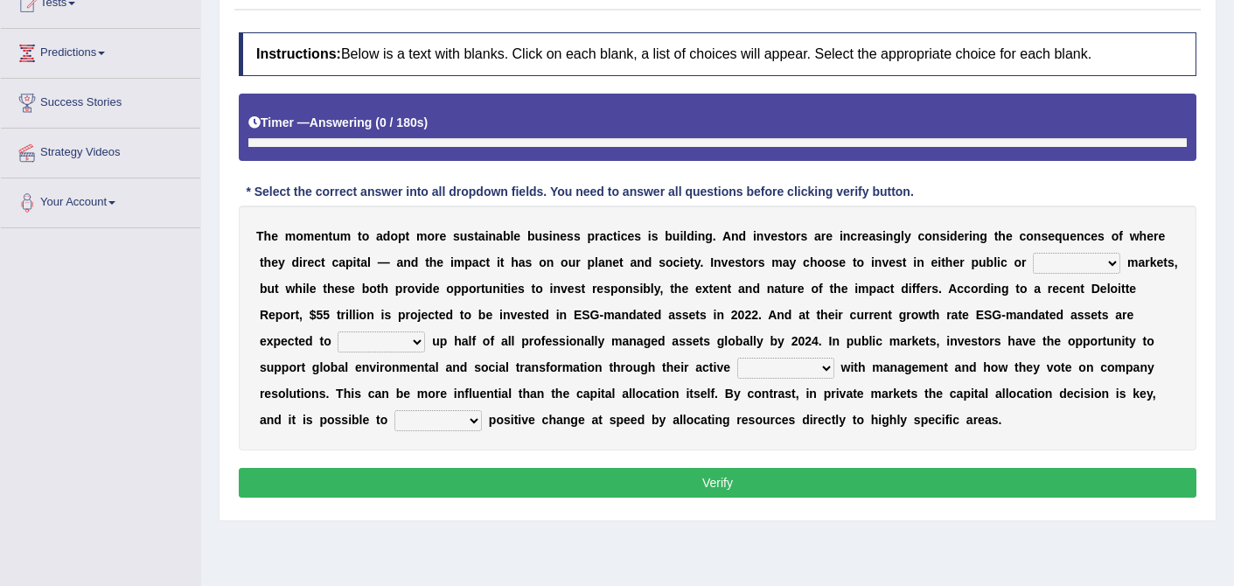
scroll to position [227, 0]
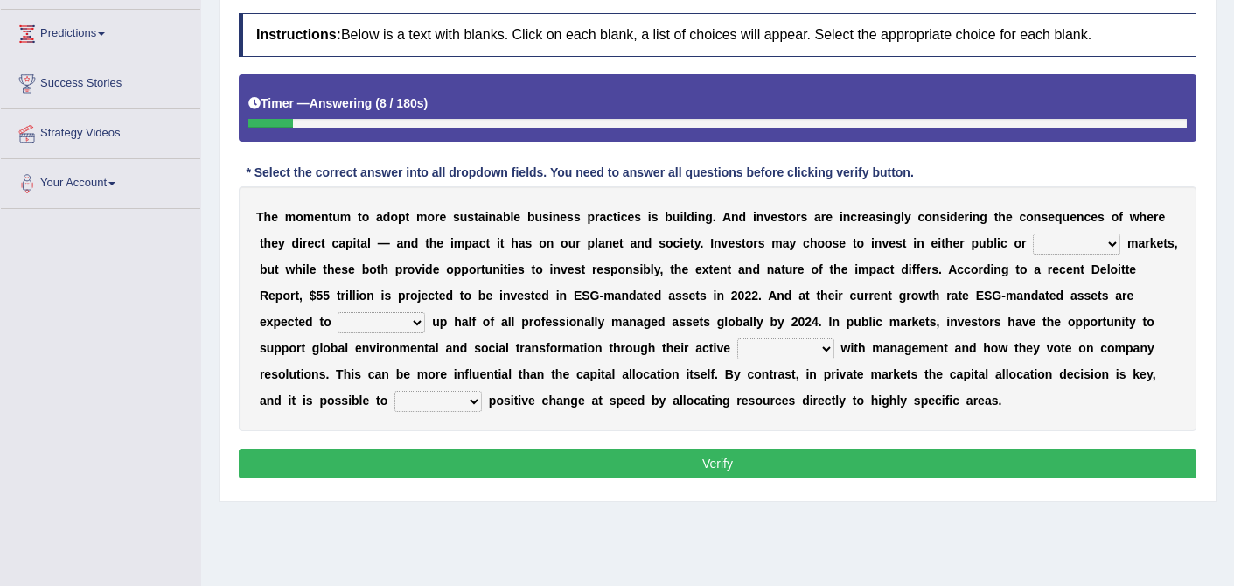
click at [1112, 243] on select "financial material written private" at bounding box center [1076, 244] width 87 height 21
select select "private"
click at [409, 323] on select "build use make add" at bounding box center [381, 322] width 87 height 21
select select "add"
click at [829, 346] on select "engagement service squabble investment" at bounding box center [786, 349] width 97 height 21
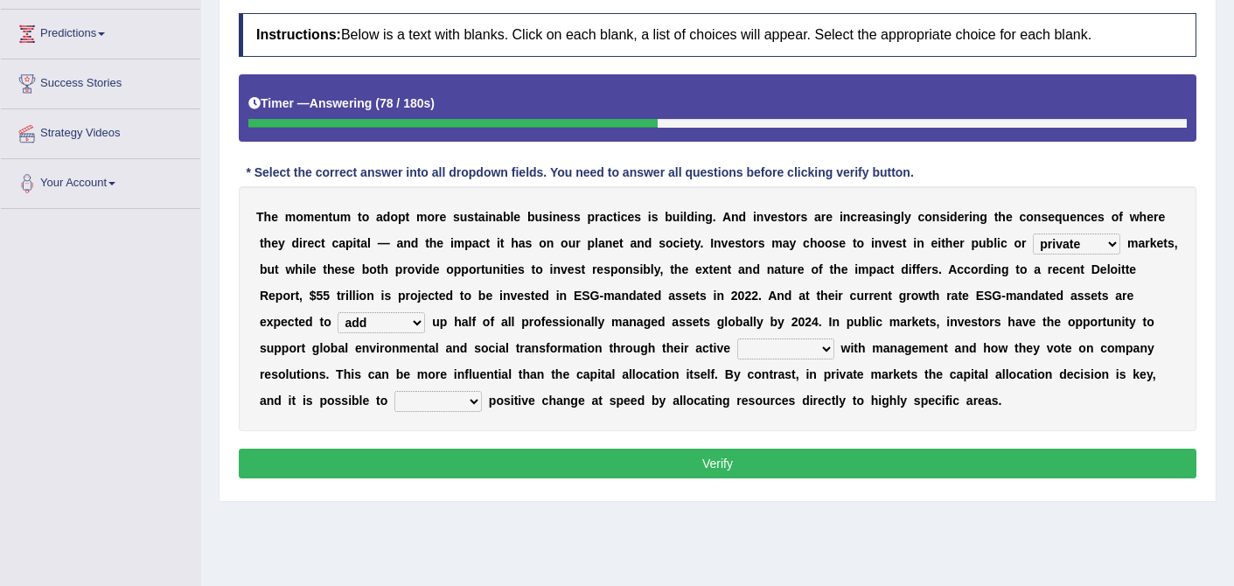
click at [821, 352] on select "engagement service squabble investment" at bounding box center [786, 349] width 97 height 21
select select "engagement"
click at [472, 401] on select "prove collapse drive restore" at bounding box center [438, 401] width 87 height 21
select select "restore"
click at [535, 459] on button "Verify" at bounding box center [718, 464] width 958 height 30
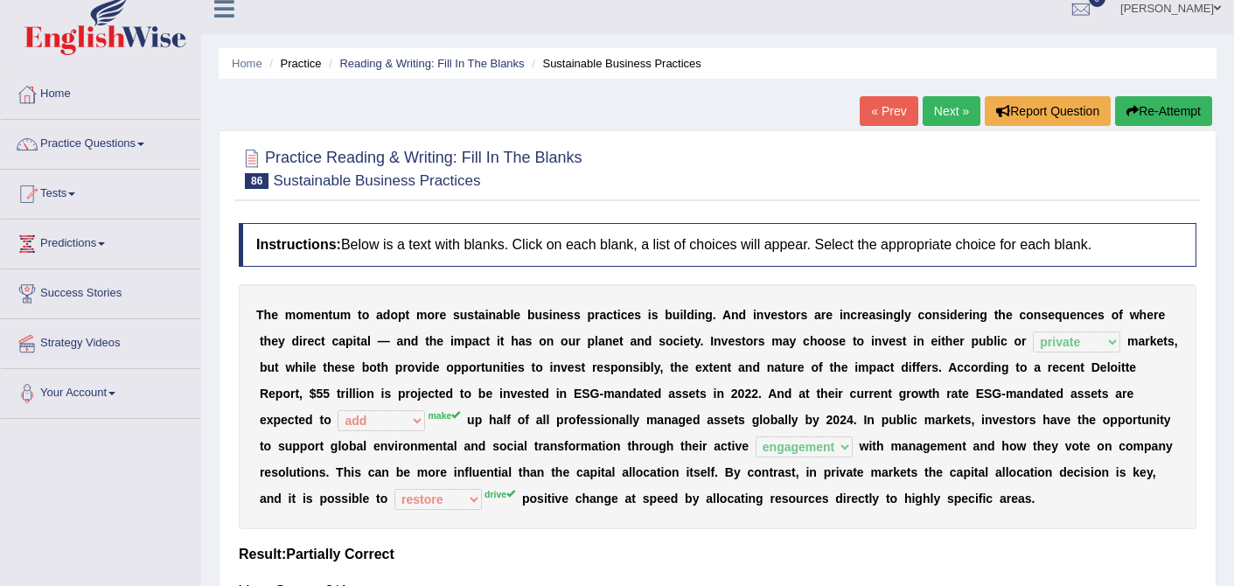
scroll to position [0, 0]
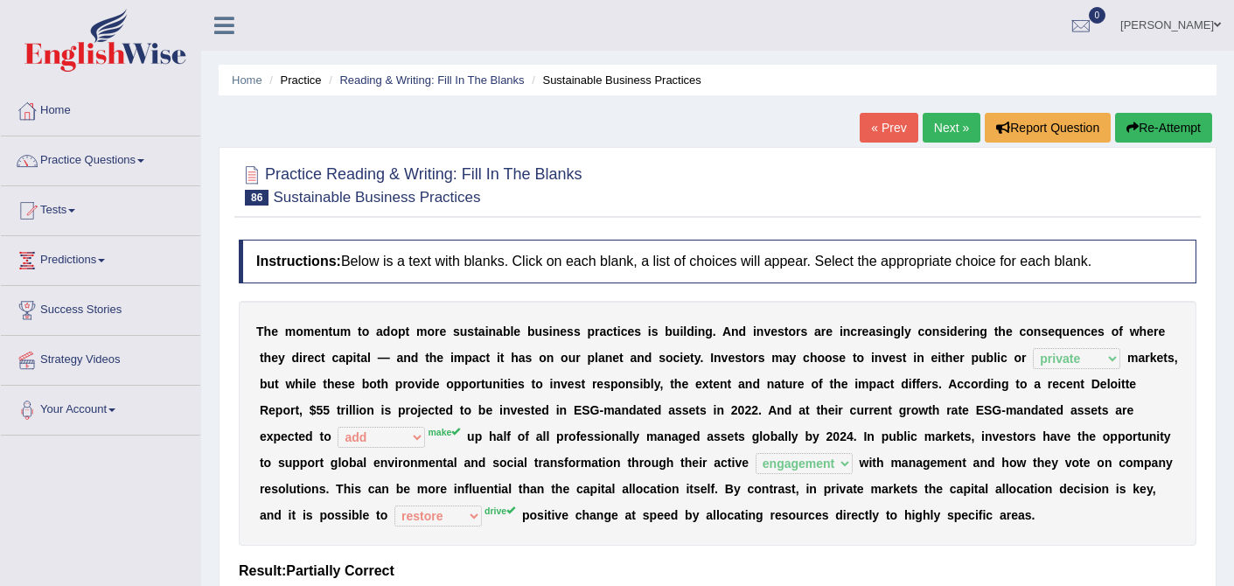
click at [933, 127] on link "Next »" at bounding box center [952, 128] width 58 height 30
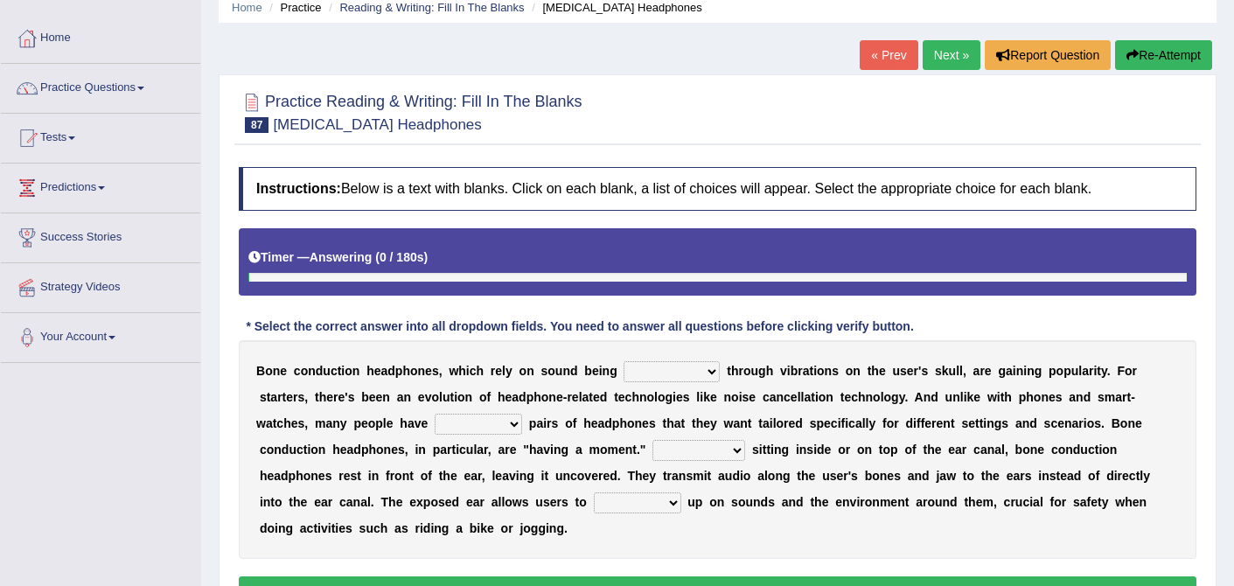
scroll to position [84, 0]
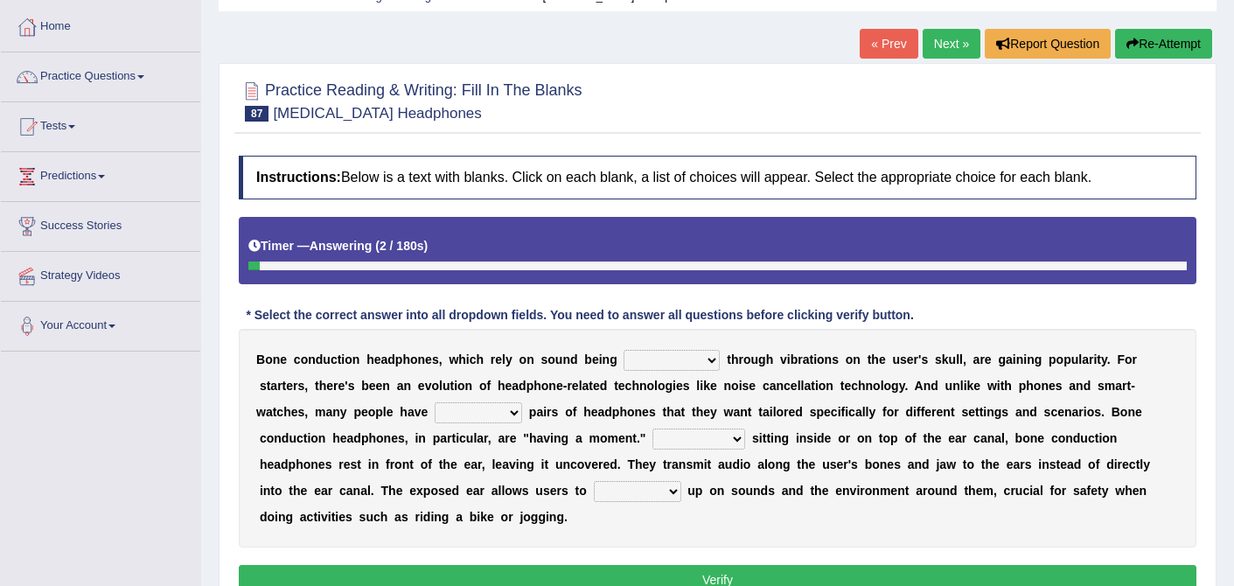
click at [715, 358] on select "formed counted transformed transmitted" at bounding box center [672, 360] width 96 height 21
select select "transmitted"
click at [519, 409] on select "composite multiple imperfect integral" at bounding box center [478, 412] width 87 height 21
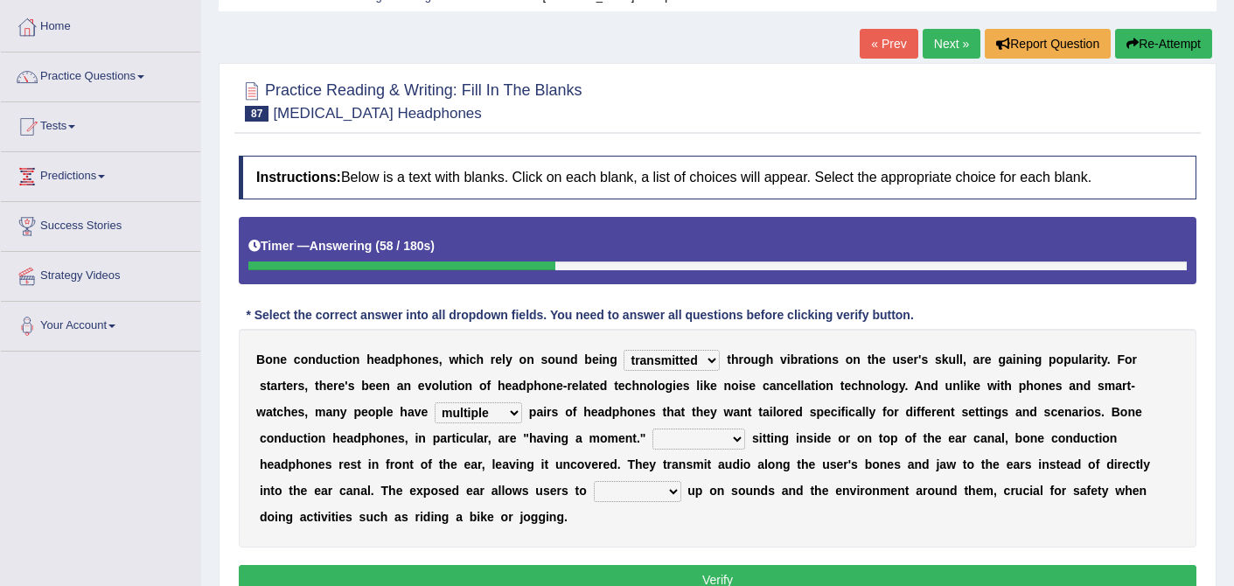
click at [494, 410] on select "composite multiple imperfect integral" at bounding box center [478, 412] width 87 height 21
select select "imperfect"
click at [737, 437] on select "More than Despite of Less than Rather than" at bounding box center [699, 439] width 93 height 21
select select "Despite of"
click at [647, 490] on select "level take make pick" at bounding box center [637, 491] width 87 height 21
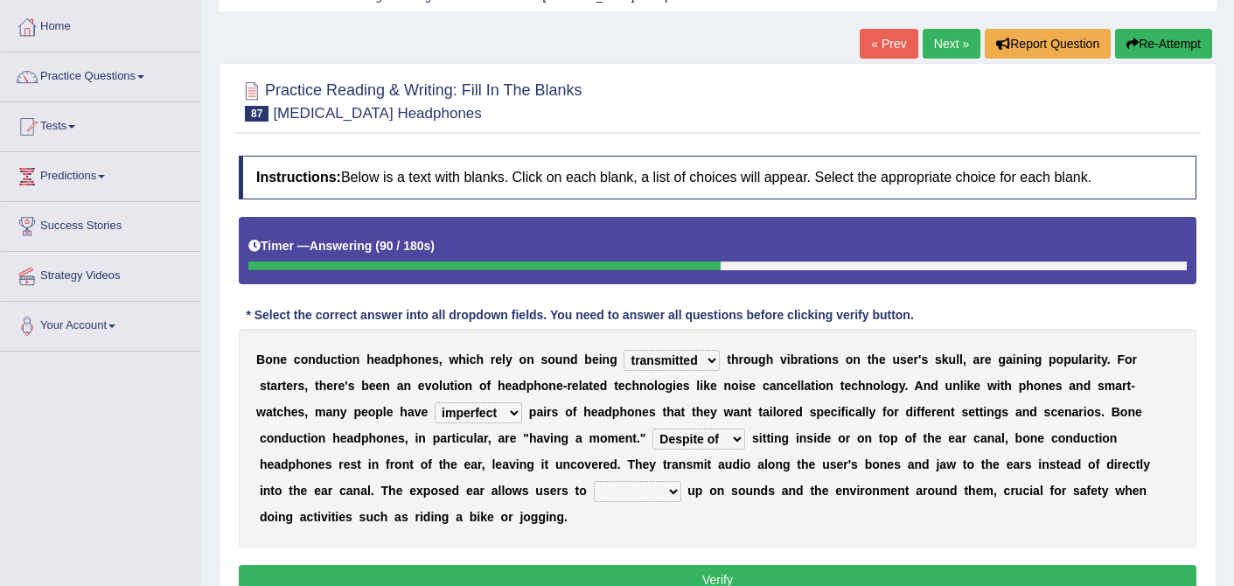
select select "pick"
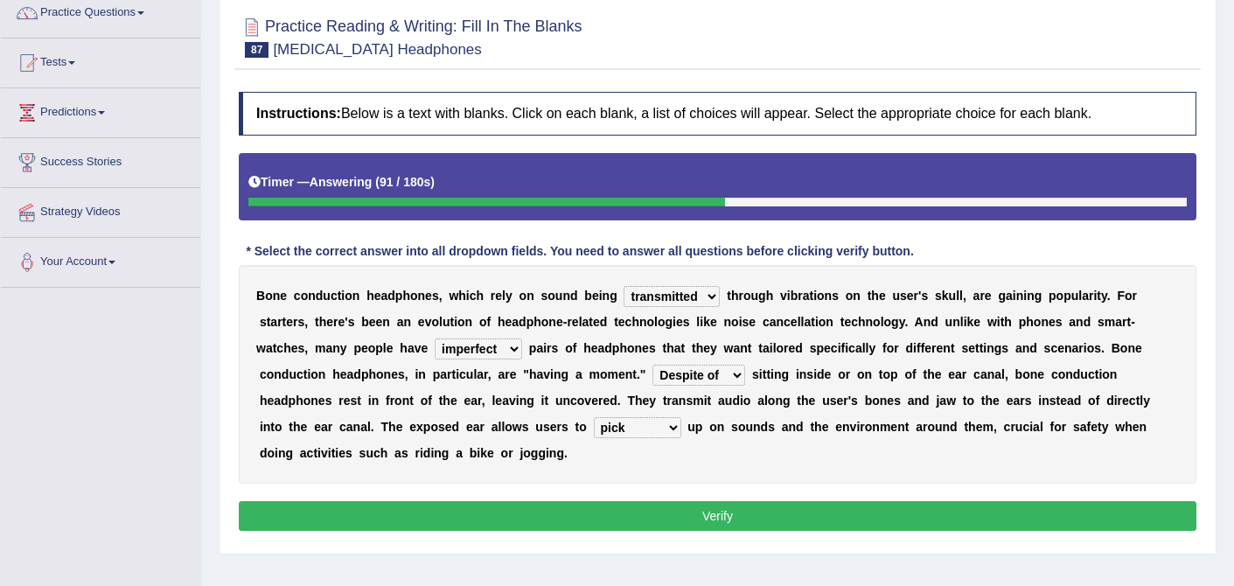
scroll to position [151, 0]
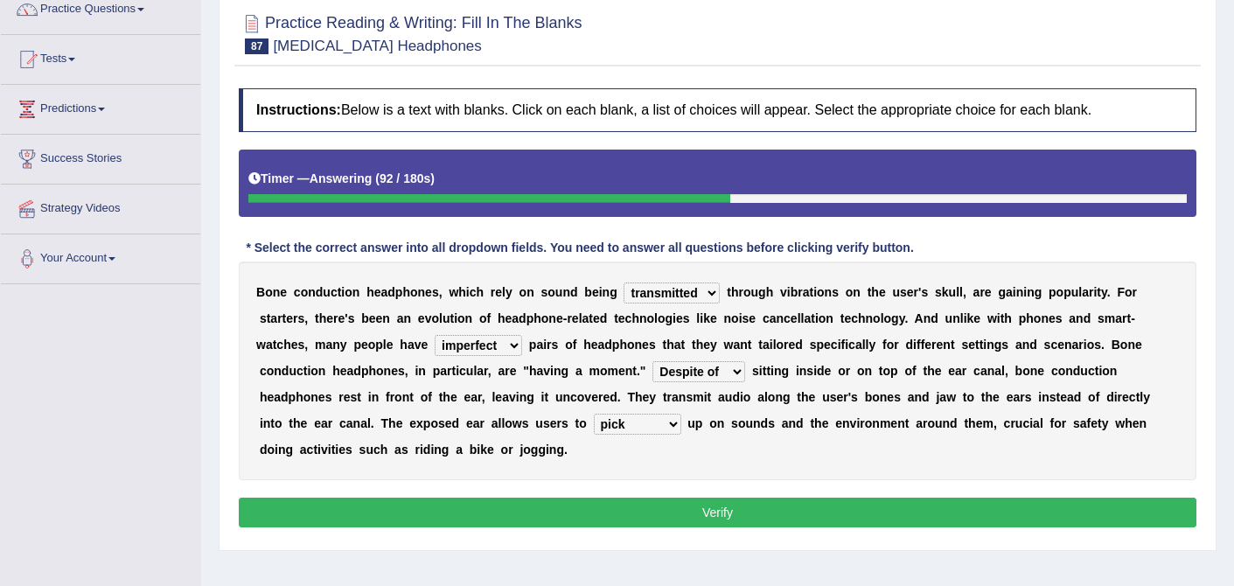
click at [655, 507] on button "Verify" at bounding box center [718, 513] width 958 height 30
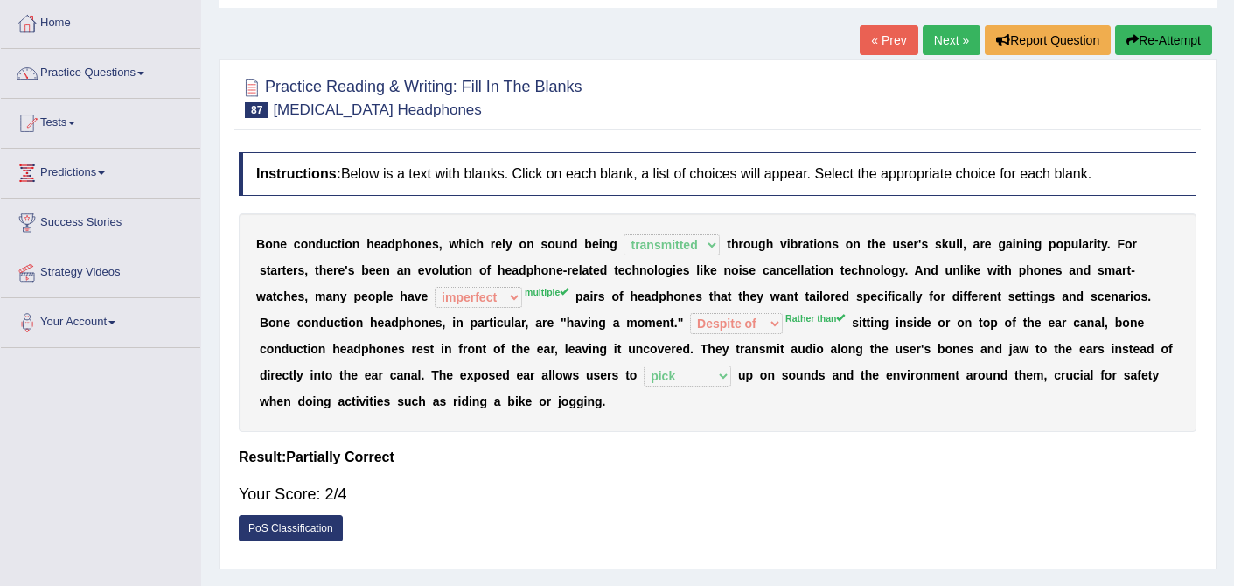
scroll to position [80, 0]
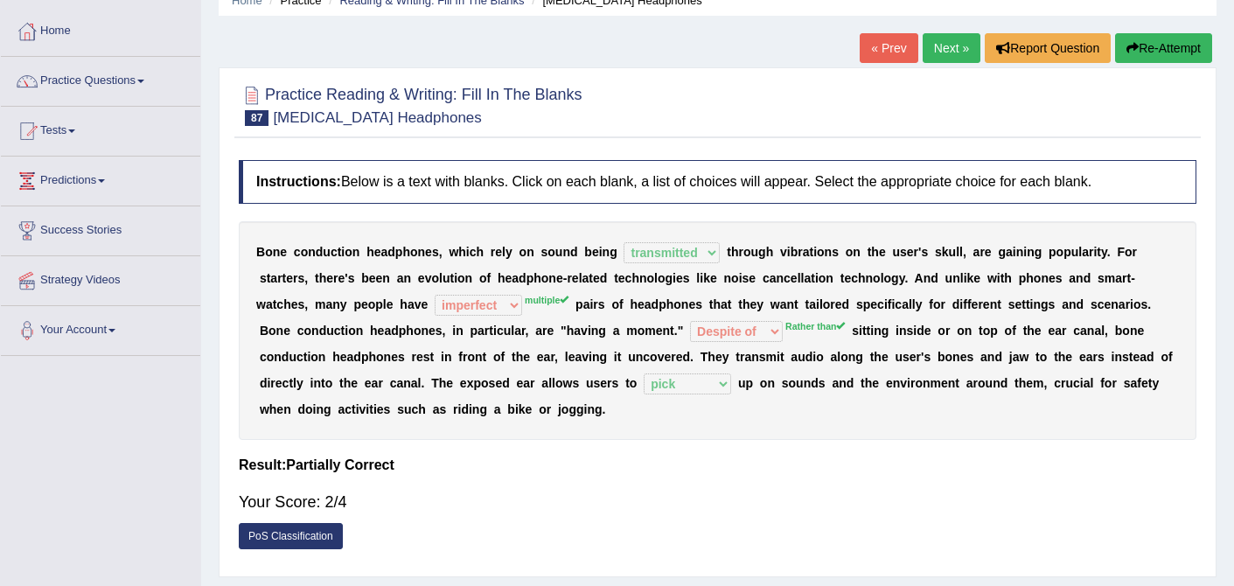
click at [948, 41] on link "Next »" at bounding box center [952, 48] width 58 height 30
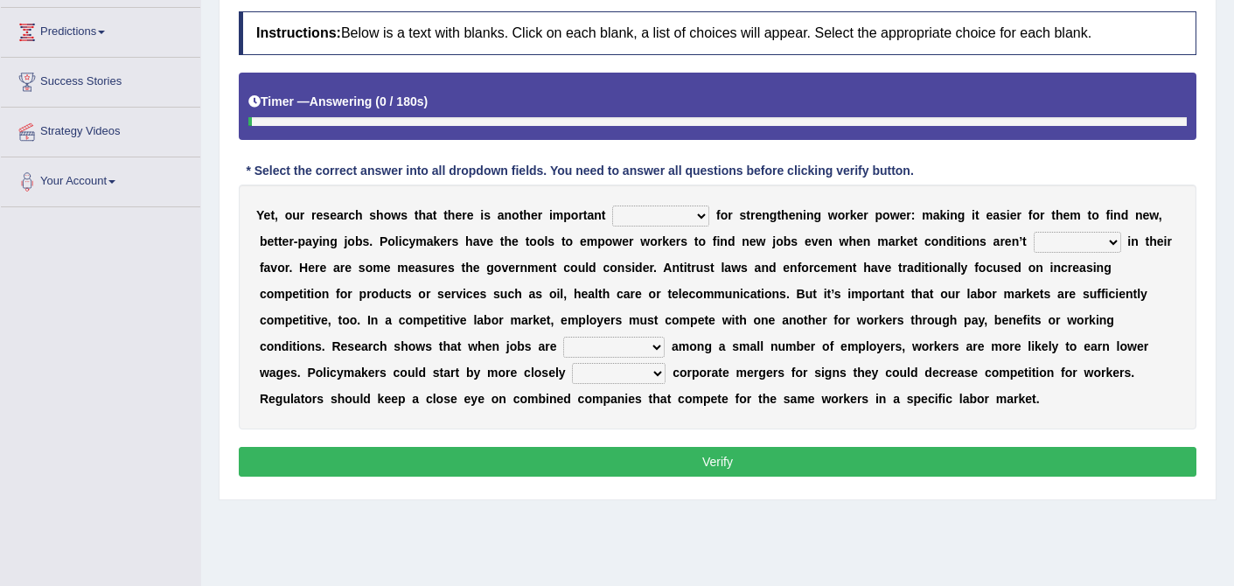
scroll to position [283, 0]
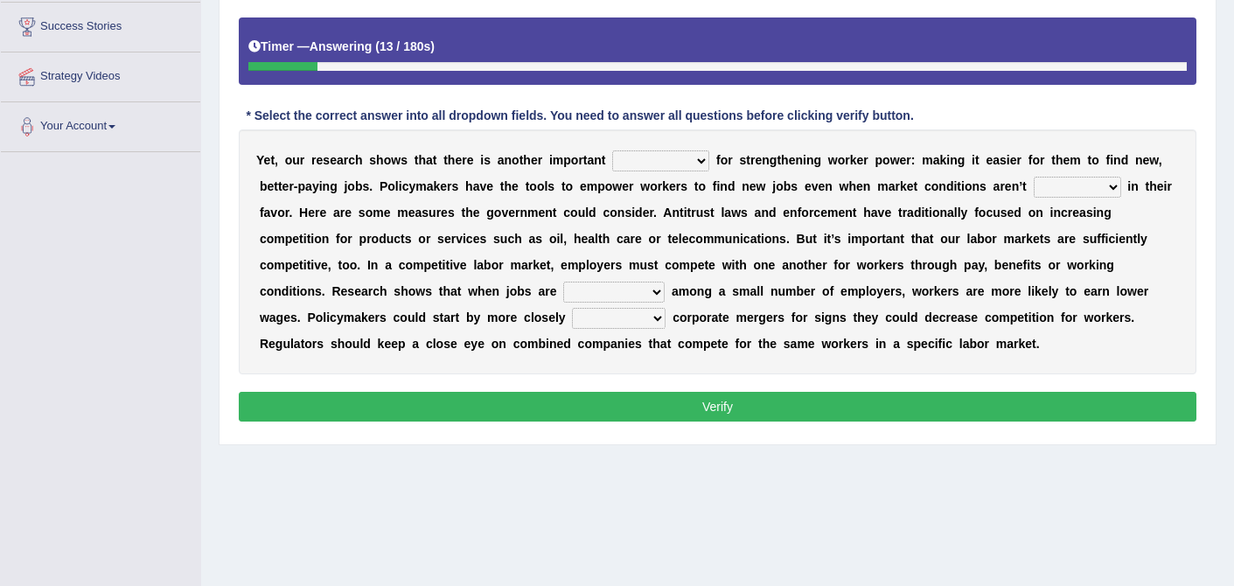
click at [703, 163] on select "avail engagement avenue annual" at bounding box center [660, 160] width 97 height 21
select select "avail"
click at [1115, 185] on select "profitable titchy temperate tilted" at bounding box center [1077, 187] width 87 height 21
select select "tilted"
click at [654, 287] on select "constrained tremendous concentric concentrated" at bounding box center [613, 292] width 101 height 21
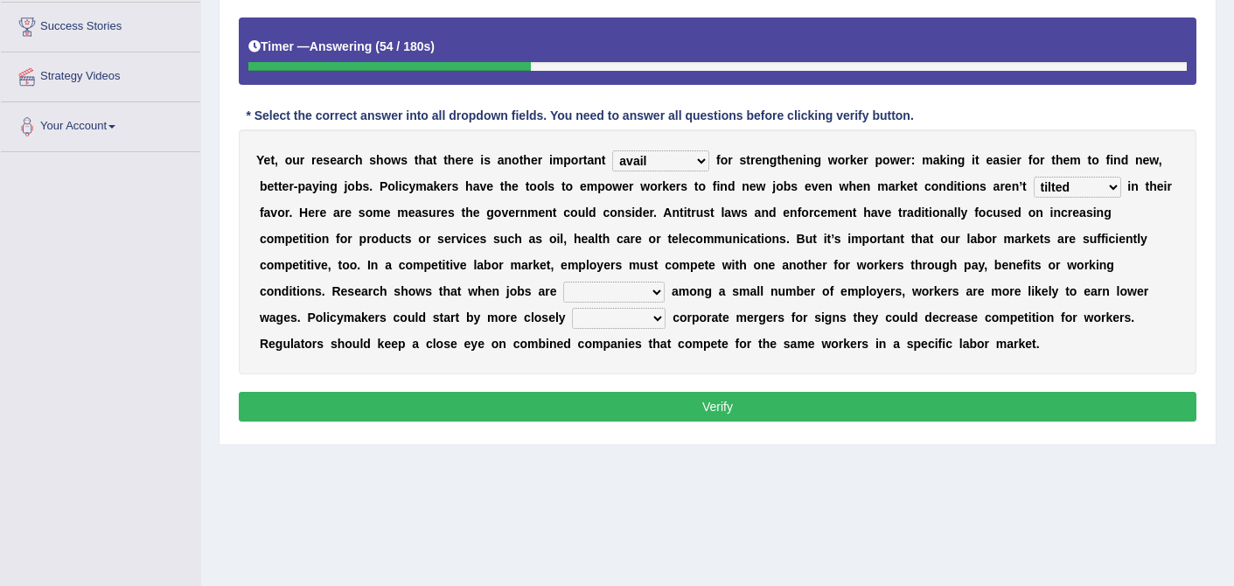
select select "constrained"
click at [651, 317] on select "scrutinizing originating scripting emulating" at bounding box center [619, 318] width 94 height 21
select select "scrutinizing"
click at [714, 411] on button "Verify" at bounding box center [718, 407] width 958 height 30
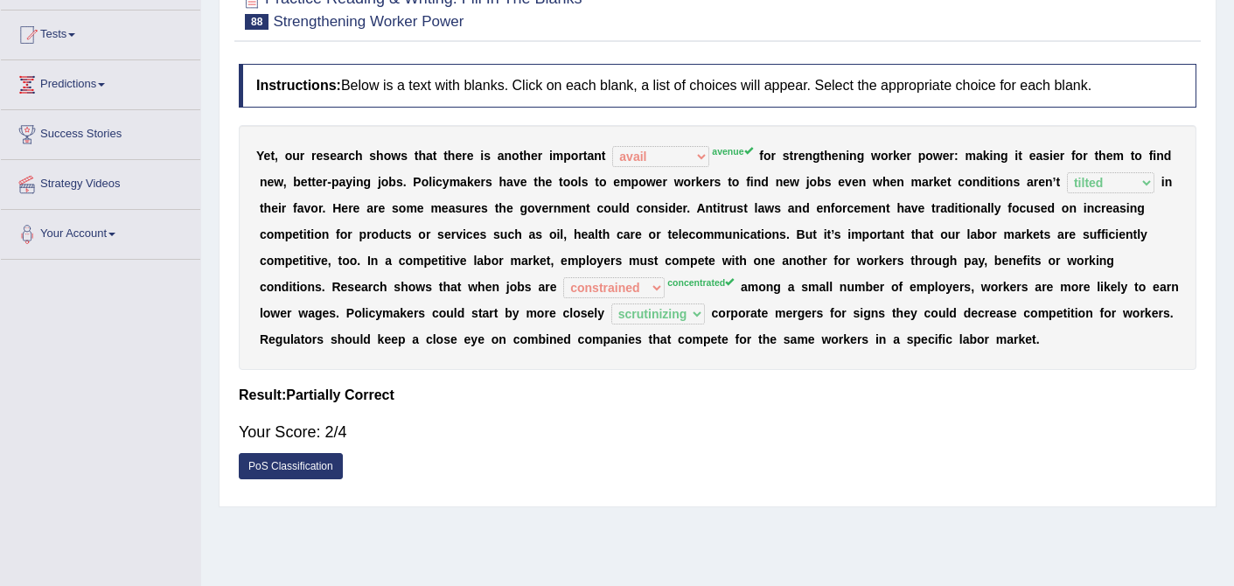
scroll to position [174, 0]
